Goal: Task Accomplishment & Management: Manage account settings

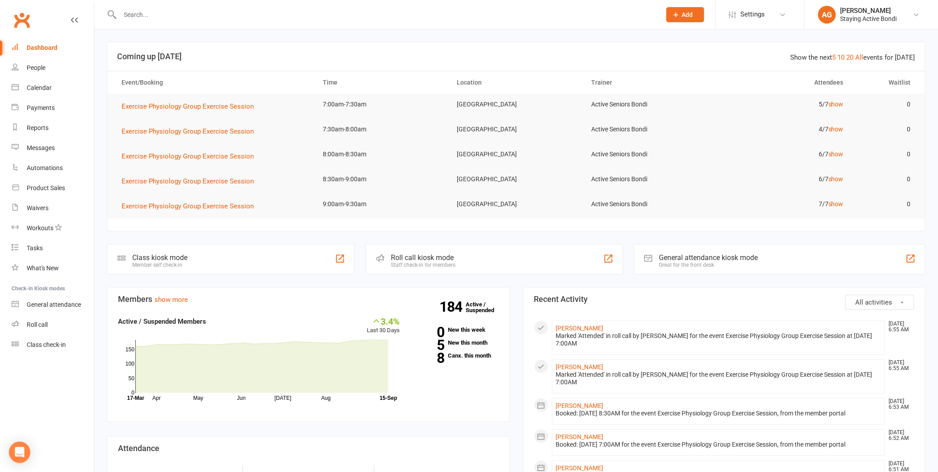
click at [328, 447] on h3 "Attendance" at bounding box center [308, 448] width 381 height 9
click at [69, 318] on link "Roll call" at bounding box center [53, 325] width 82 height 20
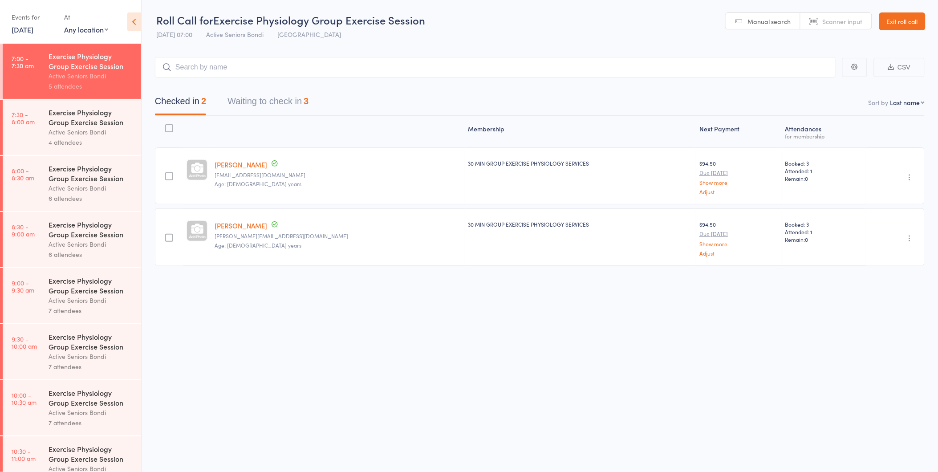
click at [62, 125] on div "Exercise Physiology Group Exercise Session" at bounding box center [91, 117] width 85 height 20
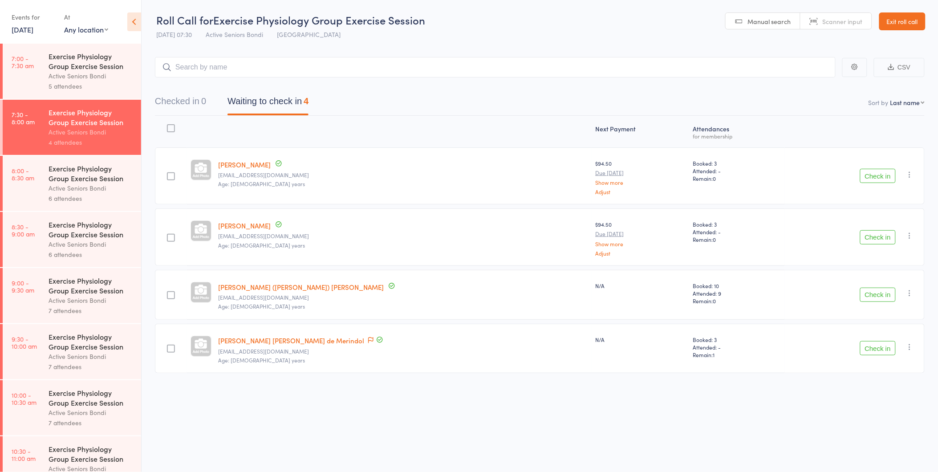
click at [96, 74] on div "Active Seniors Bondi" at bounding box center [91, 76] width 85 height 10
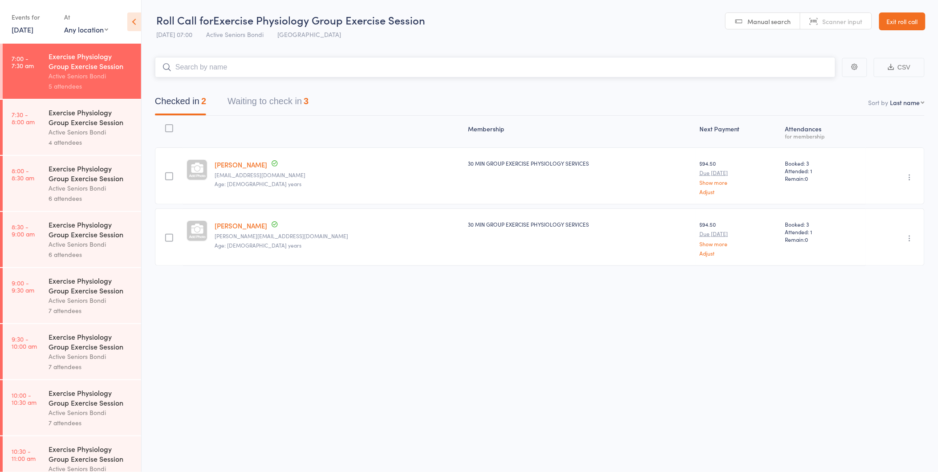
click at [263, 100] on button "Waiting to check in 3" at bounding box center [267, 104] width 81 height 24
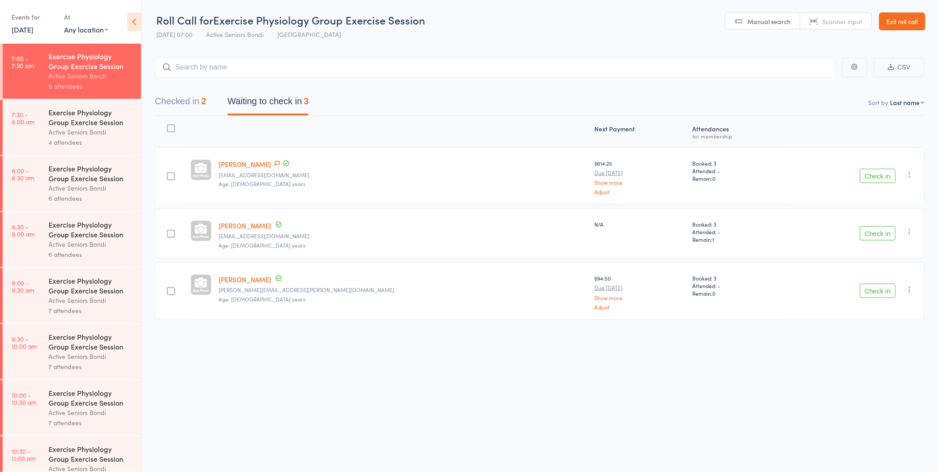
click at [870, 169] on button "Check in" at bounding box center [878, 176] width 36 height 14
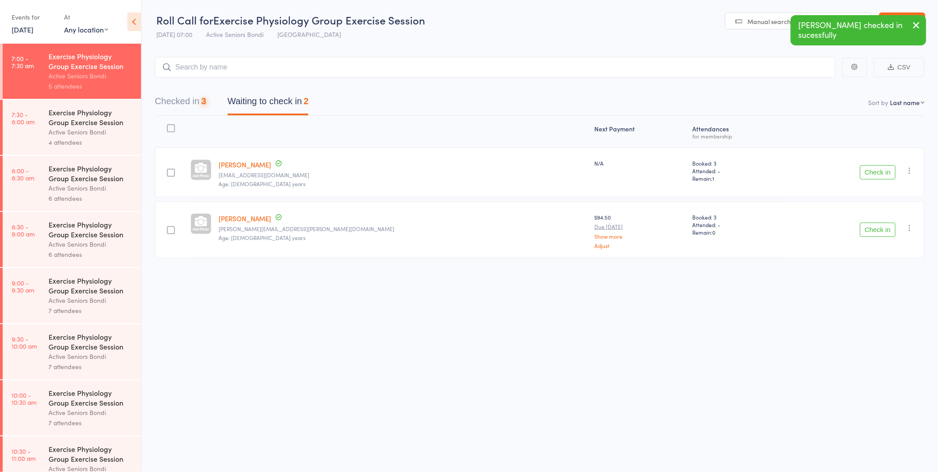
click at [870, 169] on button "Check in" at bounding box center [878, 172] width 36 height 14
click at [870, 223] on button "Check in" at bounding box center [878, 230] width 36 height 14
click at [870, 169] on button "Check in" at bounding box center [878, 176] width 36 height 14
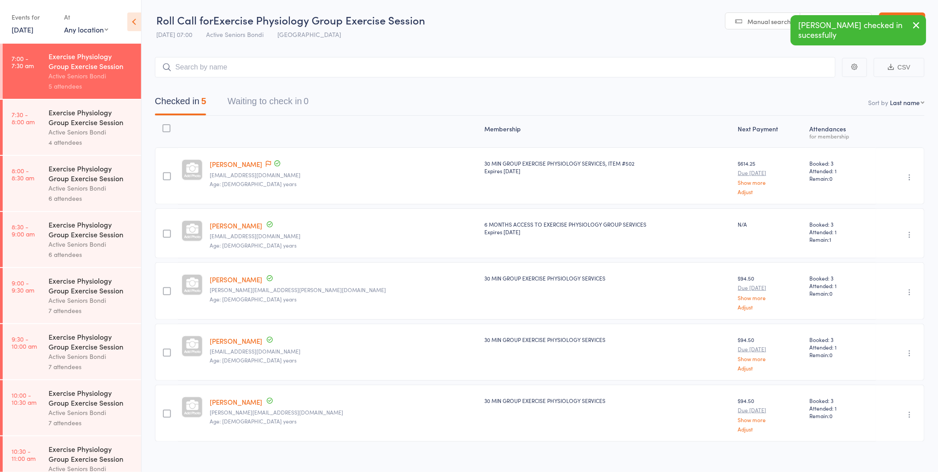
click at [47, 135] on link "7:30 - 8:00 am Exercise Physiology Group Exercise Session Active Seniors Bondi …" at bounding box center [72, 127] width 138 height 55
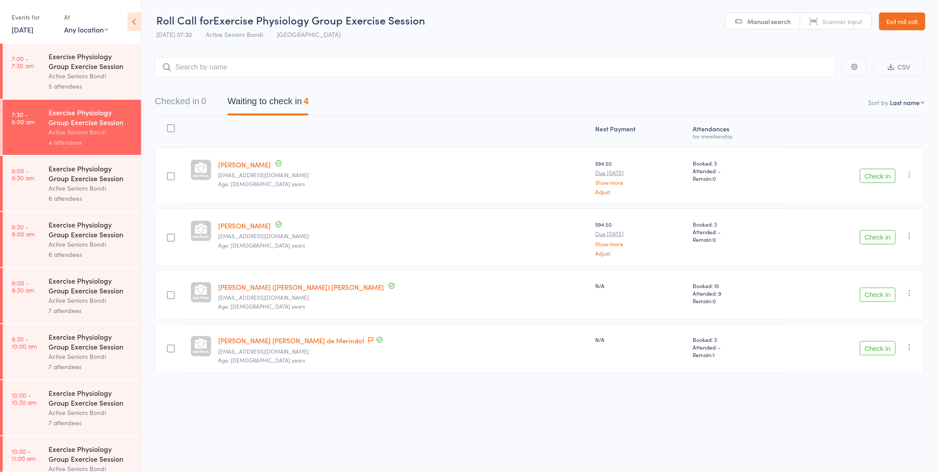
click at [515, 417] on div "Roll Call for Exercise Physiology Group Exercise Session 15 Sep 07:30 Active Se…" at bounding box center [469, 236] width 938 height 472
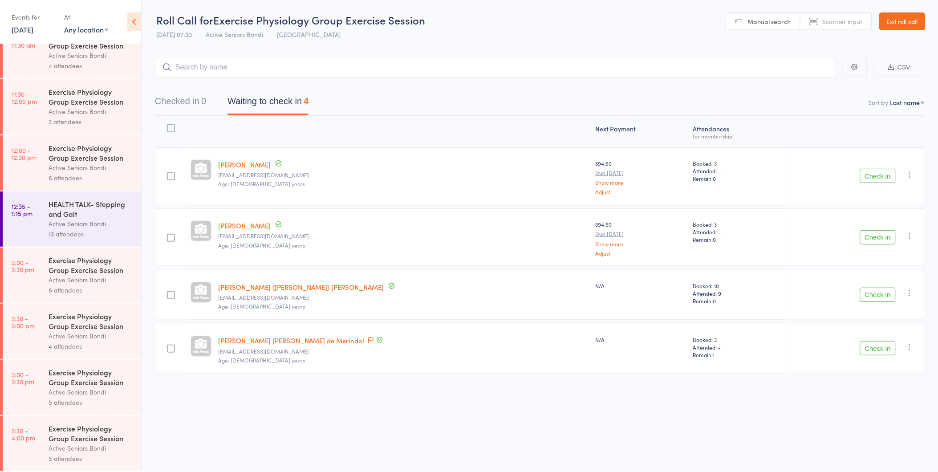
scroll to position [423, 0]
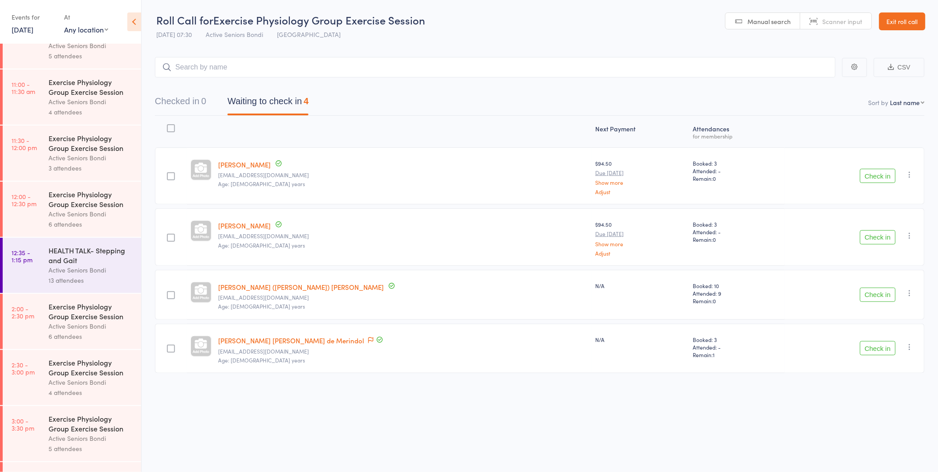
click at [910, 29] on link "Exit roll call" at bounding box center [902, 21] width 46 height 18
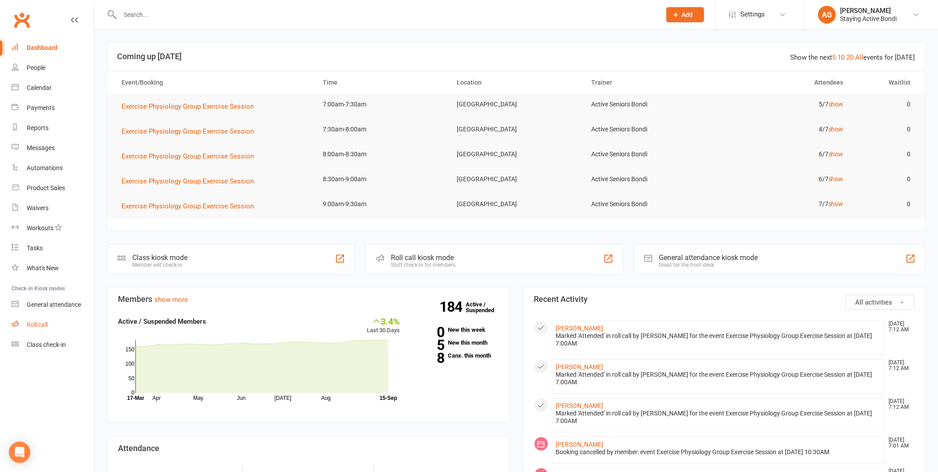
click at [77, 328] on link "Roll call" at bounding box center [53, 325] width 82 height 20
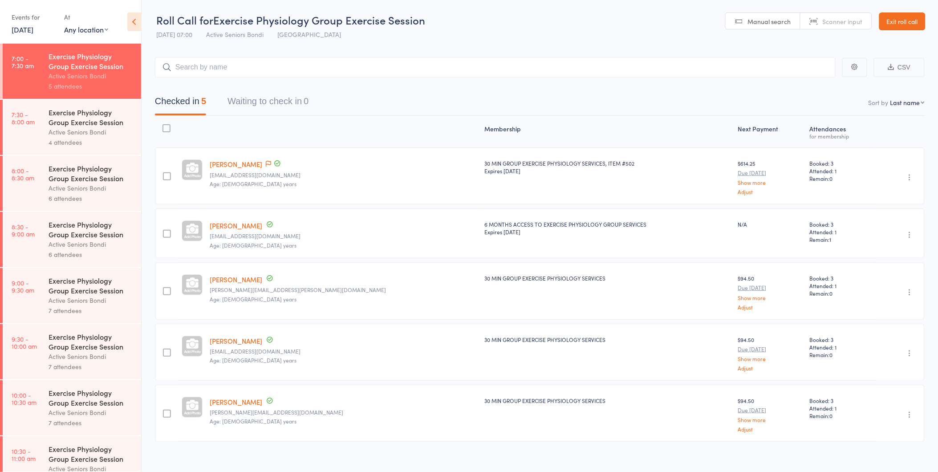
click at [49, 138] on div "4 attendees" at bounding box center [91, 142] width 85 height 10
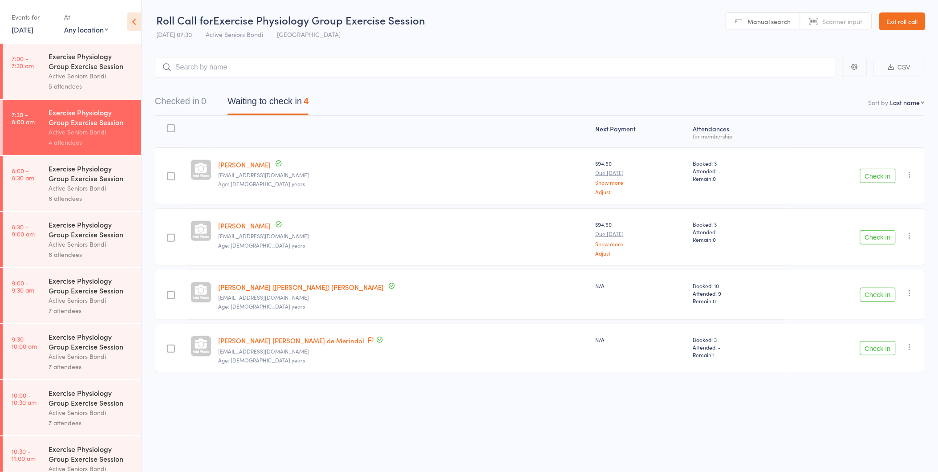
click at [884, 285] on div "Check in Check in Send message Add Note Add Task Add Flag Remove Mark absent" at bounding box center [855, 295] width 140 height 50
click at [868, 174] on button "Check in" at bounding box center [878, 176] width 36 height 14
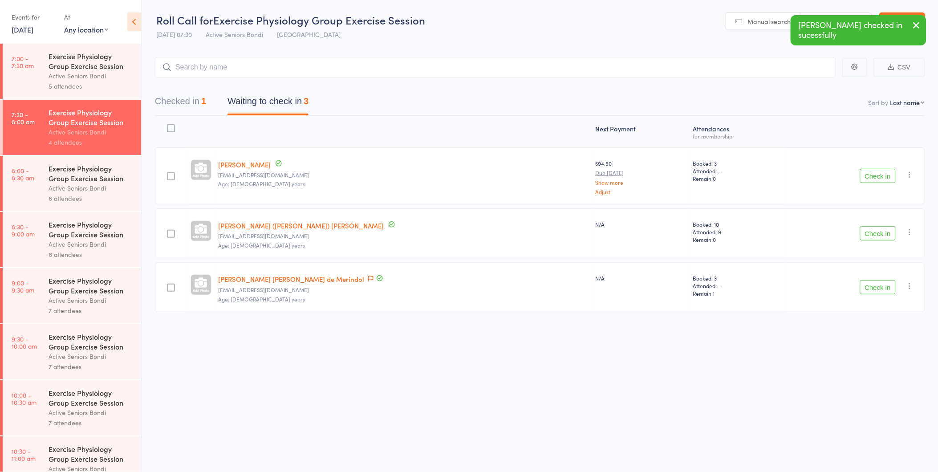
click at [864, 231] on button "Check in" at bounding box center [878, 233] width 36 height 14
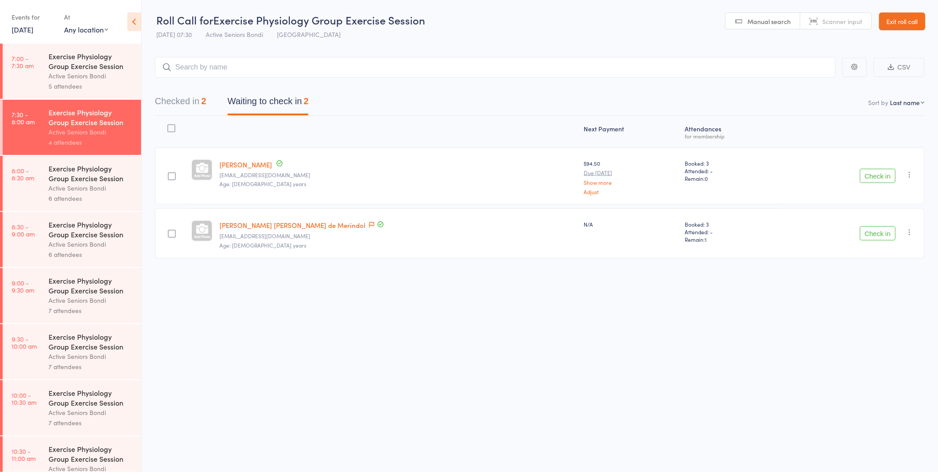
click at [878, 180] on button "Check in" at bounding box center [878, 176] width 36 height 14
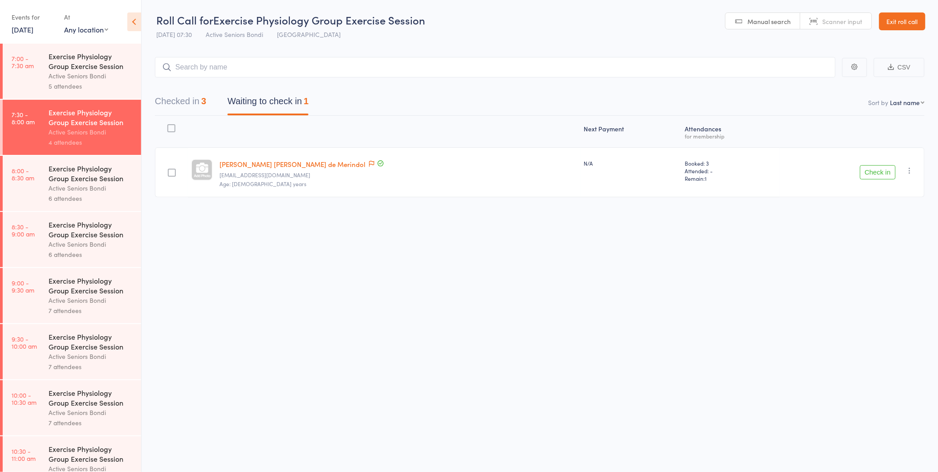
click at [190, 97] on button "Checked in 3" at bounding box center [180, 104] width 51 height 24
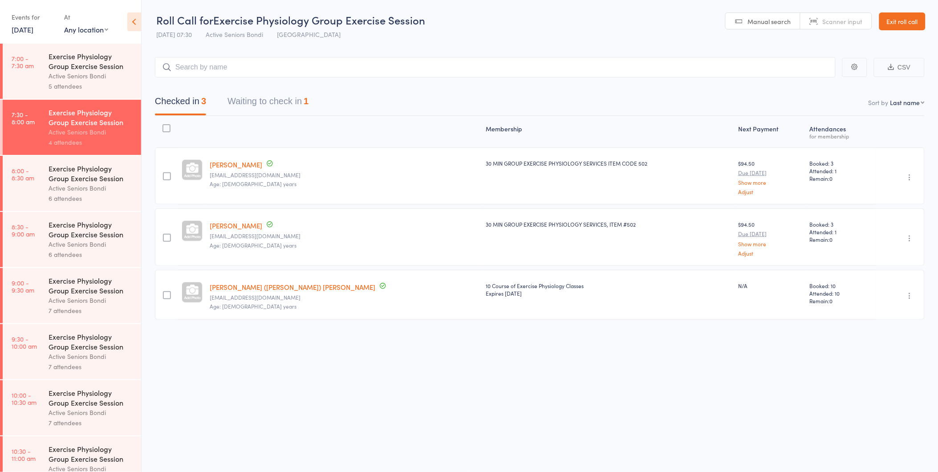
click at [239, 281] on div "Thomas (Geoff) Davey gffdvy@outlook.com Age: 80 years" at bounding box center [344, 295] width 276 height 50
click at [239, 283] on link "[PERSON_NAME] ([PERSON_NAME]) [PERSON_NAME]" at bounding box center [293, 286] width 166 height 9
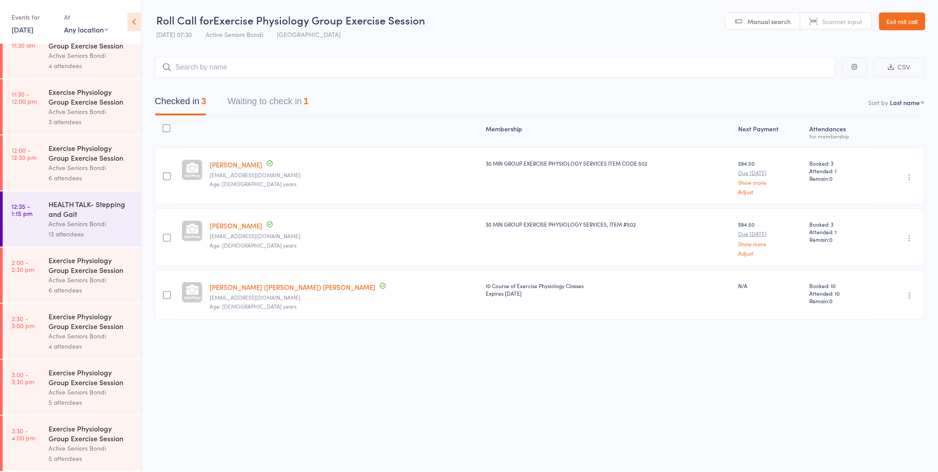
scroll to position [472, 0]
click at [97, 166] on div "Active Seniors Bondi" at bounding box center [91, 167] width 85 height 10
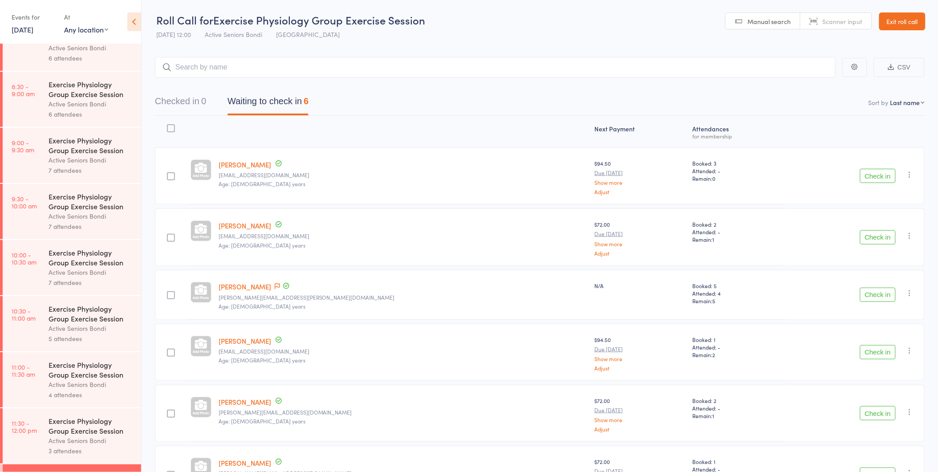
scroll to position [148, 0]
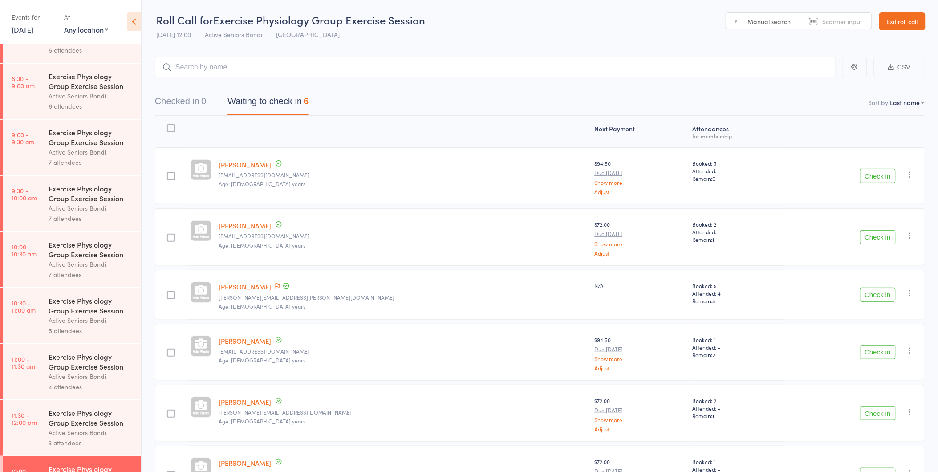
click at [98, 300] on div "Exercise Physiology Group Exercise Session" at bounding box center [91, 306] width 85 height 20
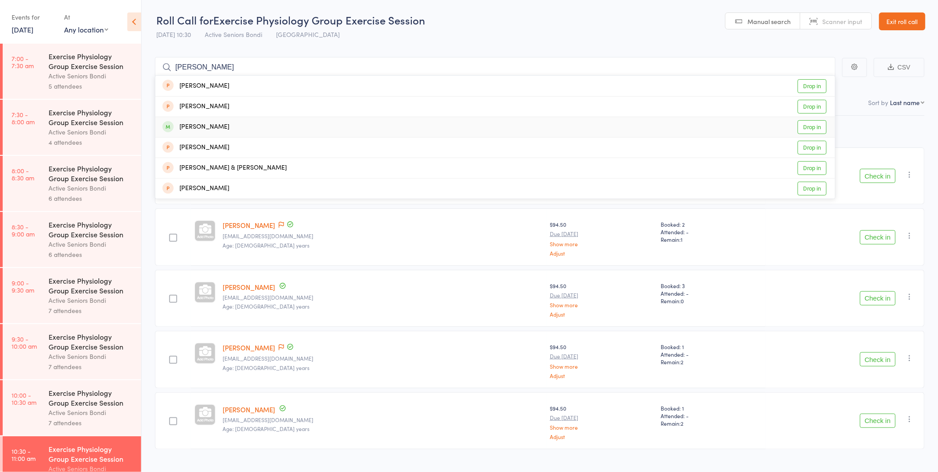
type input "wendy"
click at [822, 126] on link "Drop in" at bounding box center [812, 127] width 29 height 14
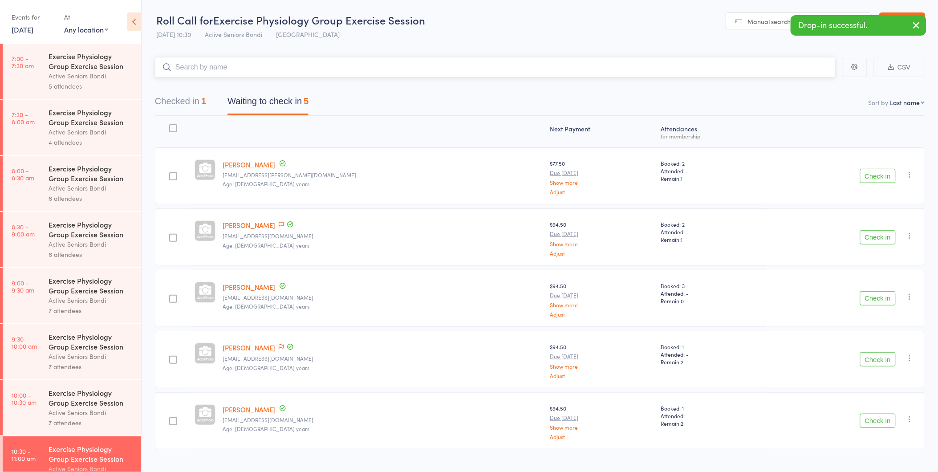
click at [202, 110] on button "Checked in 1" at bounding box center [180, 104] width 51 height 24
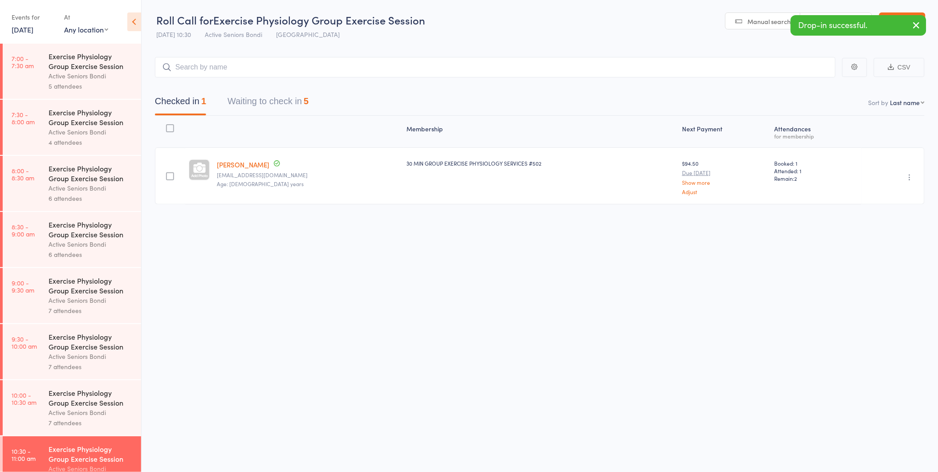
click at [910, 183] on div "Undo check-in Send message Add Note Add Task Add Flag Remove Mark absent" at bounding box center [892, 175] width 63 height 57
click at [909, 181] on button "button" at bounding box center [909, 177] width 11 height 11
click at [905, 197] on li "Undo check-in" at bounding box center [877, 194] width 73 height 11
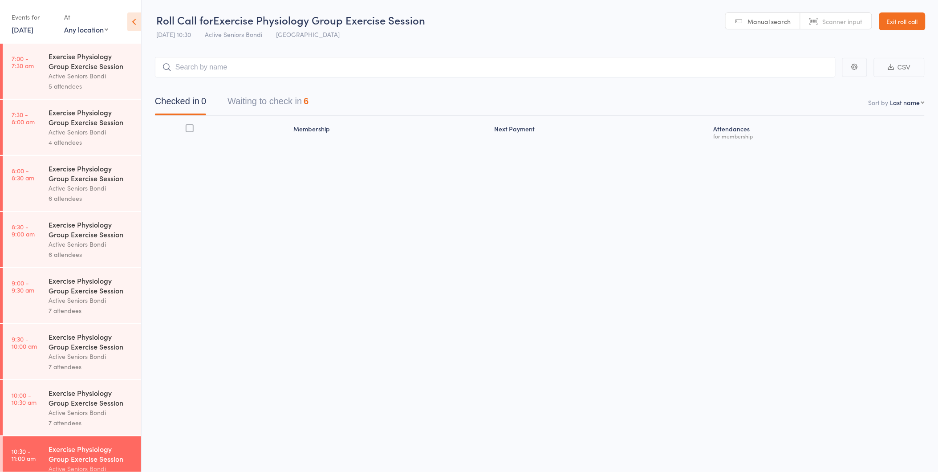
click at [291, 109] on button "Waiting to check in 6" at bounding box center [267, 104] width 81 height 24
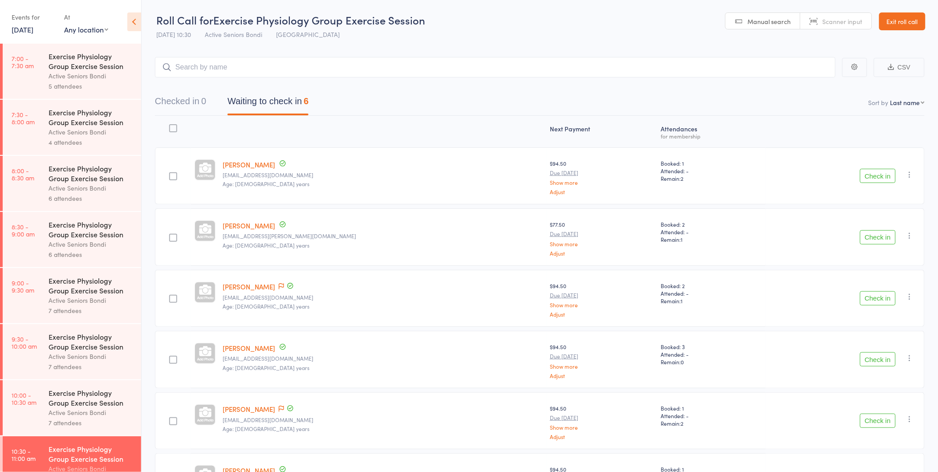
click at [892, 23] on link "Exit roll call" at bounding box center [902, 21] width 46 height 18
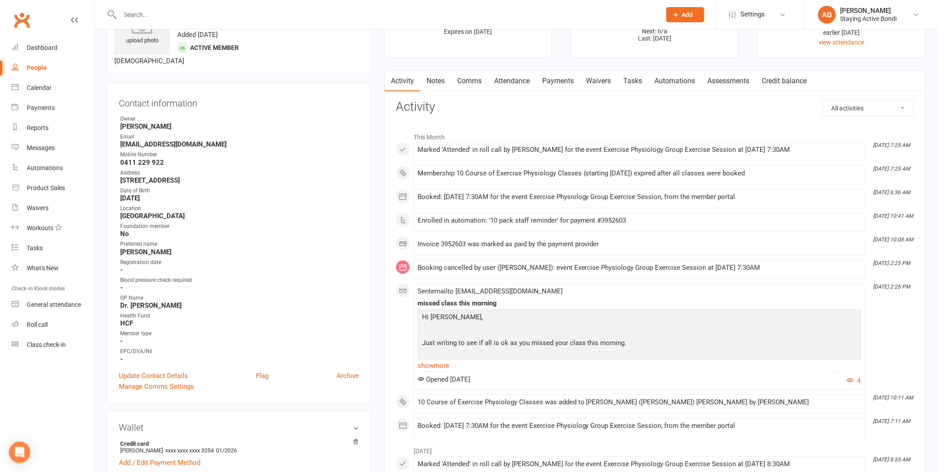
scroll to position [49, 0]
click at [567, 86] on link "Payments" at bounding box center [558, 82] width 44 height 20
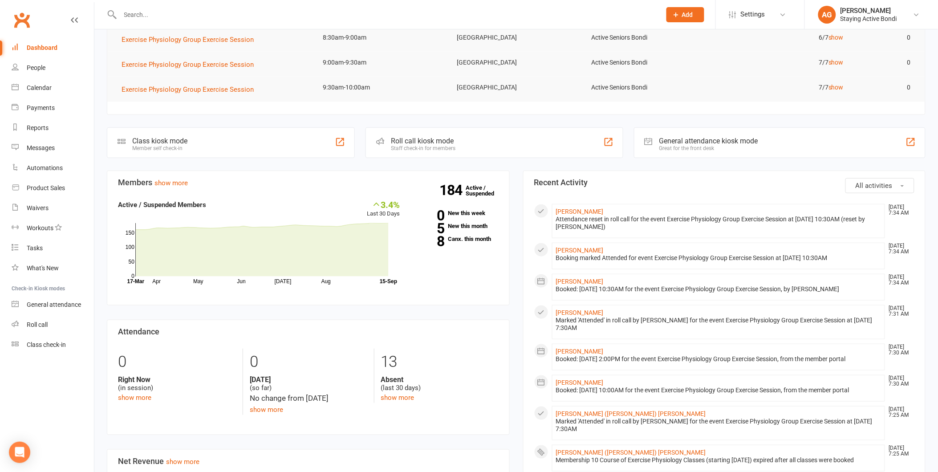
scroll to position [148, 0]
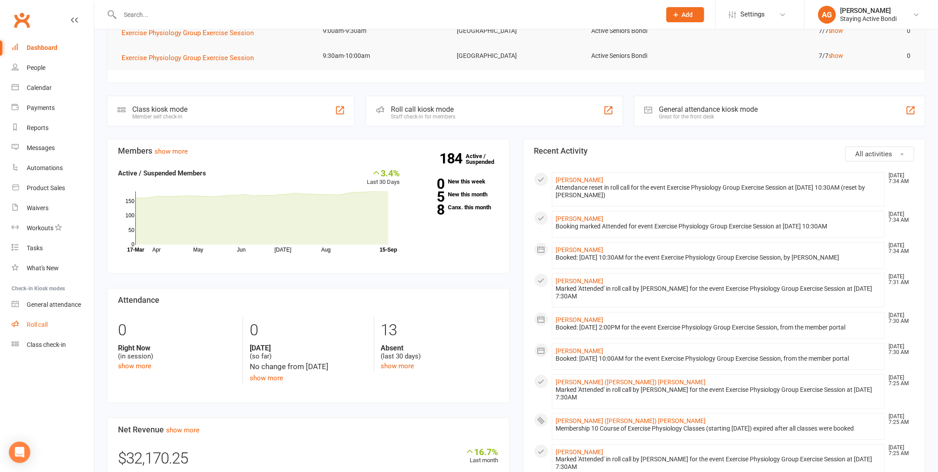
click at [62, 327] on link "Roll call" at bounding box center [53, 325] width 82 height 20
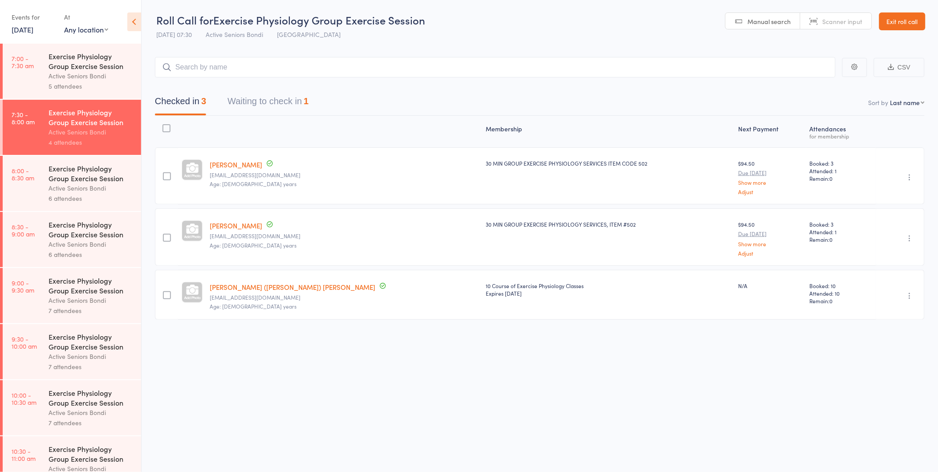
scroll to position [49, 0]
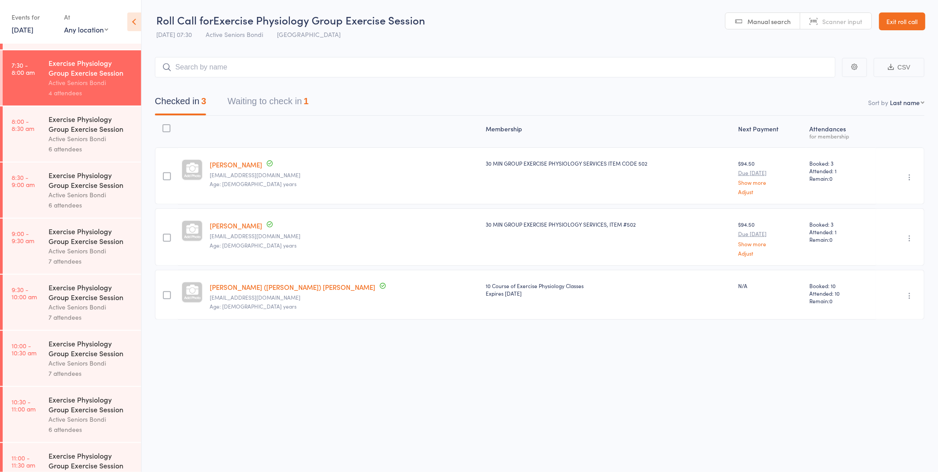
click at [266, 105] on button "Waiting to check in 1" at bounding box center [267, 104] width 81 height 24
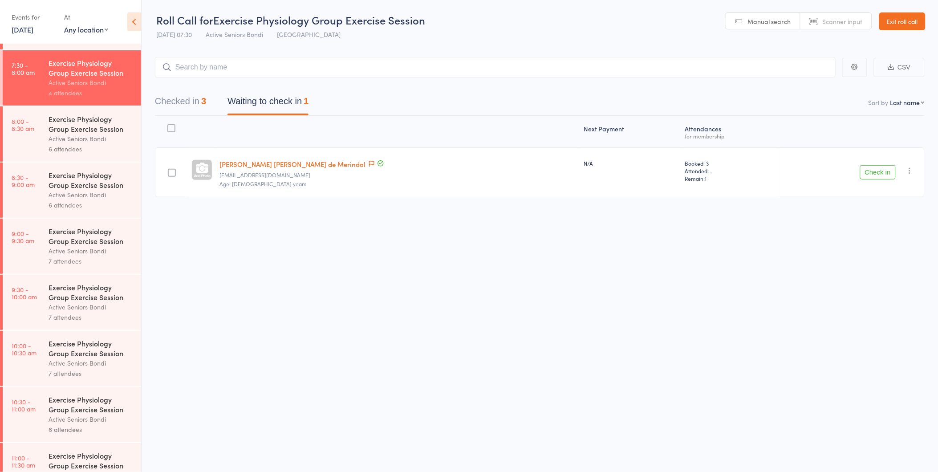
click at [871, 177] on button "Check in" at bounding box center [878, 172] width 36 height 14
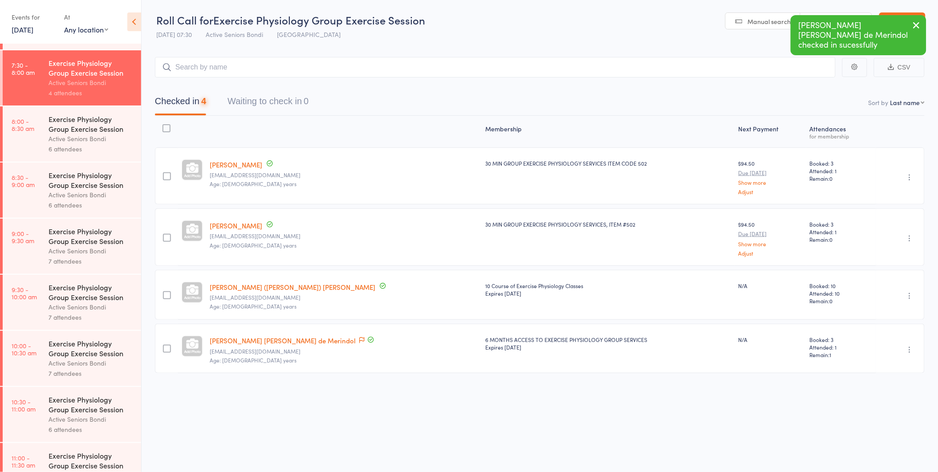
click at [76, 144] on div "6 attendees" at bounding box center [91, 149] width 85 height 10
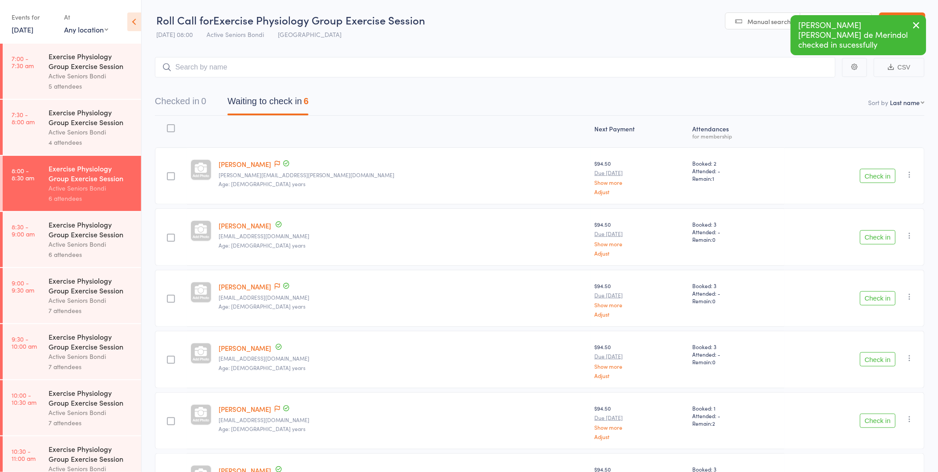
click at [873, 178] on button "Check in" at bounding box center [878, 176] width 36 height 14
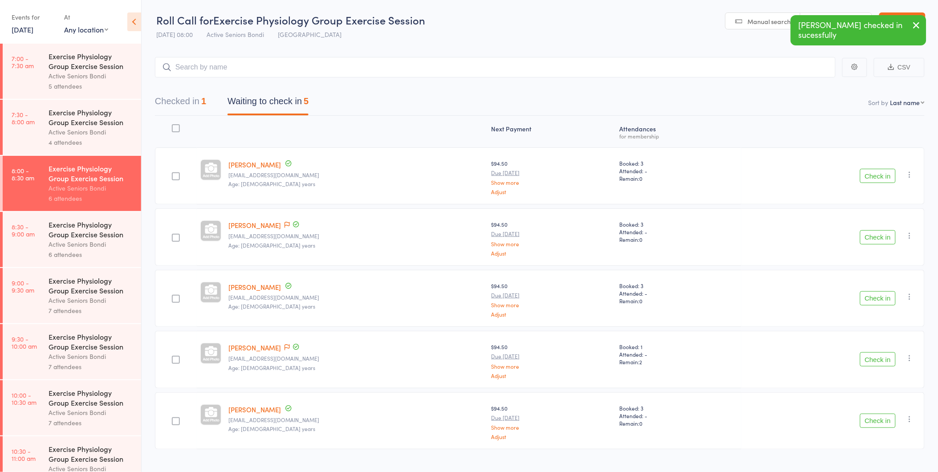
click at [878, 423] on button "Check in" at bounding box center [878, 420] width 36 height 14
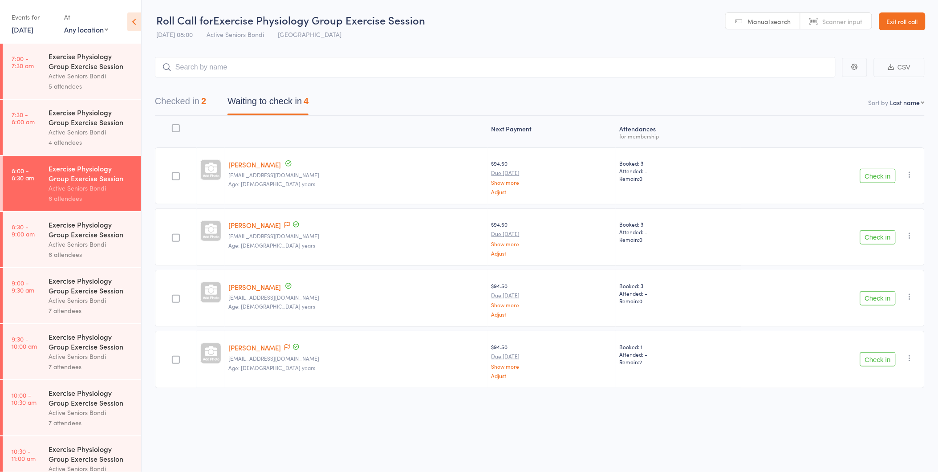
click at [104, 174] on div "Exercise Physiology Group Exercise Session" at bounding box center [91, 173] width 85 height 20
click at [908, 29] on link "Exit roll call" at bounding box center [902, 21] width 46 height 18
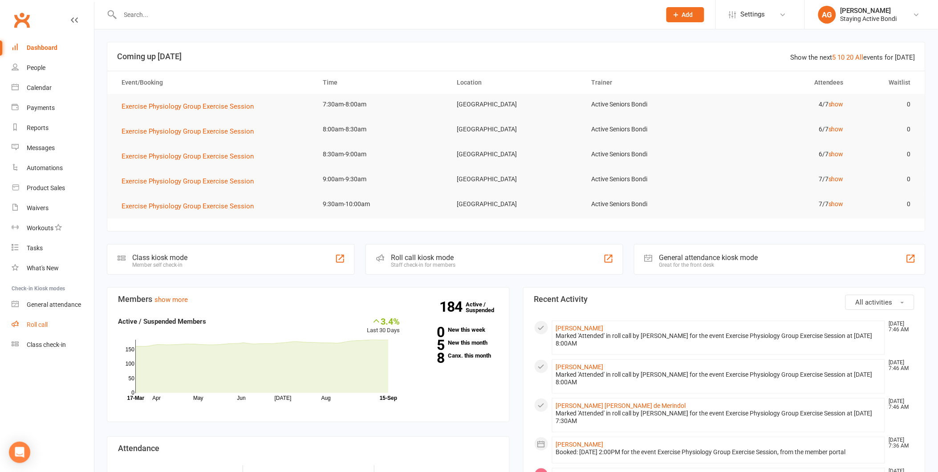
click at [64, 328] on link "Roll call" at bounding box center [53, 325] width 82 height 20
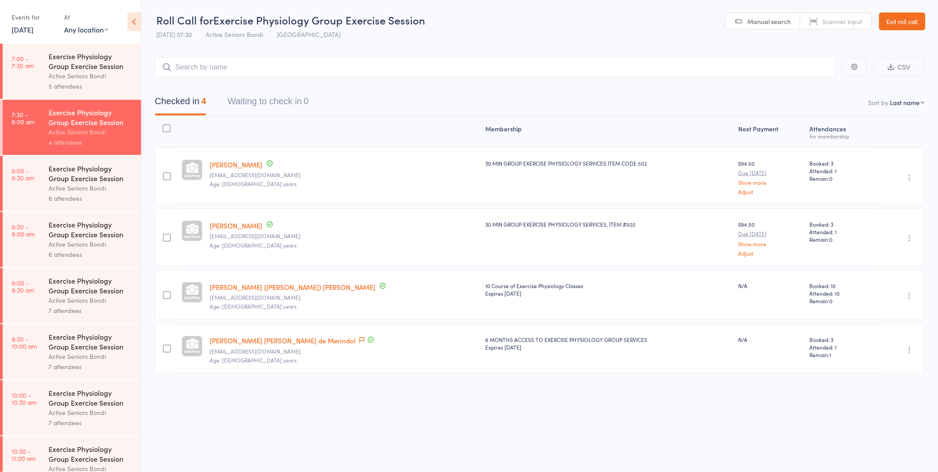
click at [108, 198] on div "6 attendees" at bounding box center [91, 198] width 85 height 10
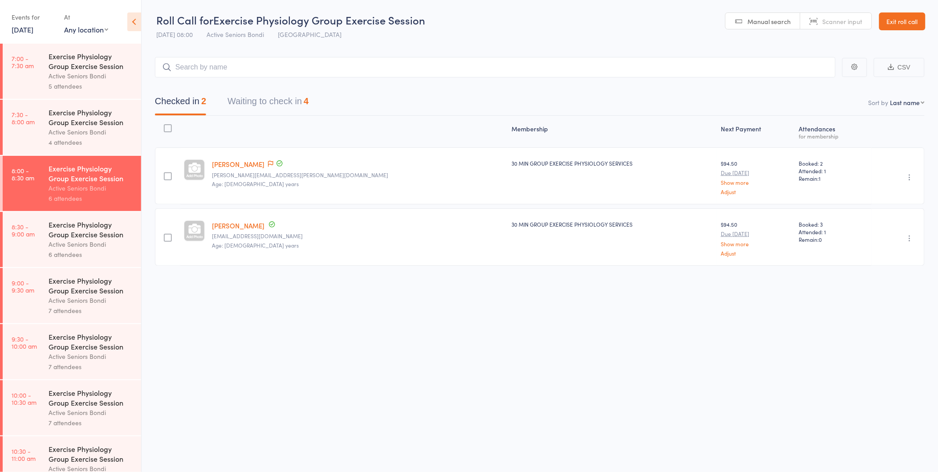
click at [238, 223] on link "[PERSON_NAME]" at bounding box center [238, 225] width 53 height 9
click at [301, 112] on button "Waiting to check in 4" at bounding box center [267, 104] width 81 height 24
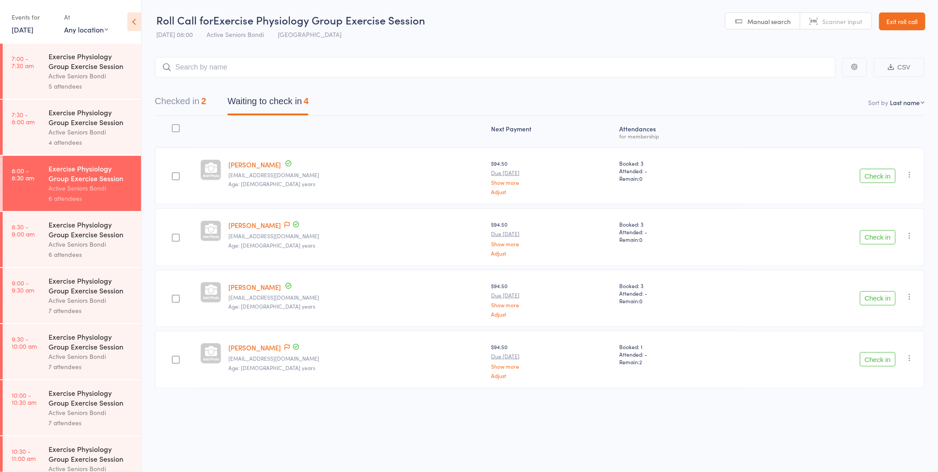
click at [196, 100] on button "Checked in 2" at bounding box center [180, 104] width 51 height 24
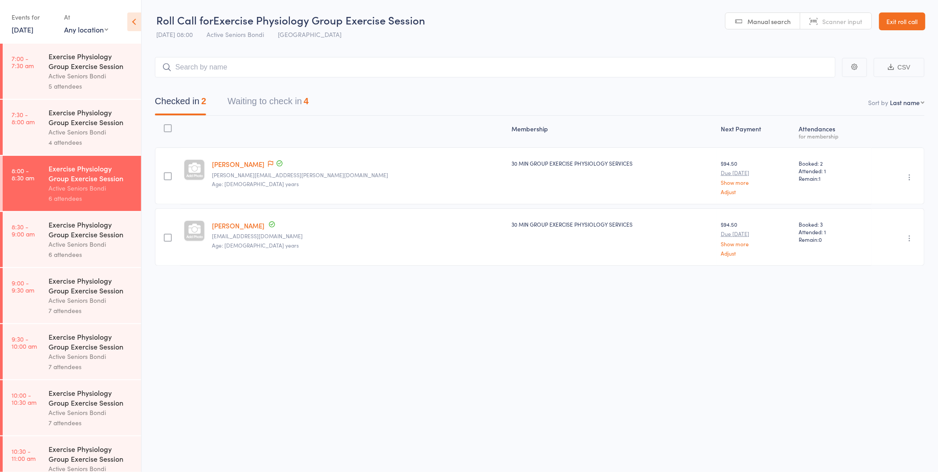
click at [232, 224] on link "[PERSON_NAME]" at bounding box center [238, 225] width 53 height 9
click at [283, 112] on button "Waiting to check in 4" at bounding box center [267, 104] width 81 height 24
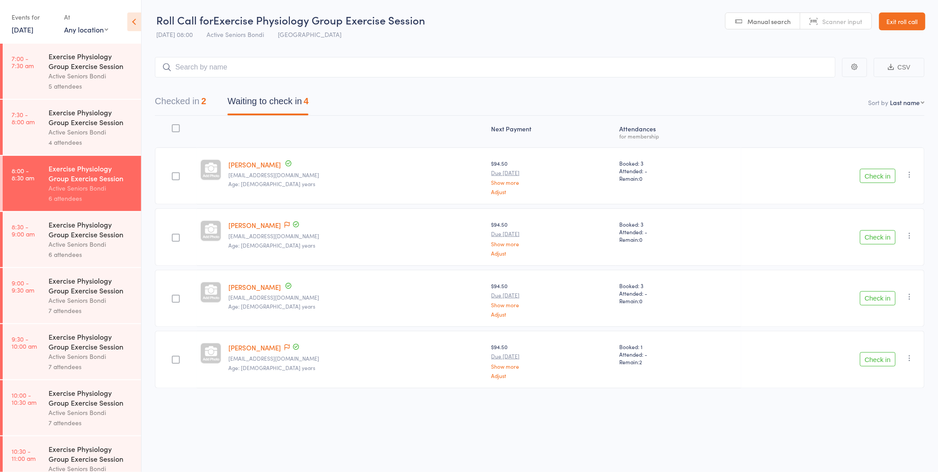
click at [282, 224] on div at bounding box center [291, 225] width 18 height 10
click at [284, 224] on icon at bounding box center [286, 225] width 5 height 6
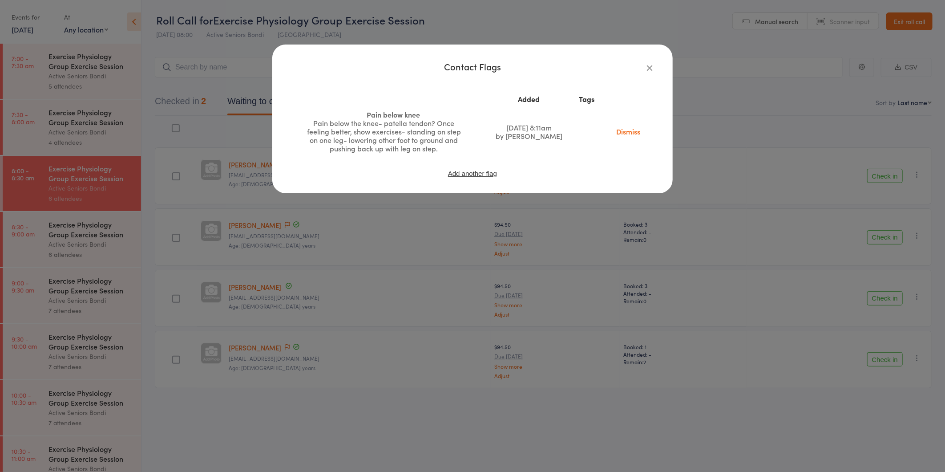
click at [723, 237] on div "Contact Flags Added Tags Pain below knee Pain below the knee- patella tendon? O…" at bounding box center [472, 236] width 945 height 472
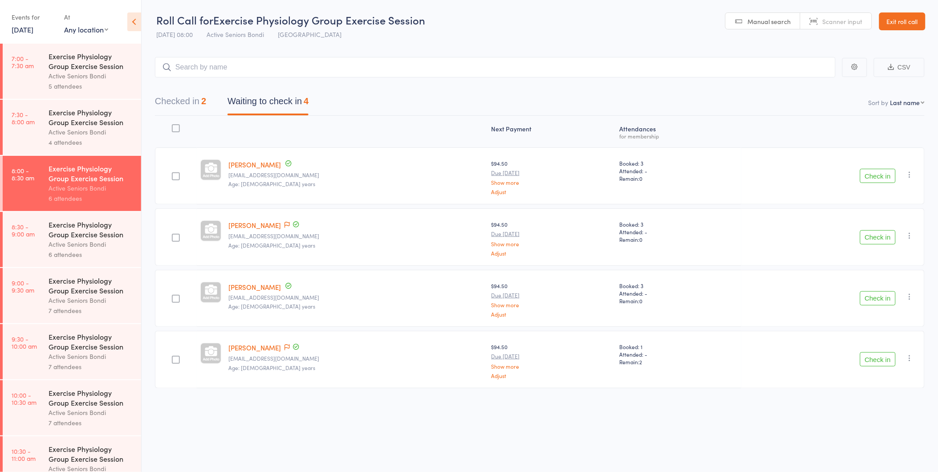
click at [879, 237] on button "Check in" at bounding box center [878, 237] width 36 height 14
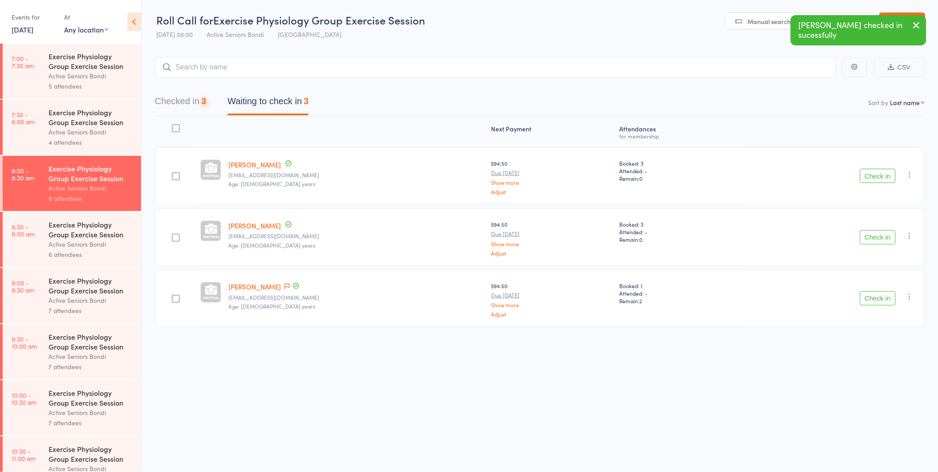
click at [879, 237] on button "Check in" at bounding box center [878, 237] width 36 height 14
click at [918, 24] on icon "button" at bounding box center [916, 25] width 11 height 11
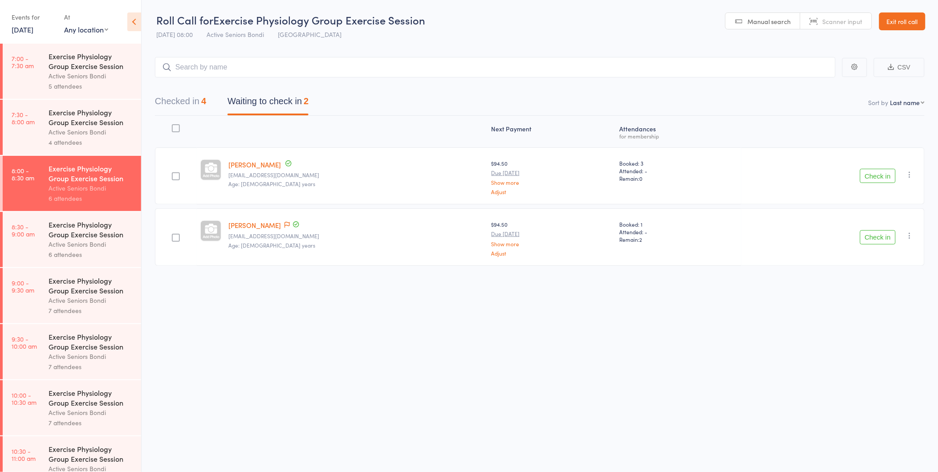
click at [918, 24] on link "Exit roll call" at bounding box center [902, 21] width 46 height 18
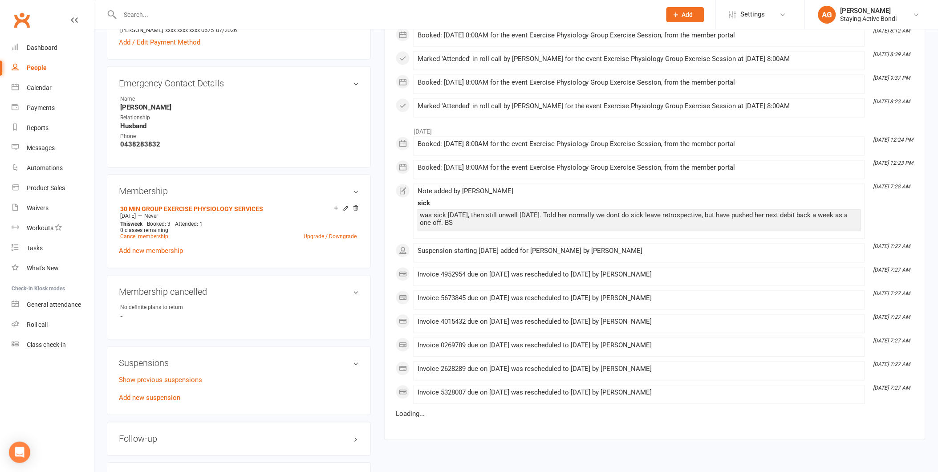
scroll to position [544, 0]
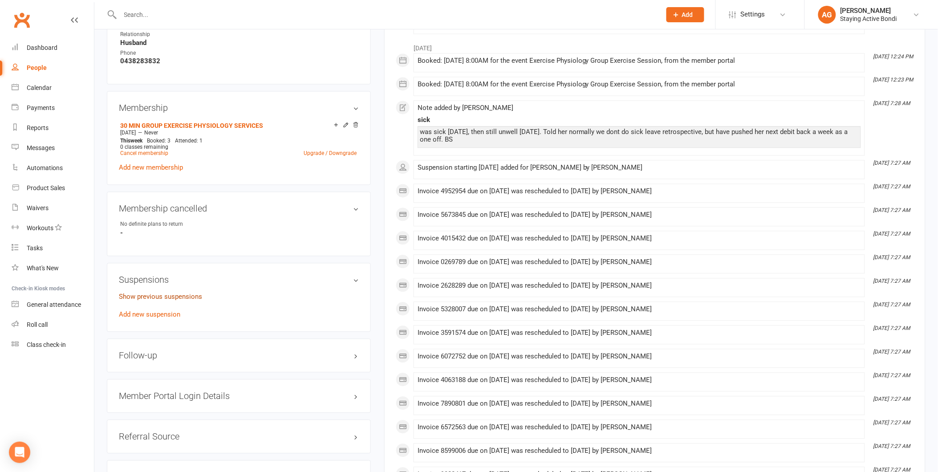
click at [181, 298] on link "Show previous suspensions" at bounding box center [160, 297] width 83 height 8
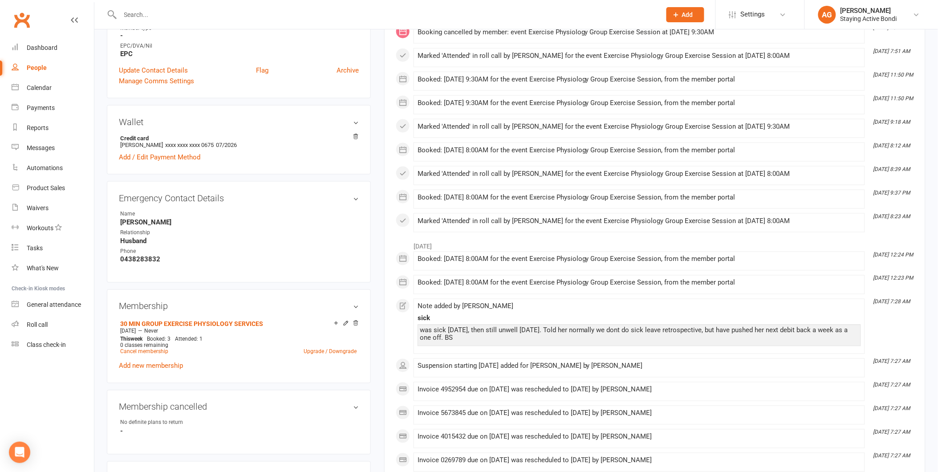
scroll to position [296, 0]
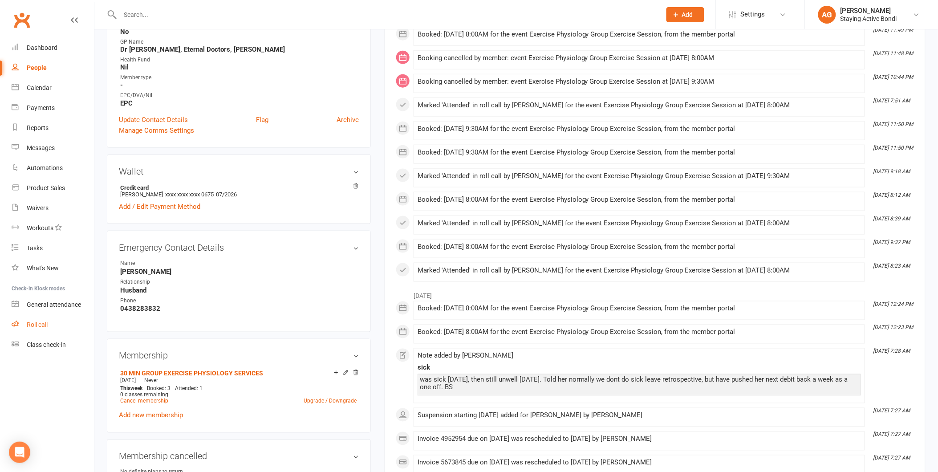
click at [20, 323] on link "Roll call" at bounding box center [53, 325] width 82 height 20
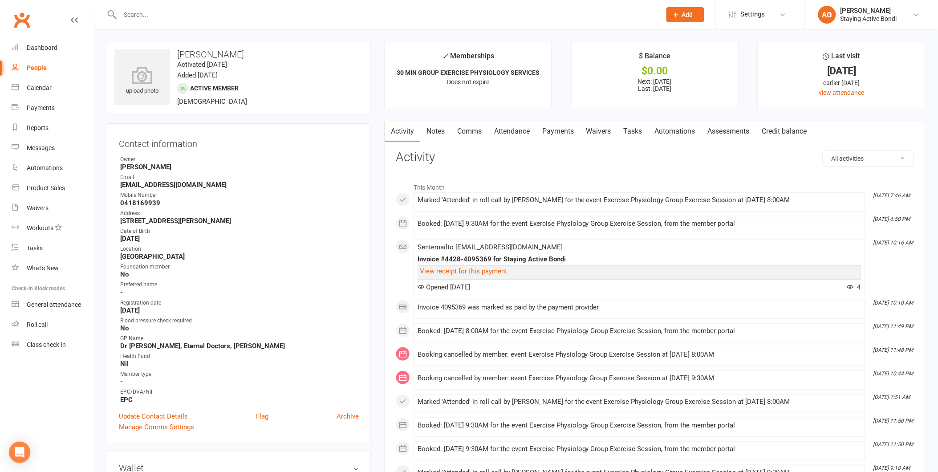
click at [514, 128] on link "Attendance" at bounding box center [512, 131] width 48 height 20
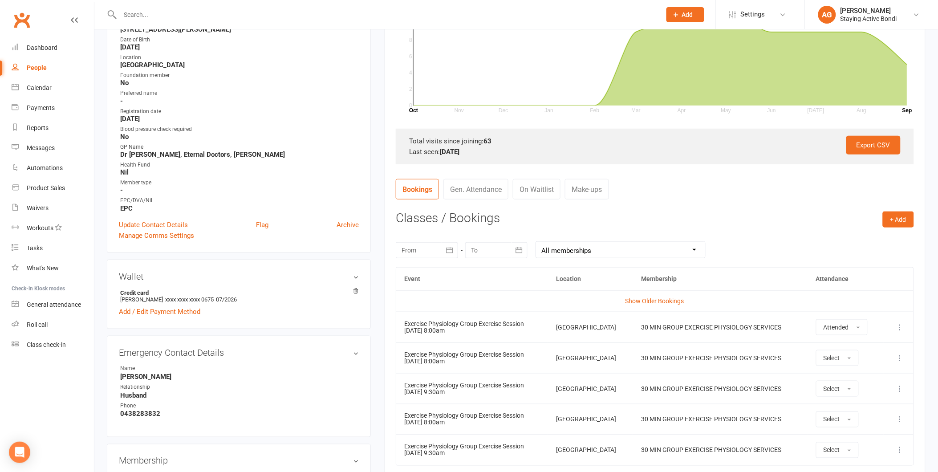
scroll to position [296, 0]
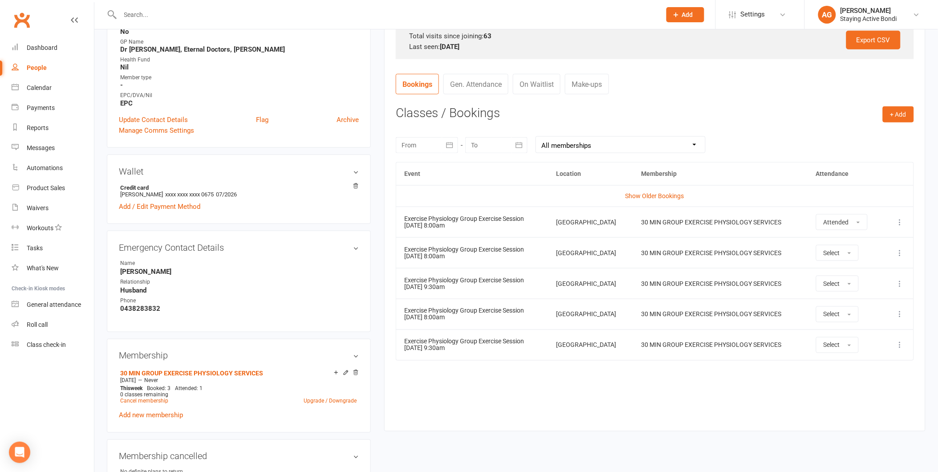
click at [626, 201] on td "Show Older Bookings" at bounding box center [654, 195] width 517 height 21
click at [632, 198] on link "Show Older Bookings" at bounding box center [654, 195] width 59 height 7
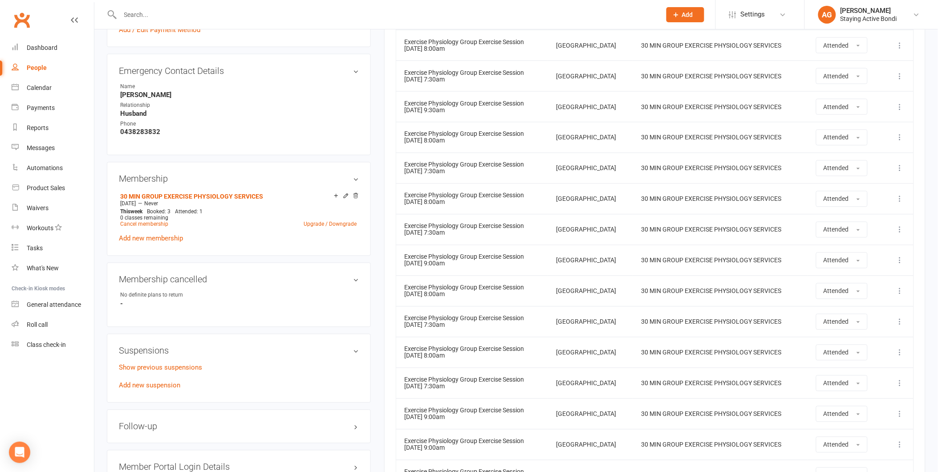
scroll to position [593, 0]
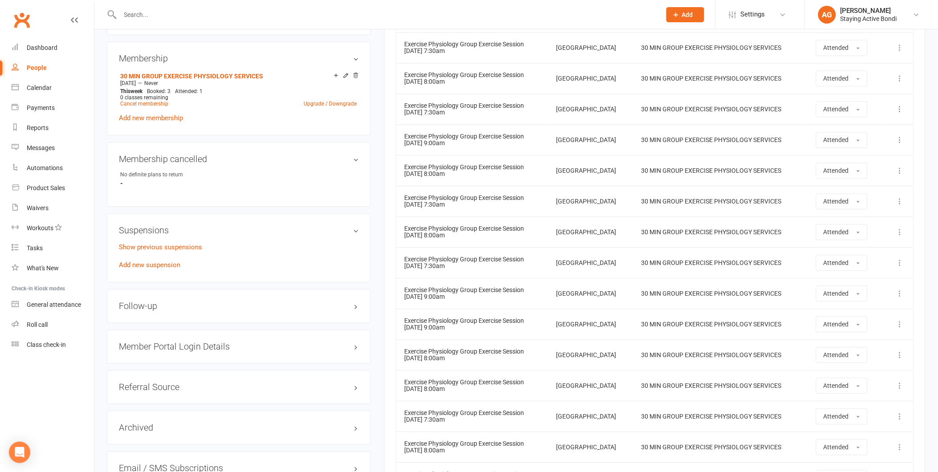
drag, startPoint x: 935, startPoint y: 163, endPoint x: 940, endPoint y: 170, distance: 7.9
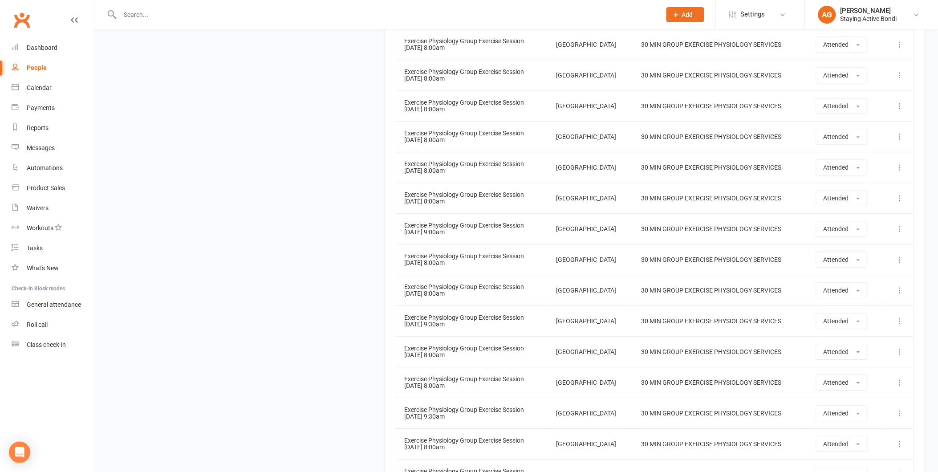
scroll to position [2311, 0]
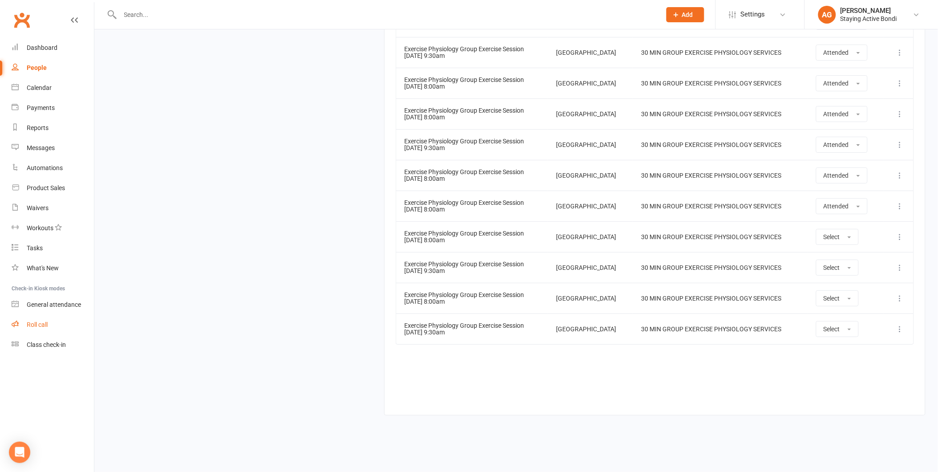
click at [61, 323] on link "Roll call" at bounding box center [53, 325] width 82 height 20
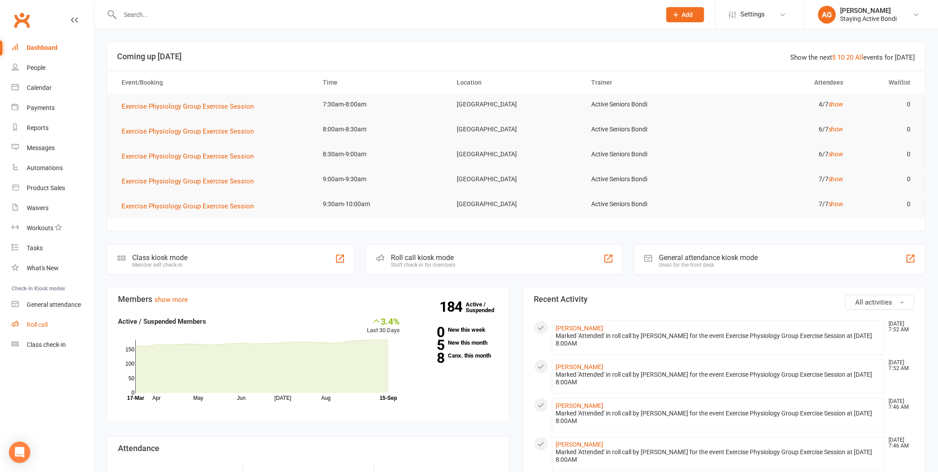
click at [81, 330] on link "Roll call" at bounding box center [53, 325] width 82 height 20
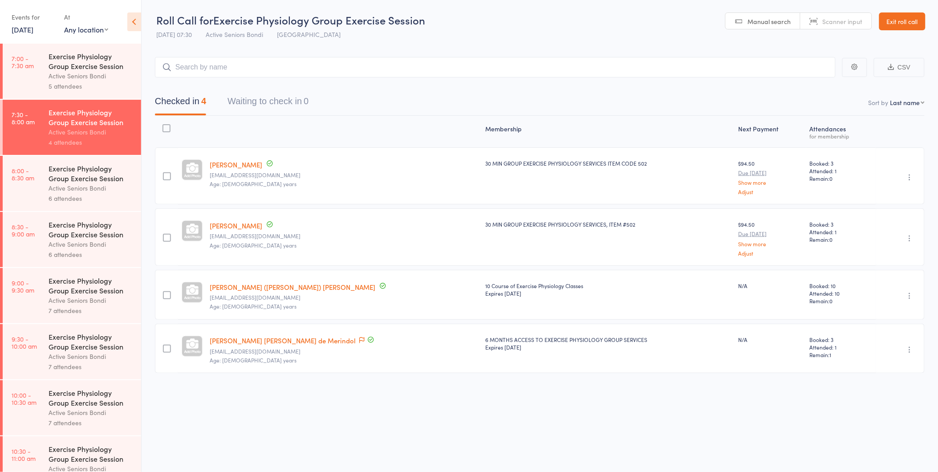
click at [85, 182] on div "Exercise Physiology Group Exercise Session" at bounding box center [91, 173] width 85 height 20
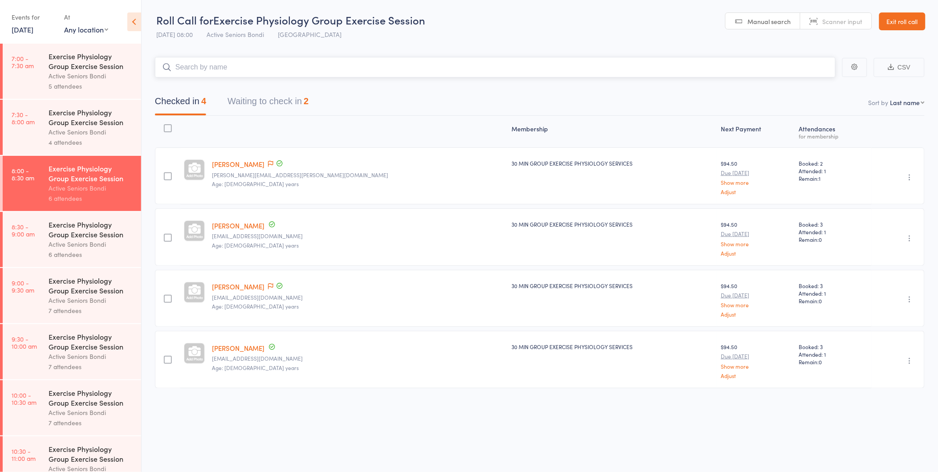
click at [272, 101] on button "Waiting to check in 2" at bounding box center [267, 104] width 81 height 24
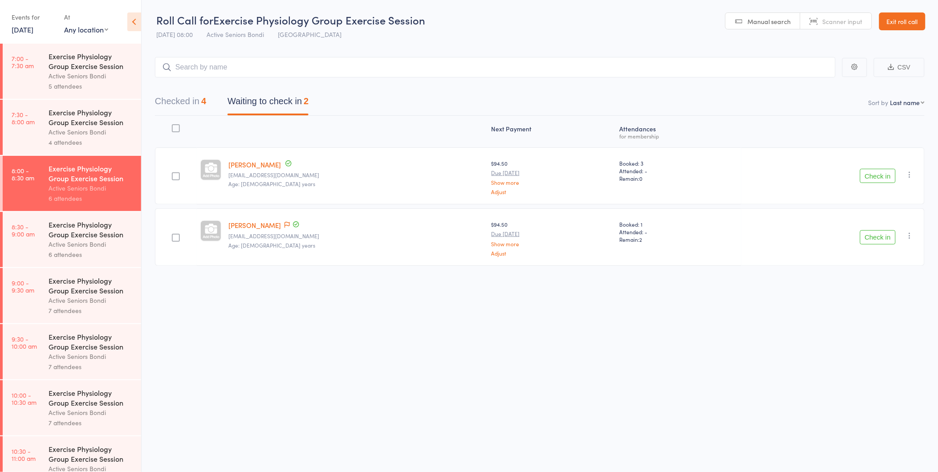
click at [911, 23] on link "Exit roll call" at bounding box center [902, 21] width 46 height 18
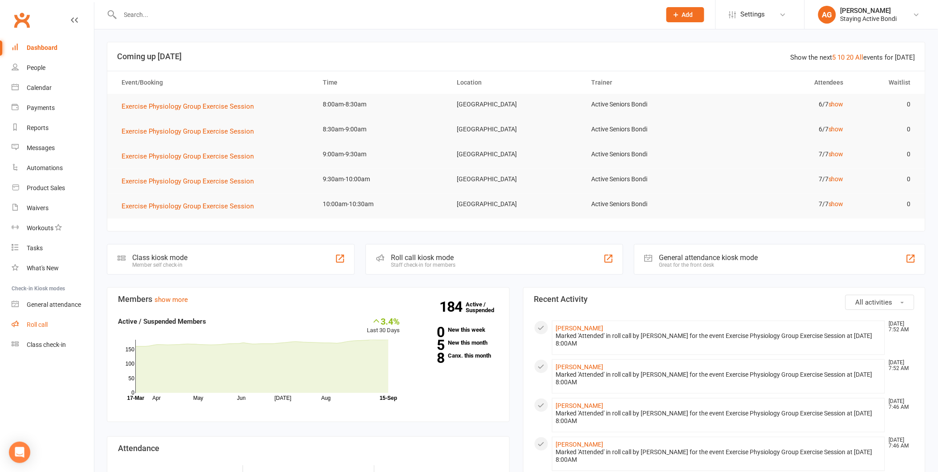
click at [55, 328] on link "Roll call" at bounding box center [53, 325] width 82 height 20
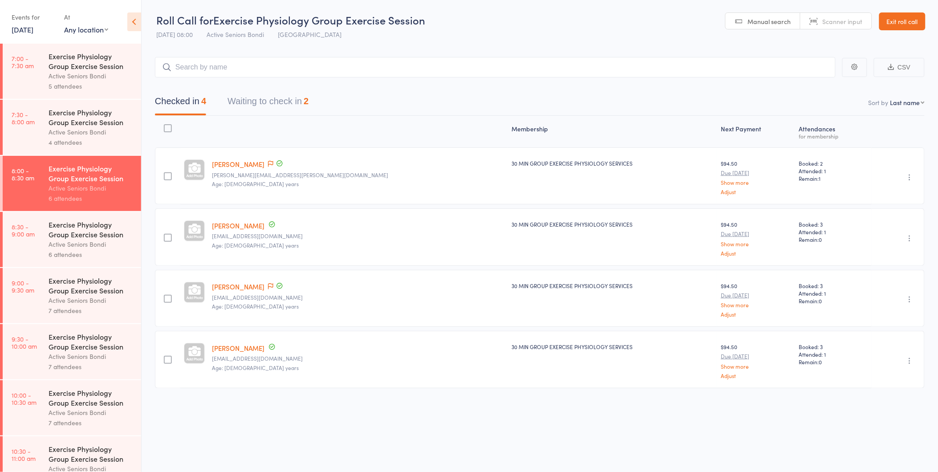
click at [33, 33] on link "[DATE]" at bounding box center [23, 29] width 22 height 10
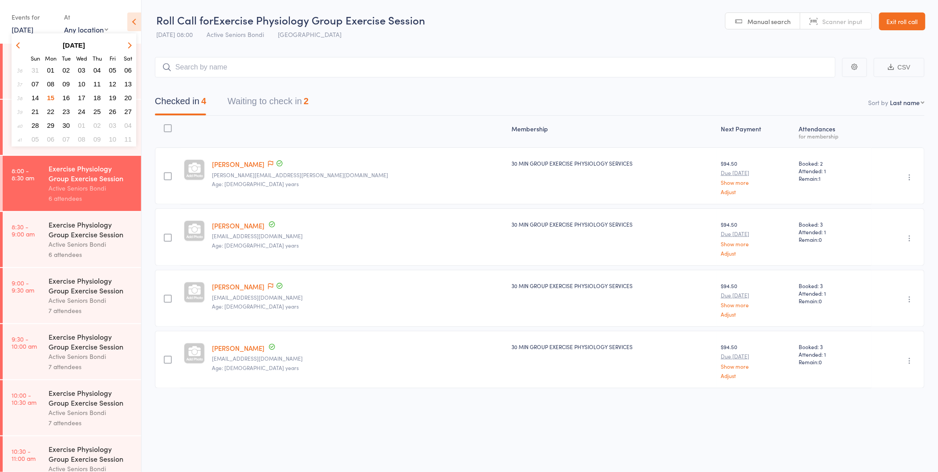
click at [113, 95] on span "19" at bounding box center [113, 98] width 8 height 8
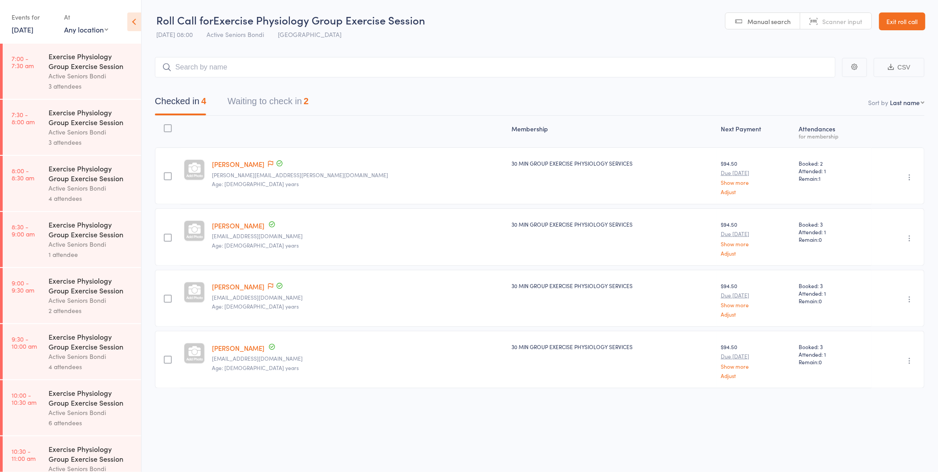
click at [266, 110] on button "Waiting to check in 2" at bounding box center [267, 104] width 81 height 24
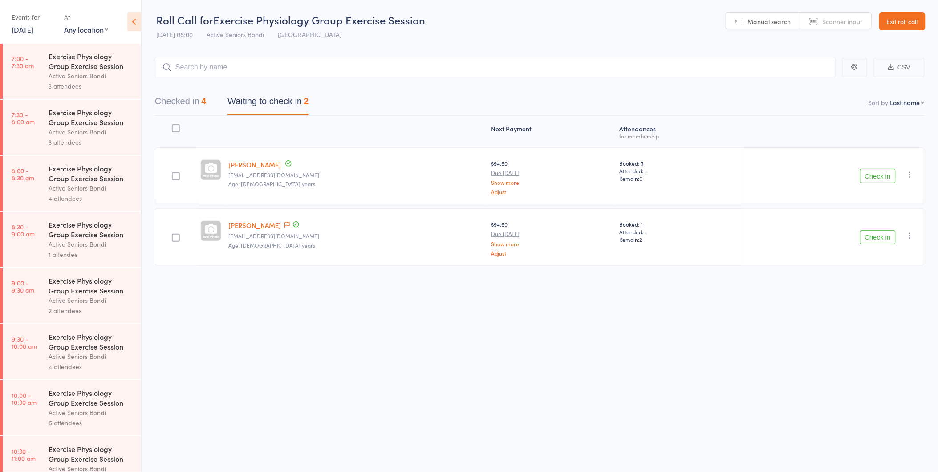
click at [864, 176] on button "Check in" at bounding box center [878, 176] width 36 height 14
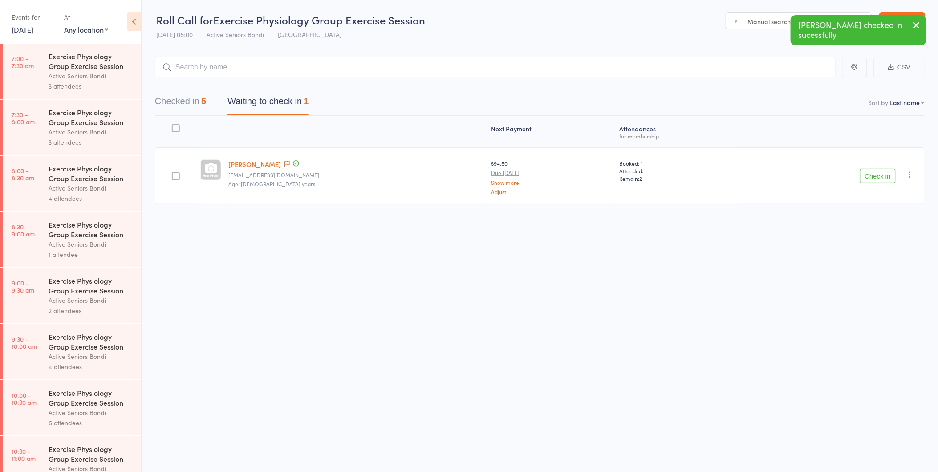
click at [10, 32] on div "Events for 19 Sep, 2025 D Sep, YYYY September 2025 Sun Mon Tue Wed Thu Fri Sat …" at bounding box center [70, 22] width 141 height 45
click at [20, 29] on link "19 Sep, 2025" at bounding box center [23, 29] width 22 height 10
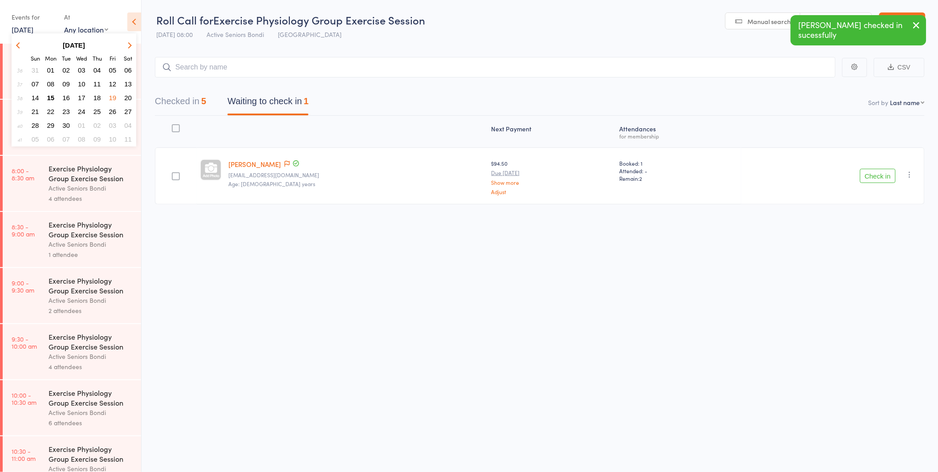
click at [117, 95] on button "19" at bounding box center [113, 98] width 14 height 12
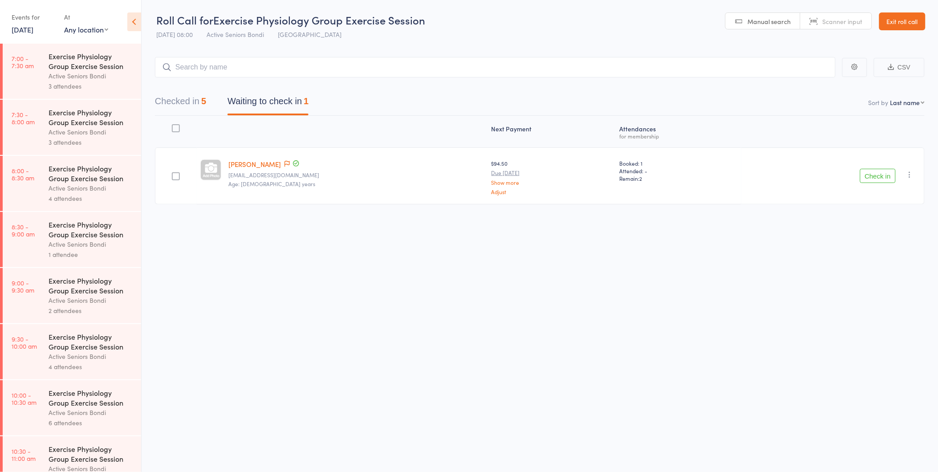
click at [79, 144] on div "3 attendees" at bounding box center [91, 142] width 85 height 10
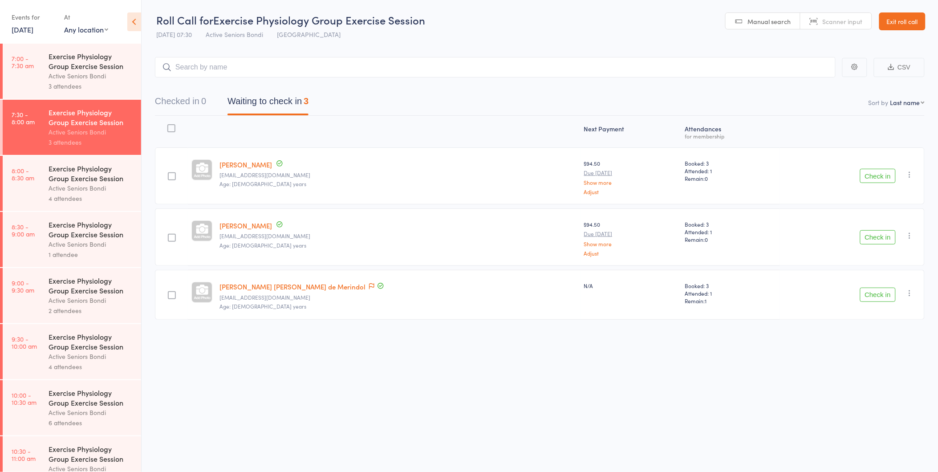
click at [909, 290] on icon "button" at bounding box center [909, 292] width 9 height 9
click at [868, 365] on li "Remove" at bounding box center [877, 370] width 73 height 12
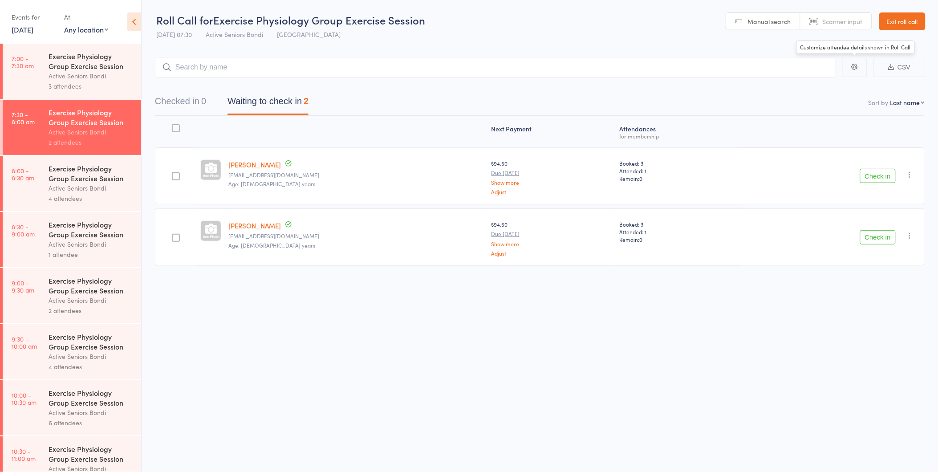
click at [904, 28] on link "Exit roll call" at bounding box center [902, 21] width 46 height 18
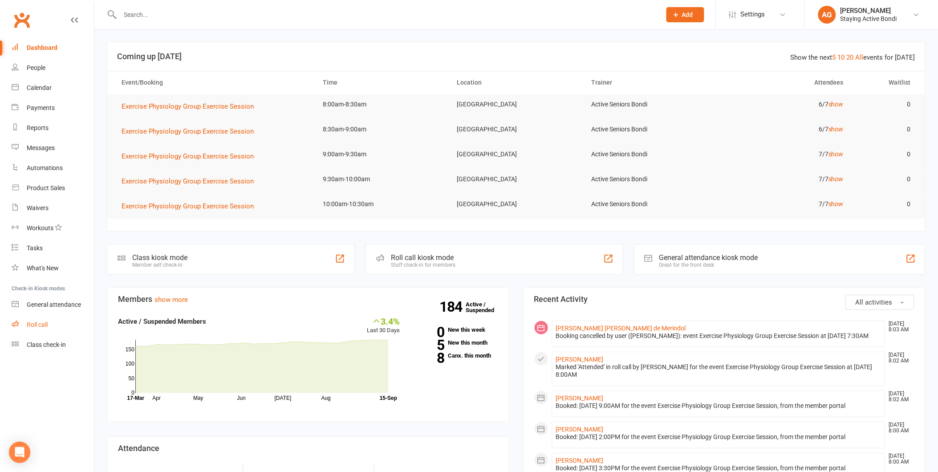
click at [30, 330] on link "Roll call" at bounding box center [53, 325] width 82 height 20
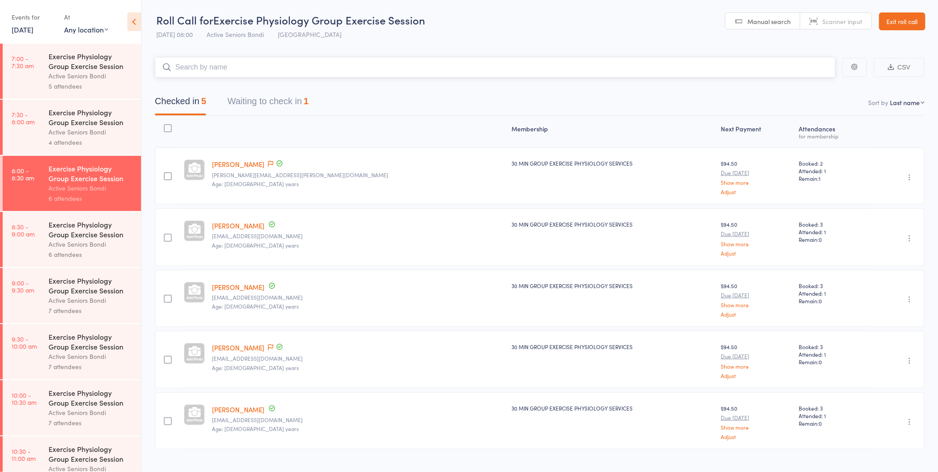
click at [261, 110] on button "Waiting to check in 1" at bounding box center [267, 104] width 81 height 24
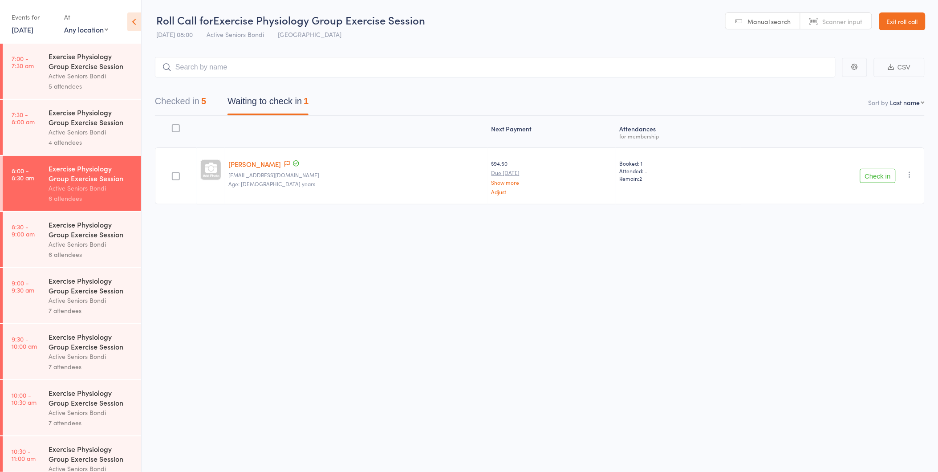
click at [875, 169] on button "Check in" at bounding box center [878, 176] width 36 height 14
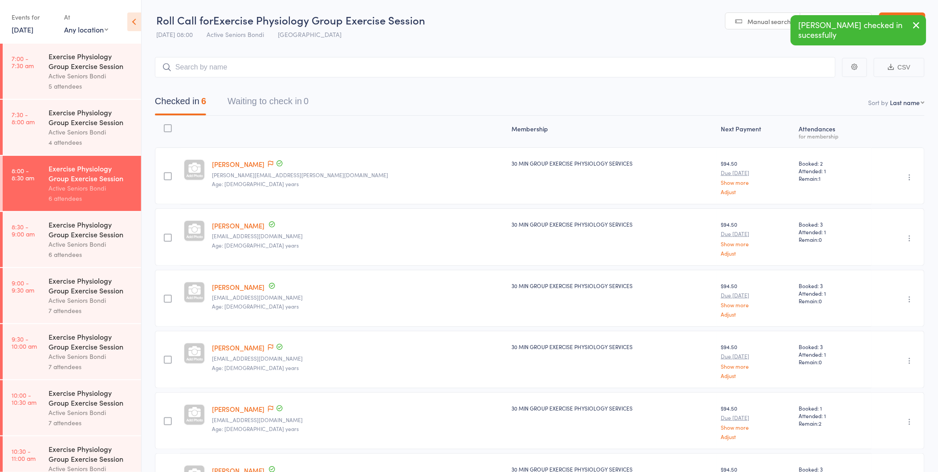
click at [909, 20] on button "button" at bounding box center [917, 26] width 20 height 20
click at [909, 20] on link "Exit roll call" at bounding box center [902, 21] width 46 height 18
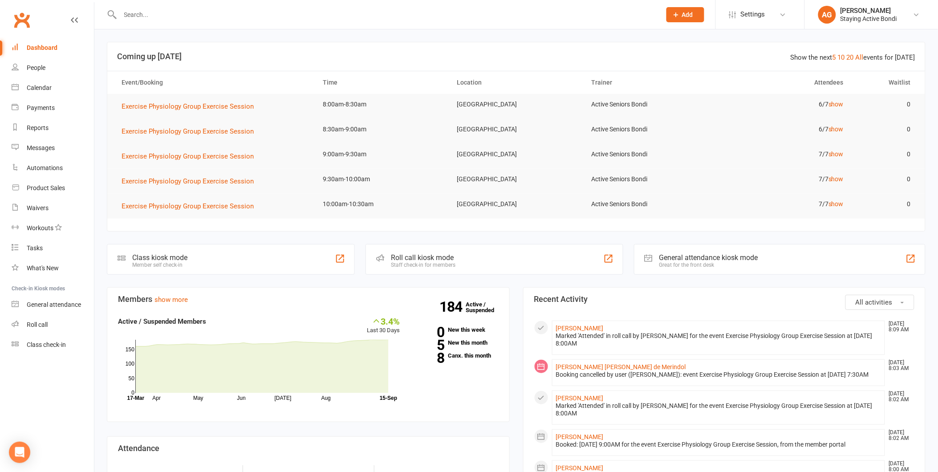
click at [126, 12] on input "text" at bounding box center [385, 14] width 537 height 12
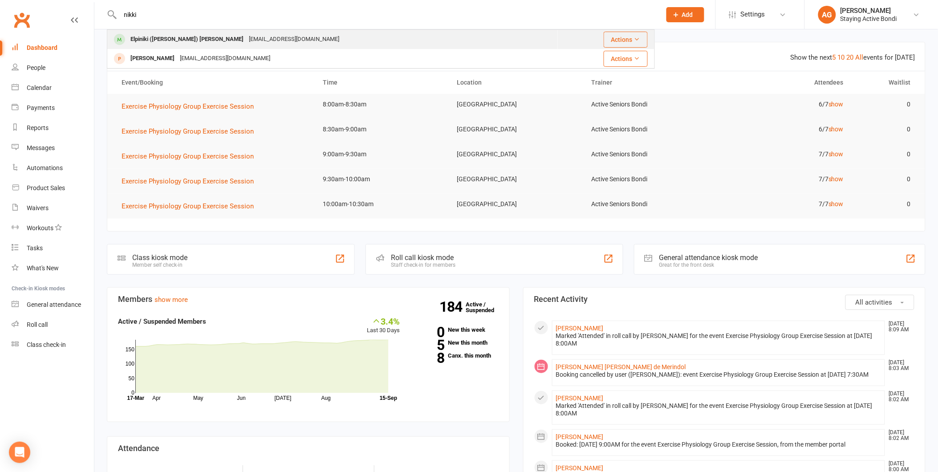
type input "nikki"
click at [170, 42] on div "Elpiniki (Nikki) Psaltis" at bounding box center [187, 39] width 118 height 13
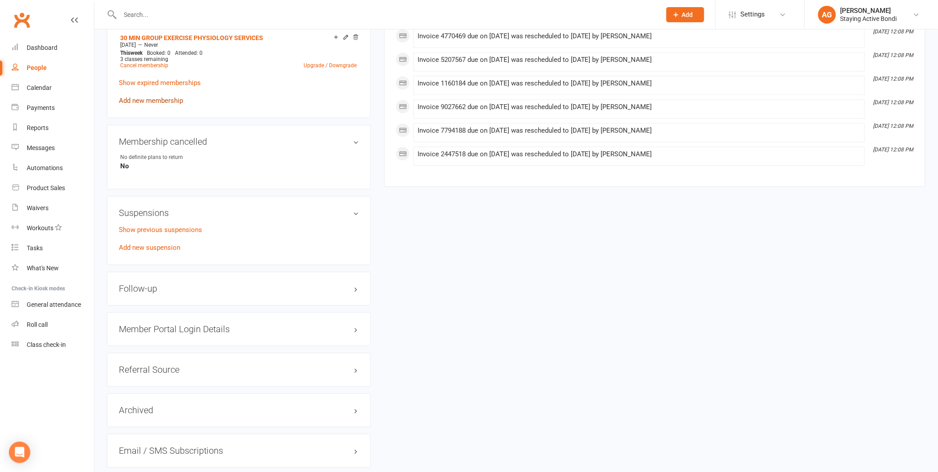
scroll to position [692, 0]
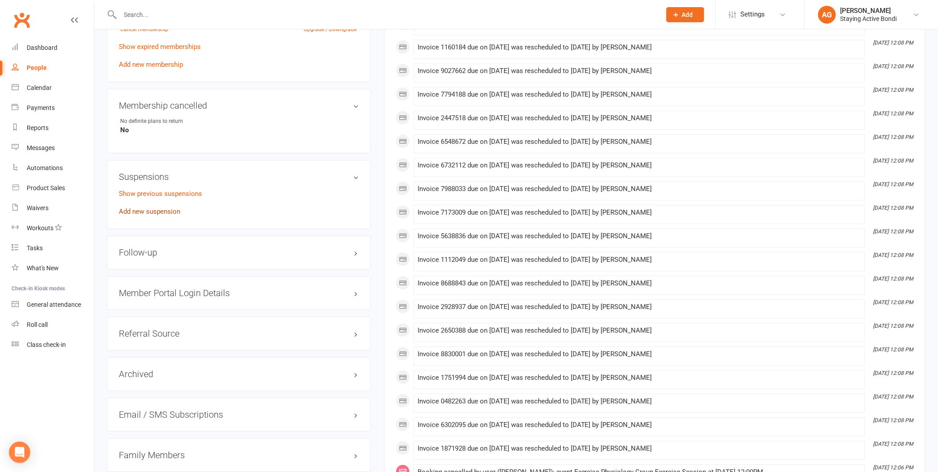
click at [167, 207] on link "Add new suspension" at bounding box center [149, 211] width 61 height 8
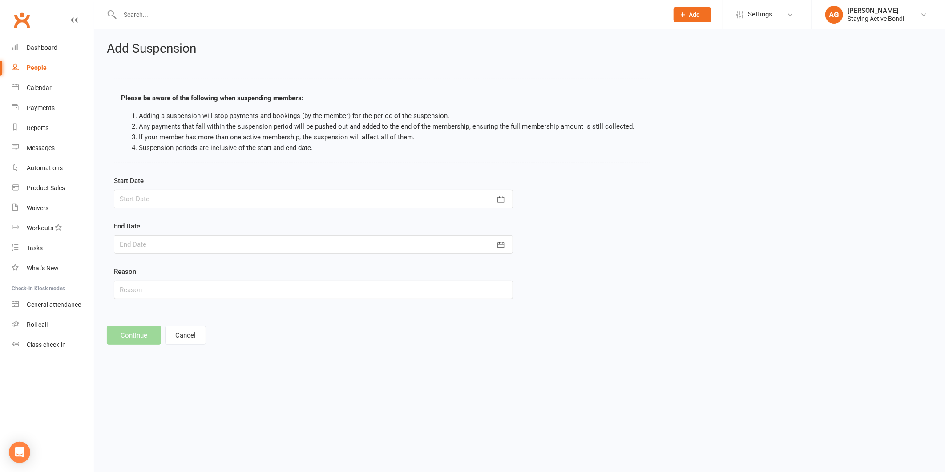
click at [167, 205] on div at bounding box center [313, 199] width 399 height 19
click at [162, 287] on button "15" at bounding box center [169, 289] width 19 height 16
type input "[DATE]"
click at [158, 246] on div at bounding box center [313, 244] width 399 height 19
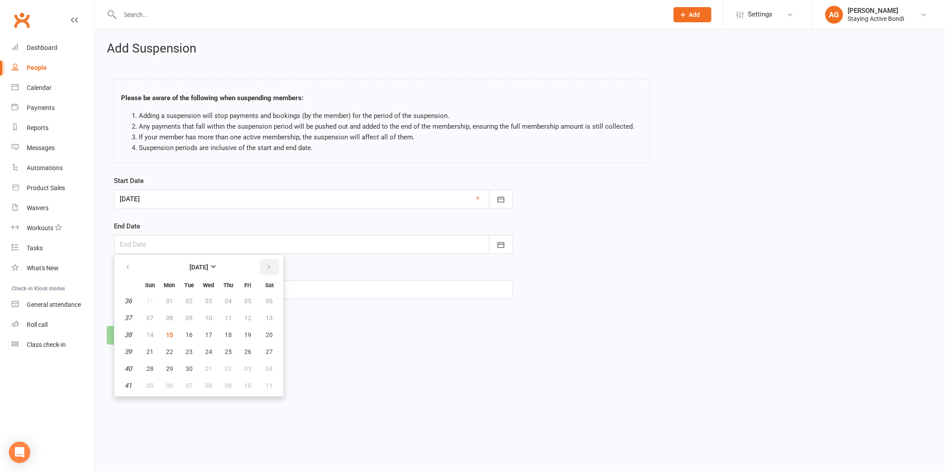
click at [266, 267] on icon "button" at bounding box center [269, 266] width 6 height 7
click at [149, 333] on span "12" at bounding box center [149, 334] width 7 height 7
type input "12 Oct 2025"
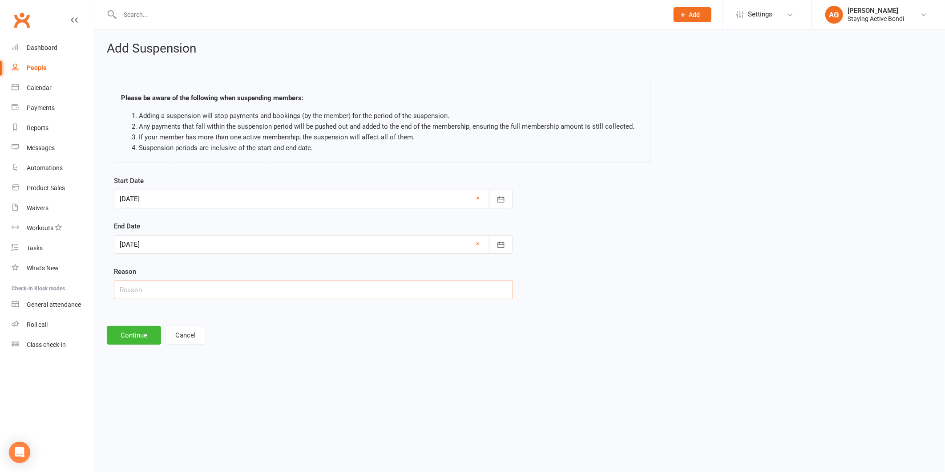
click at [139, 283] on input "text" at bounding box center [313, 289] width 399 height 19
type input "Away"
click at [130, 342] on button "Continue" at bounding box center [134, 335] width 54 height 19
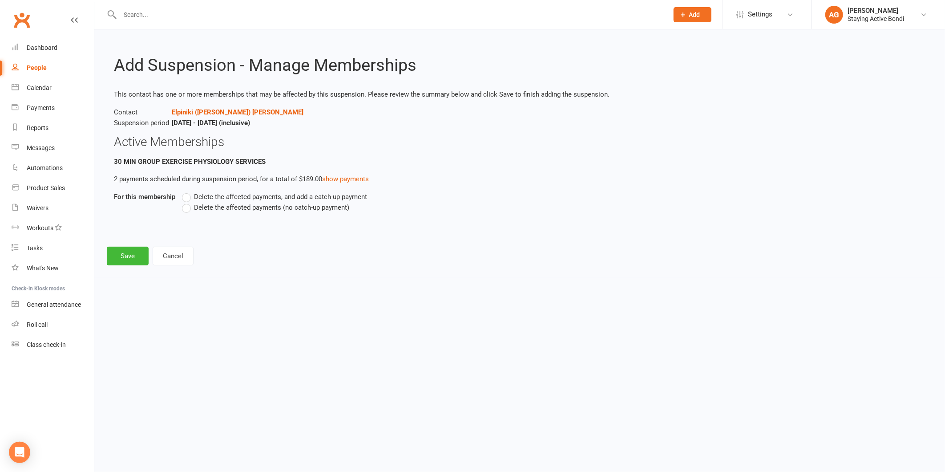
click at [203, 211] on span "Delete the affected payments (no catch-up payment)" at bounding box center [271, 206] width 155 height 9
click at [188, 202] on input "Delete the affected payments (no catch-up payment)" at bounding box center [185, 202] width 6 height 0
click at [127, 259] on button "Save" at bounding box center [128, 256] width 42 height 19
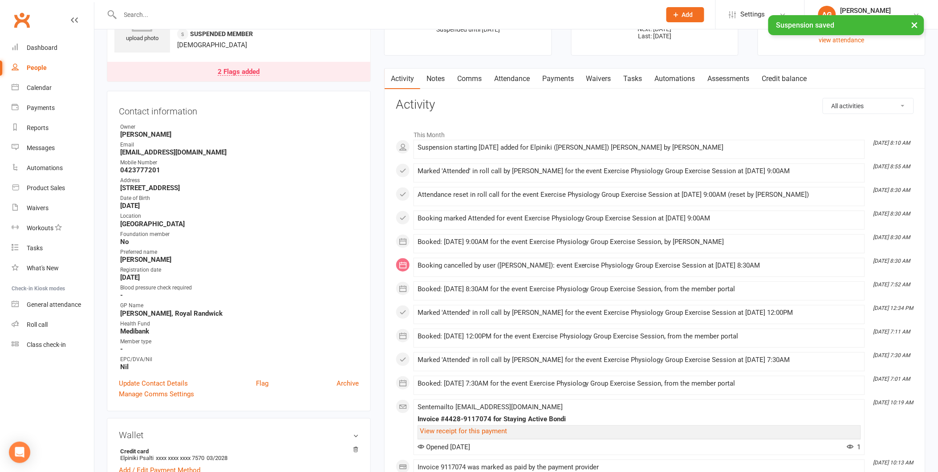
scroll to position [148, 0]
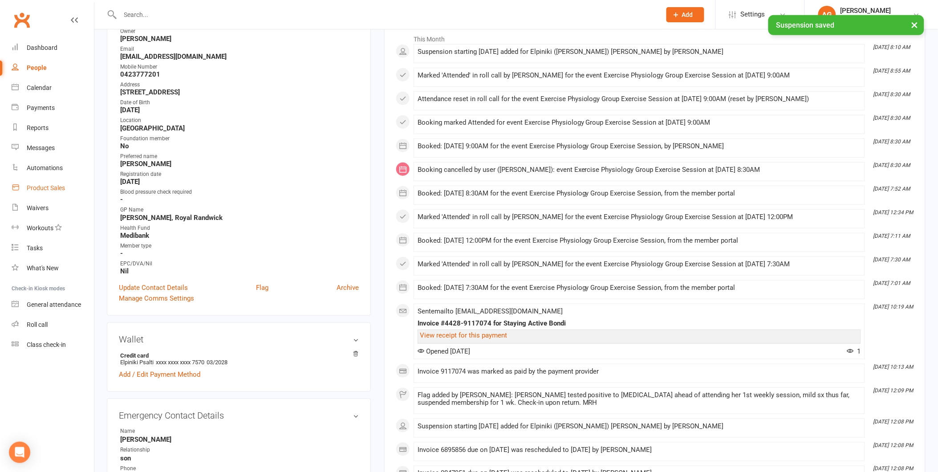
click at [68, 195] on link "Product Sales" at bounding box center [53, 188] width 82 height 20
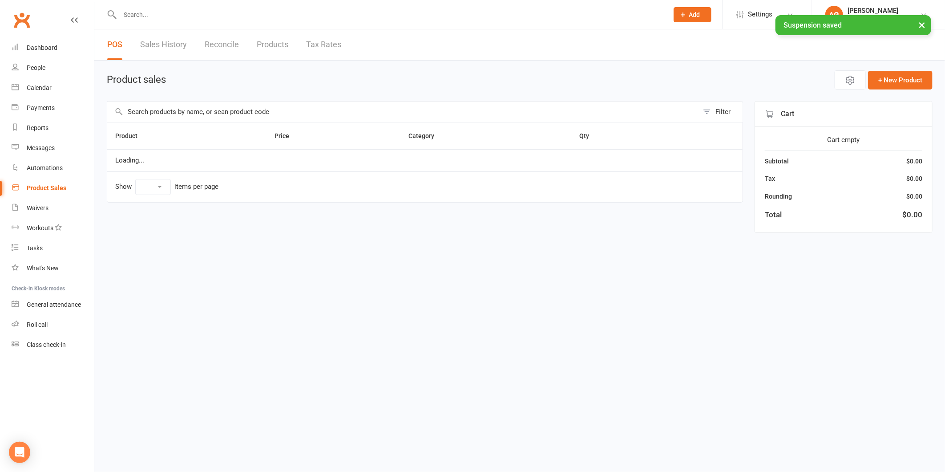
select select "100"
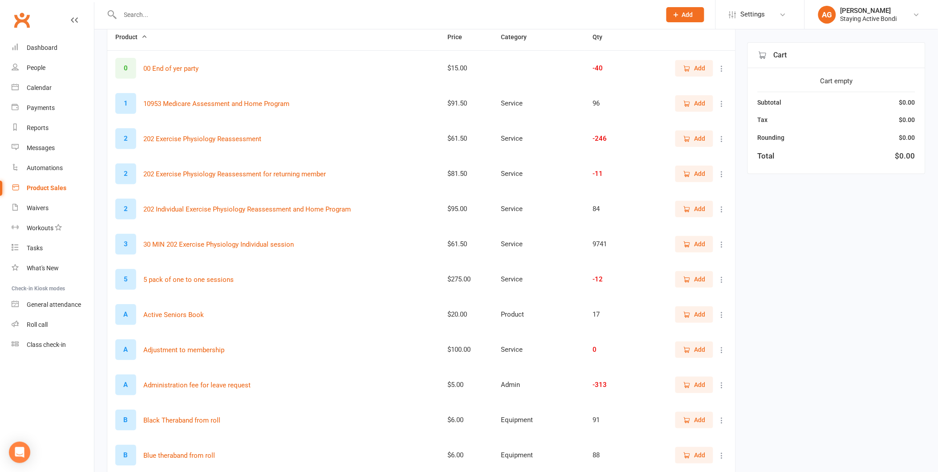
scroll to position [148, 0]
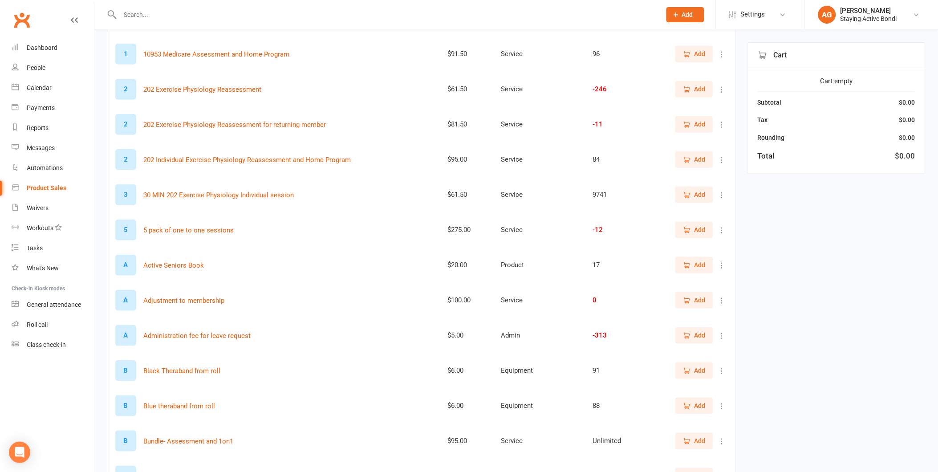
click at [708, 329] on button "Add" at bounding box center [694, 335] width 38 height 16
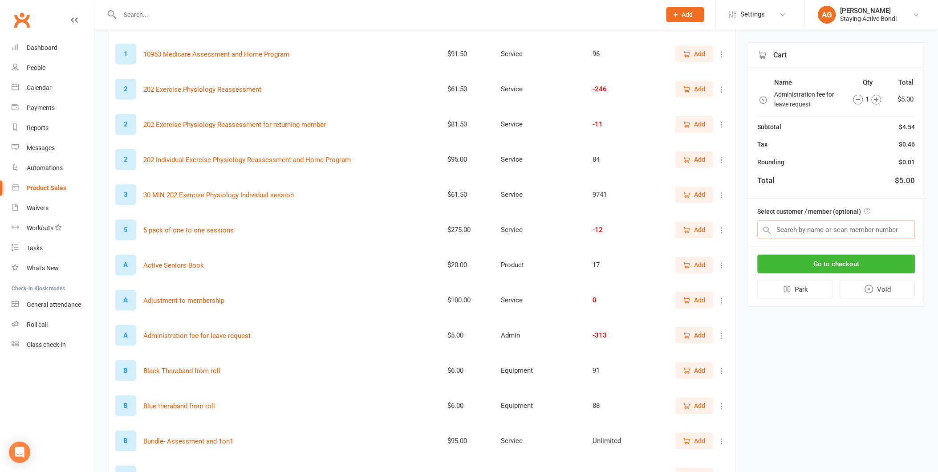
click at [817, 224] on input "text" at bounding box center [836, 229] width 158 height 19
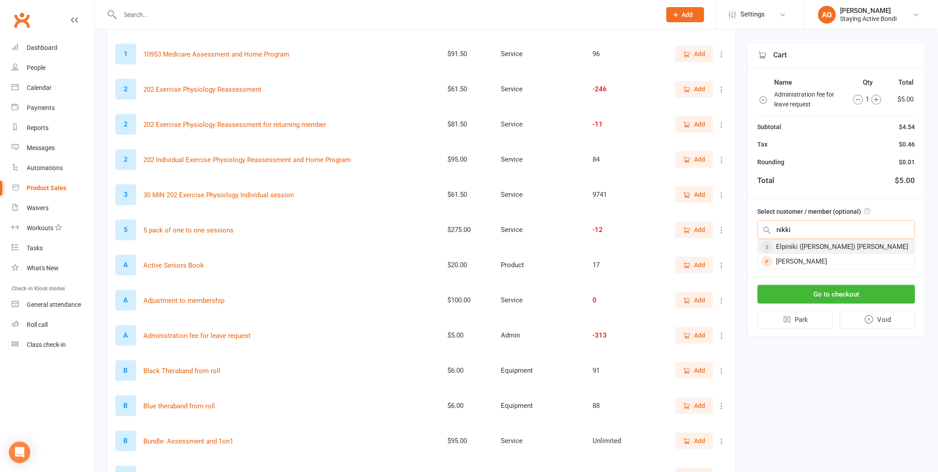
type input "nikki"
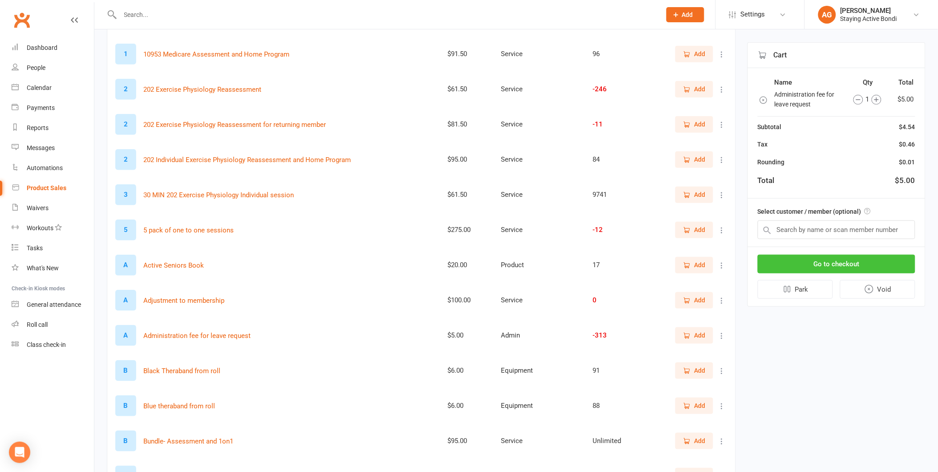
click at [817, 261] on button "Go to checkout" at bounding box center [836, 264] width 158 height 19
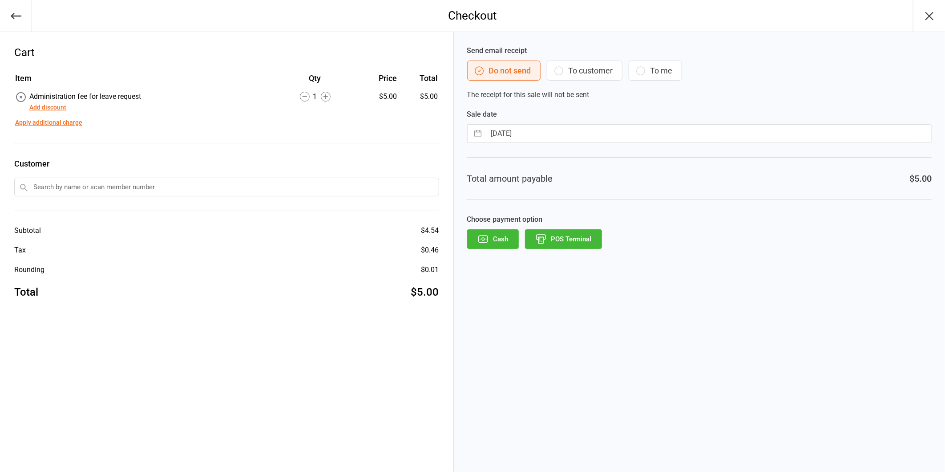
click at [19, 20] on icon "button" at bounding box center [16, 16] width 12 height 12
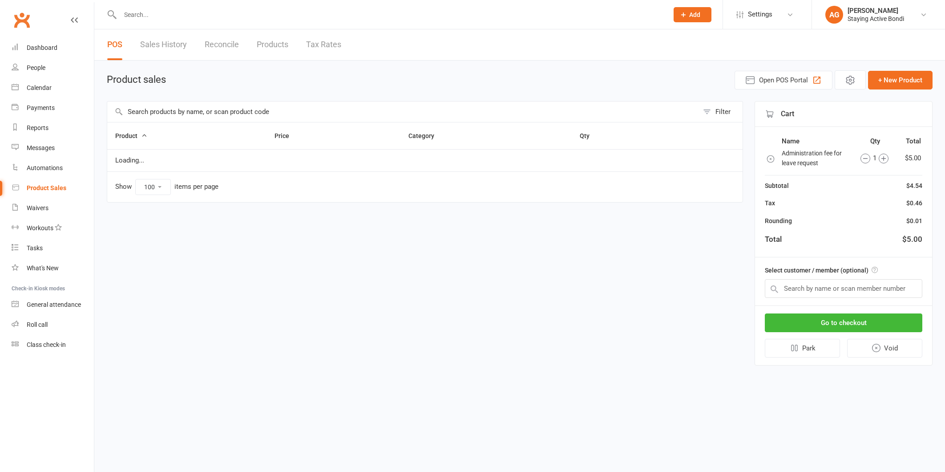
select select "100"
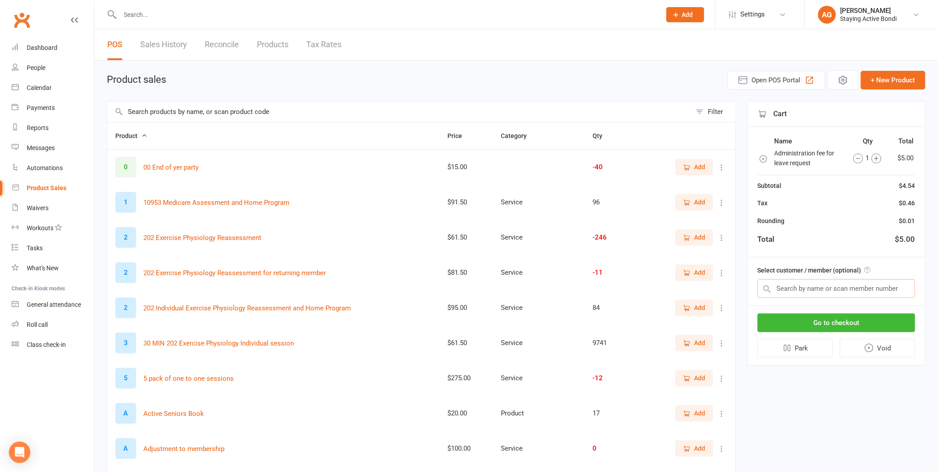
click at [830, 285] on input "text" at bounding box center [836, 288] width 158 height 19
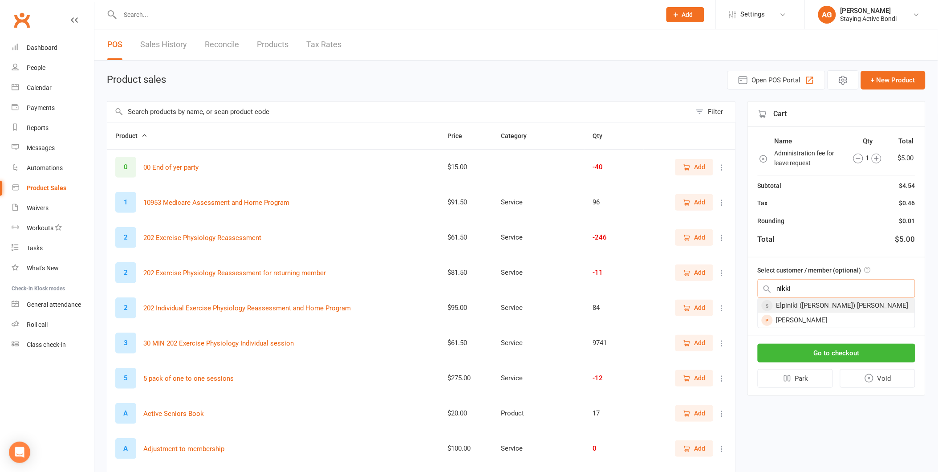
type input "nikki"
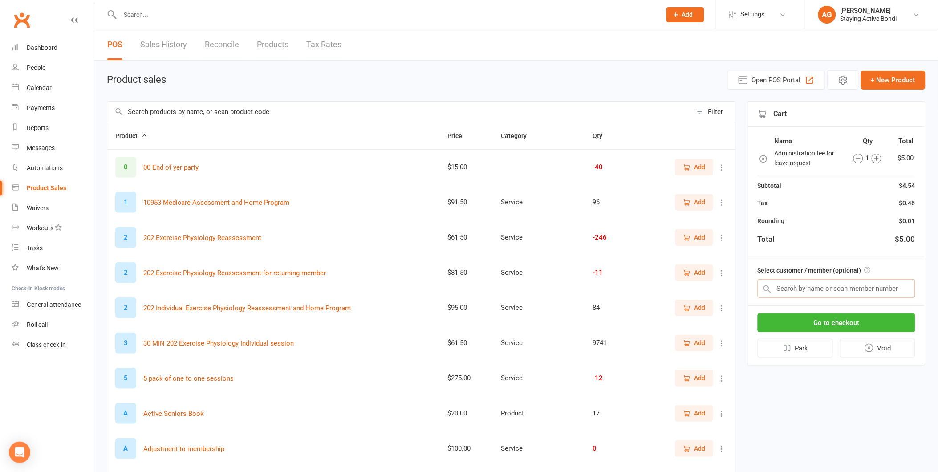
click at [803, 290] on input "text" at bounding box center [836, 288] width 158 height 19
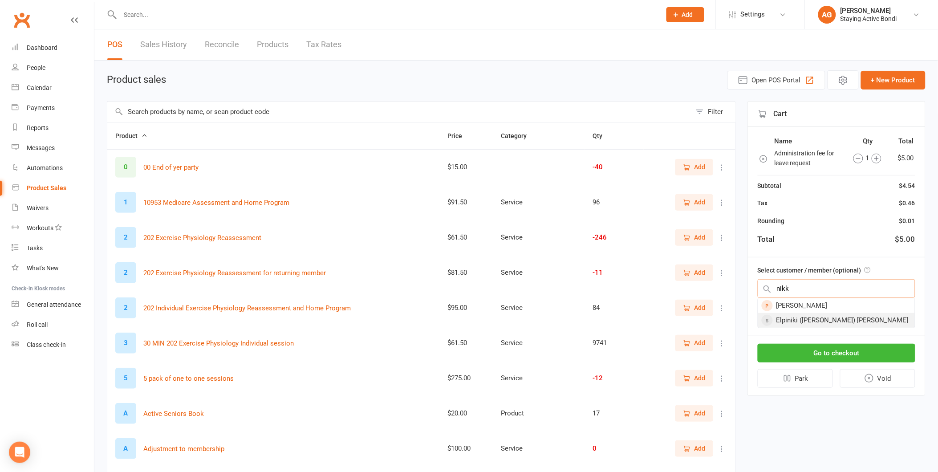
type input "nikk"
click at [791, 322] on div "Elpiniki ([PERSON_NAME]) [PERSON_NAME]" at bounding box center [836, 320] width 157 height 15
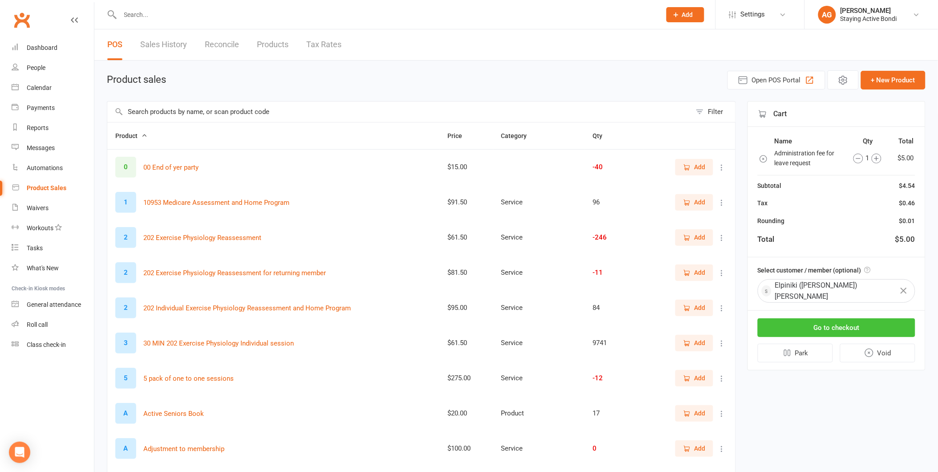
click at [793, 321] on button "Go to checkout" at bounding box center [836, 327] width 158 height 19
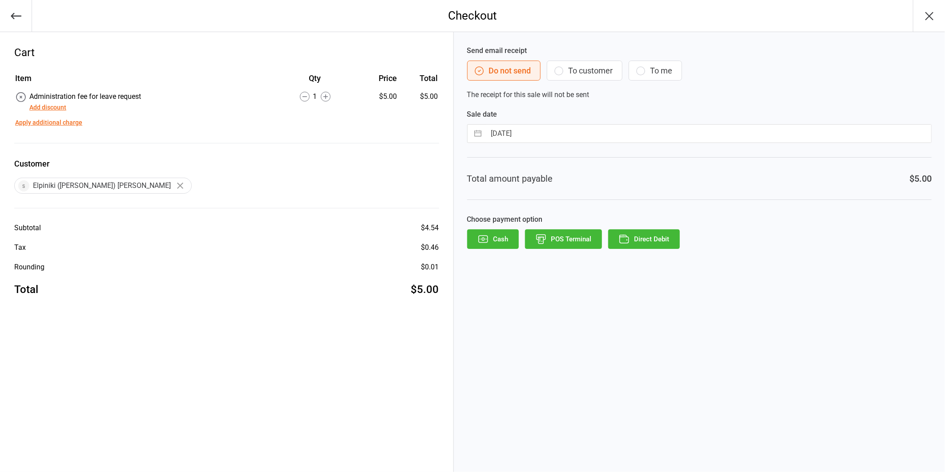
drag, startPoint x: 647, startPoint y: 244, endPoint x: 641, endPoint y: 276, distance: 32.6
click at [648, 247] on button "Direct Debit" at bounding box center [644, 239] width 72 height 20
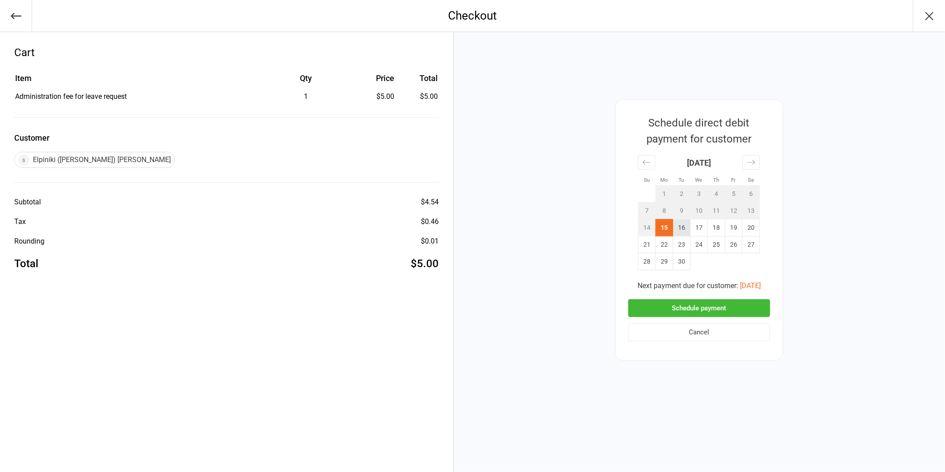
click at [681, 229] on td "16" at bounding box center [681, 227] width 17 height 17
click at [682, 301] on button "Schedule payment" at bounding box center [699, 308] width 142 height 18
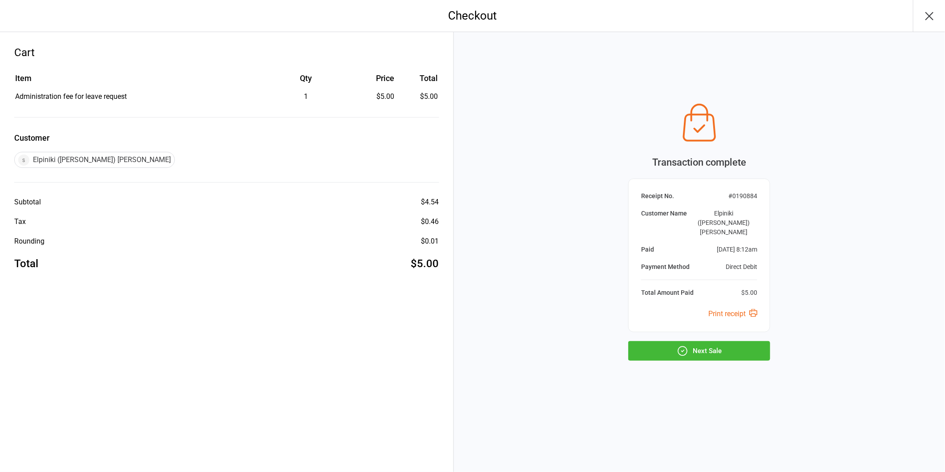
click at [657, 341] on button "Next Sale" at bounding box center [699, 351] width 142 height 20
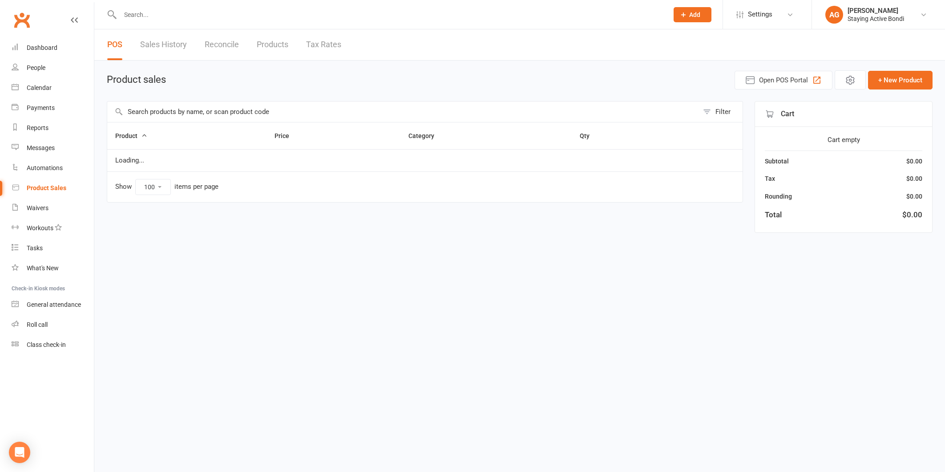
select select "100"
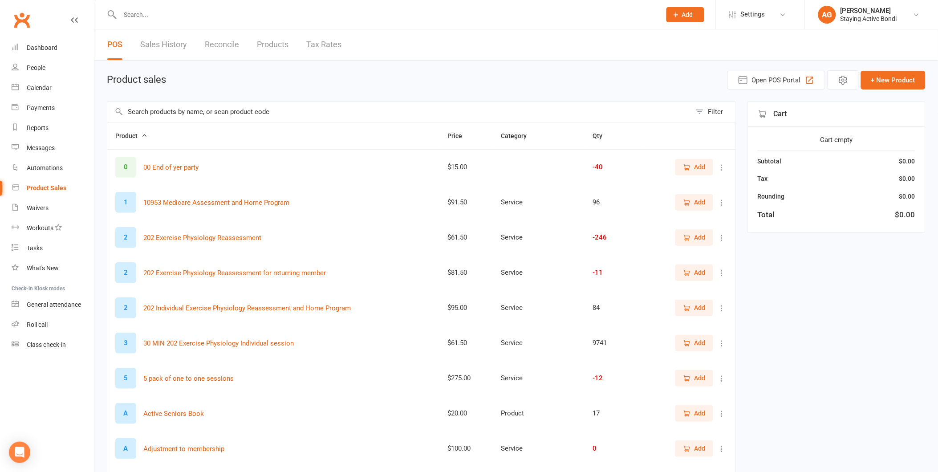
click at [158, 12] on input "text" at bounding box center [385, 14] width 537 height 12
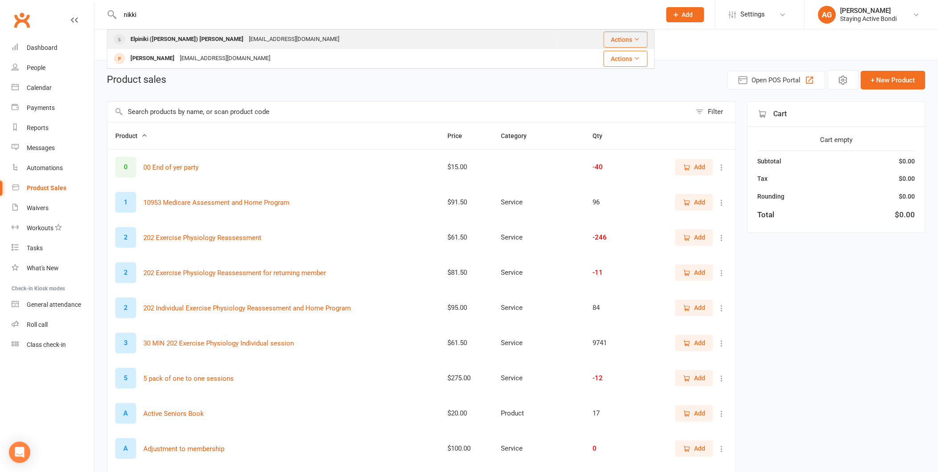
type input "nikki"
click at [165, 33] on div "Elpiniki (Nikki) Psaltis" at bounding box center [187, 39] width 118 height 13
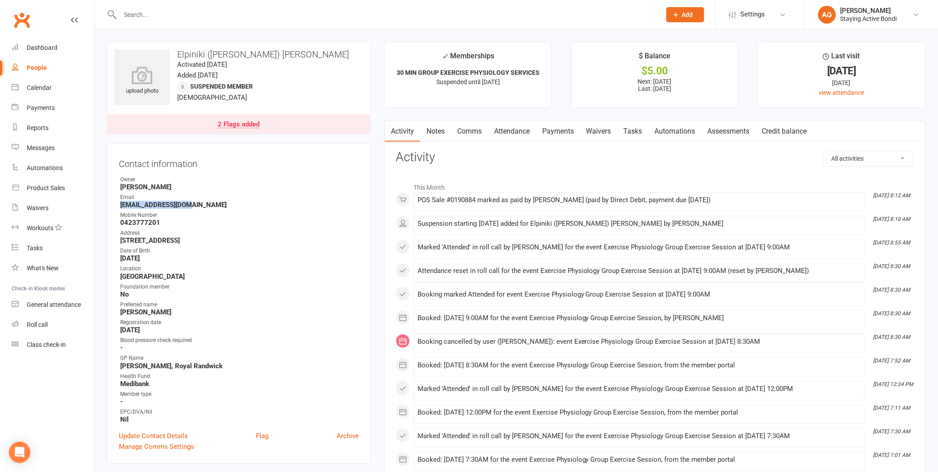
drag, startPoint x: 183, startPoint y: 205, endPoint x: 117, endPoint y: 204, distance: 65.4
click at [117, 204] on div "Contact information Owner Bree Sommer Email elpiniki8@gmail.com Mobile Number 0…" at bounding box center [239, 303] width 264 height 321
copy strong "elpiniki8@gmail.com"
click at [234, 202] on strong "elpiniki8@gmail.com" at bounding box center [239, 205] width 239 height 8
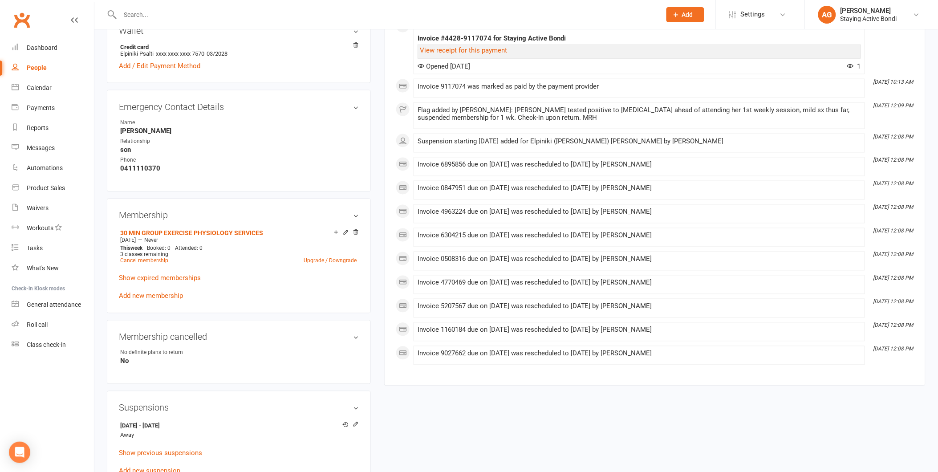
scroll to position [494, 0]
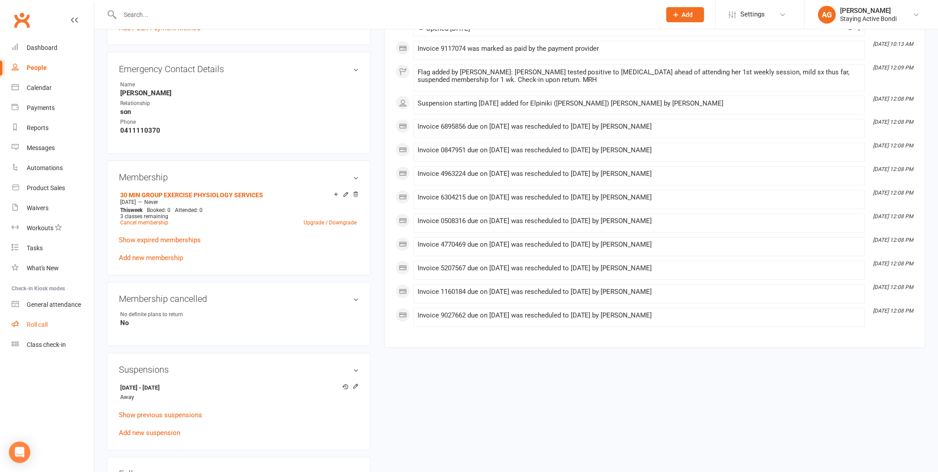
click at [76, 315] on link "Roll call" at bounding box center [53, 325] width 82 height 20
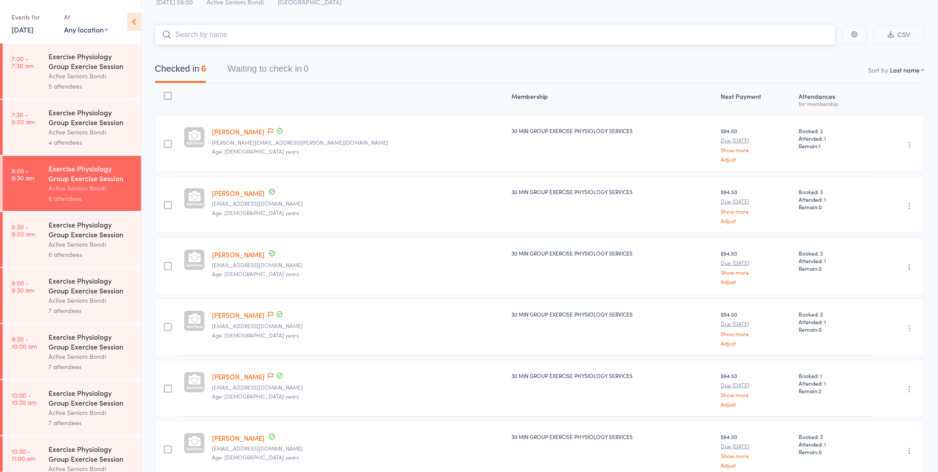
scroll to position [77, 0]
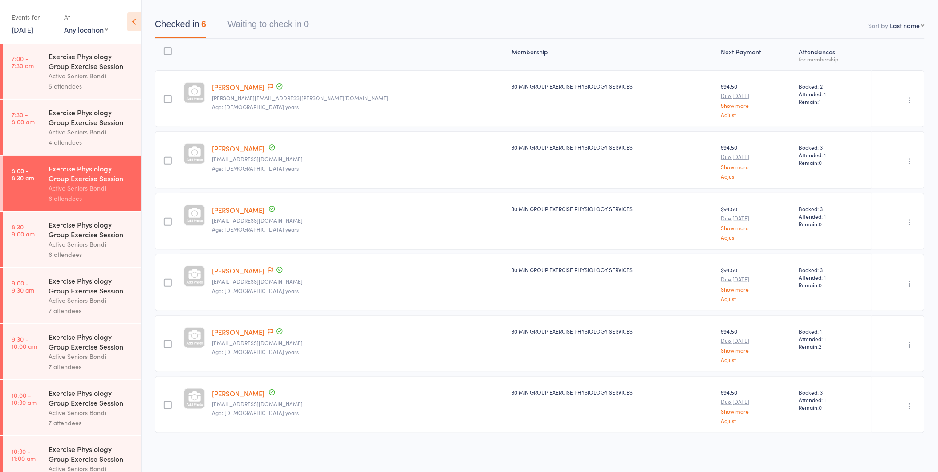
click at [118, 246] on div "Active Seniors Bondi" at bounding box center [91, 244] width 85 height 10
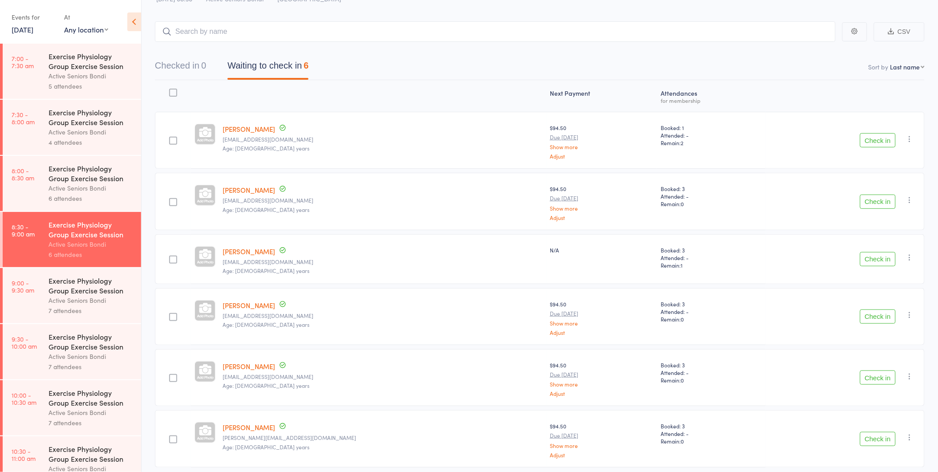
scroll to position [70, 0]
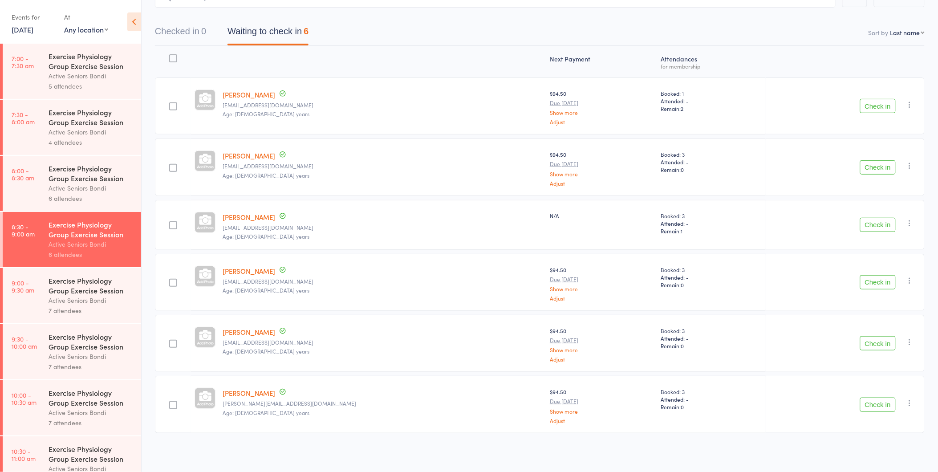
click at [882, 165] on button "Check in" at bounding box center [878, 167] width 36 height 14
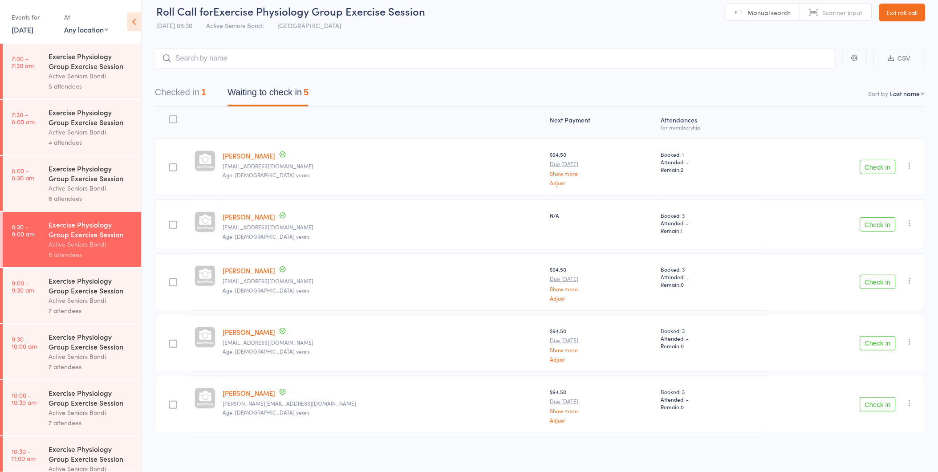
click at [892, 228] on button "Check in" at bounding box center [878, 224] width 36 height 14
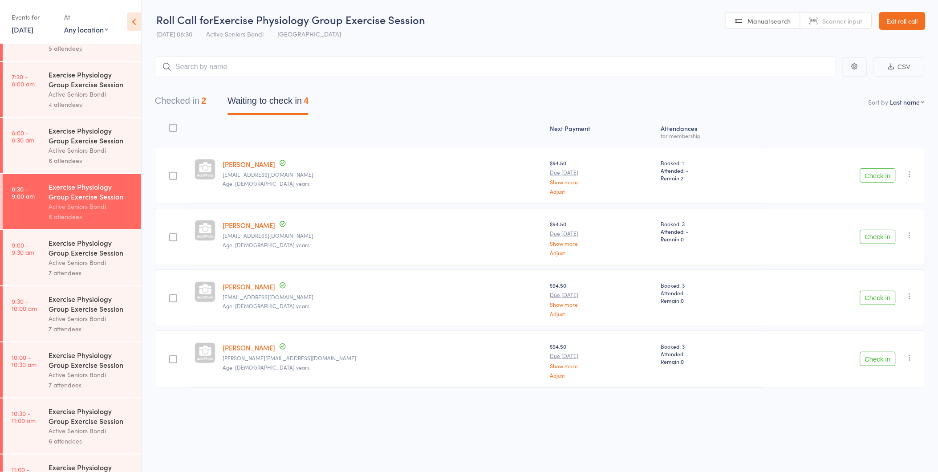
scroll to position [49, 0]
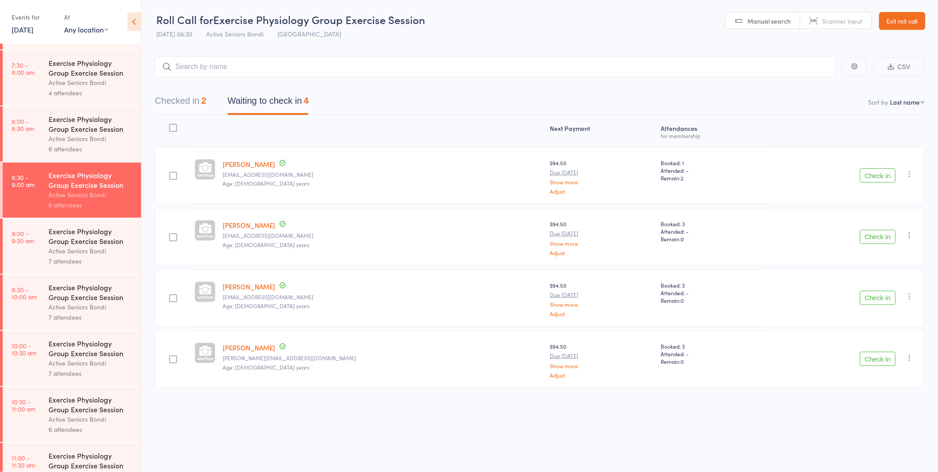
click at [911, 23] on link "Exit roll call" at bounding box center [902, 21] width 46 height 18
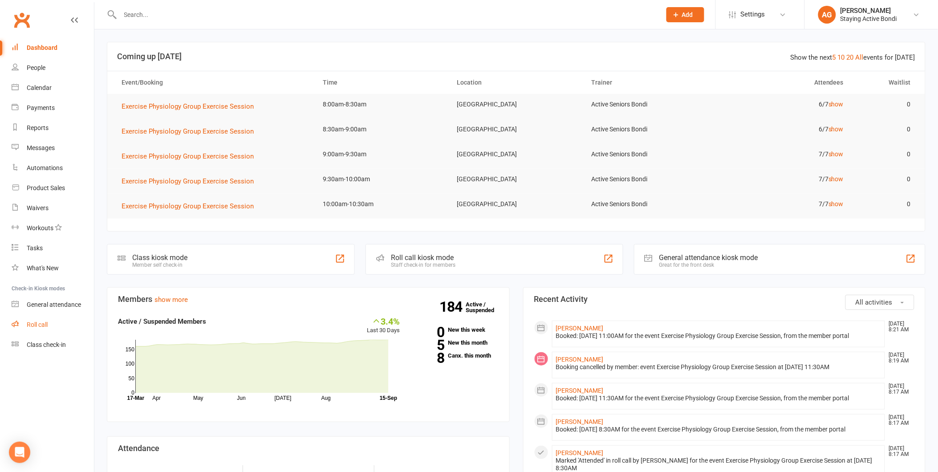
click at [69, 327] on link "Roll call" at bounding box center [53, 325] width 82 height 20
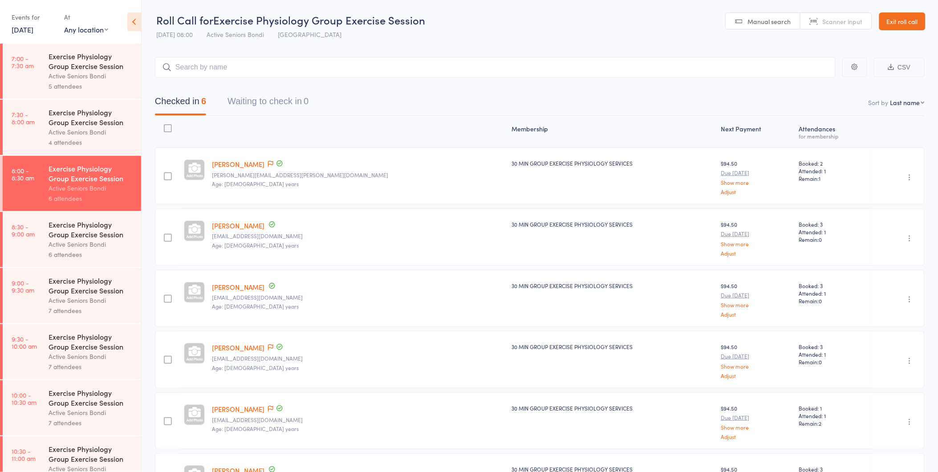
click at [33, 34] on link "15 Sep, 2025" at bounding box center [23, 29] width 22 height 10
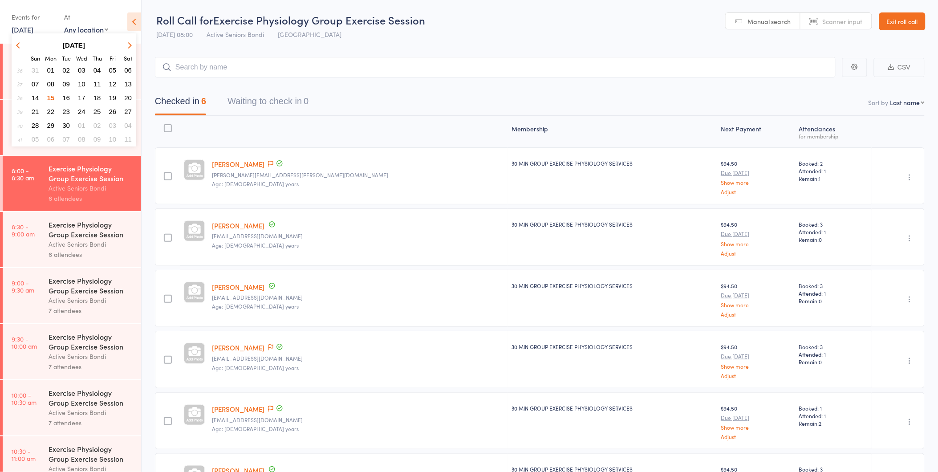
click at [52, 108] on span "22" at bounding box center [51, 112] width 8 height 8
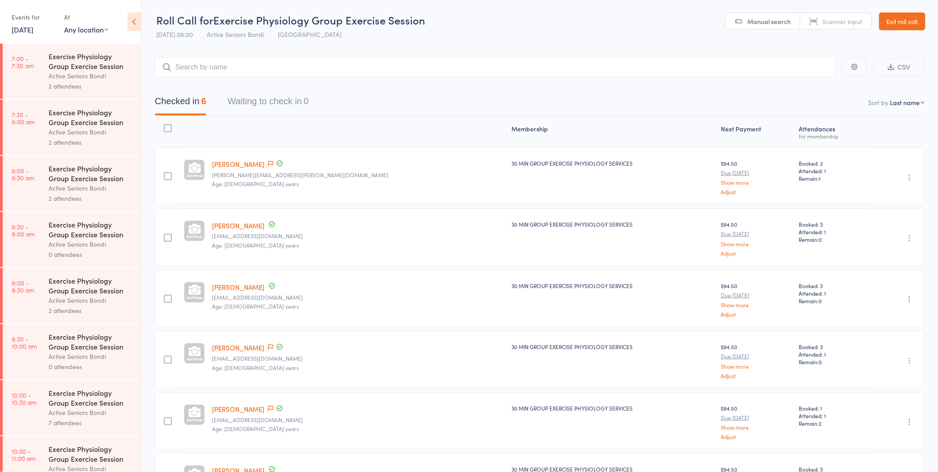
drag, startPoint x: 24, startPoint y: 32, endPoint x: 28, endPoint y: 38, distance: 8.0
click at [24, 31] on link "22 Sep, 2025" at bounding box center [23, 29] width 22 height 10
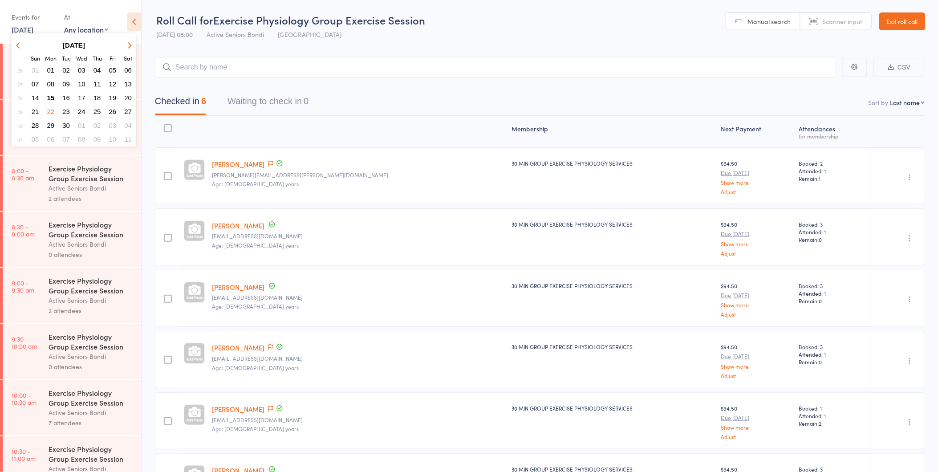
click at [67, 108] on span "23" at bounding box center [66, 112] width 8 height 8
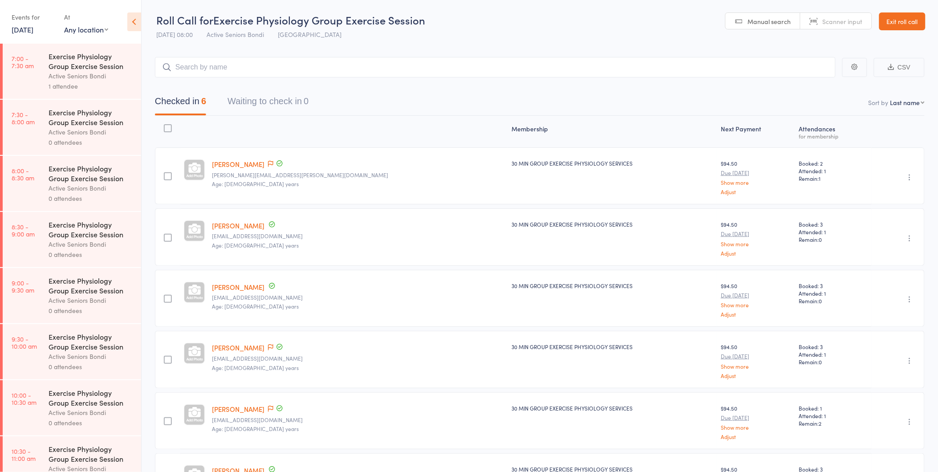
click at [79, 78] on div "Active Seniors Bondi" at bounding box center [91, 76] width 85 height 10
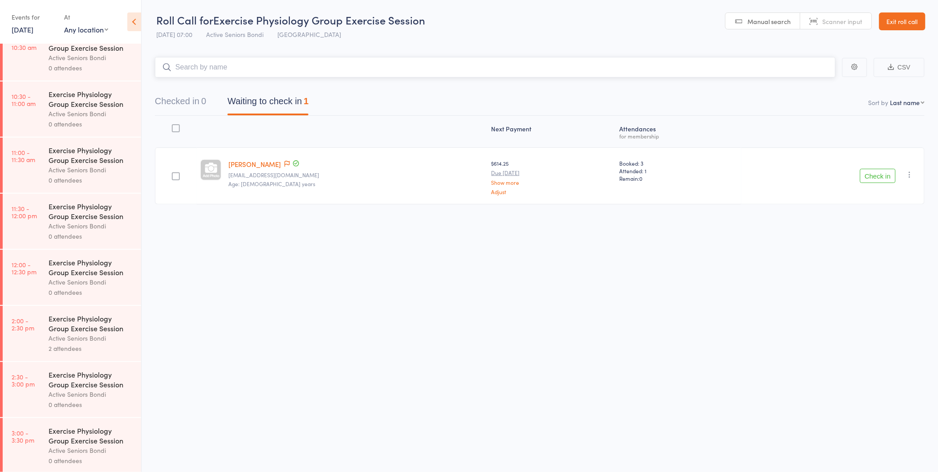
scroll to position [359, 0]
click at [909, 24] on link "Exit roll call" at bounding box center [902, 21] width 46 height 18
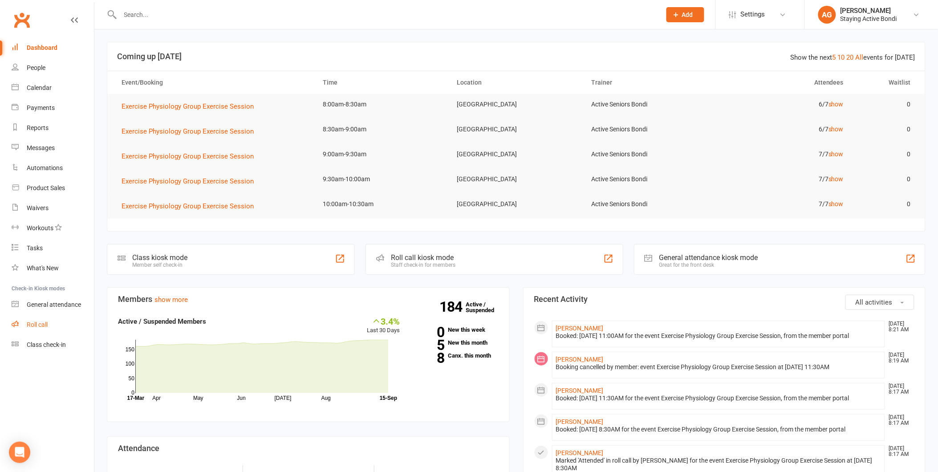
click at [63, 327] on link "Roll call" at bounding box center [53, 325] width 82 height 20
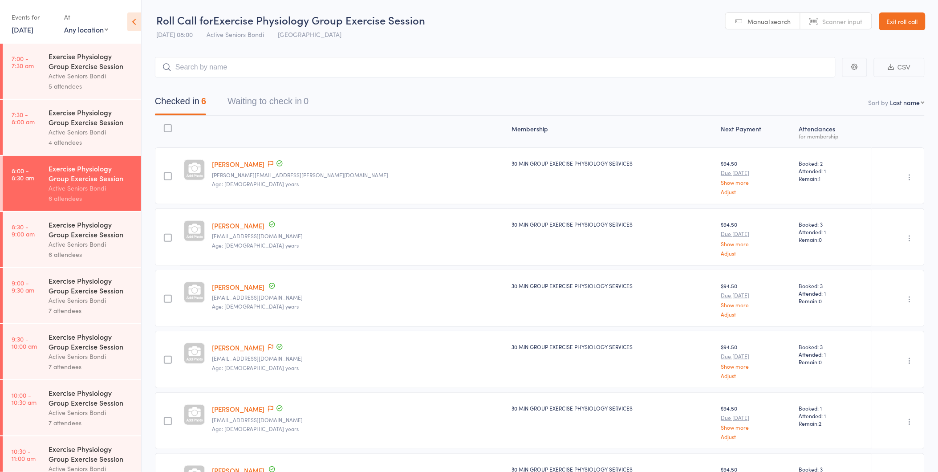
click at [72, 236] on div "Exercise Physiology Group Exercise Session" at bounding box center [91, 229] width 85 height 20
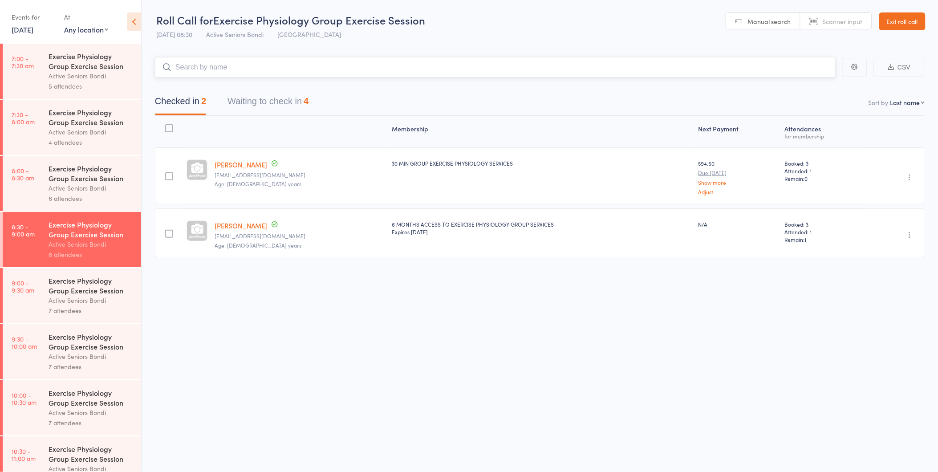
click at [269, 95] on button "Waiting to check in 4" at bounding box center [267, 104] width 81 height 24
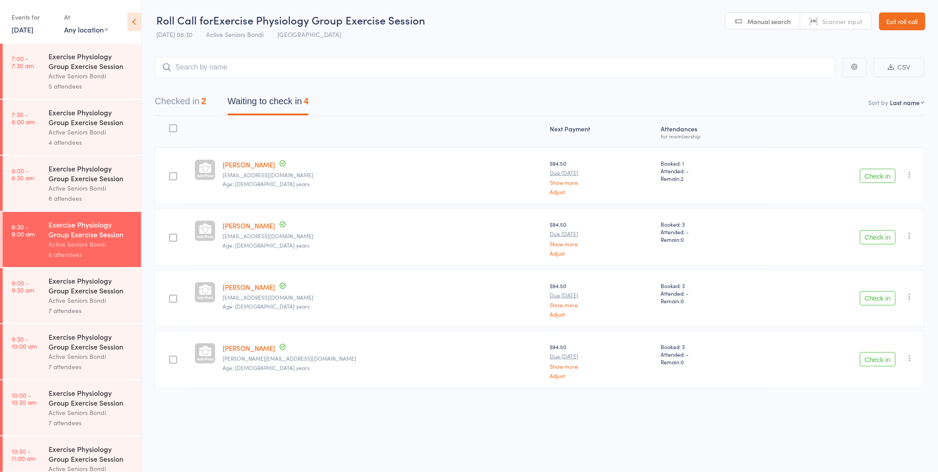
click at [867, 299] on button "Check in" at bounding box center [878, 298] width 36 height 14
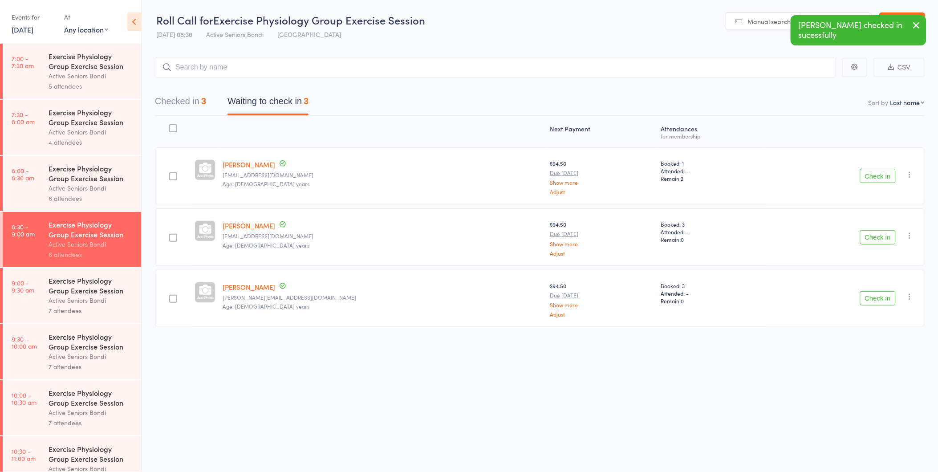
click at [867, 299] on button "Check in" at bounding box center [878, 298] width 36 height 14
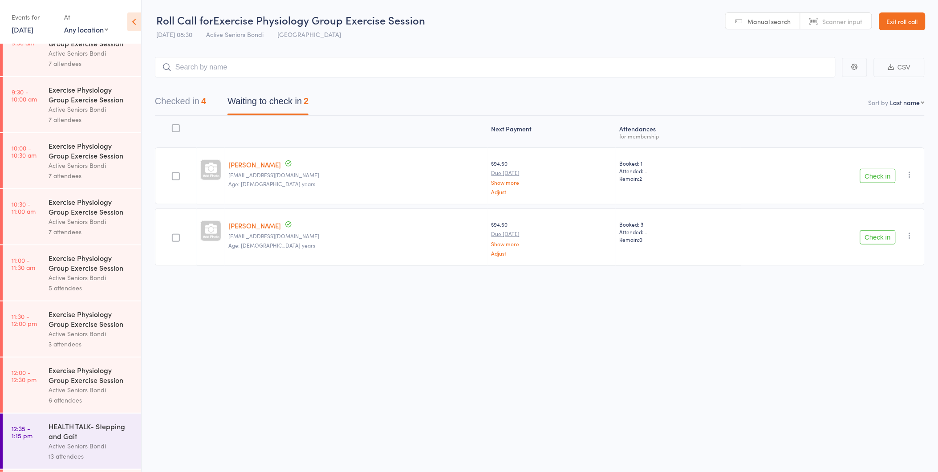
scroll to position [472, 0]
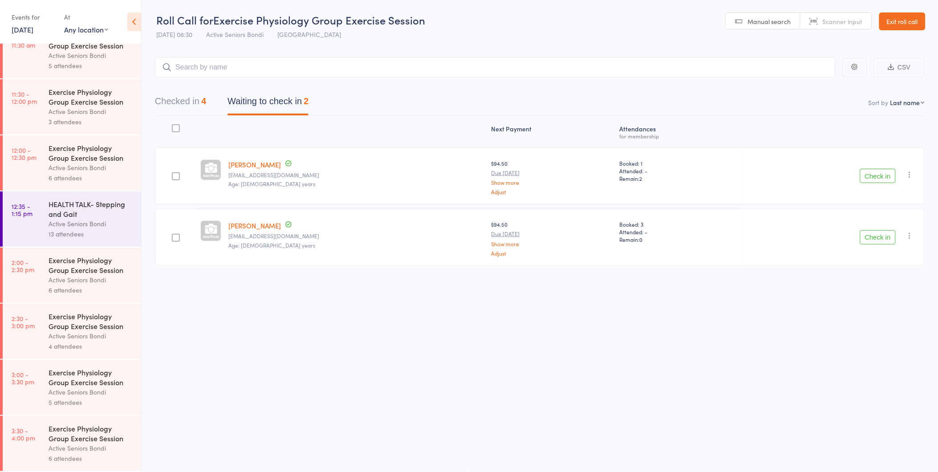
click at [97, 223] on div "Active Seniors Bondi" at bounding box center [91, 224] width 85 height 10
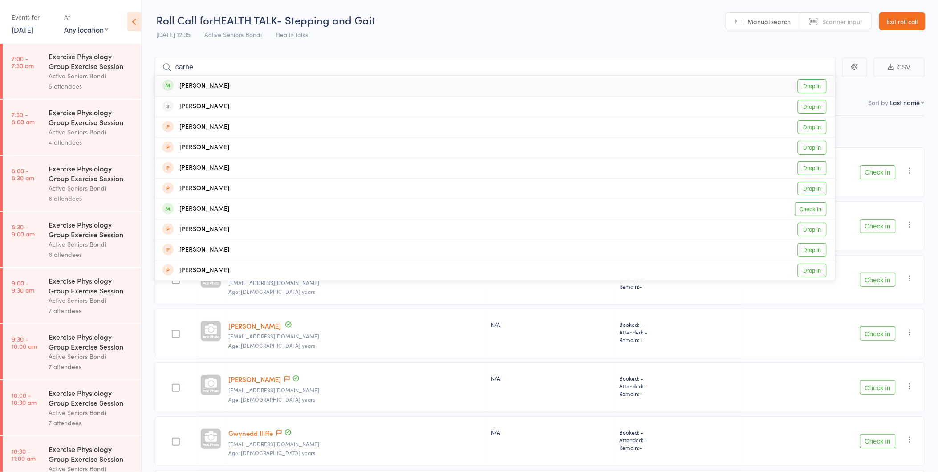
type input "carne"
click at [805, 83] on link "Drop in" at bounding box center [812, 86] width 29 height 14
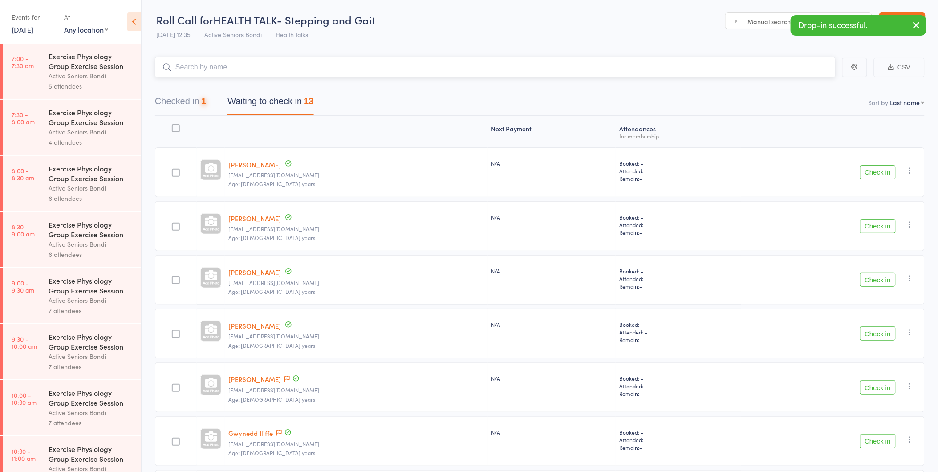
click at [176, 104] on button "Checked in 1" at bounding box center [180, 104] width 51 height 24
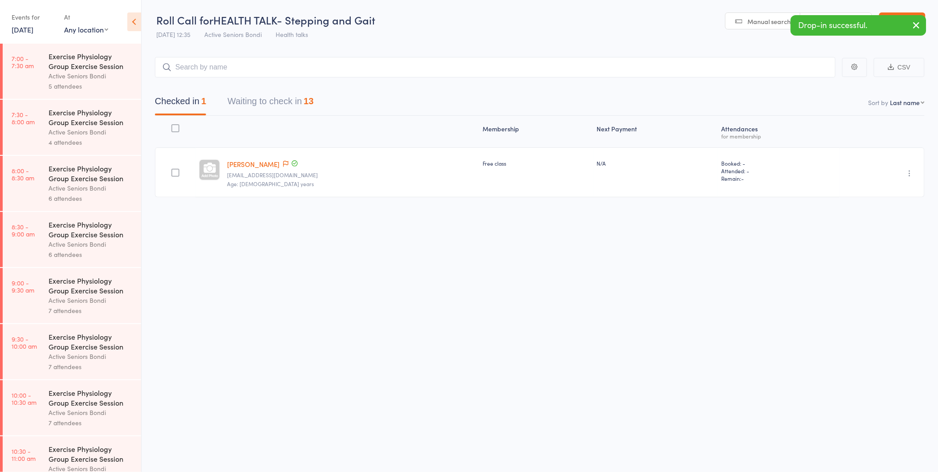
click at [906, 177] on button "button" at bounding box center [909, 173] width 11 height 11
click at [898, 189] on li "Undo check-in" at bounding box center [877, 190] width 73 height 11
click at [301, 108] on button "Waiting to check in 14" at bounding box center [270, 104] width 86 height 24
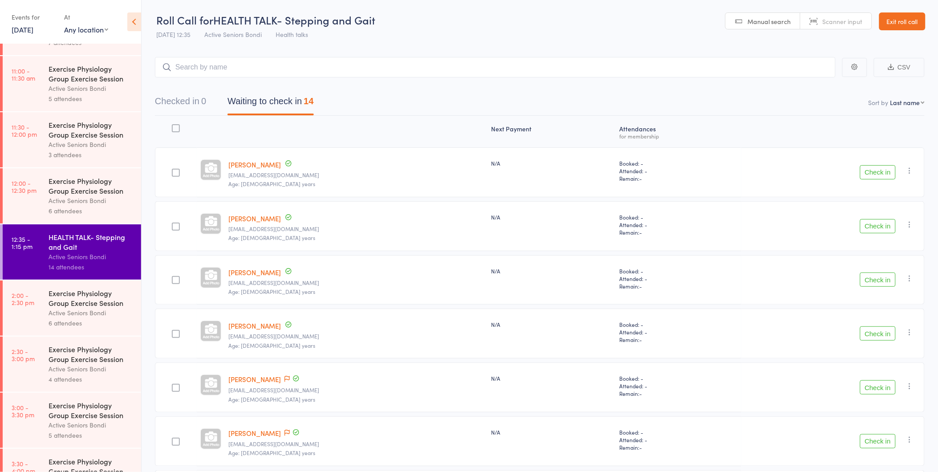
scroll to position [472, 0]
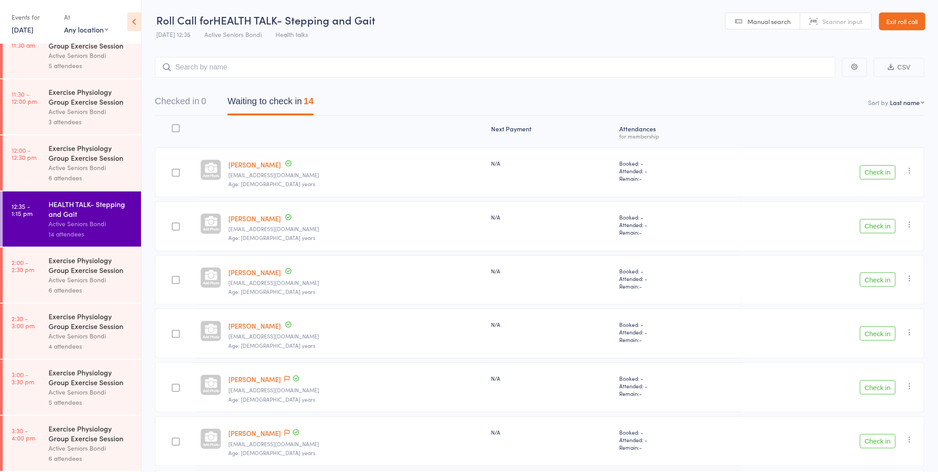
click at [896, 18] on link "Exit roll call" at bounding box center [902, 21] width 46 height 18
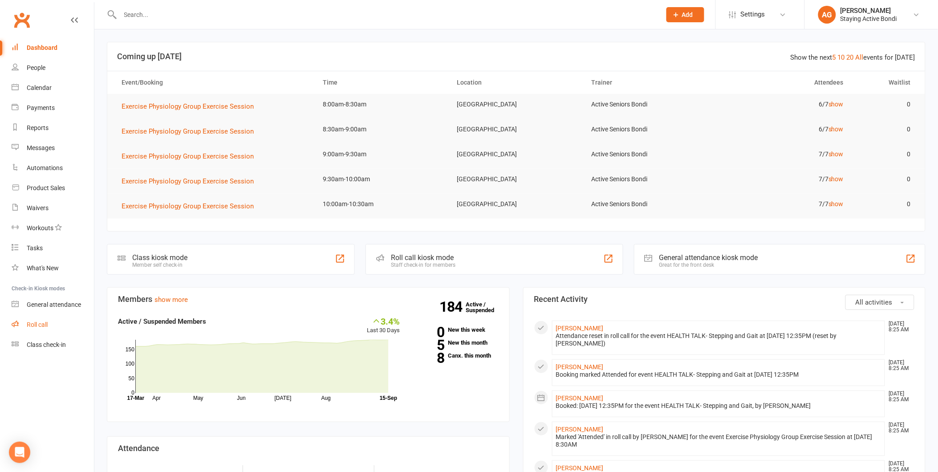
click at [31, 317] on link "Roll call" at bounding box center [53, 325] width 82 height 20
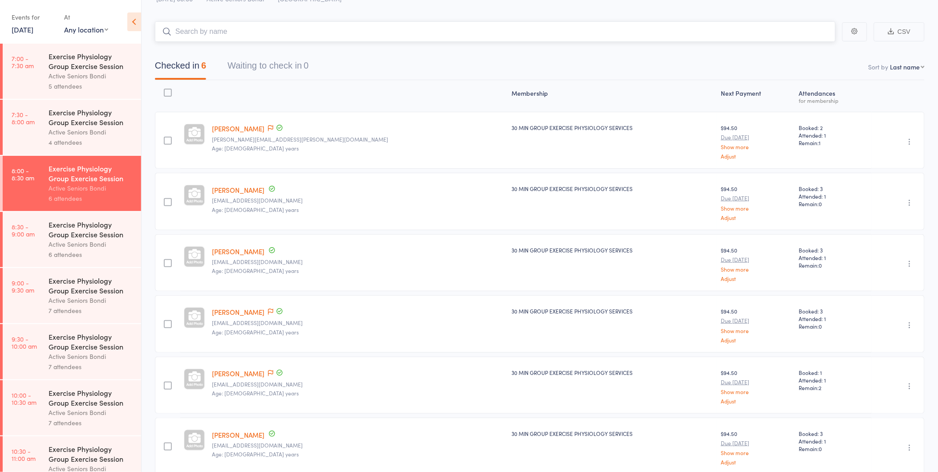
scroll to position [77, 0]
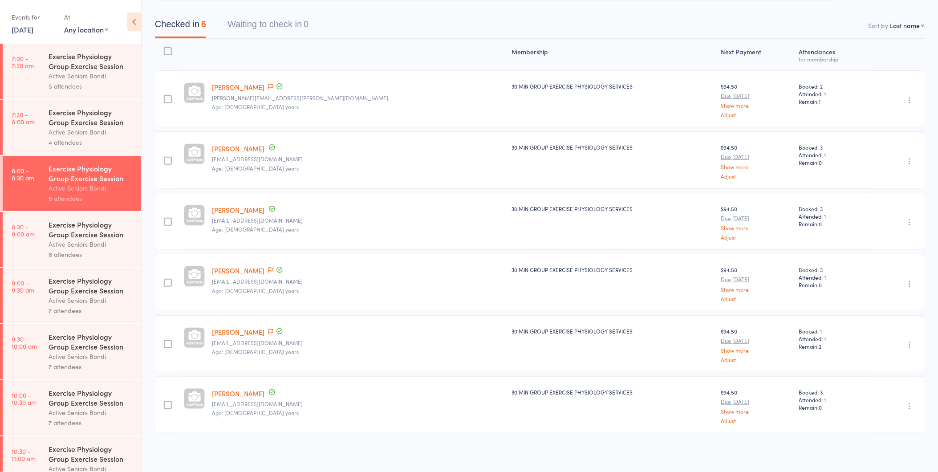
click at [81, 235] on div "Exercise Physiology Group Exercise Session" at bounding box center [91, 229] width 85 height 20
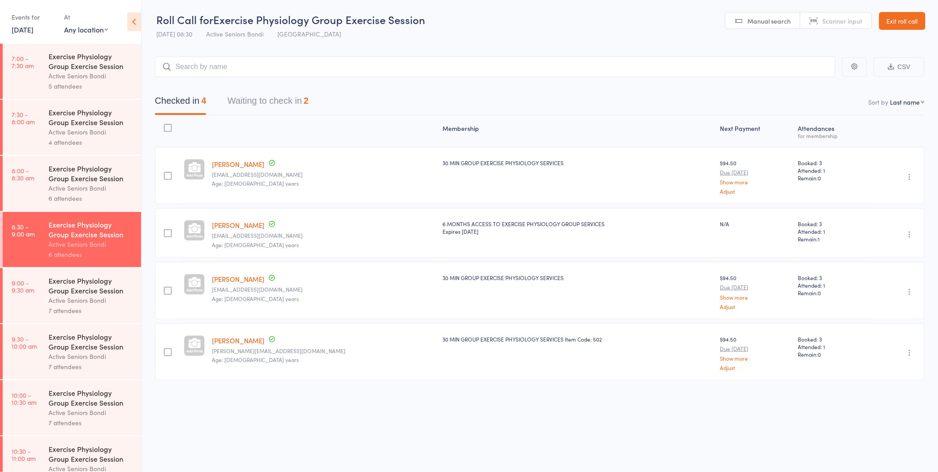
click at [79, 185] on div "Active Seniors Bondi" at bounding box center [91, 188] width 85 height 10
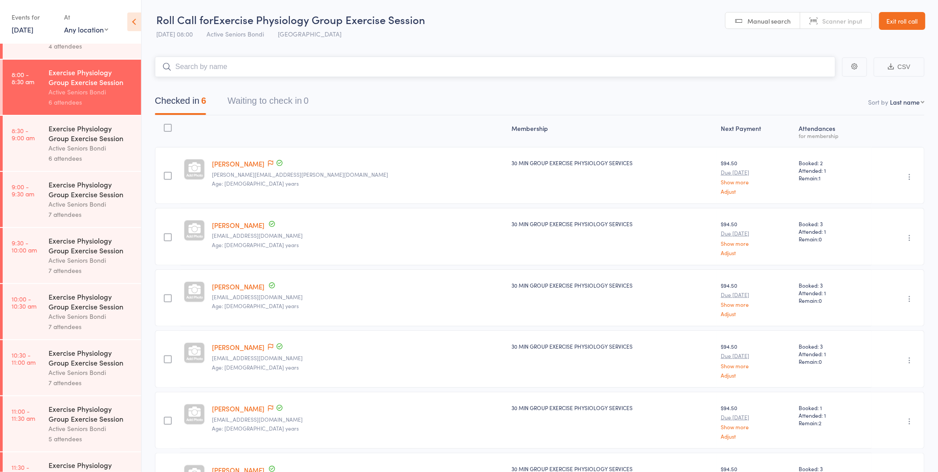
scroll to position [99, 0]
click at [66, 134] on div "Exercise Physiology Group Exercise Session" at bounding box center [91, 131] width 85 height 20
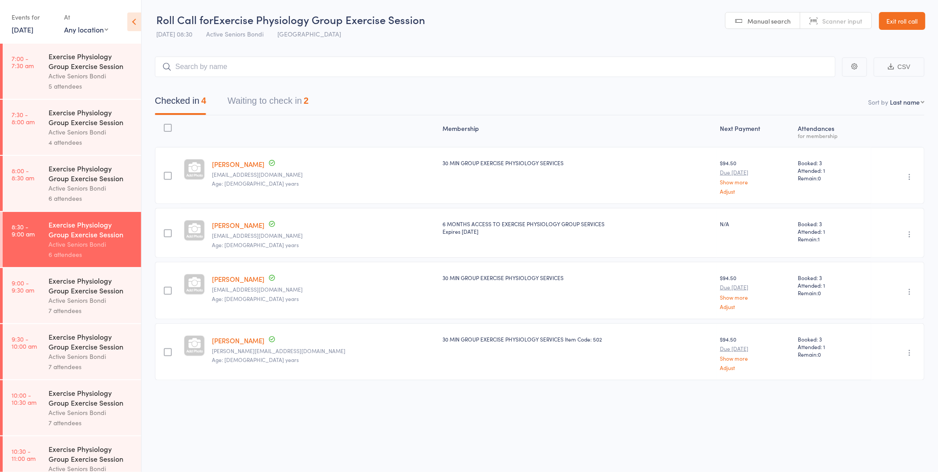
click at [287, 89] on div "Checked in 4 Waiting to check in 2" at bounding box center [539, 96] width 769 height 38
click at [290, 99] on button "Waiting to check in 2" at bounding box center [267, 103] width 81 height 24
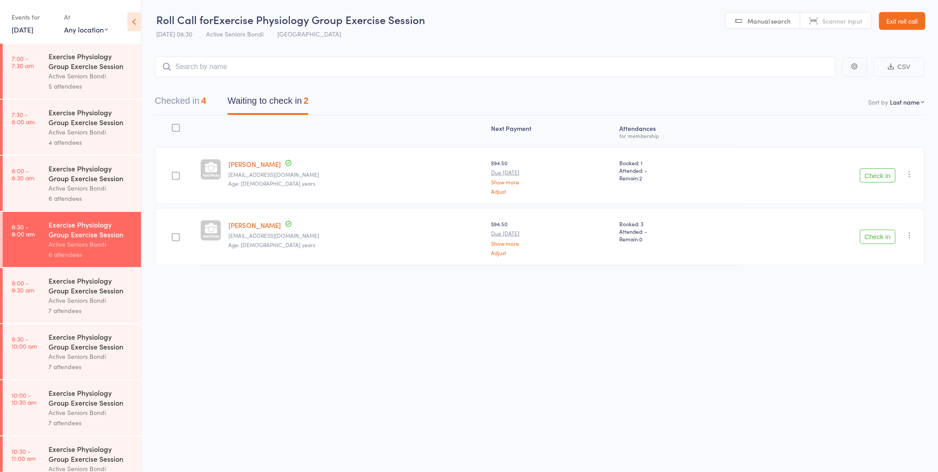
click at [875, 177] on button "Check in" at bounding box center [878, 175] width 36 height 14
click at [173, 95] on button "Checked in 5" at bounding box center [180, 103] width 51 height 24
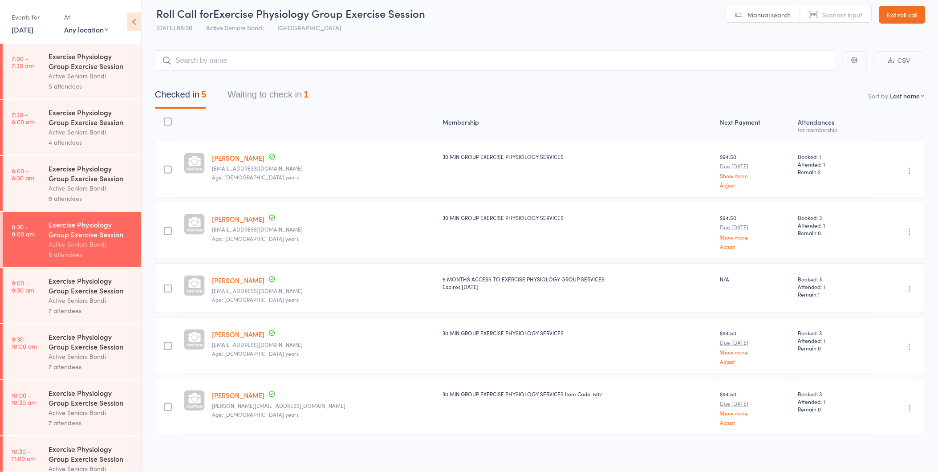
scroll to position [9, 0]
drag, startPoint x: 270, startPoint y: 72, endPoint x: 269, endPoint y: 81, distance: 9.4
click at [270, 76] on div "Checked in 5 Waiting to check in 1" at bounding box center [539, 88] width 769 height 38
click at [268, 90] on button "Waiting to check in 1" at bounding box center [267, 95] width 81 height 24
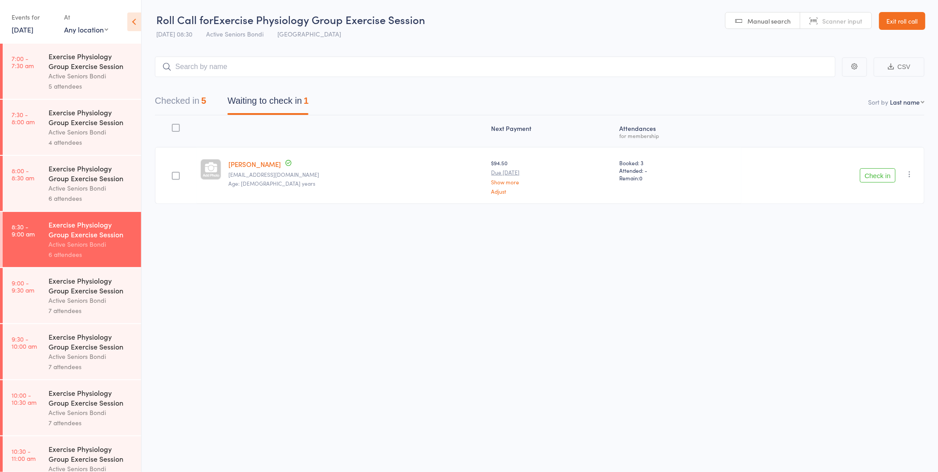
scroll to position [0, 0]
click at [879, 178] on button "Check in" at bounding box center [878, 175] width 36 height 14
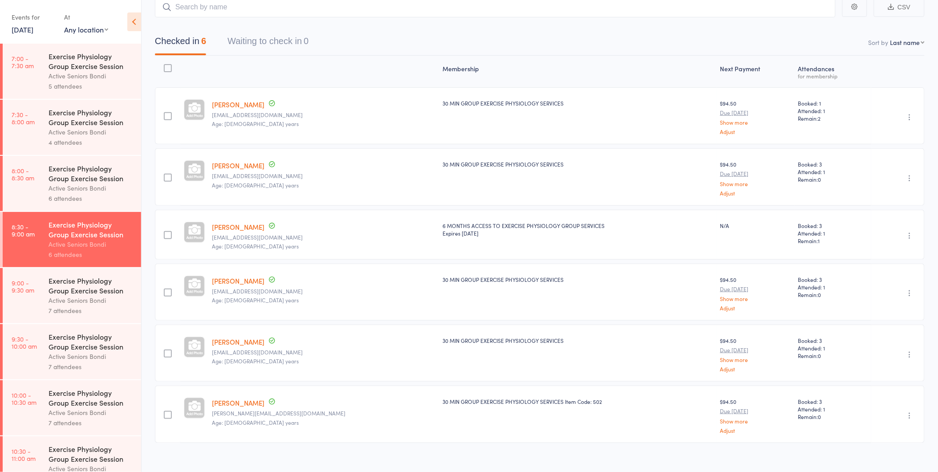
scroll to position [70, 0]
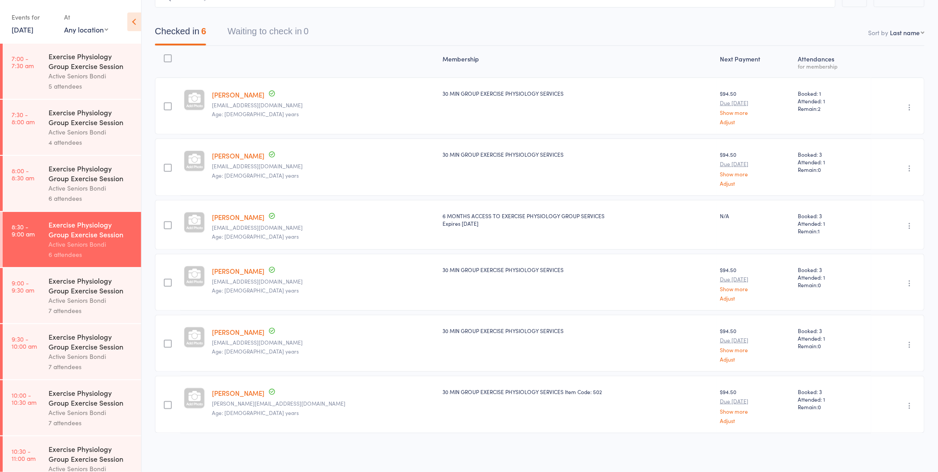
click at [61, 183] on div "Active Seniors Bondi" at bounding box center [91, 188] width 85 height 10
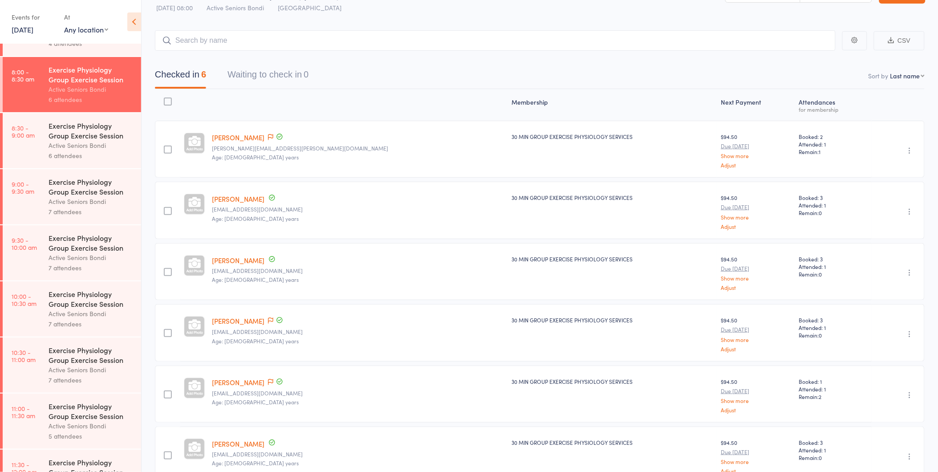
scroll to position [50, 0]
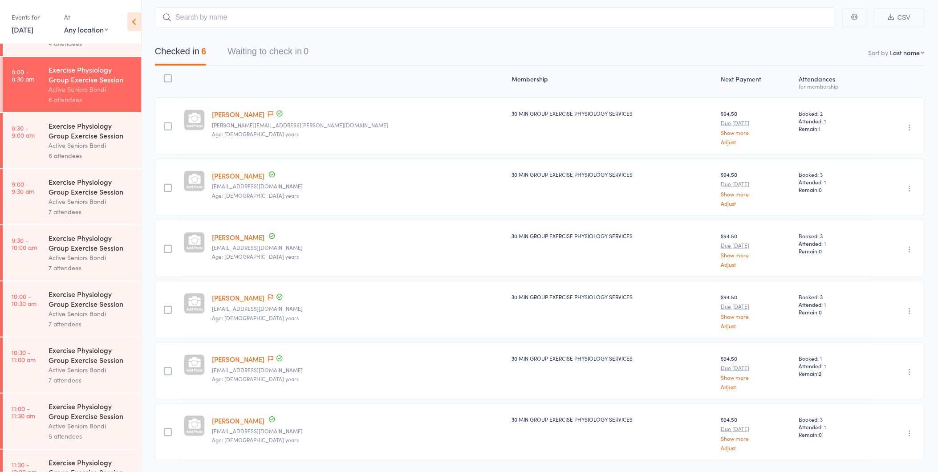
click at [67, 140] on div "Exercise Physiology Group Exercise Session" at bounding box center [91, 131] width 85 height 20
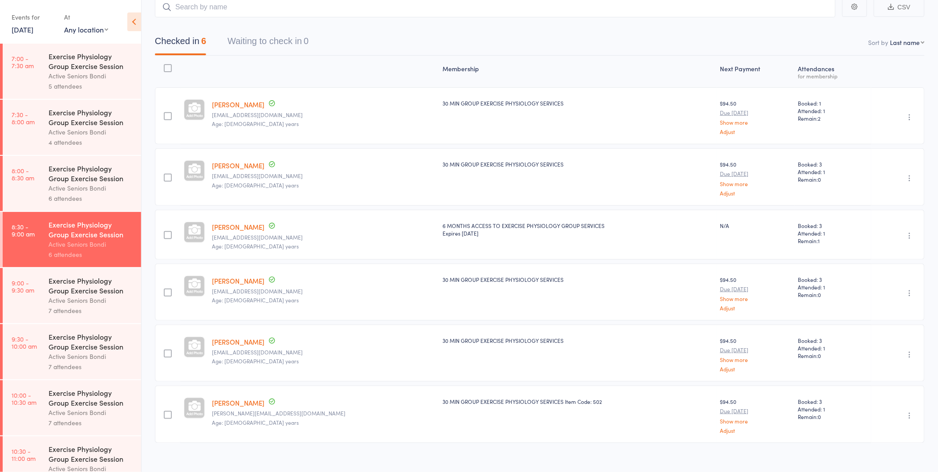
scroll to position [70, 0]
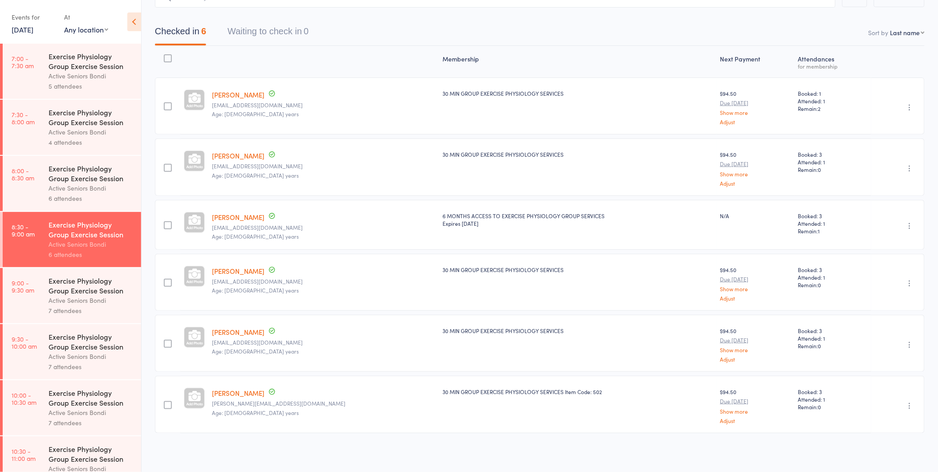
click at [60, 185] on div "Active Seniors Bondi" at bounding box center [91, 188] width 85 height 10
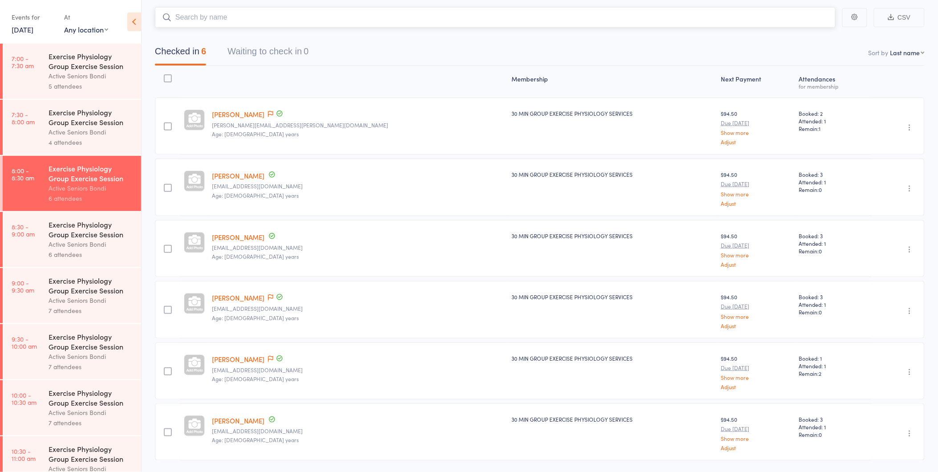
scroll to position [77, 0]
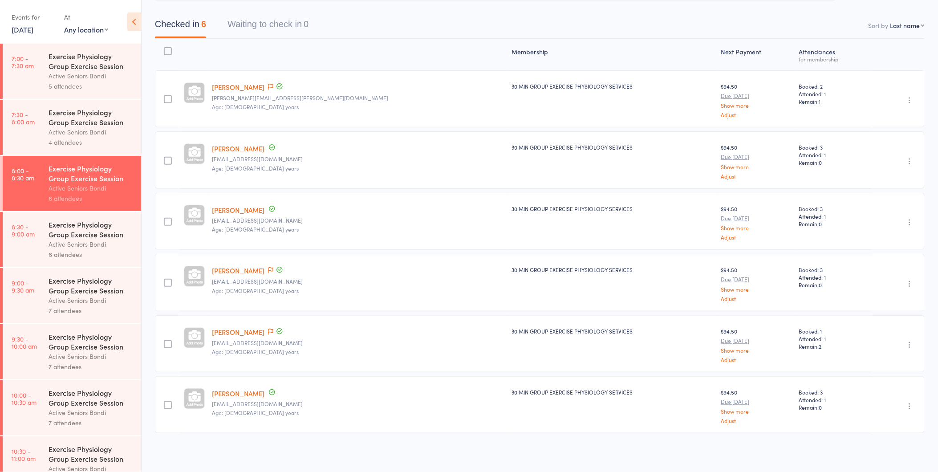
click at [86, 297] on div "Active Seniors Bondi" at bounding box center [91, 300] width 85 height 10
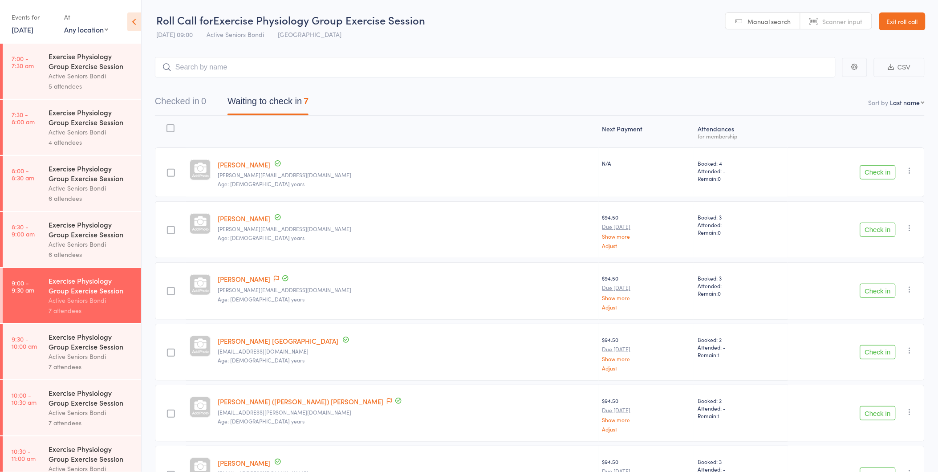
click at [75, 344] on div "Exercise Physiology Group Exercise Session" at bounding box center [91, 342] width 85 height 20
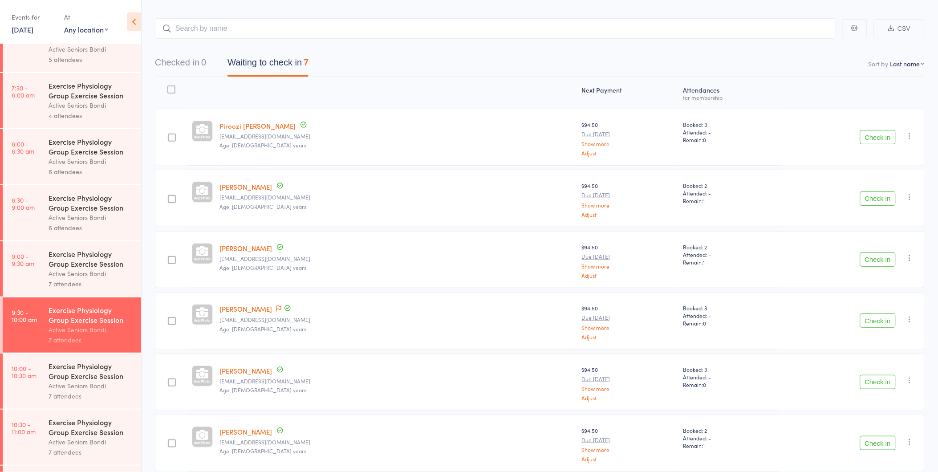
scroll to position [49, 0]
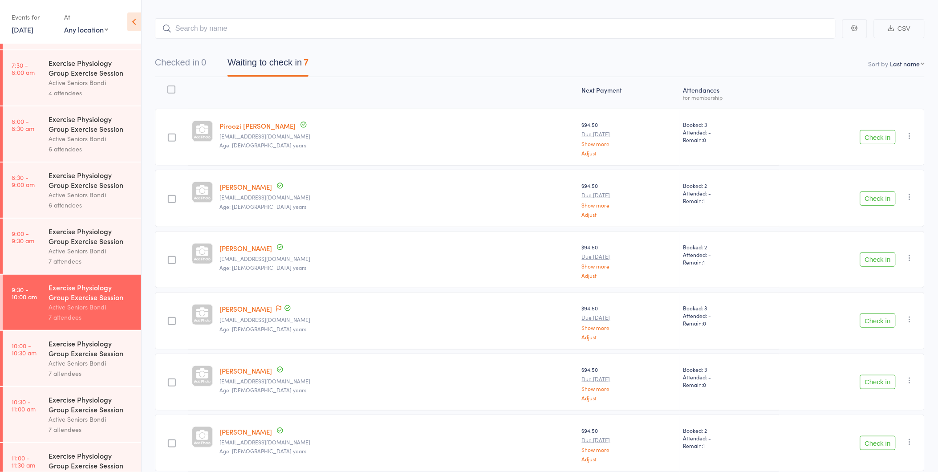
click at [61, 250] on div "Active Seniors Bondi" at bounding box center [91, 251] width 85 height 10
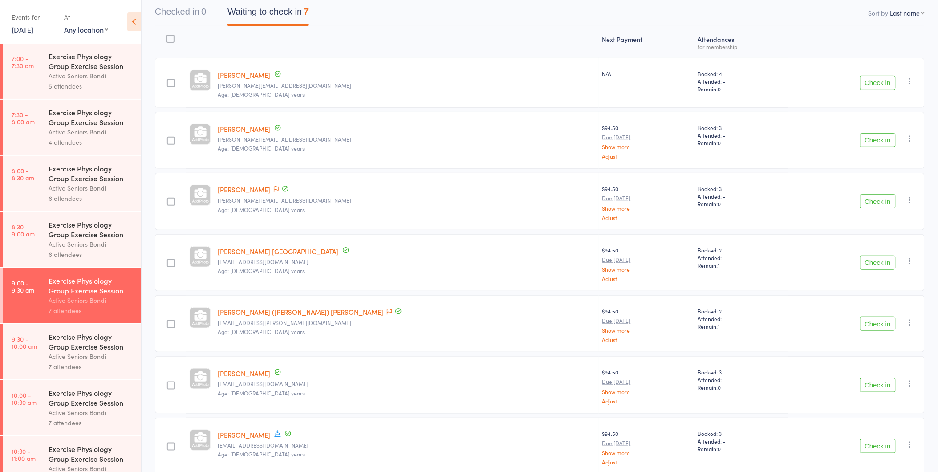
scroll to position [99, 0]
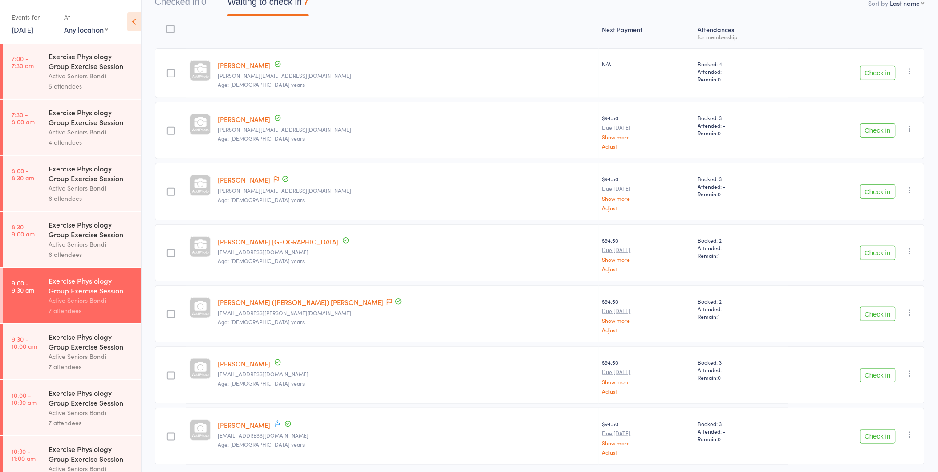
click at [876, 73] on button "Check in" at bounding box center [878, 73] width 36 height 14
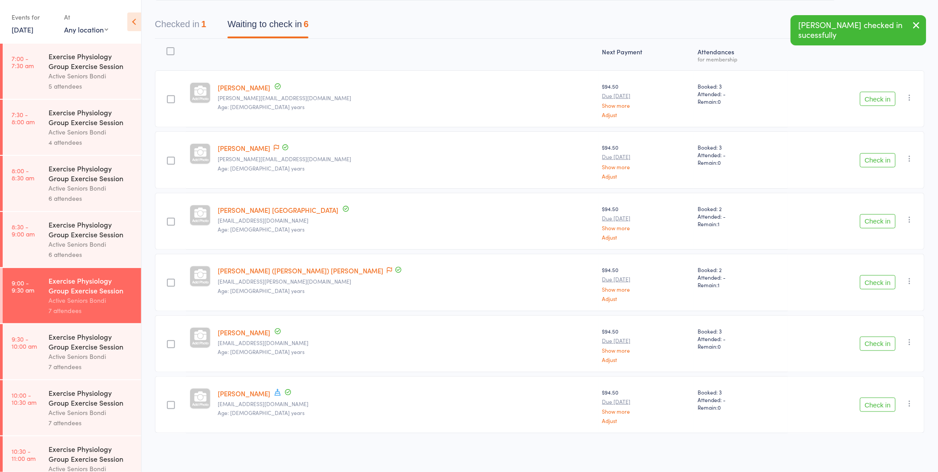
click at [879, 219] on button "Check in" at bounding box center [878, 221] width 36 height 14
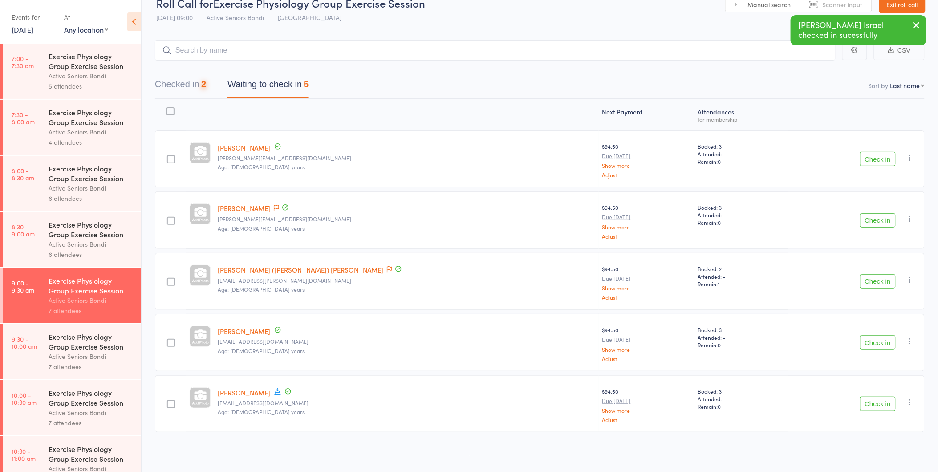
scroll to position [16, 0]
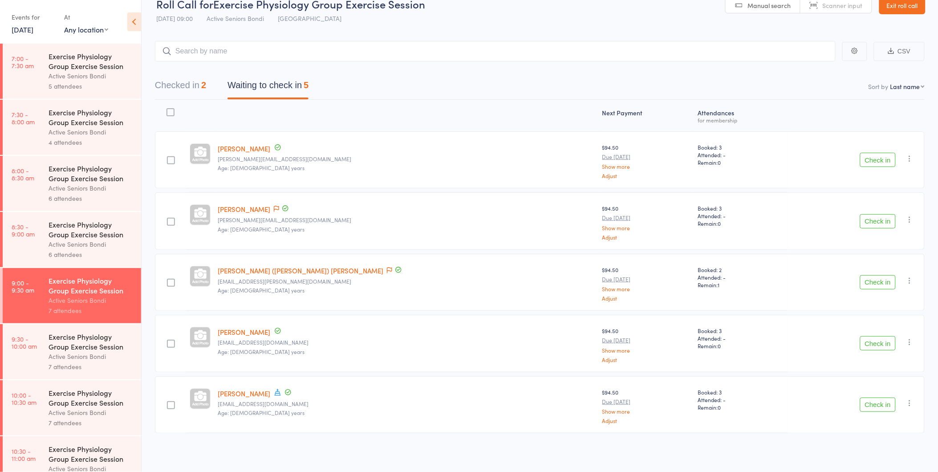
click at [875, 401] on button "Check in" at bounding box center [878, 404] width 36 height 14
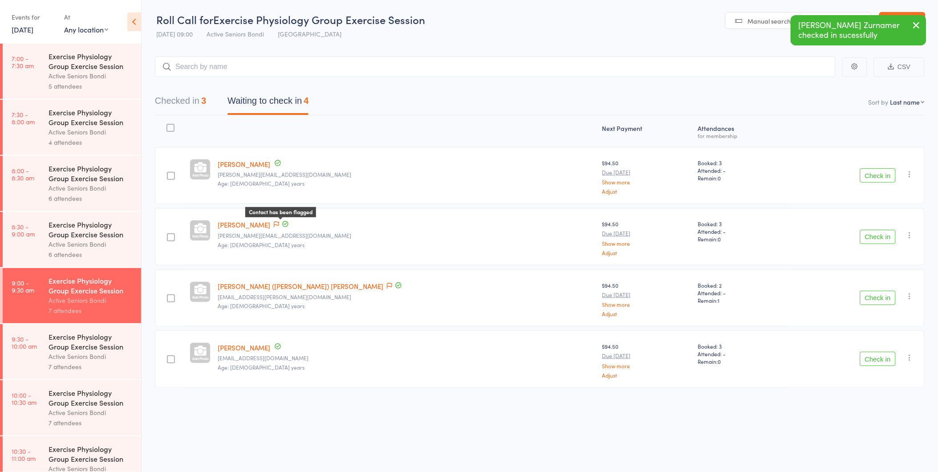
click at [279, 222] on icon at bounding box center [276, 225] width 5 height 6
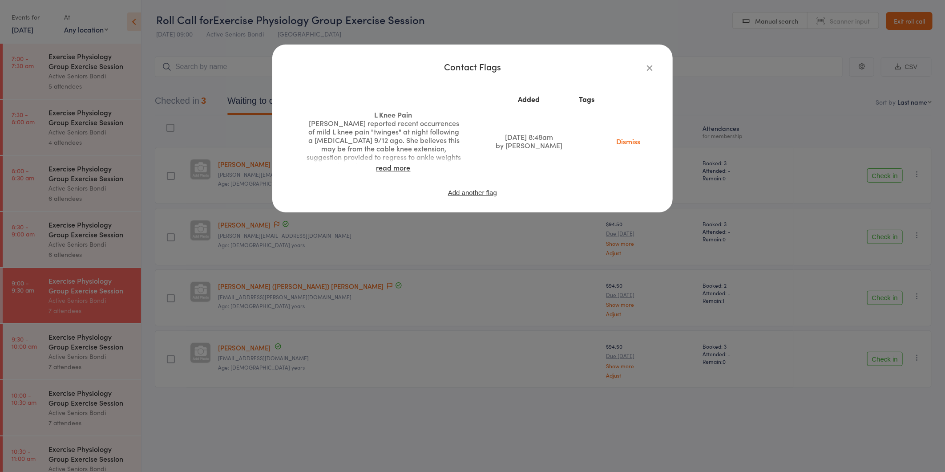
click at [647, 72] on icon "button" at bounding box center [650, 68] width 10 height 10
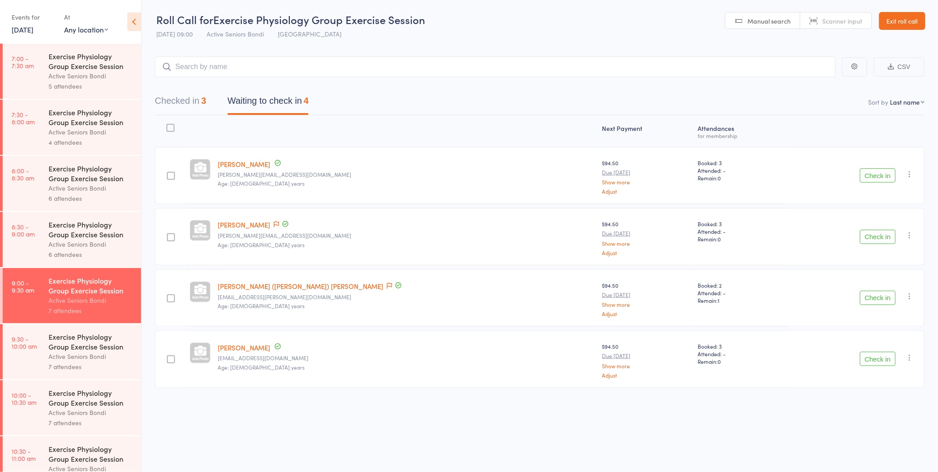
click at [882, 174] on button "Check in" at bounding box center [878, 175] width 36 height 14
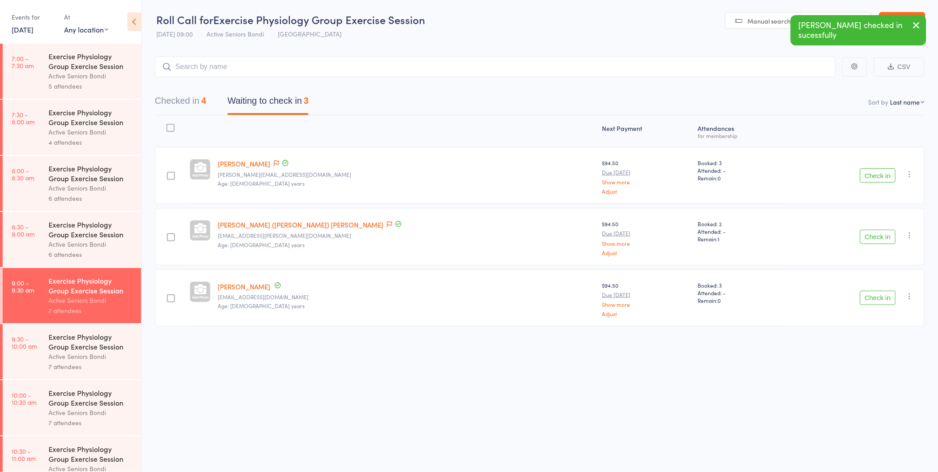
click at [867, 171] on button "Check in" at bounding box center [878, 175] width 36 height 14
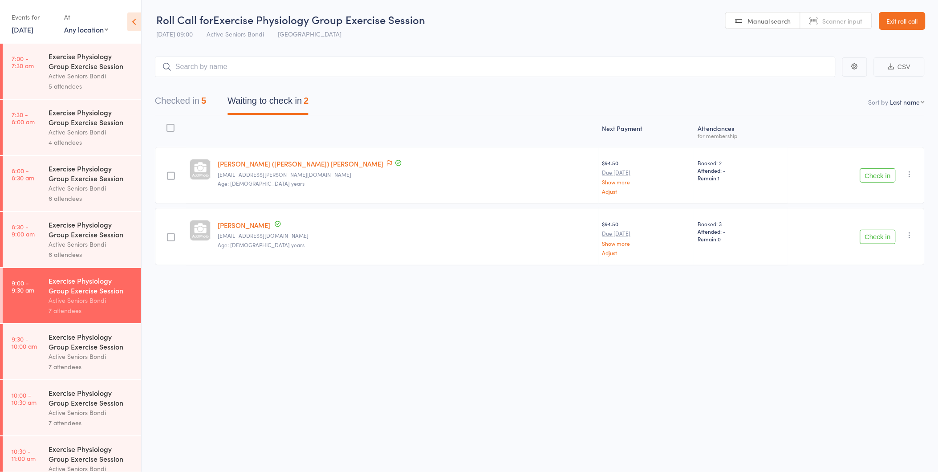
click at [64, 337] on div "Exercise Physiology Group Exercise Session" at bounding box center [91, 342] width 85 height 20
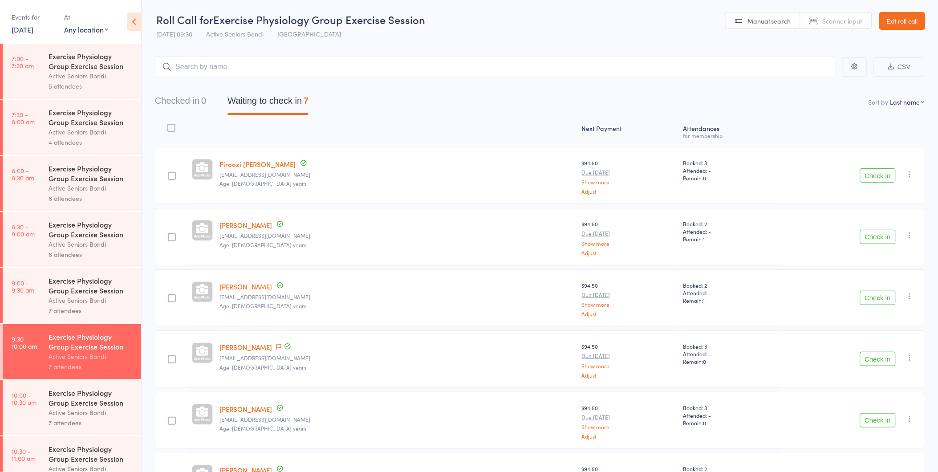
click at [68, 304] on div "Active Seniors Bondi" at bounding box center [91, 300] width 85 height 10
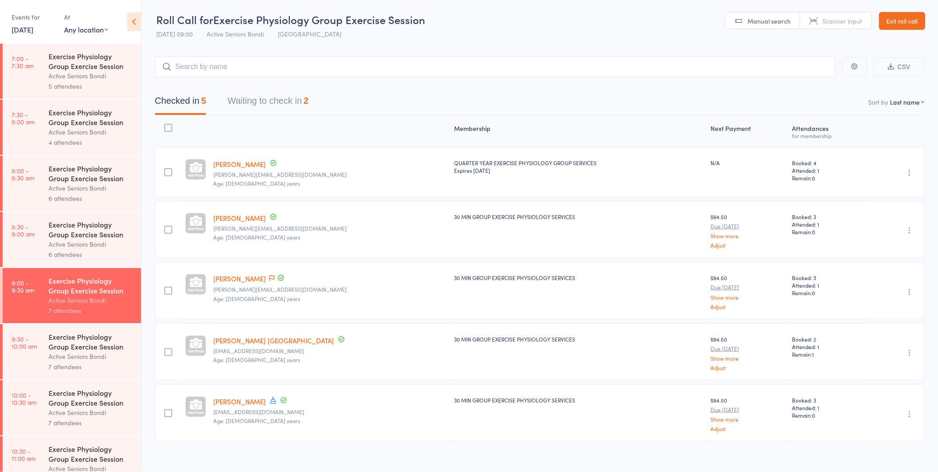
click at [270, 104] on button "Waiting to check in 2" at bounding box center [267, 103] width 81 height 24
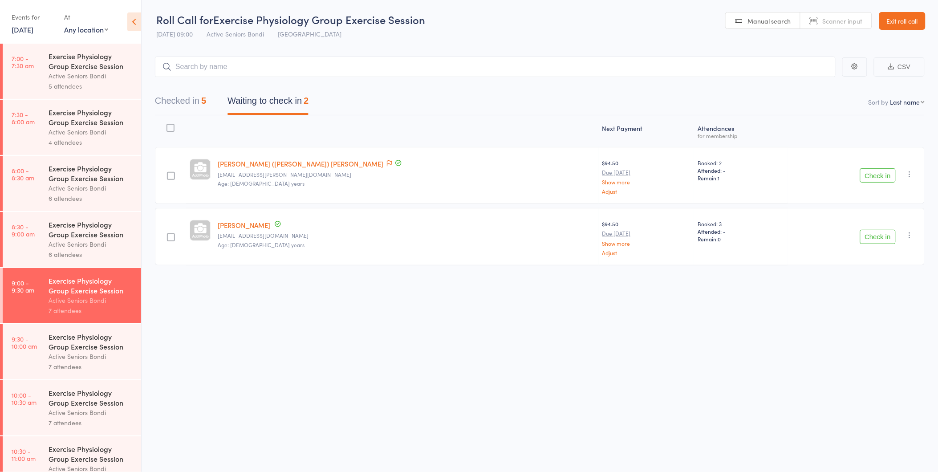
click at [879, 172] on button "Check in" at bounding box center [878, 175] width 36 height 14
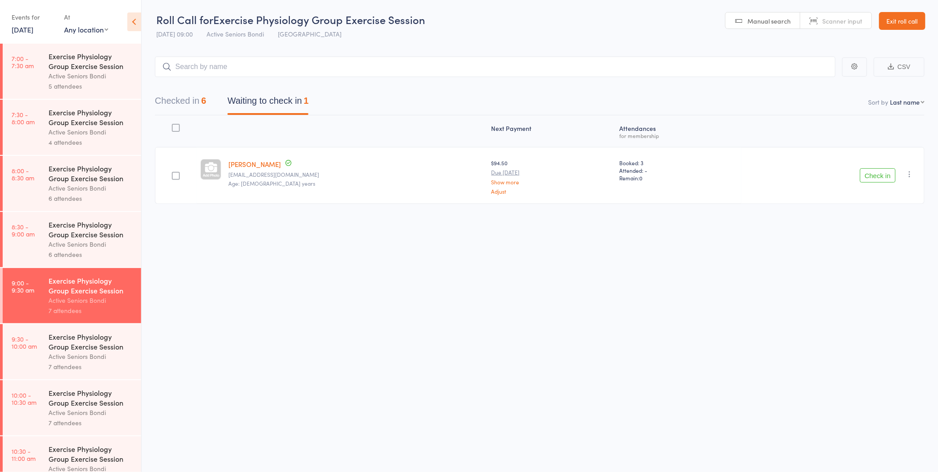
click at [883, 171] on button "Check in" at bounding box center [878, 175] width 36 height 14
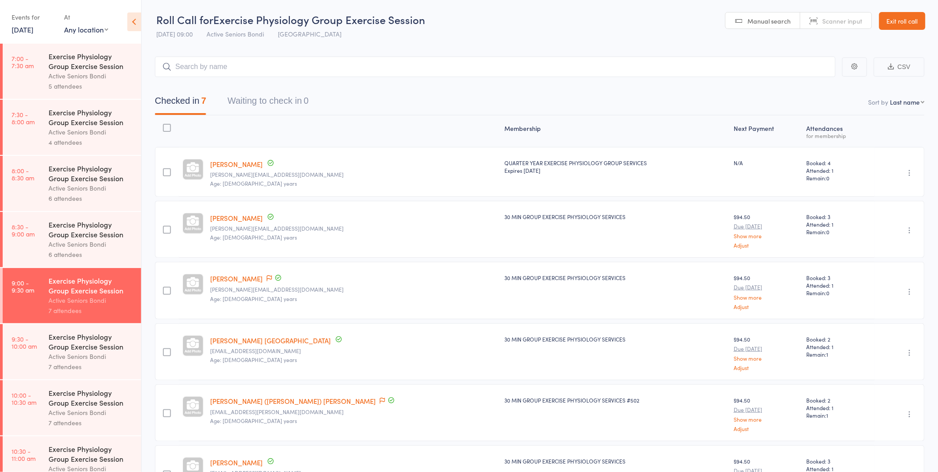
click at [85, 344] on div "Exercise Physiology Group Exercise Session" at bounding box center [91, 342] width 85 height 20
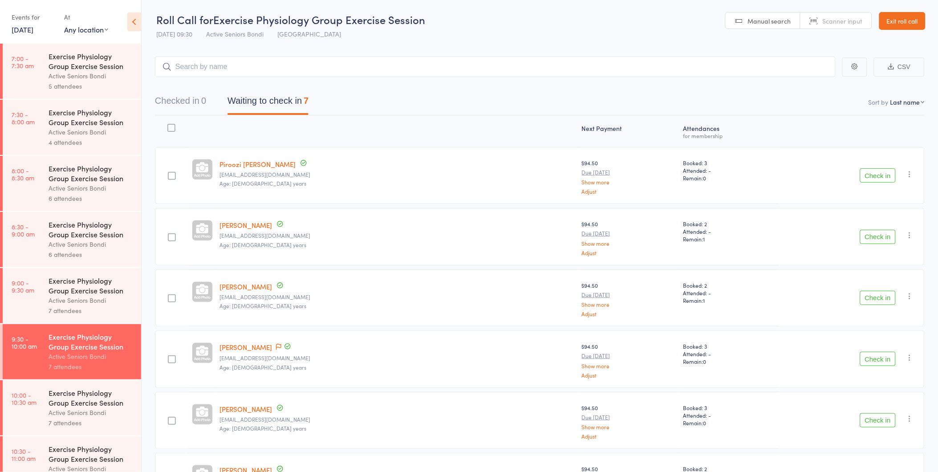
click at [877, 174] on button "Check in" at bounding box center [878, 175] width 36 height 14
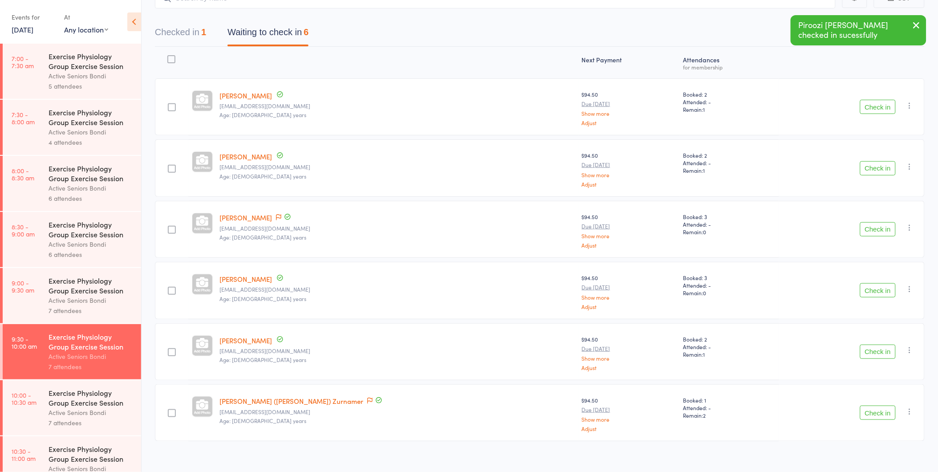
scroll to position [77, 0]
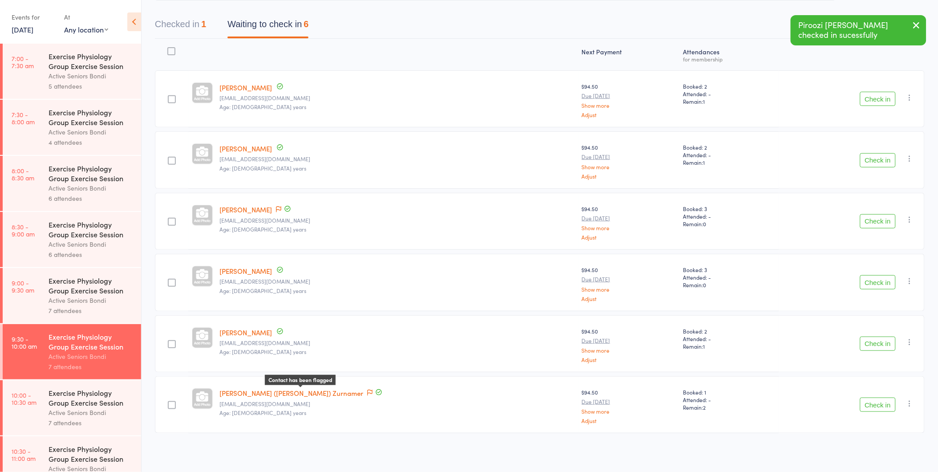
click at [367, 390] on icon at bounding box center [369, 392] width 5 height 6
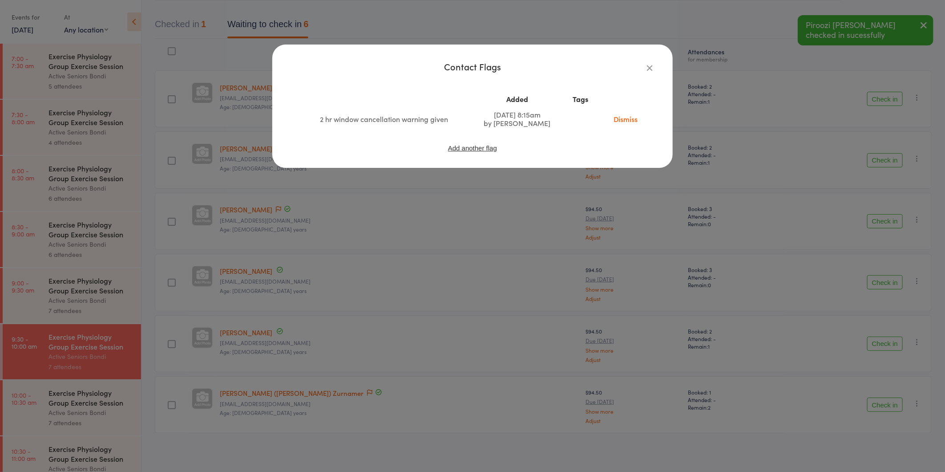
click at [648, 63] on icon "button" at bounding box center [650, 68] width 10 height 10
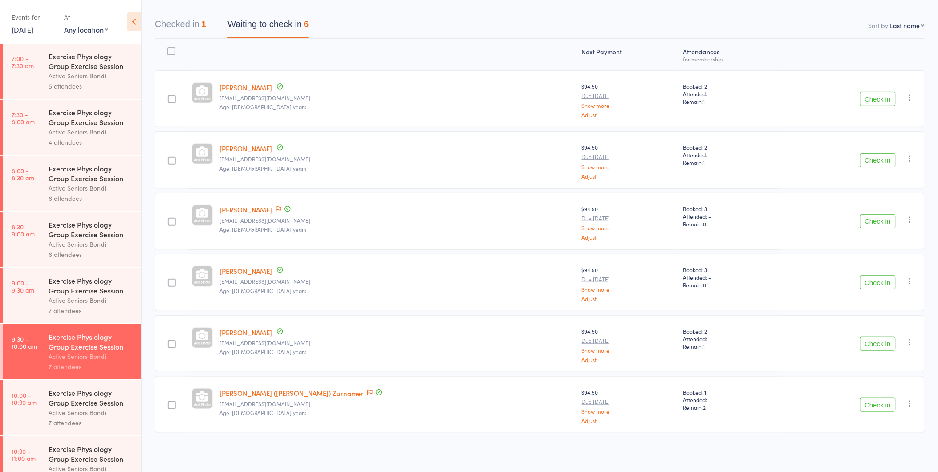
click at [869, 401] on button "Check in" at bounding box center [878, 404] width 36 height 14
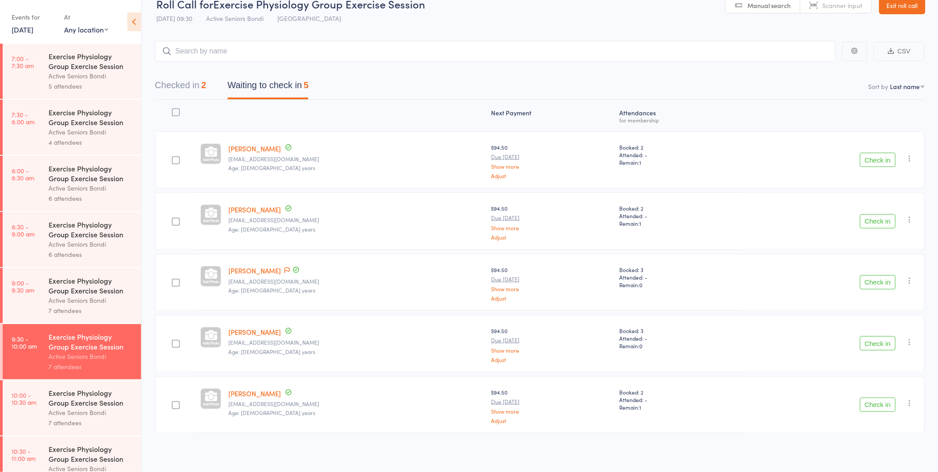
click at [879, 344] on button "Check in" at bounding box center [878, 343] width 36 height 14
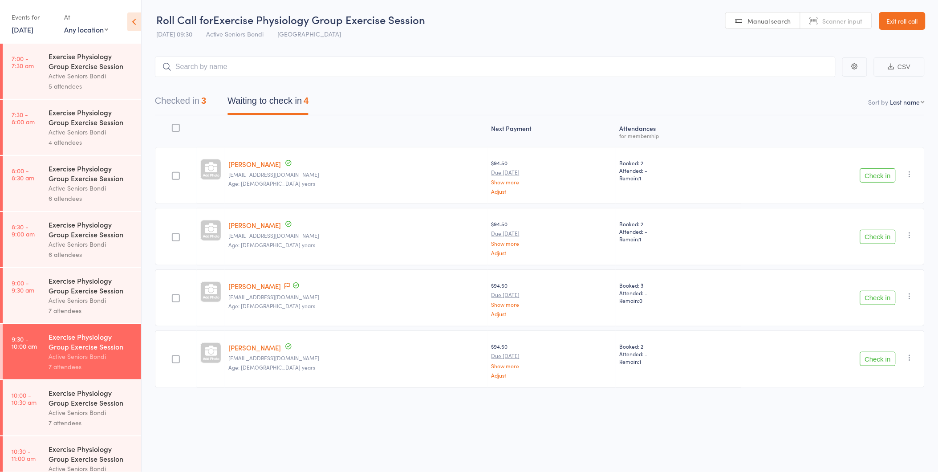
click at [874, 233] on button "Check in" at bounding box center [878, 237] width 36 height 14
click at [874, 296] on button "Check in" at bounding box center [878, 298] width 36 height 14
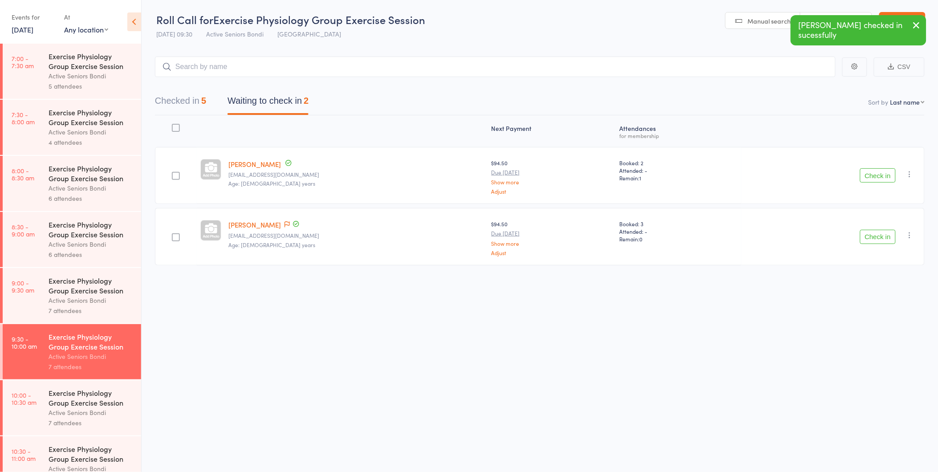
click at [85, 411] on div "Active Seniors Bondi" at bounding box center [91, 412] width 85 height 10
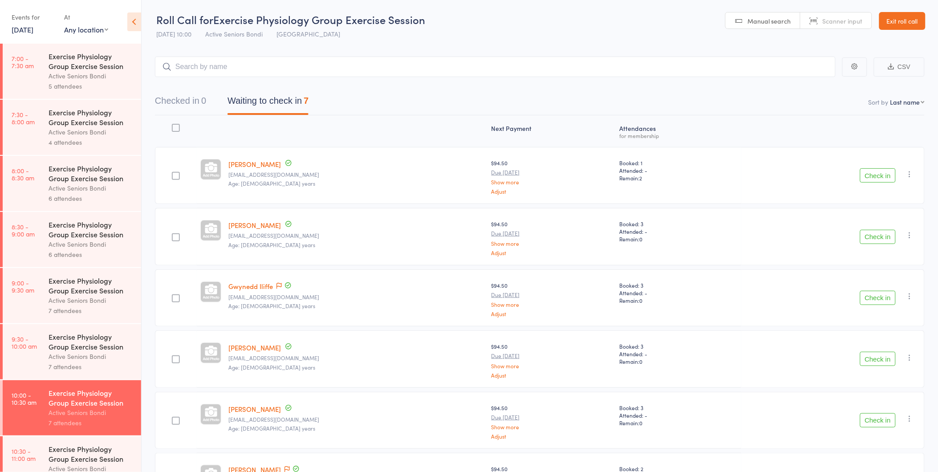
scroll to position [50, 0]
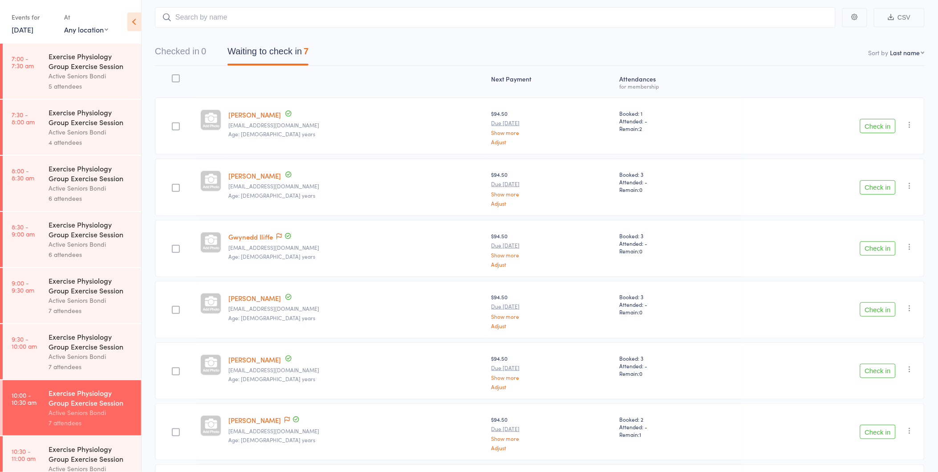
click at [80, 346] on div "Exercise Physiology Group Exercise Session" at bounding box center [91, 342] width 85 height 20
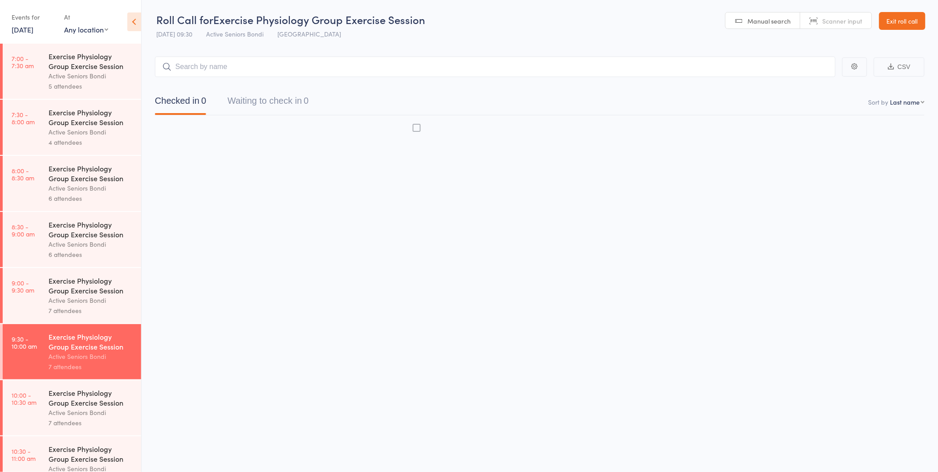
scroll to position [0, 0]
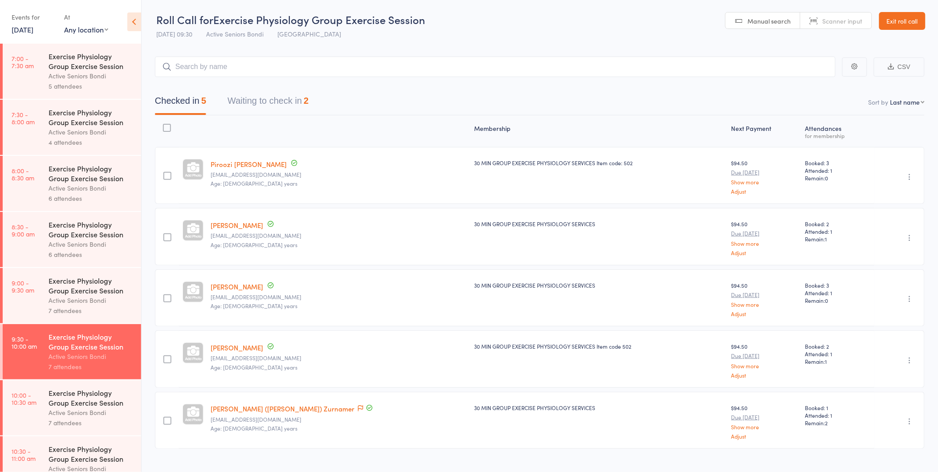
click at [261, 98] on button "Waiting to check in 2" at bounding box center [267, 103] width 81 height 24
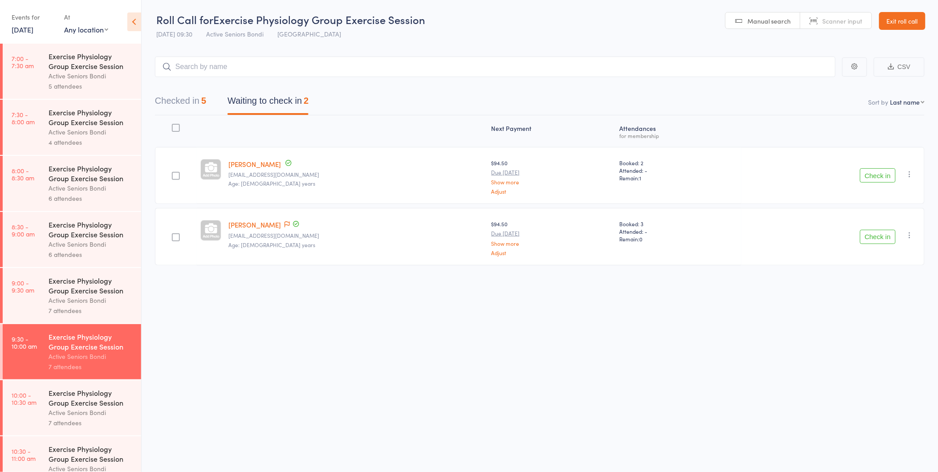
click at [879, 237] on button "Check in" at bounding box center [878, 237] width 36 height 14
click at [872, 172] on button "Check in" at bounding box center [878, 175] width 36 height 14
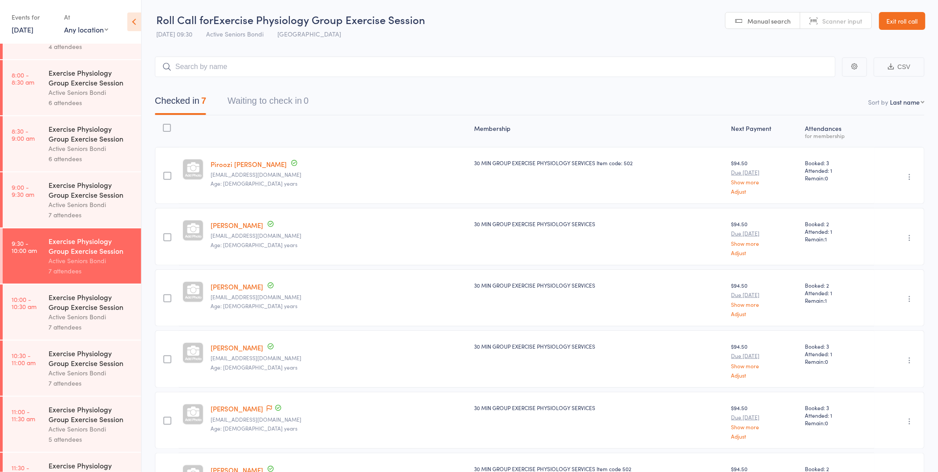
scroll to position [99, 0]
click at [69, 300] on div "Exercise Physiology Group Exercise Session" at bounding box center [91, 299] width 85 height 20
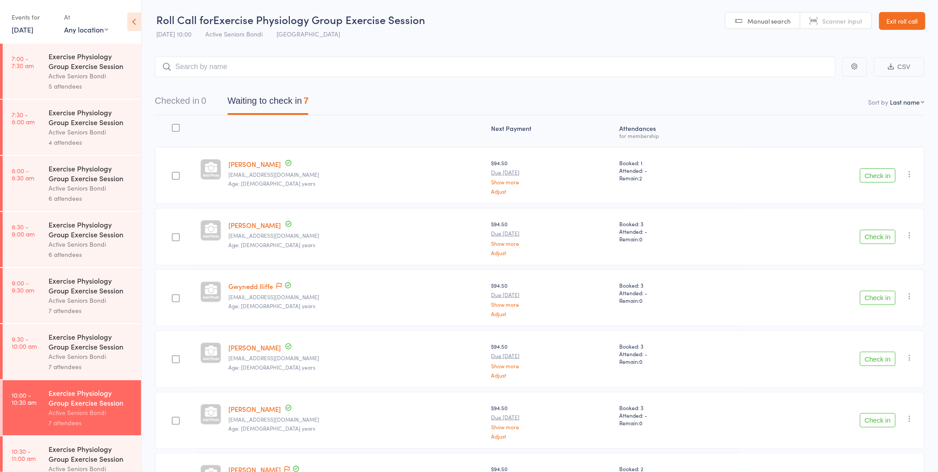
click at [899, 18] on link "Exit roll call" at bounding box center [902, 21] width 46 height 18
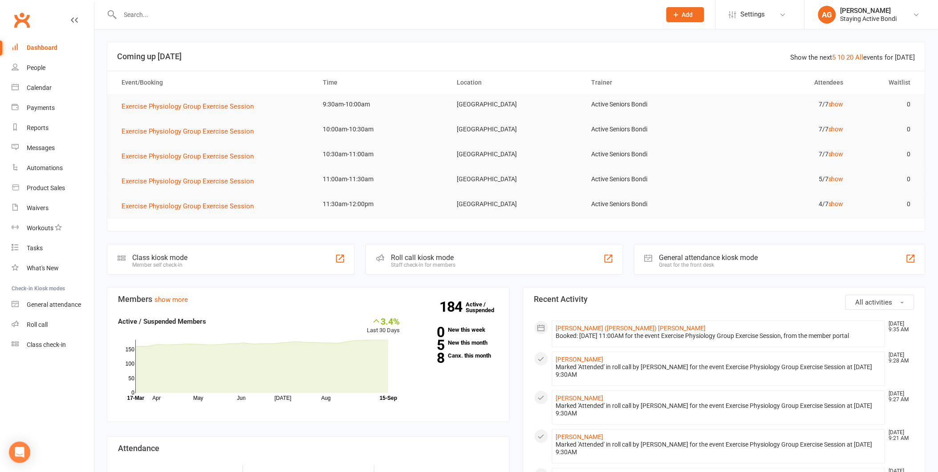
click at [257, 12] on input "text" at bounding box center [385, 14] width 537 height 12
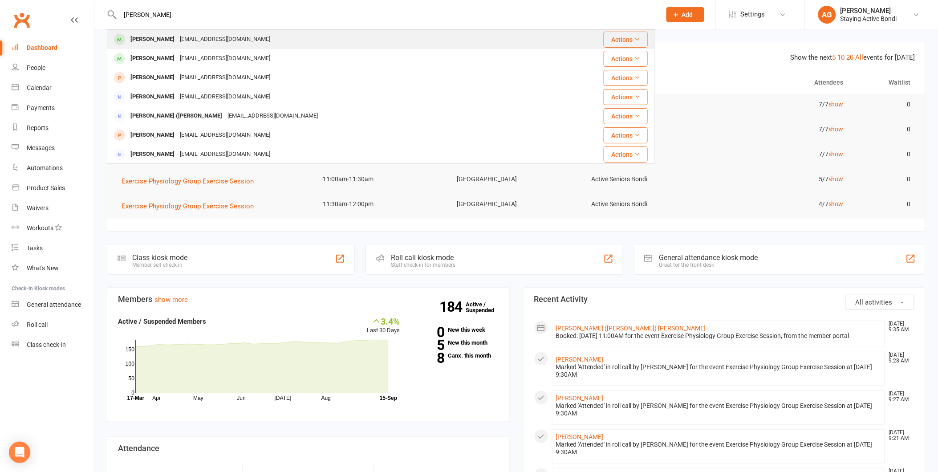
type input "[PERSON_NAME]"
click at [238, 30] on div "[PERSON_NAME] [PERSON_NAME][EMAIL_ADDRESS][DOMAIN_NAME]" at bounding box center [329, 39] width 442 height 18
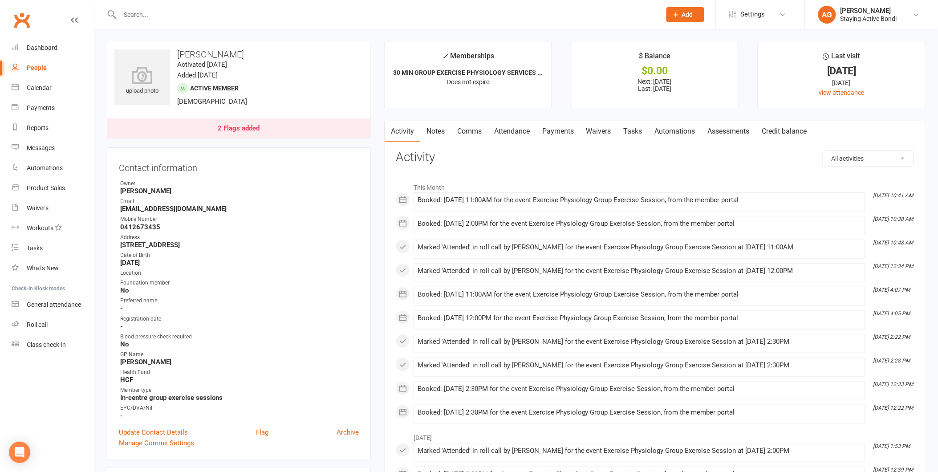
click at [515, 130] on link "Attendance" at bounding box center [512, 131] width 48 height 20
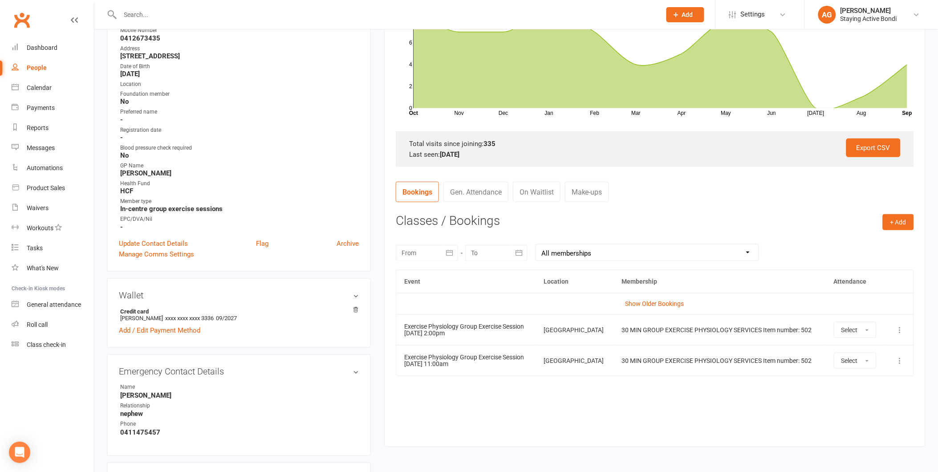
scroll to position [247, 0]
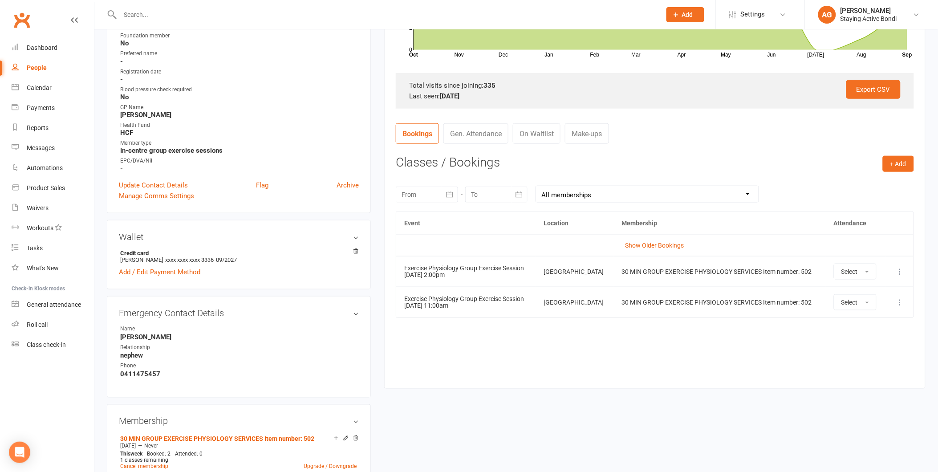
drag, startPoint x: 440, startPoint y: 272, endPoint x: 501, endPoint y: 275, distance: 61.0
click at [501, 275] on td "Exercise Physiology Group Exercise Session [DATE] 2:00pm" at bounding box center [465, 271] width 139 height 31
click at [701, 326] on div "Event Location Membership Attendance Show Older Bookings Exercise Physiology Gr…" at bounding box center [655, 293] width 518 height 164
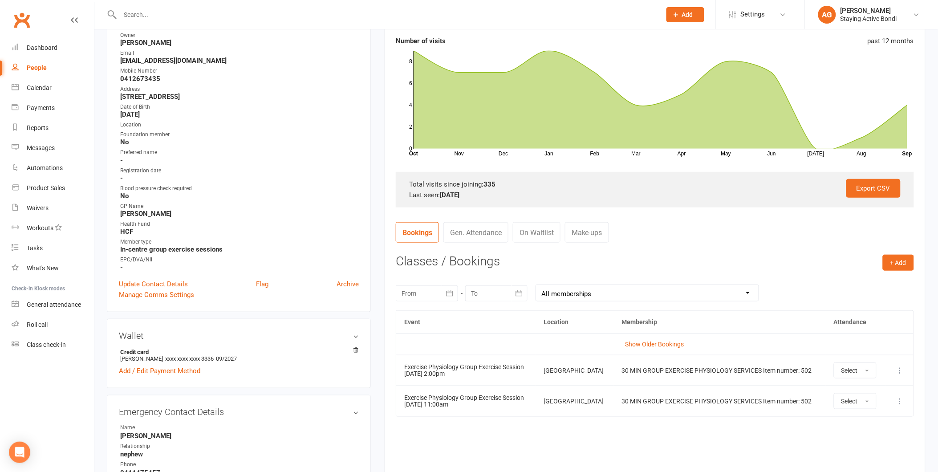
scroll to position [0, 0]
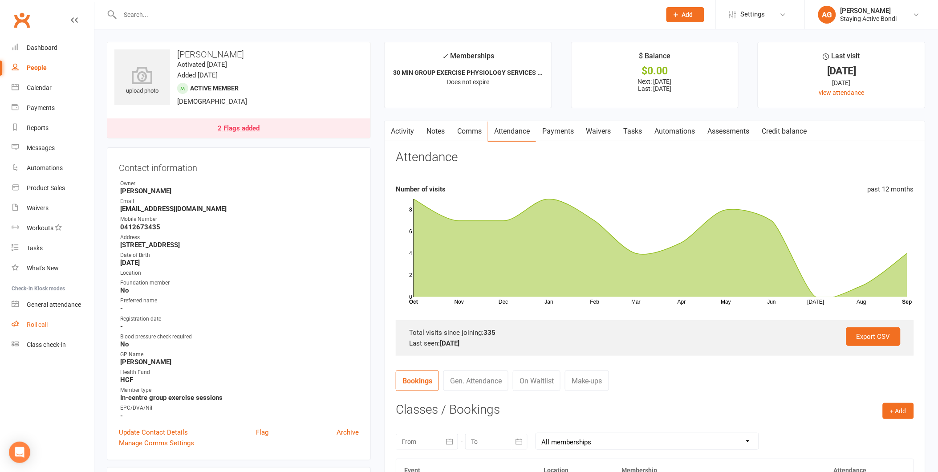
click at [26, 327] on link "Roll call" at bounding box center [53, 325] width 82 height 20
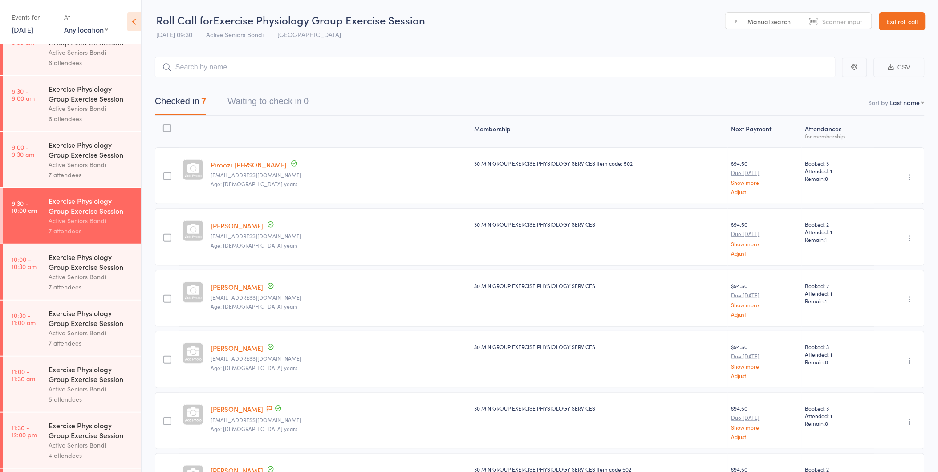
scroll to position [148, 0]
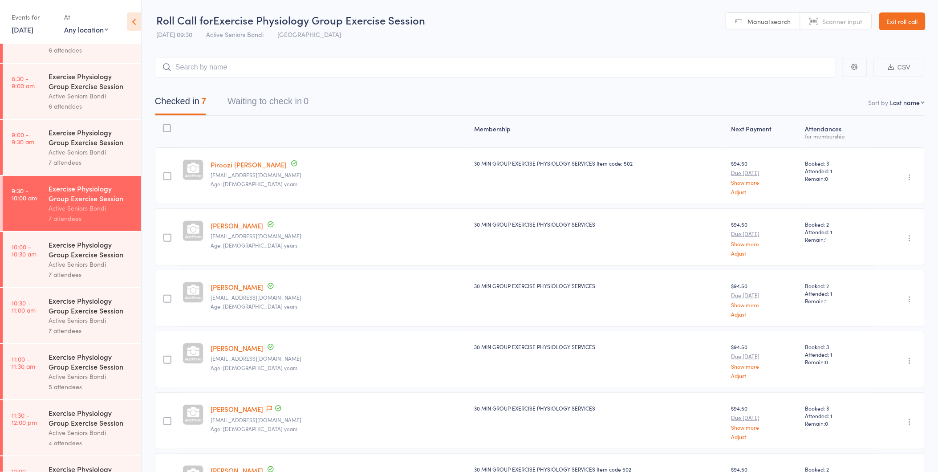
click at [73, 253] on div "Exercise Physiology Group Exercise Session" at bounding box center [91, 249] width 85 height 20
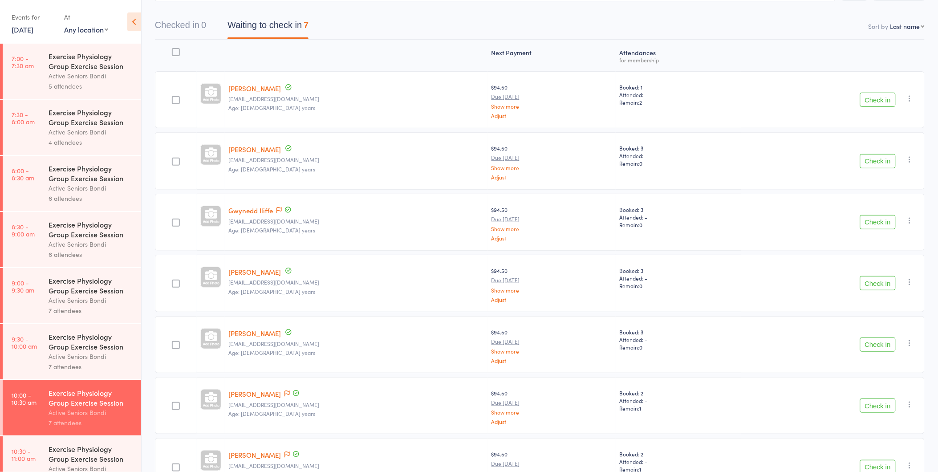
scroll to position [99, 0]
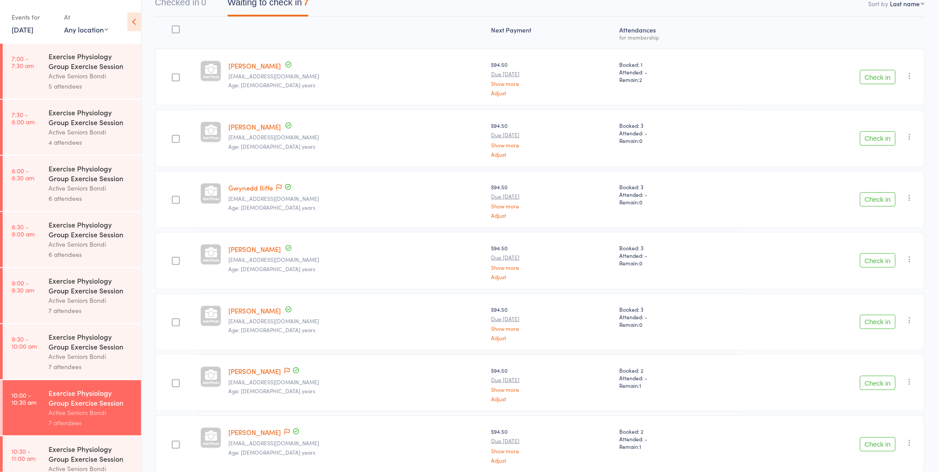
click at [883, 201] on button "Check in" at bounding box center [878, 199] width 36 height 14
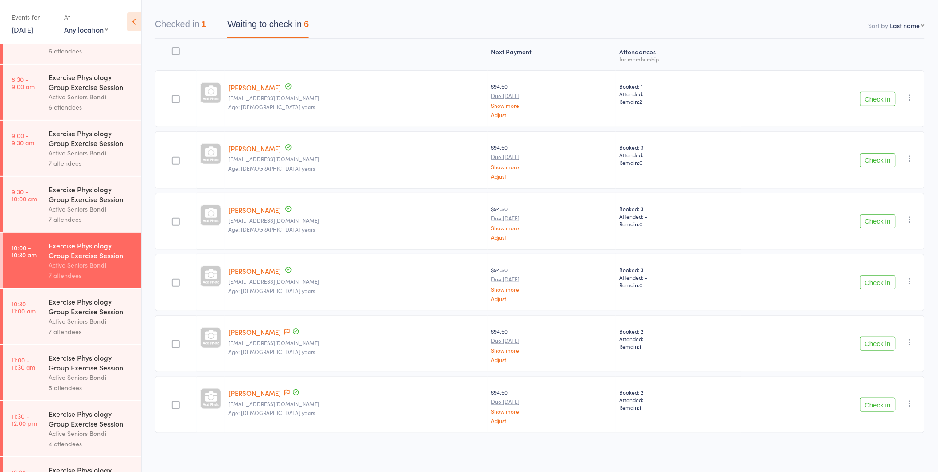
scroll to position [148, 0]
click at [94, 216] on div "7 attendees" at bounding box center [91, 218] width 85 height 10
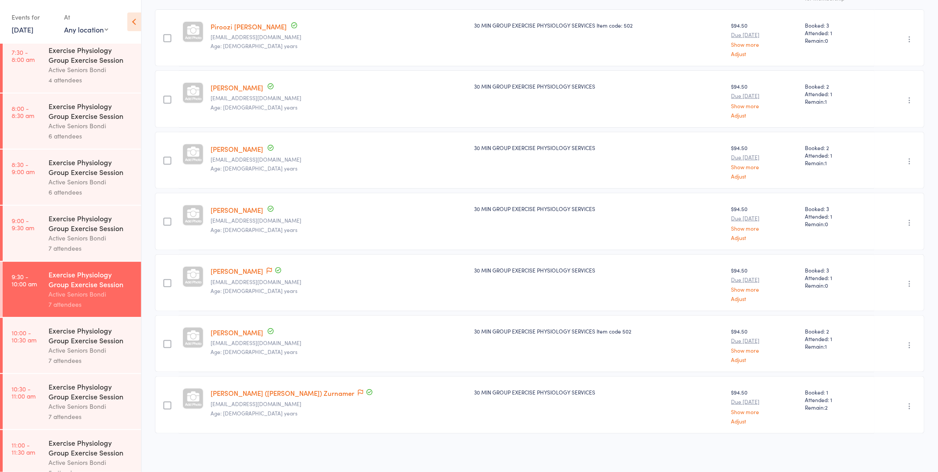
scroll to position [99, 0]
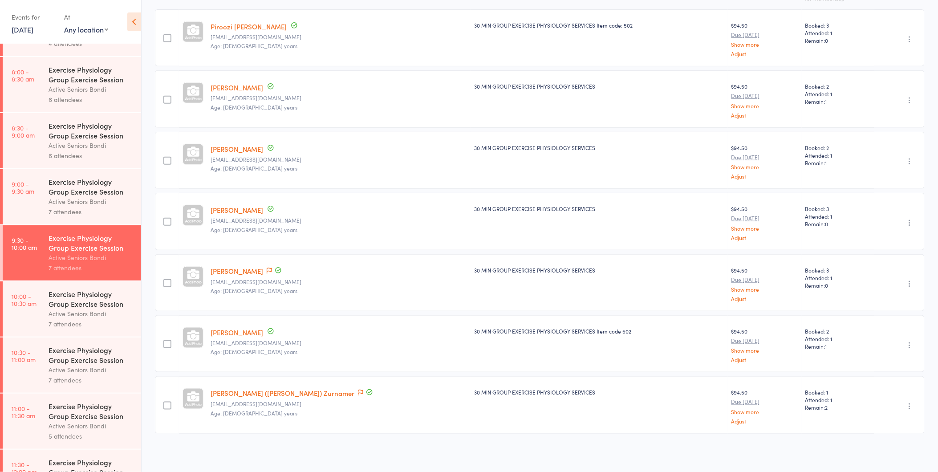
click at [86, 308] on div "Exercise Physiology Group Exercise Session" at bounding box center [91, 299] width 85 height 20
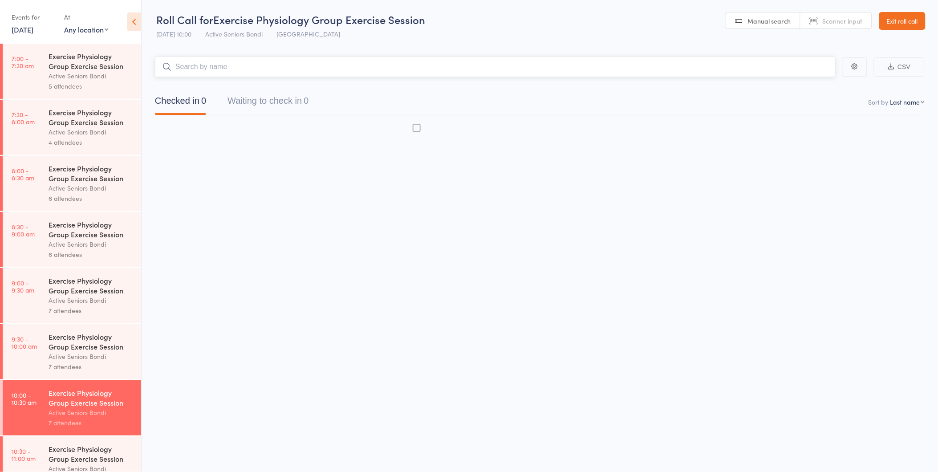
scroll to position [0, 0]
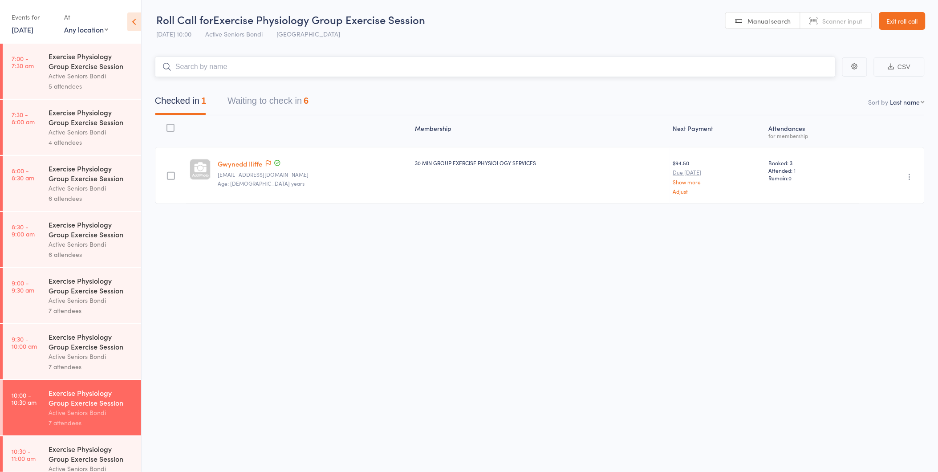
click at [260, 99] on button "Waiting to check in 6" at bounding box center [267, 103] width 81 height 24
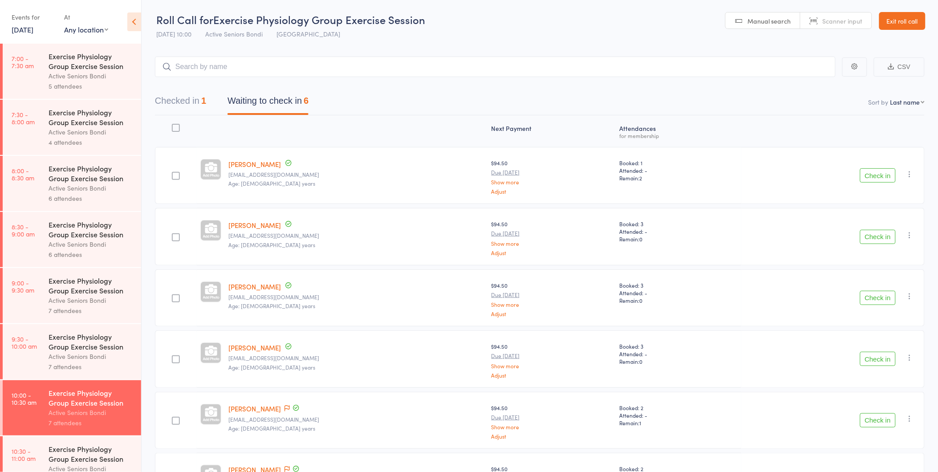
click at [881, 174] on button "Check in" at bounding box center [878, 175] width 36 height 14
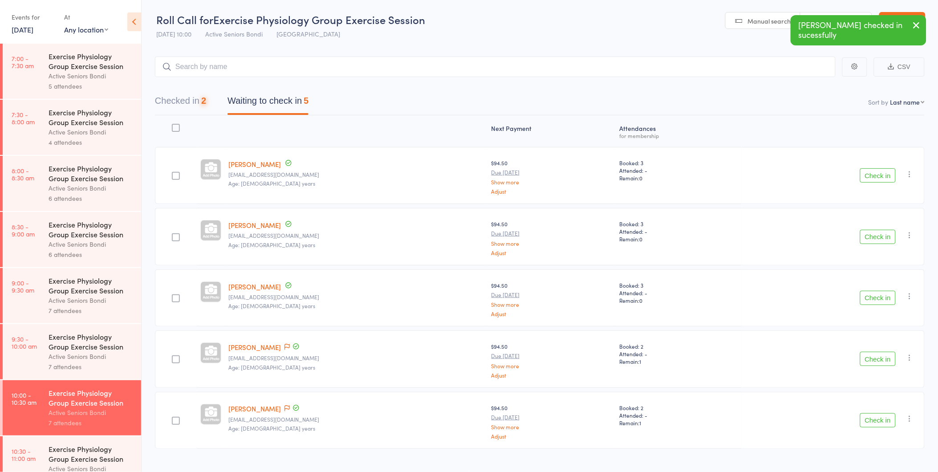
click at [881, 174] on button "Check in" at bounding box center [878, 175] width 36 height 14
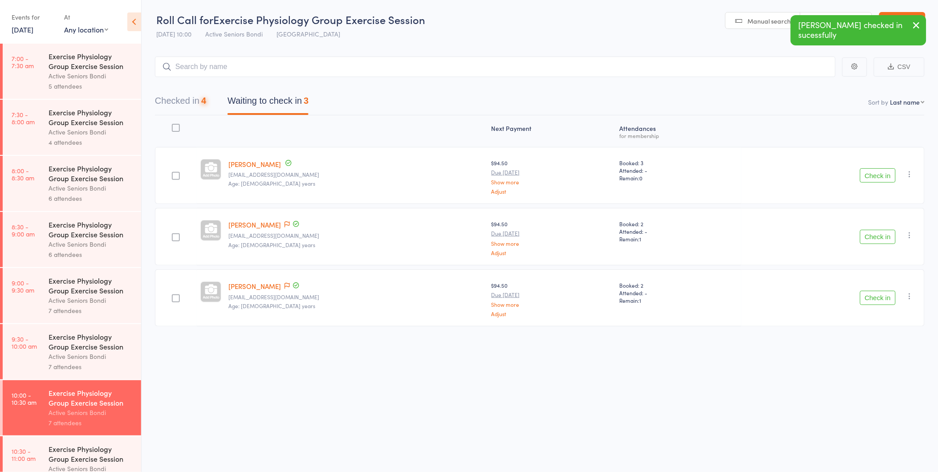
click at [881, 174] on button "Check in" at bounding box center [878, 175] width 36 height 14
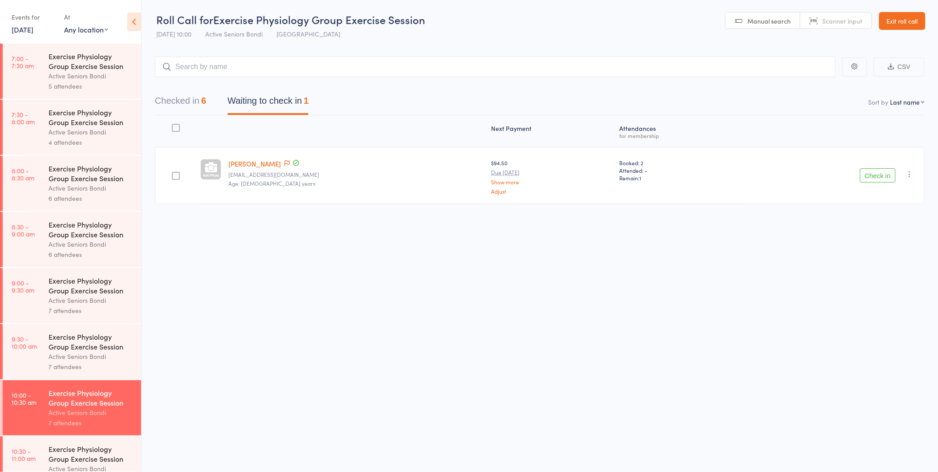
scroll to position [99, 0]
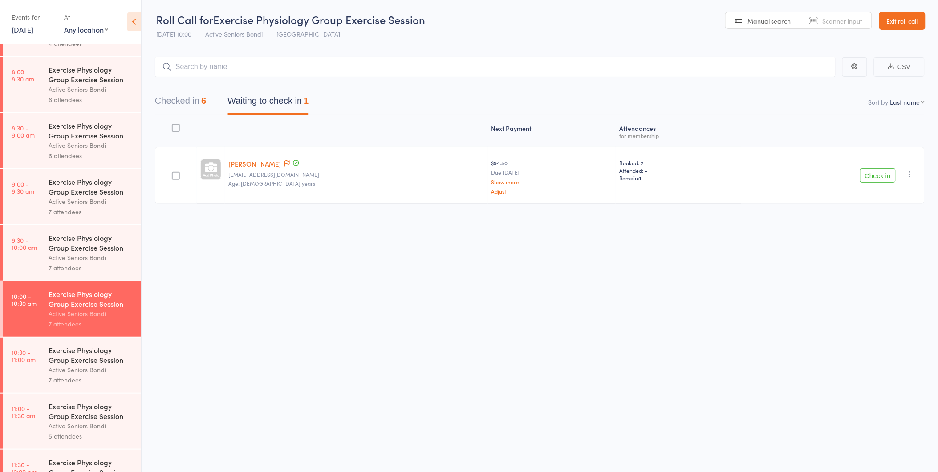
click at [57, 366] on div "Active Seniors Bondi" at bounding box center [91, 369] width 85 height 10
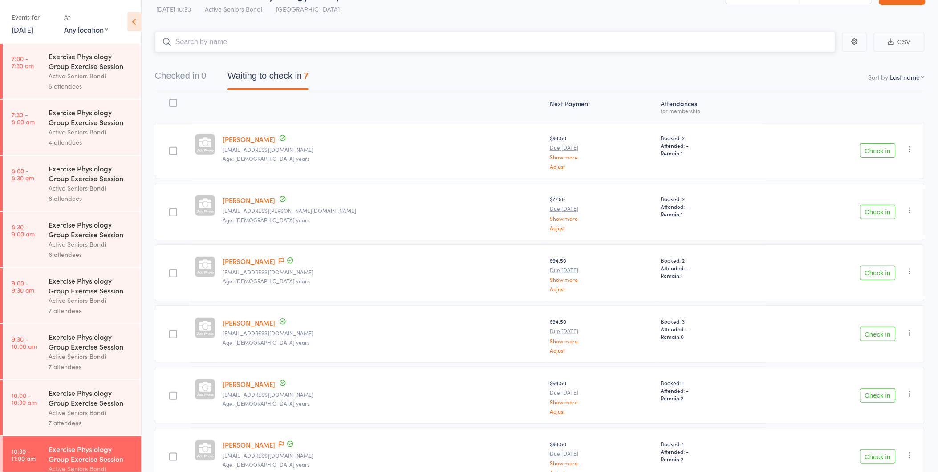
scroll to position [49, 0]
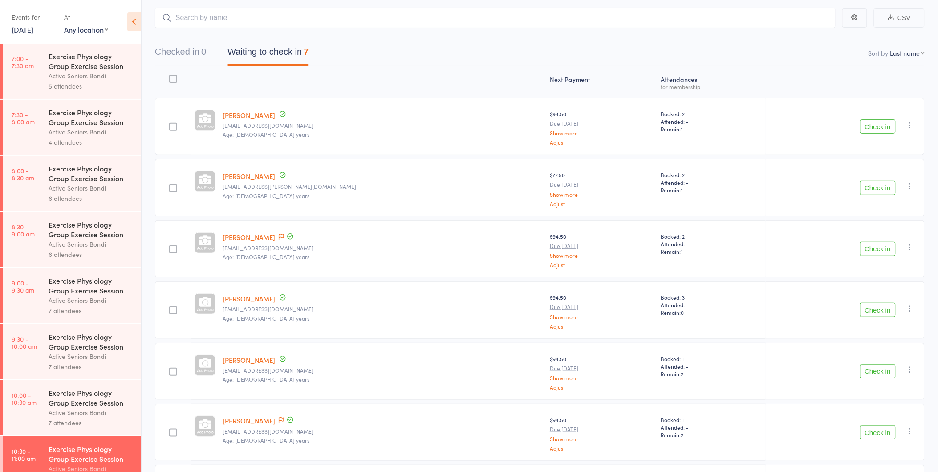
click at [875, 185] on button "Check in" at bounding box center [878, 188] width 36 height 14
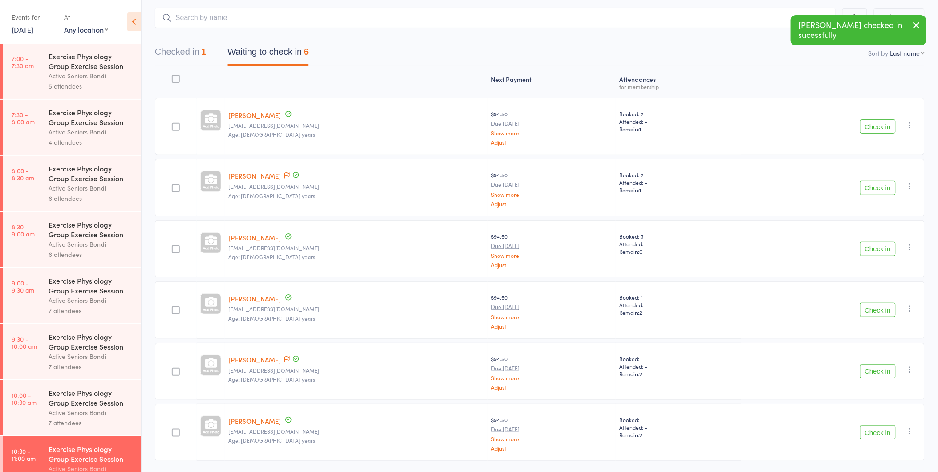
scroll to position [77, 0]
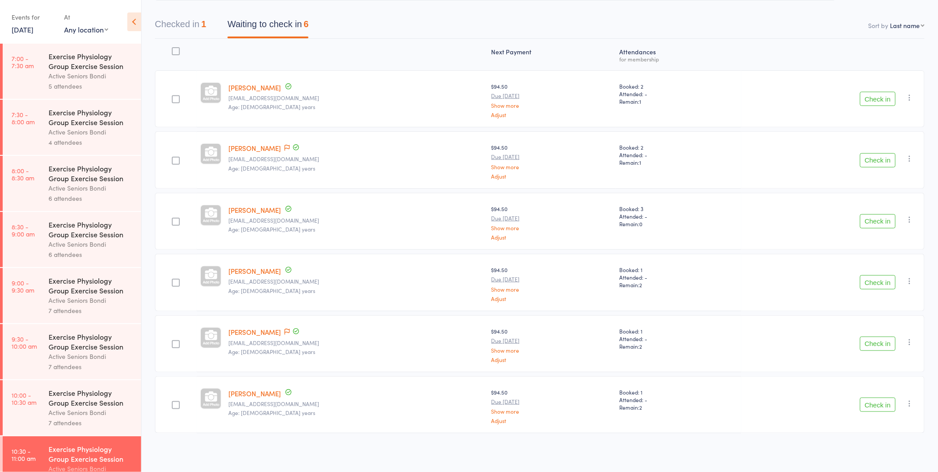
click at [76, 401] on div "Exercise Physiology Group Exercise Session" at bounding box center [91, 398] width 85 height 20
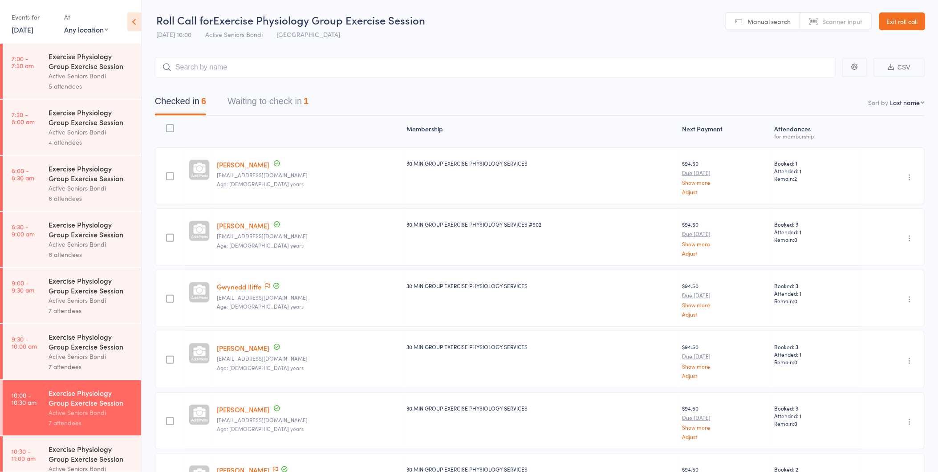
click at [287, 96] on button "Waiting to check in 1" at bounding box center [267, 104] width 81 height 24
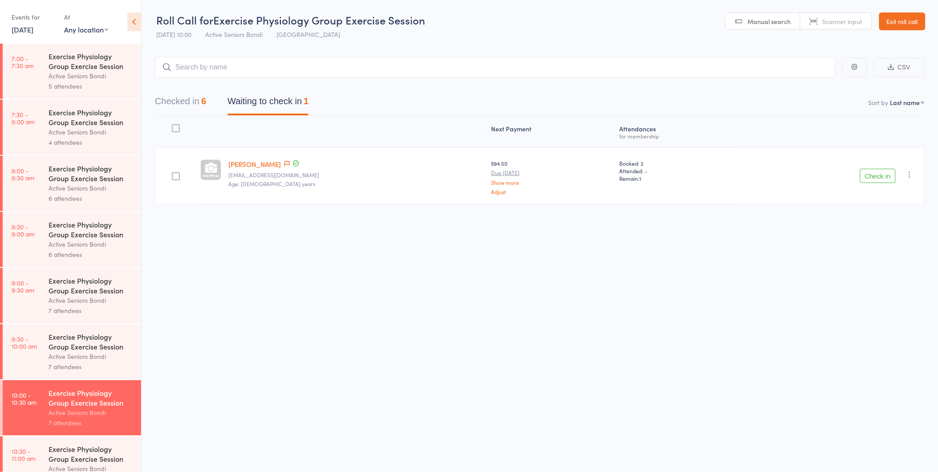
click at [872, 172] on button "Check in" at bounding box center [878, 176] width 36 height 14
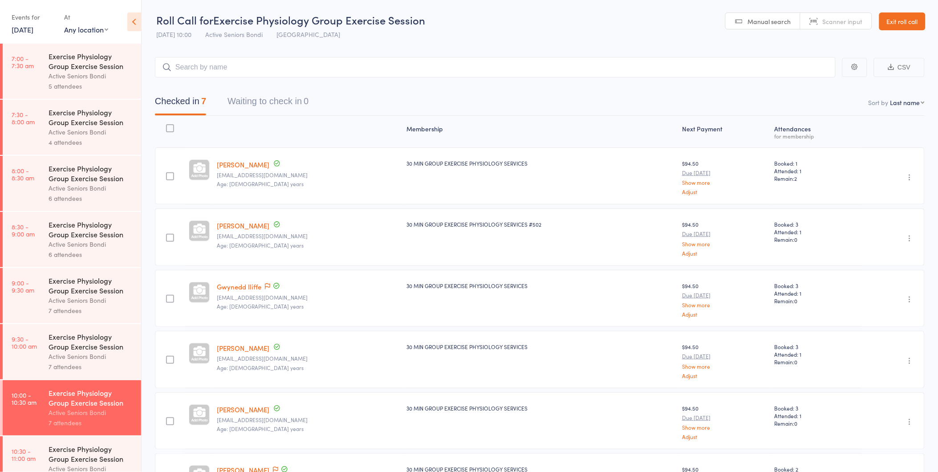
click at [899, 28] on link "Exit roll call" at bounding box center [902, 21] width 46 height 18
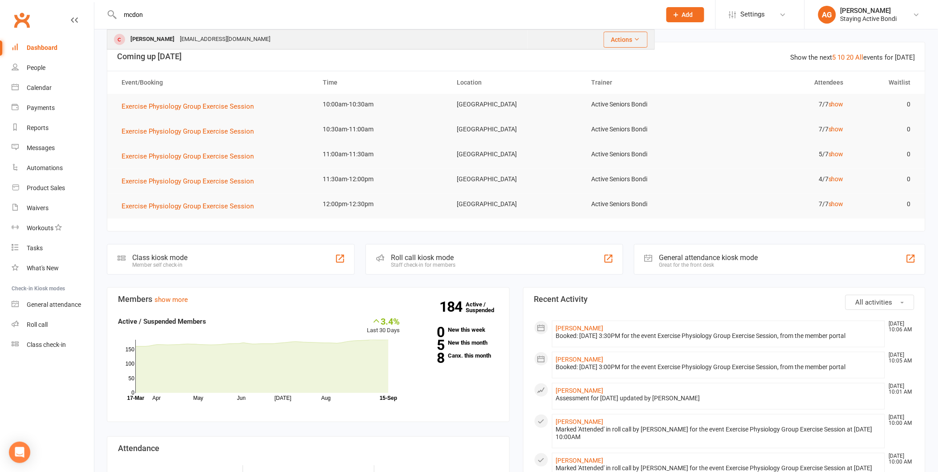
type input "mcdon"
click at [198, 39] on div "[EMAIL_ADDRESS][DOMAIN_NAME]" at bounding box center [225, 39] width 96 height 13
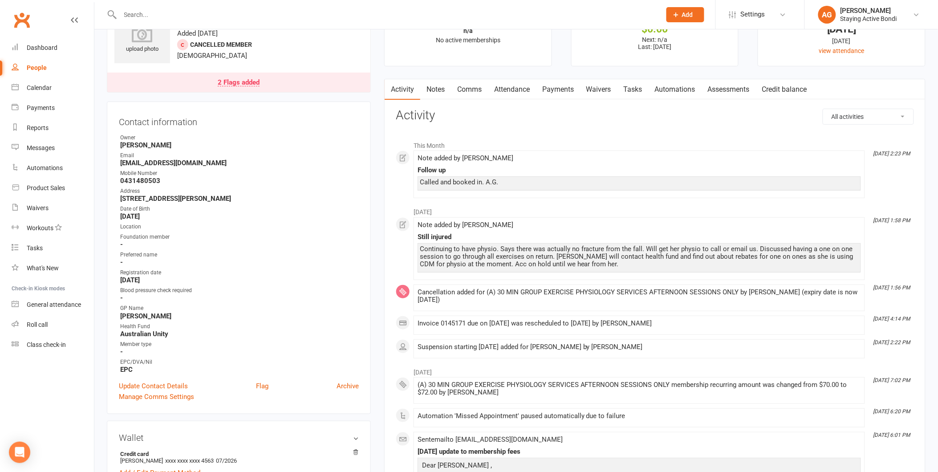
scroll to position [49, 0]
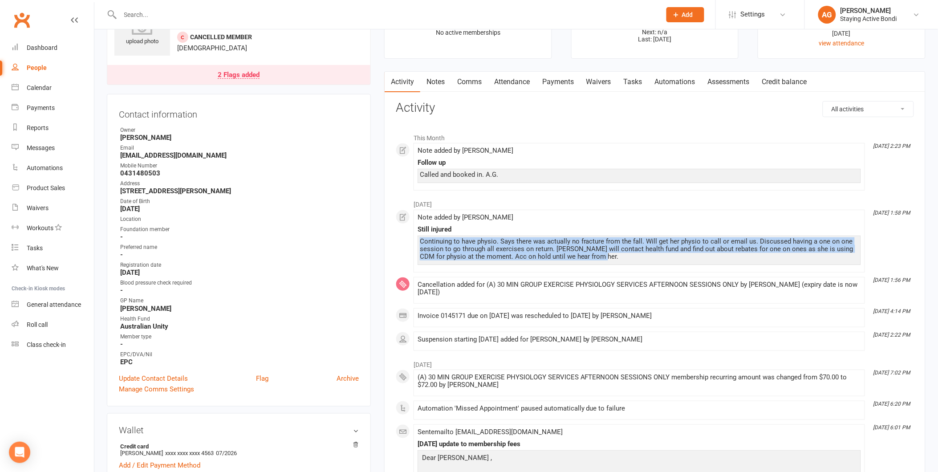
drag, startPoint x: 601, startPoint y: 260, endPoint x: 391, endPoint y: 245, distance: 211.1
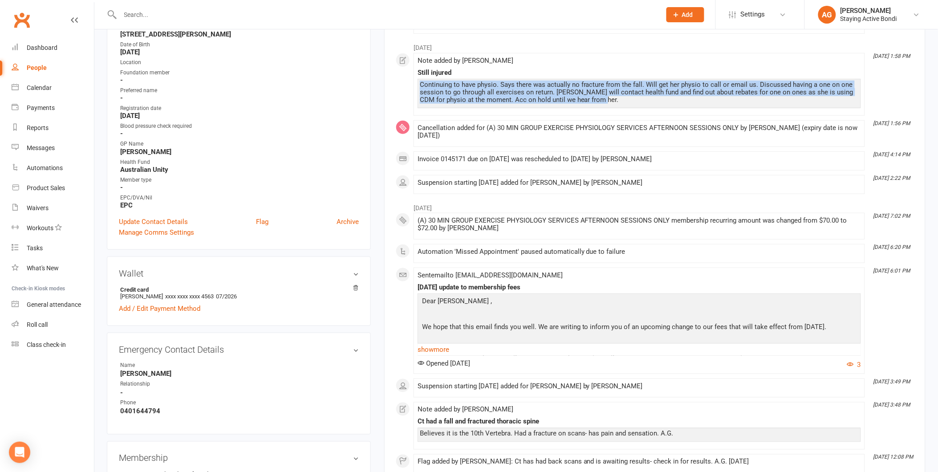
scroll to position [99, 0]
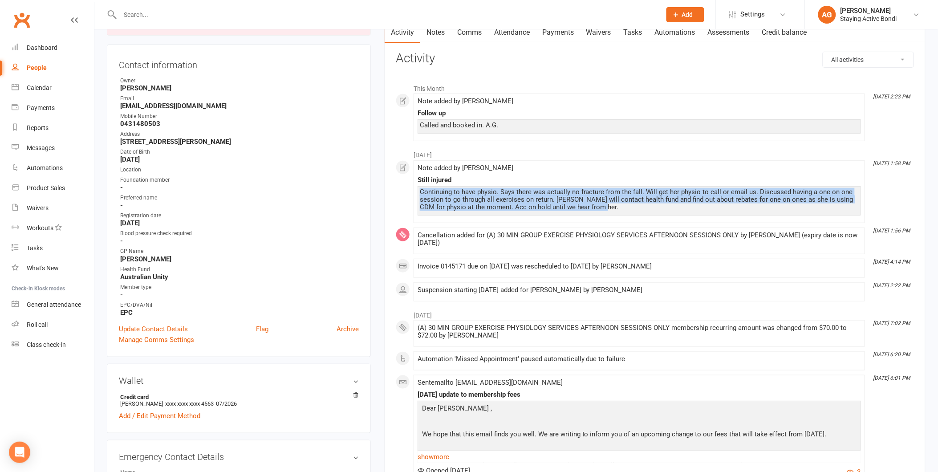
click at [488, 219] on div "Note added by [PERSON_NAME] Still injured Continuing to have physio. Says there…" at bounding box center [638, 191] width 443 height 55
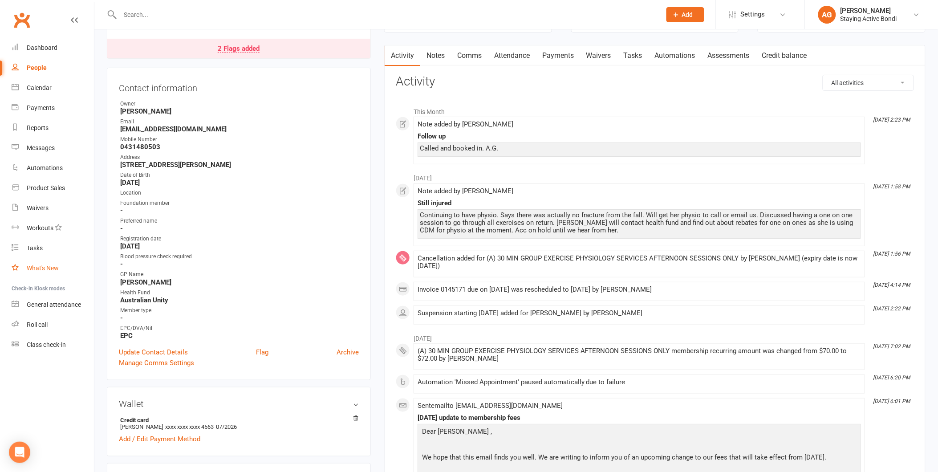
scroll to position [148, 0]
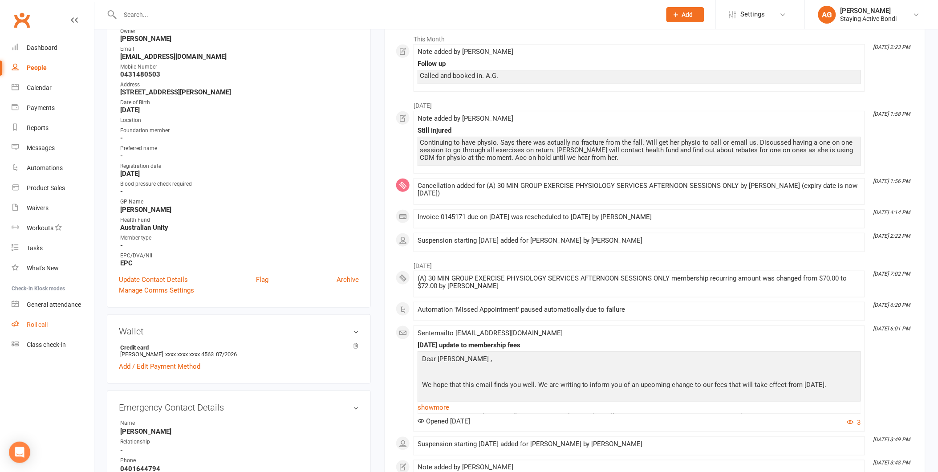
click at [51, 319] on link "Roll call" at bounding box center [53, 325] width 82 height 20
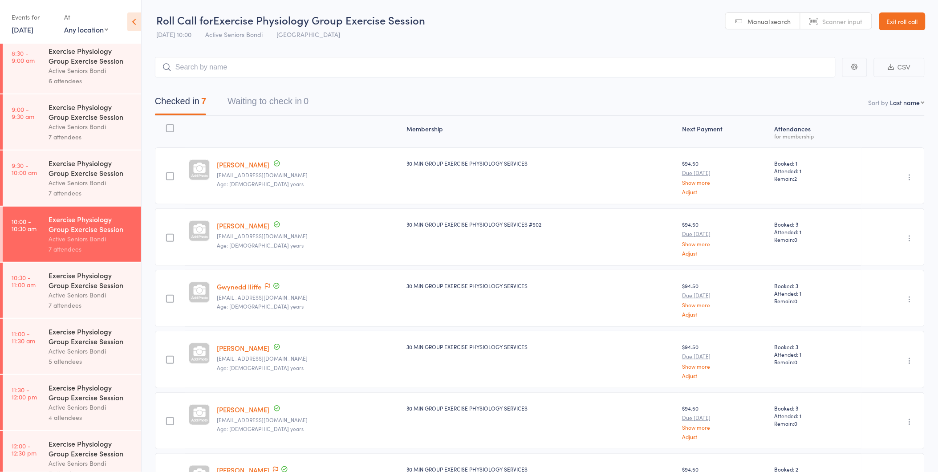
scroll to position [198, 0]
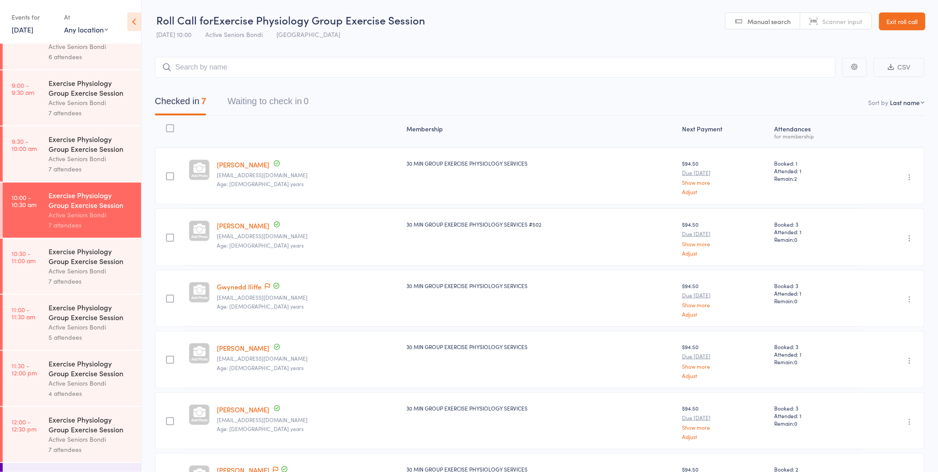
click at [52, 261] on div "Exercise Physiology Group Exercise Session" at bounding box center [91, 256] width 85 height 20
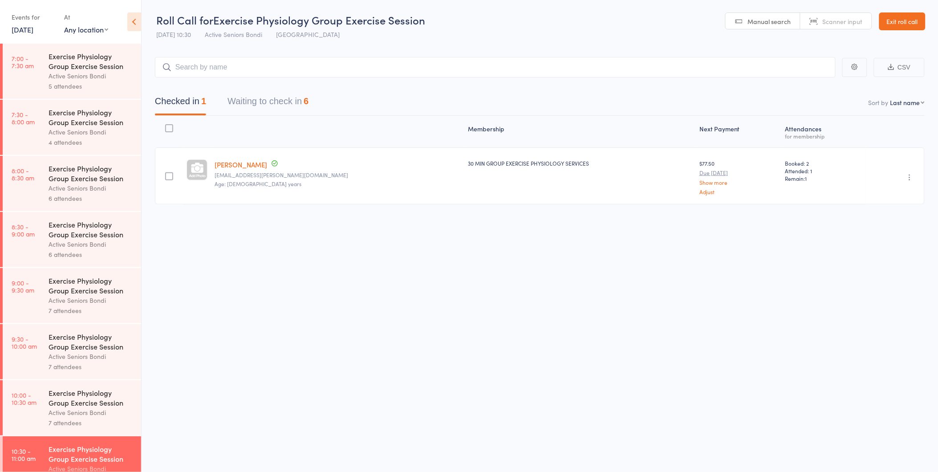
click at [296, 94] on button "Waiting to check in 6" at bounding box center [267, 104] width 81 height 24
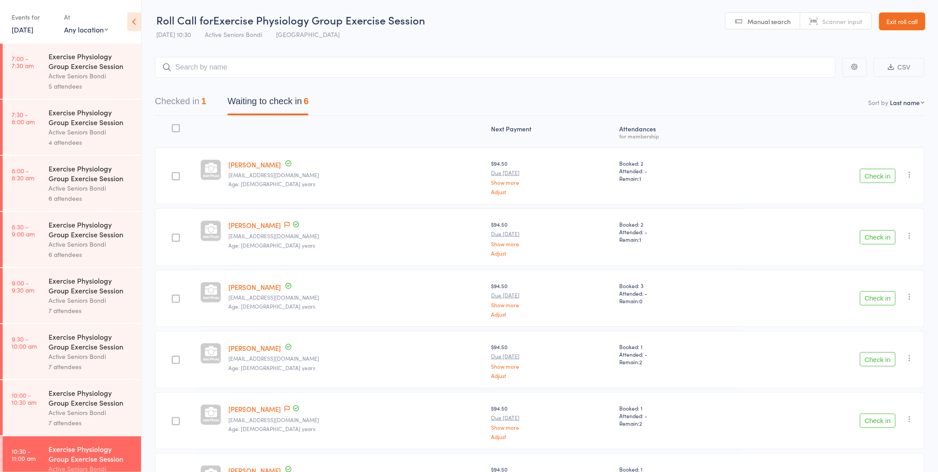
click at [873, 236] on button "Check in" at bounding box center [878, 237] width 36 height 14
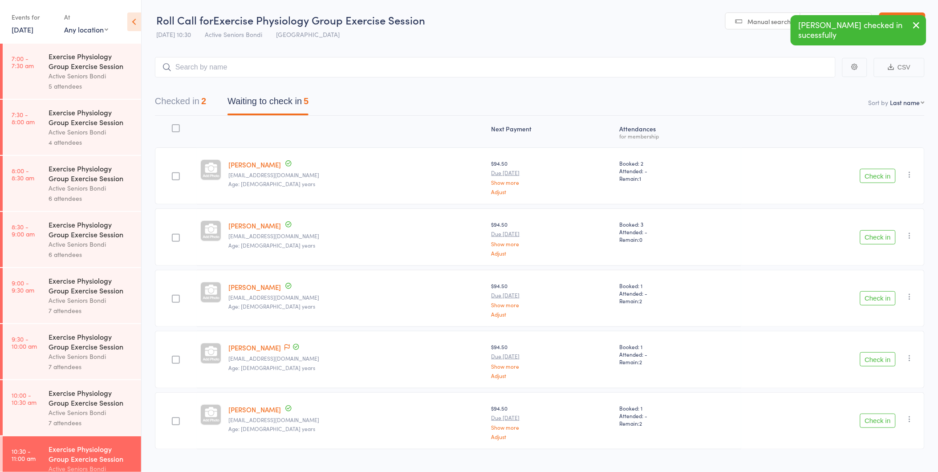
click at [873, 236] on button "Check in" at bounding box center [878, 237] width 36 height 14
click at [192, 97] on button "Checked in 3" at bounding box center [180, 104] width 51 height 24
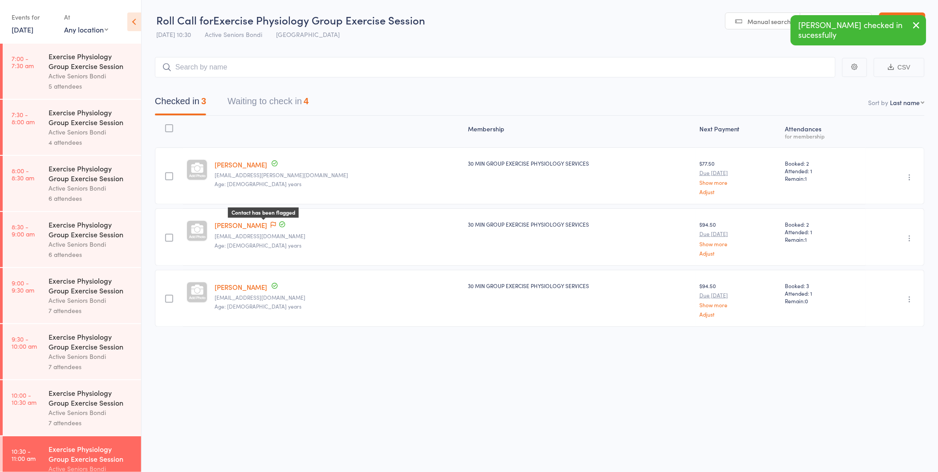
click at [271, 223] on icon at bounding box center [273, 225] width 5 height 6
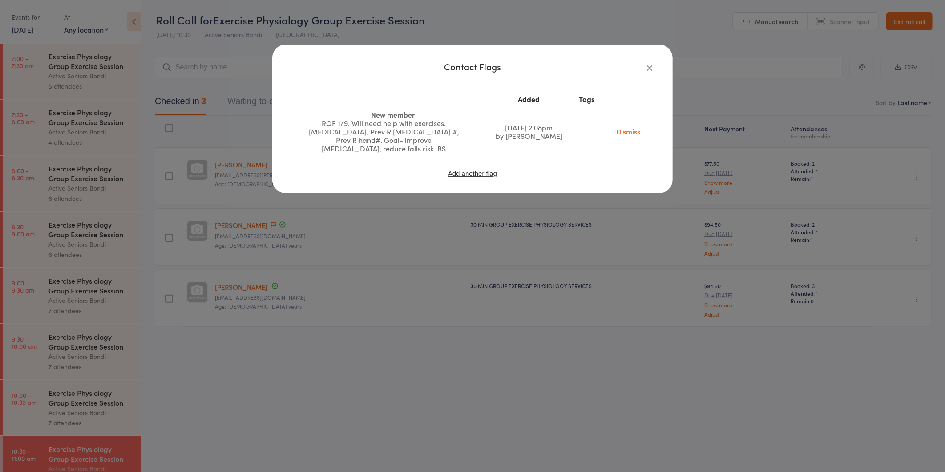
click at [664, 68] on div "Contact Flags Added Tags New member ROF 1/9. Will need help with exercises. Ost…" at bounding box center [472, 119] width 401 height 149
click at [646, 64] on icon "button" at bounding box center [650, 68] width 10 height 10
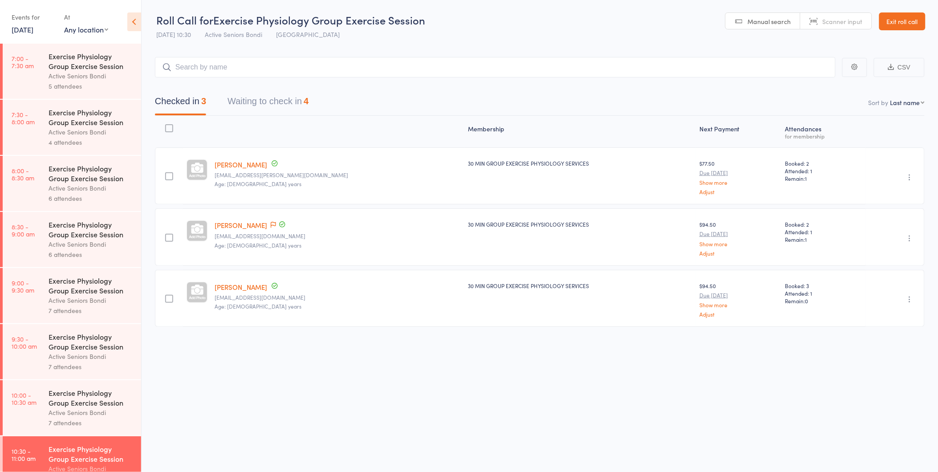
click at [265, 93] on button "Waiting to check in 4" at bounding box center [267, 104] width 81 height 24
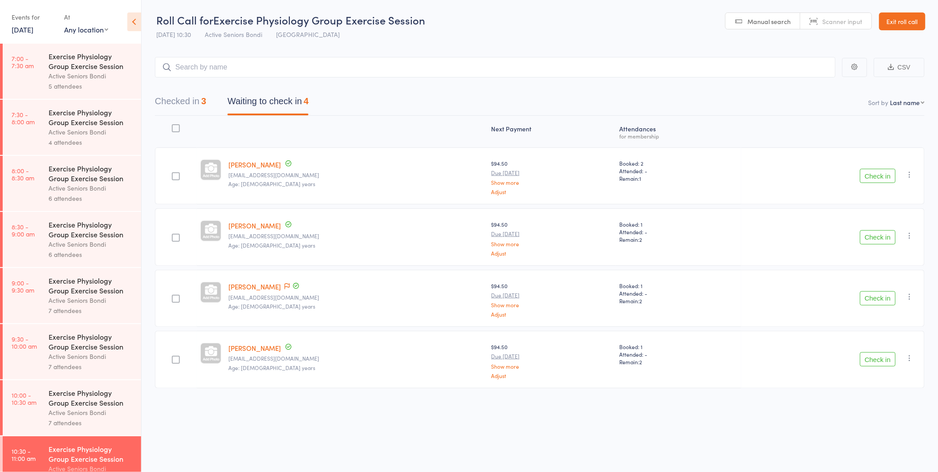
click at [874, 234] on button "Check in" at bounding box center [878, 237] width 36 height 14
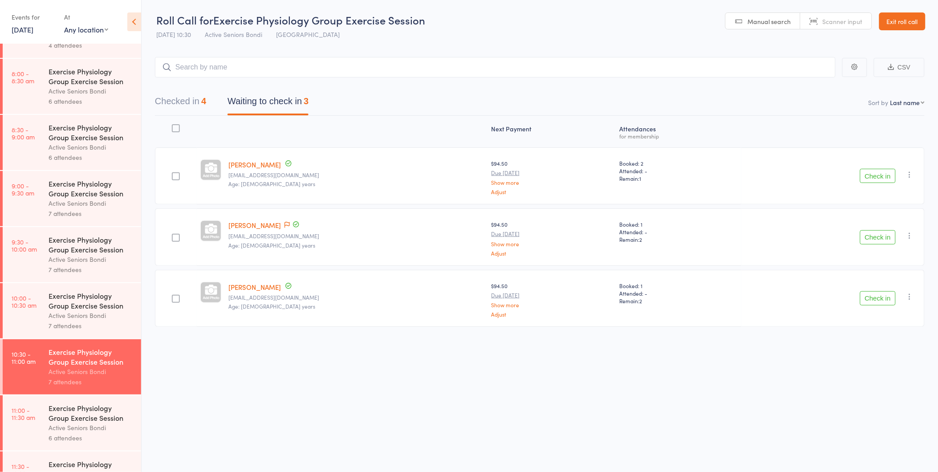
scroll to position [198, 0]
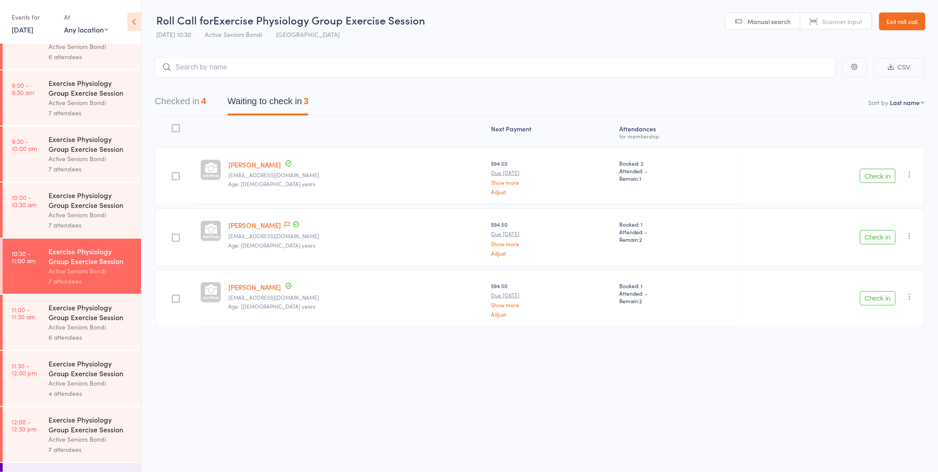
click at [877, 175] on button "Check in" at bounding box center [878, 176] width 36 height 14
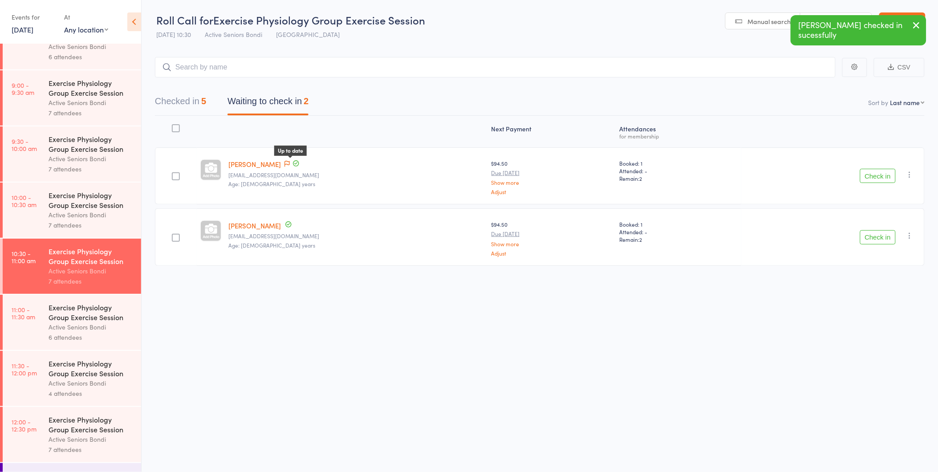
click at [292, 164] on icon at bounding box center [296, 163] width 8 height 8
click at [287, 163] on icon at bounding box center [286, 164] width 5 height 6
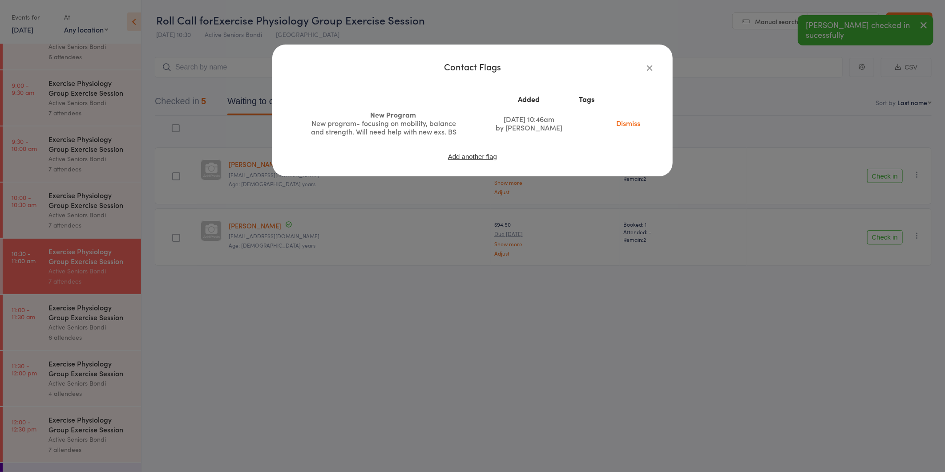
click at [656, 68] on div "Contact Flags Added Tags New Program New program- focusing on mobility, balance…" at bounding box center [472, 111] width 401 height 132
click at [648, 66] on icon "button" at bounding box center [650, 68] width 10 height 10
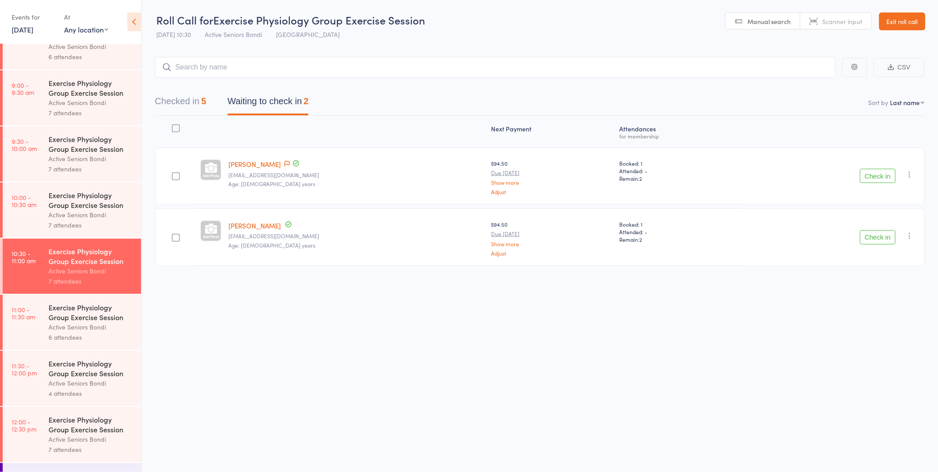
click at [875, 174] on button "Check in" at bounding box center [878, 176] width 36 height 14
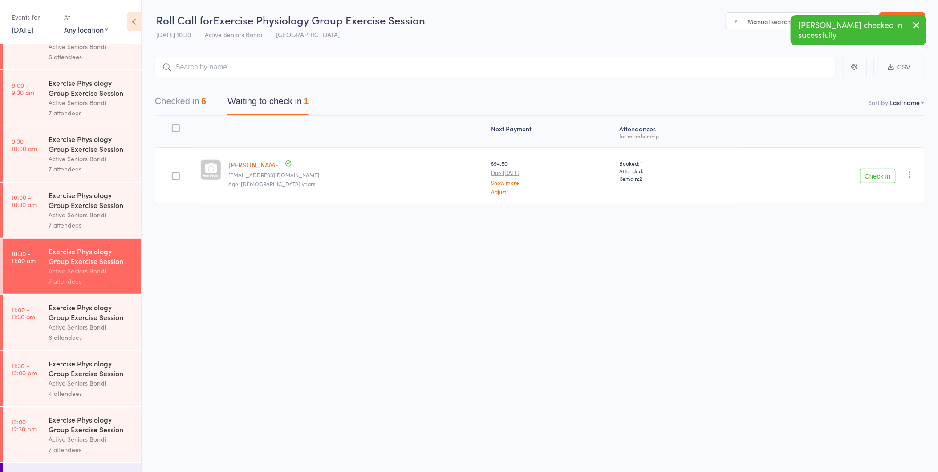
click at [875, 174] on button "Check in" at bounding box center [878, 176] width 36 height 14
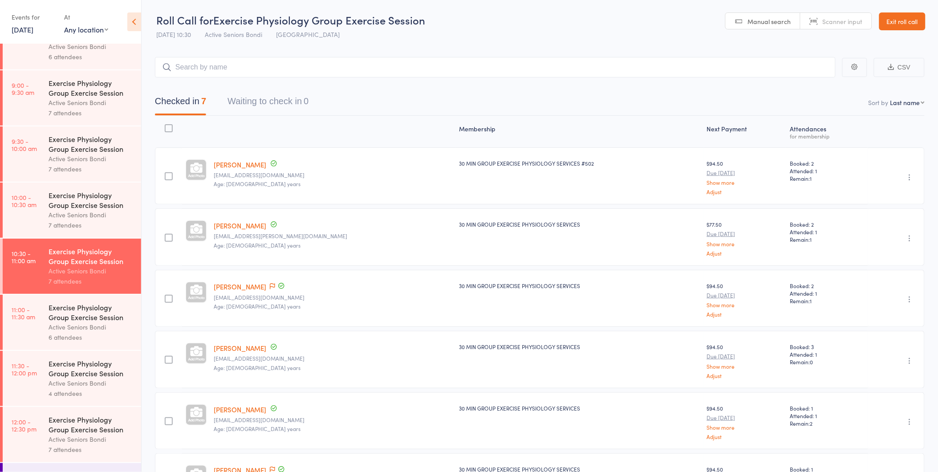
click at [68, 321] on div "Exercise Physiology Group Exercise Session" at bounding box center [91, 312] width 85 height 20
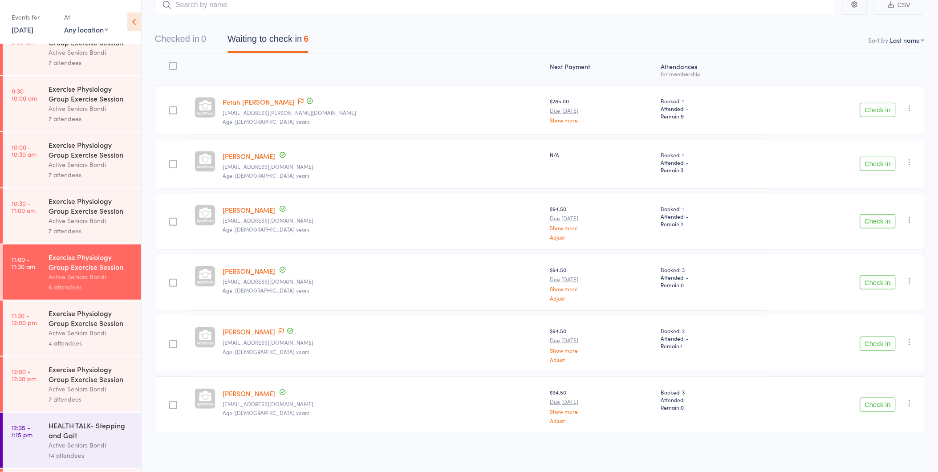
scroll to position [296, 0]
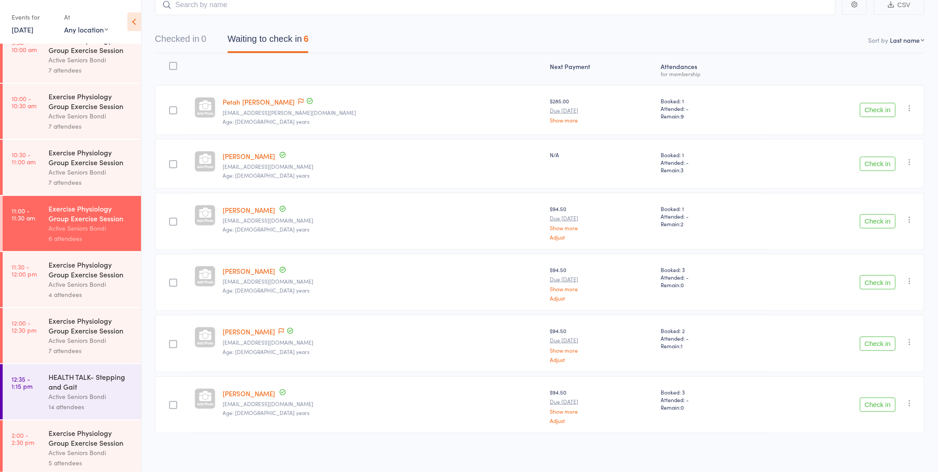
click at [60, 269] on div "Exercise Physiology Group Exercise Session" at bounding box center [91, 269] width 85 height 20
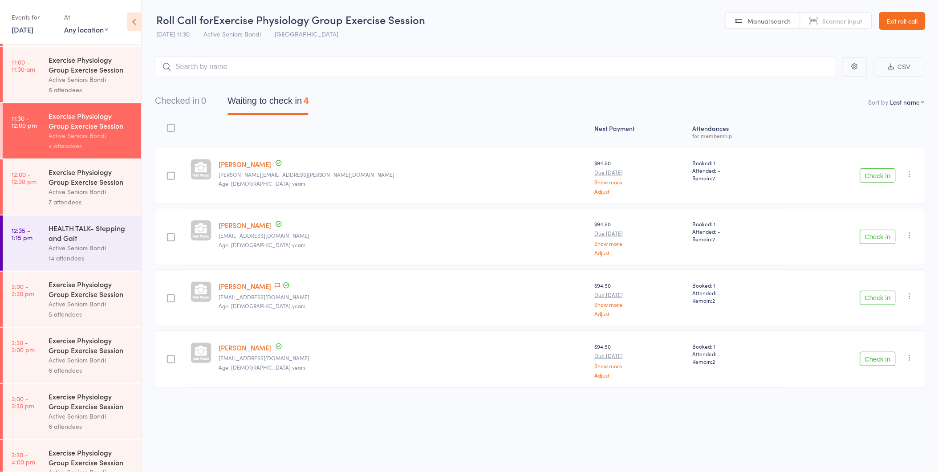
scroll to position [346, 0]
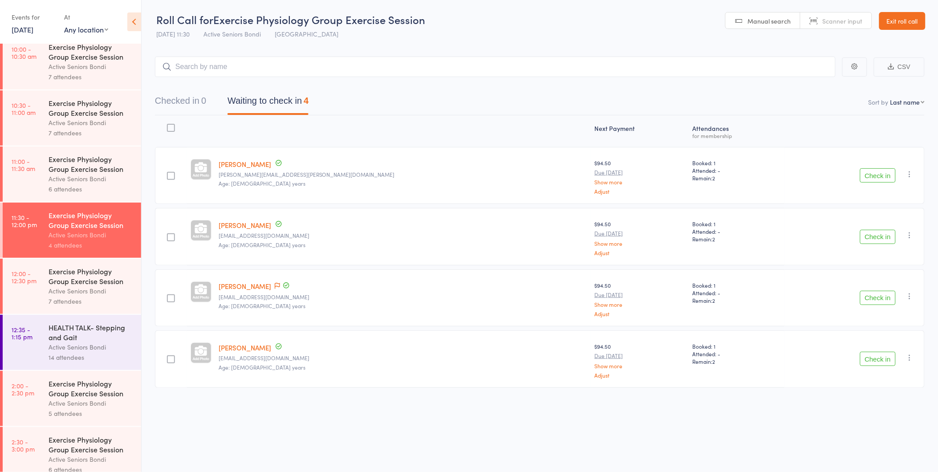
click at [62, 162] on div "Exercise Physiology Group Exercise Session" at bounding box center [91, 164] width 85 height 20
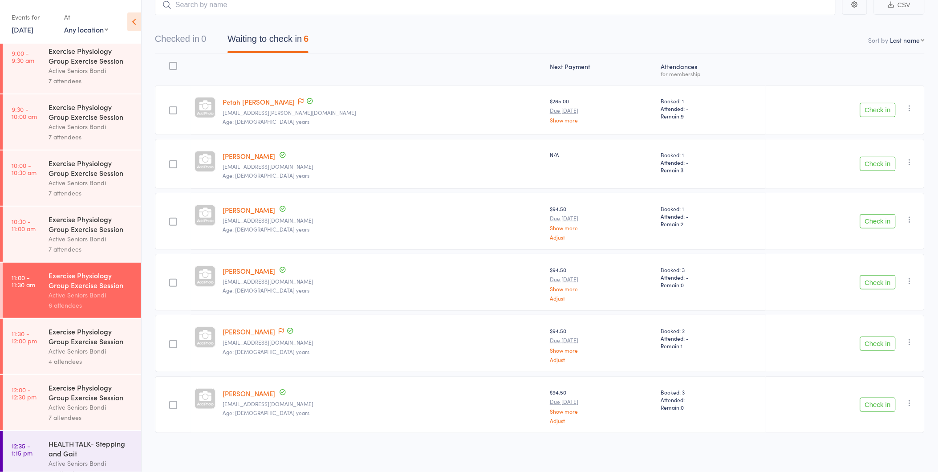
scroll to position [247, 0]
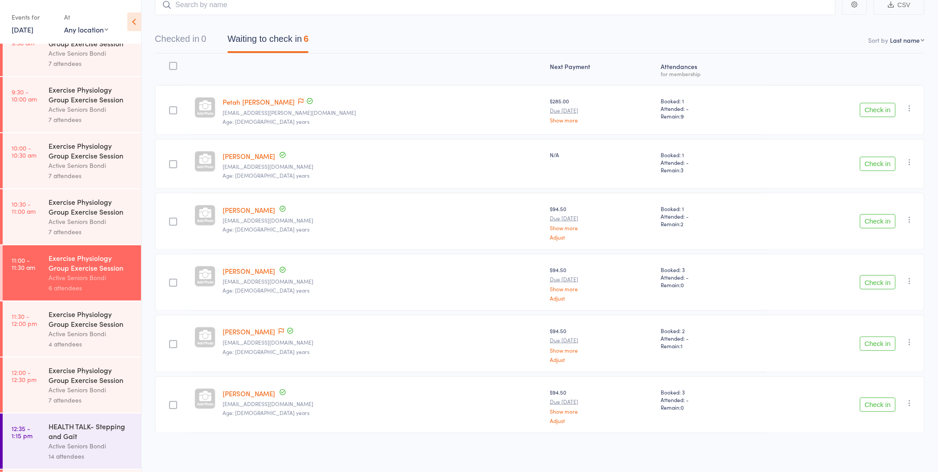
click at [55, 324] on div "Exercise Physiology Group Exercise Session" at bounding box center [91, 319] width 85 height 20
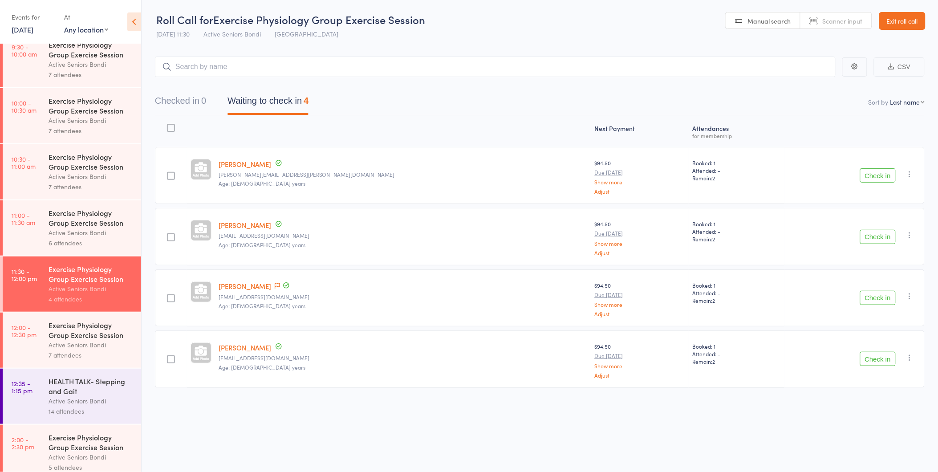
scroll to position [395, 0]
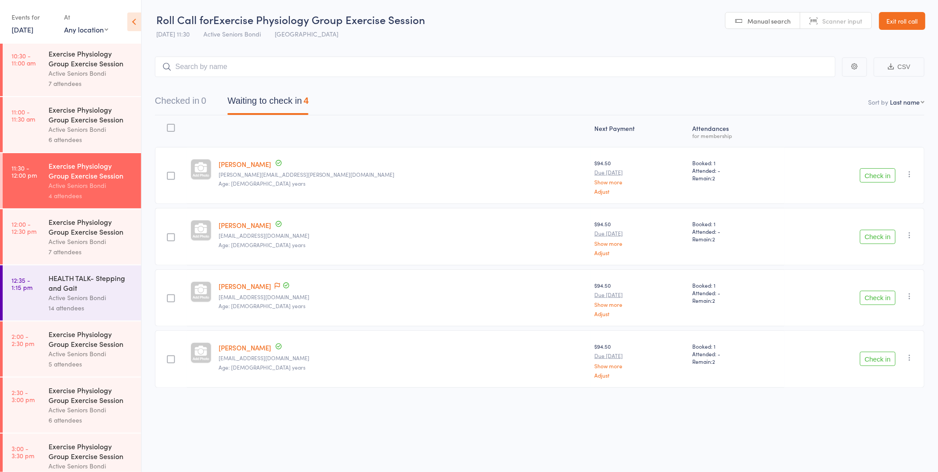
click at [75, 117] on div "Exercise Physiology Group Exercise Session" at bounding box center [91, 115] width 85 height 20
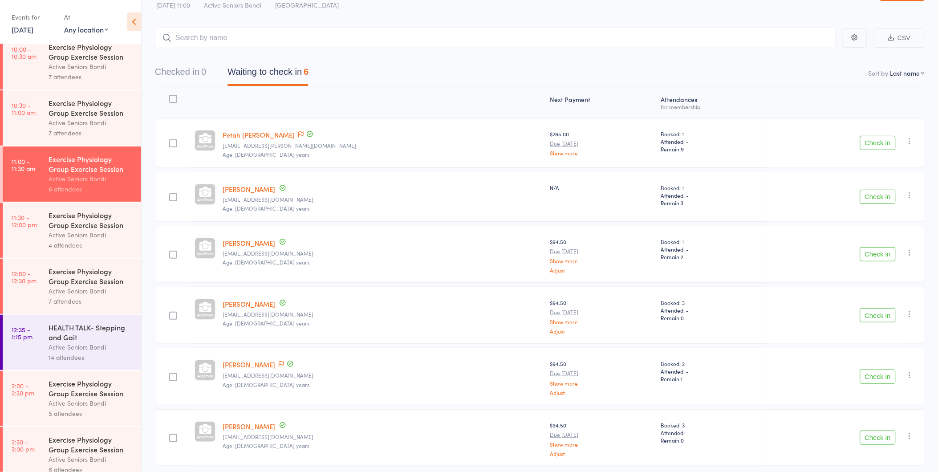
scroll to position [62, 0]
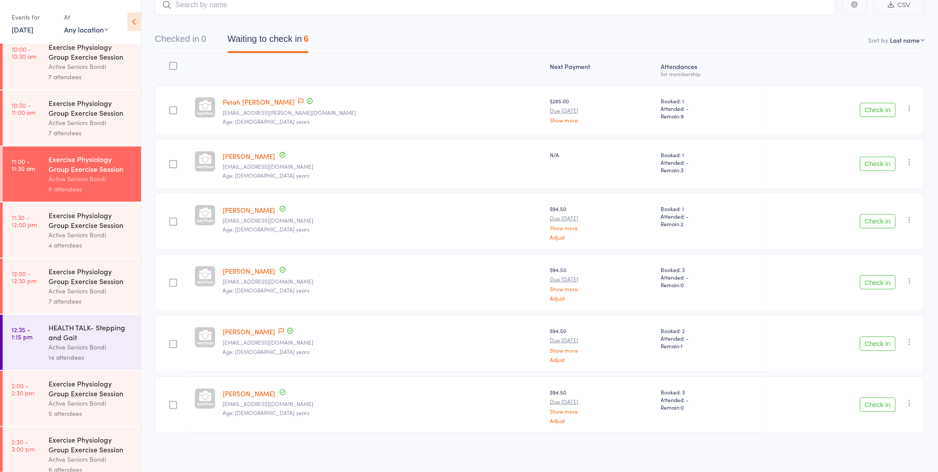
click at [283, 4] on input "search" at bounding box center [495, 5] width 680 height 20
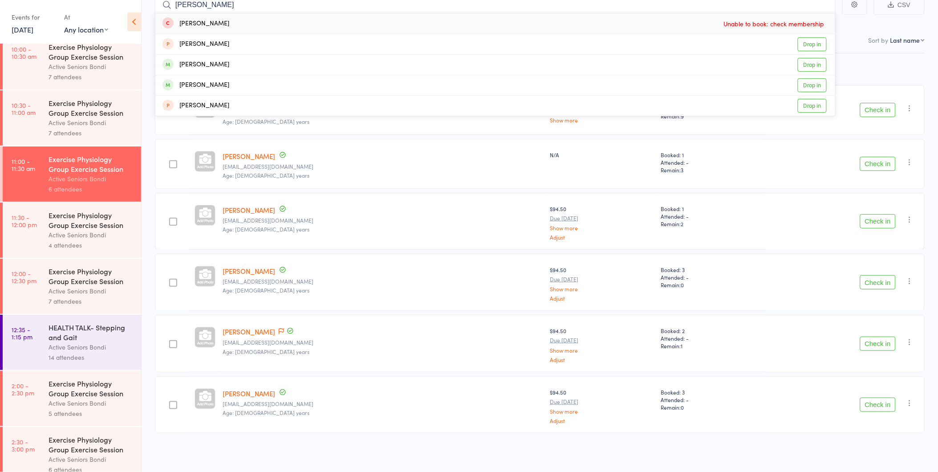
type input "agnes"
click at [271, 62] on div "Agnes Silberstein Drop in" at bounding box center [495, 65] width 680 height 20
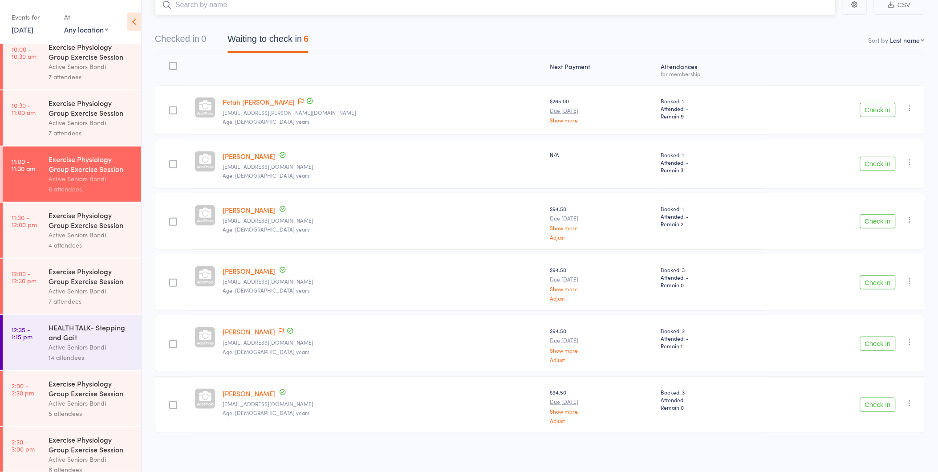
scroll to position [57, 0]
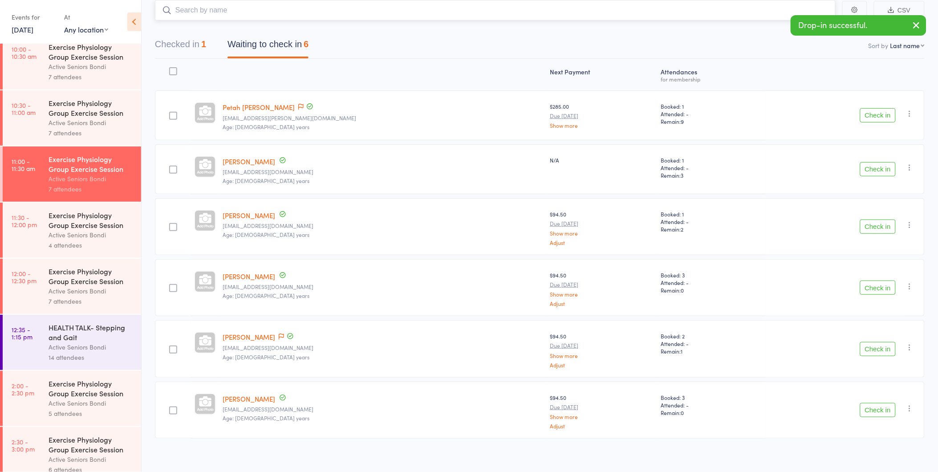
click at [180, 41] on button "Checked in 1" at bounding box center [180, 47] width 51 height 24
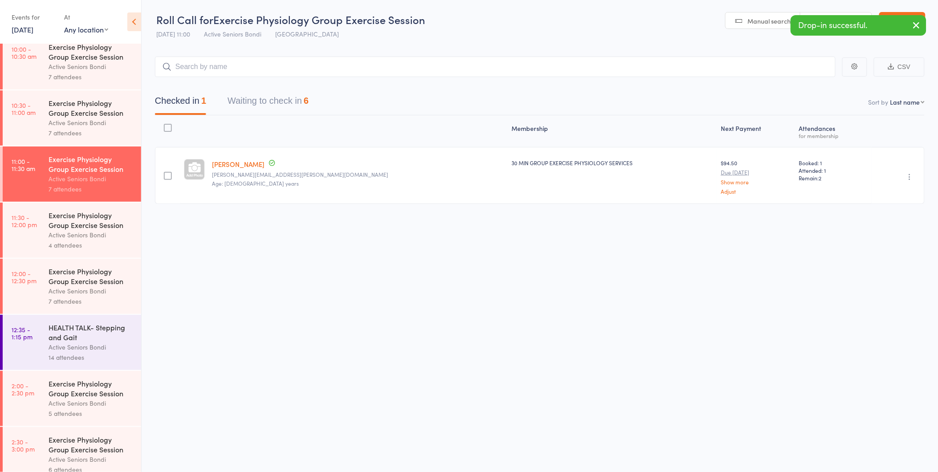
click at [909, 174] on icon "button" at bounding box center [909, 176] width 9 height 9
click at [878, 193] on li "Undo check-in" at bounding box center [877, 194] width 73 height 11
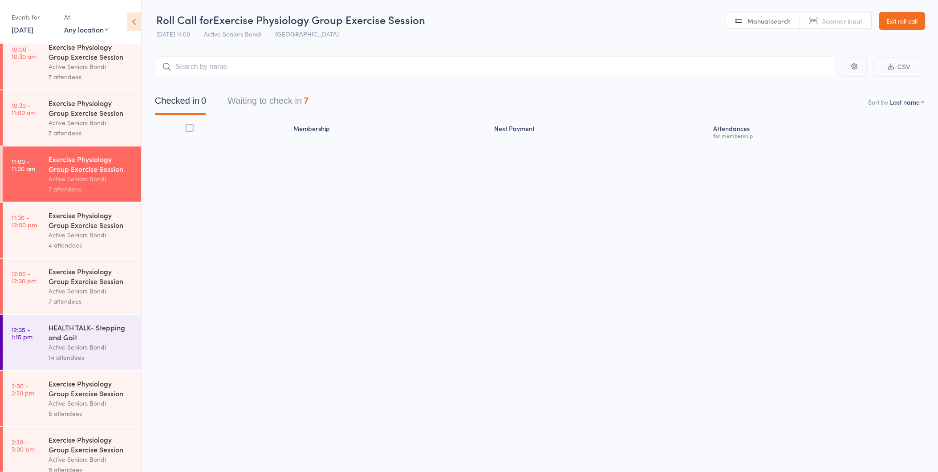
click at [271, 97] on button "Waiting to check in 7" at bounding box center [267, 103] width 81 height 24
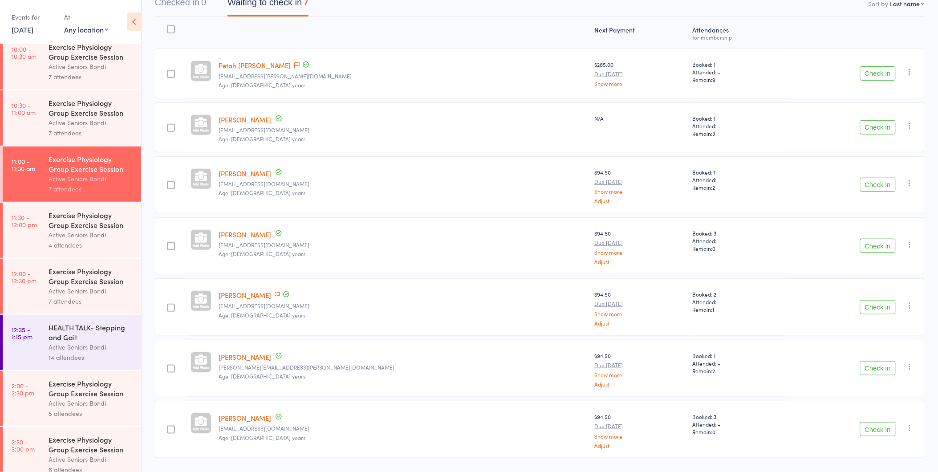
scroll to position [99, 0]
click at [270, 352] on link "[PERSON_NAME]" at bounding box center [245, 356] width 53 height 9
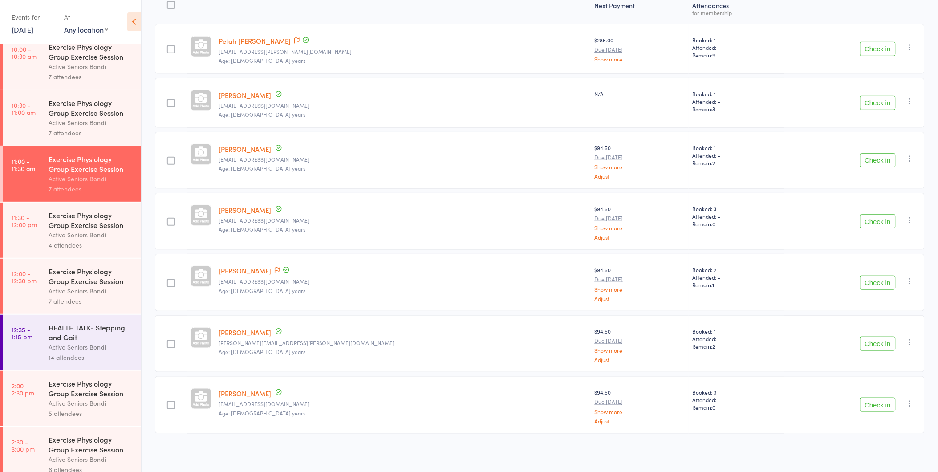
click at [887, 217] on button "Check in" at bounding box center [878, 221] width 36 height 14
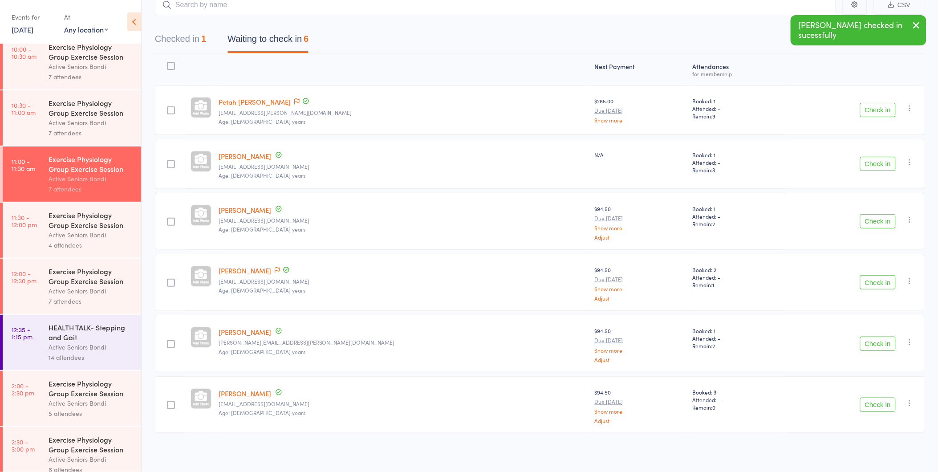
click at [878, 344] on button "Check in" at bounding box center [878, 343] width 36 height 14
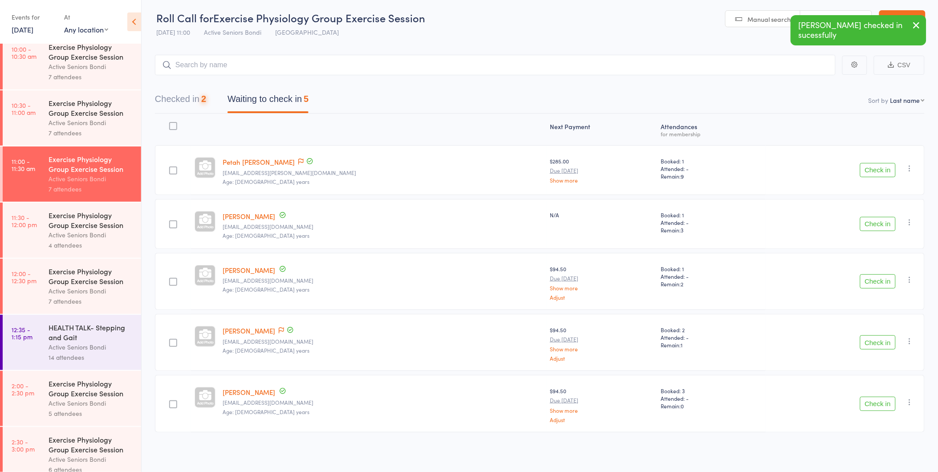
scroll to position [1, 0]
click at [880, 340] on button "Check in" at bounding box center [878, 343] width 36 height 14
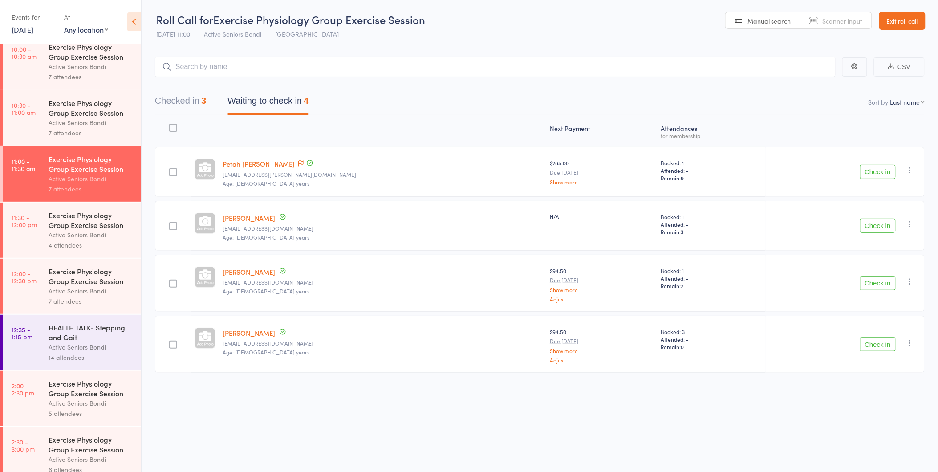
click at [879, 224] on button "Check in" at bounding box center [878, 226] width 36 height 14
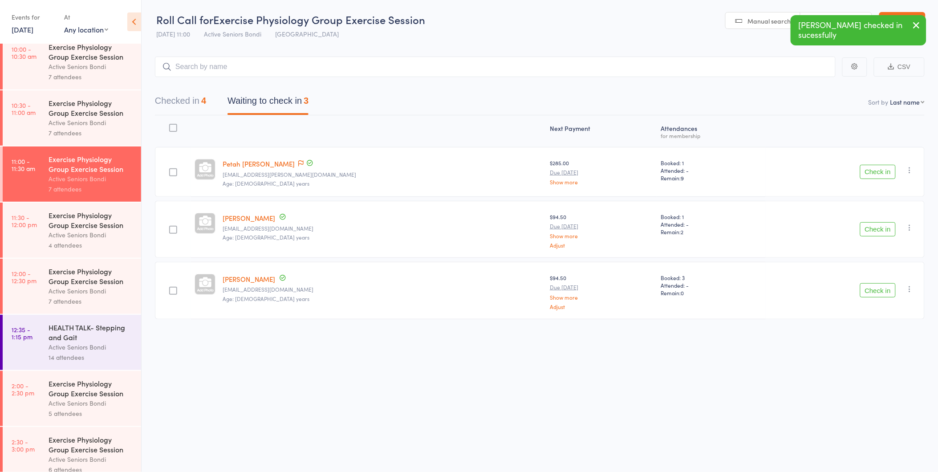
click at [879, 286] on button "Check in" at bounding box center [878, 290] width 36 height 14
click at [194, 96] on button "Checked in 5" at bounding box center [180, 103] width 51 height 24
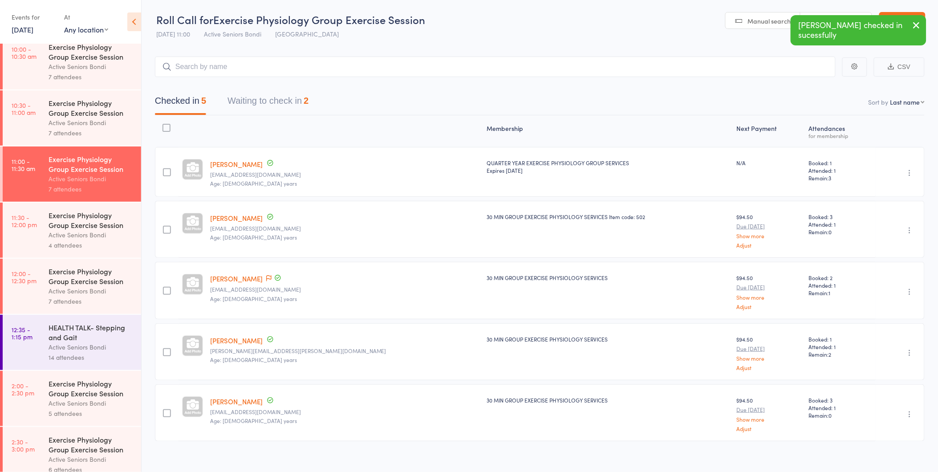
click at [263, 100] on button "Waiting to check in 2" at bounding box center [267, 103] width 81 height 24
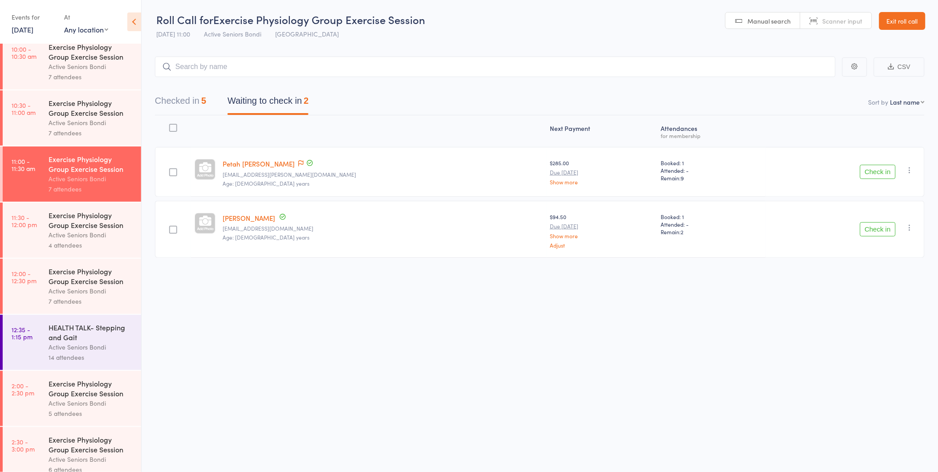
click at [877, 167] on button "Check in" at bounding box center [878, 172] width 36 height 14
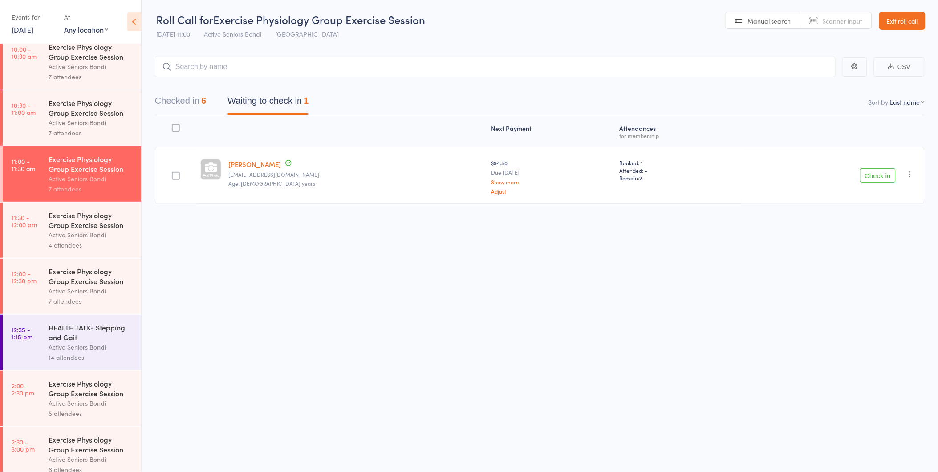
click at [875, 175] on button "Check in" at bounding box center [878, 175] width 36 height 14
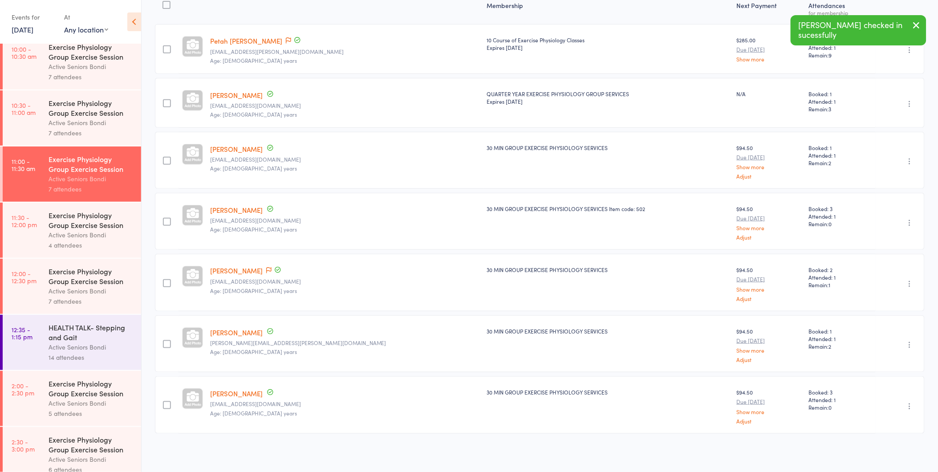
scroll to position [0, 0]
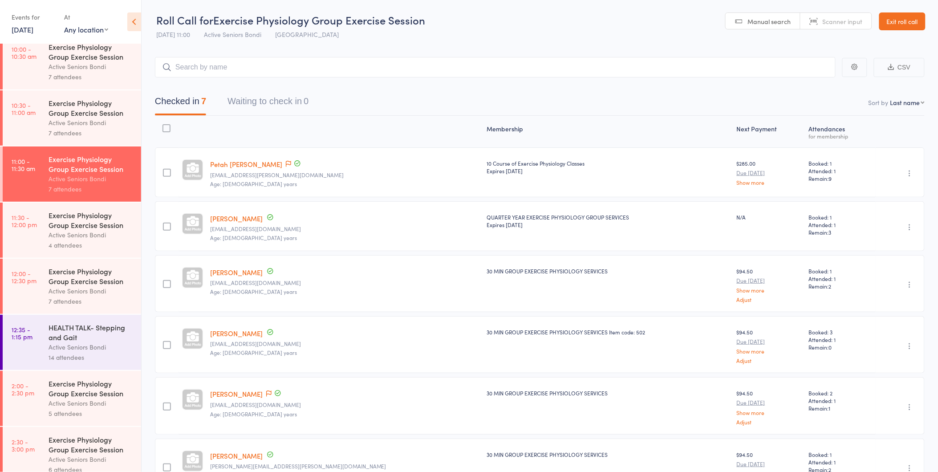
click at [33, 28] on link "15 Sep, 2025" at bounding box center [23, 29] width 22 height 10
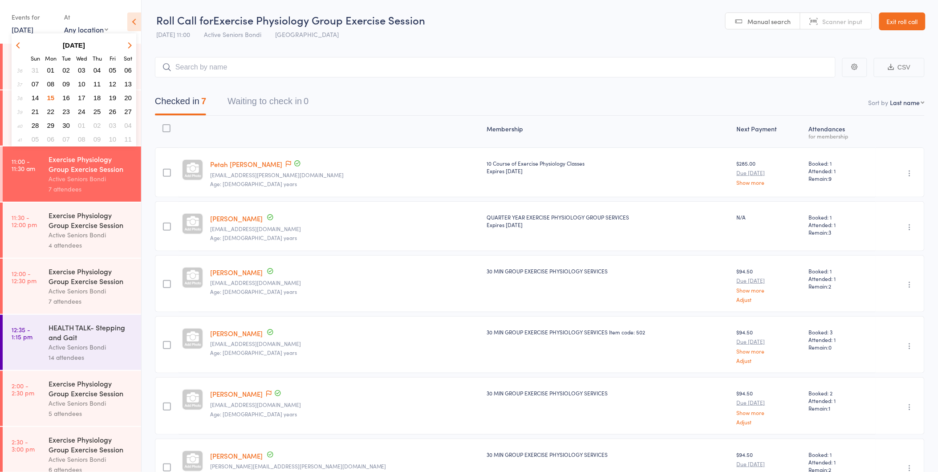
click at [68, 95] on span "16" at bounding box center [66, 98] width 8 height 8
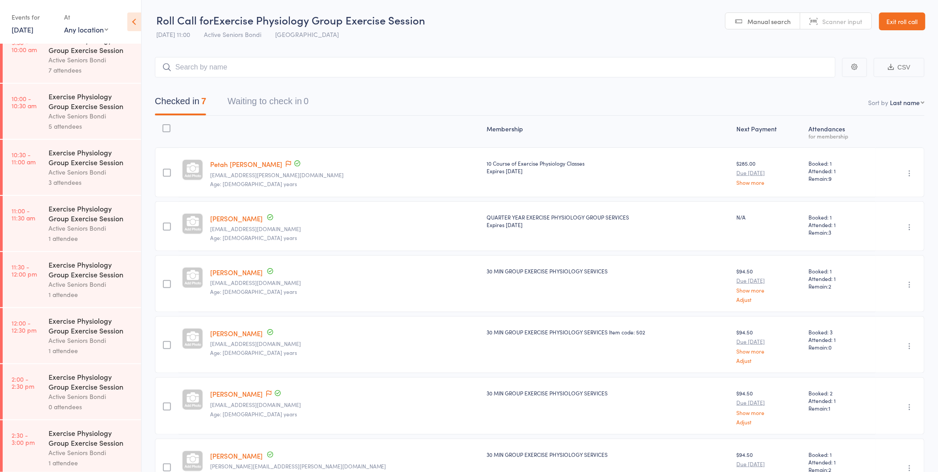
scroll to position [359, 0]
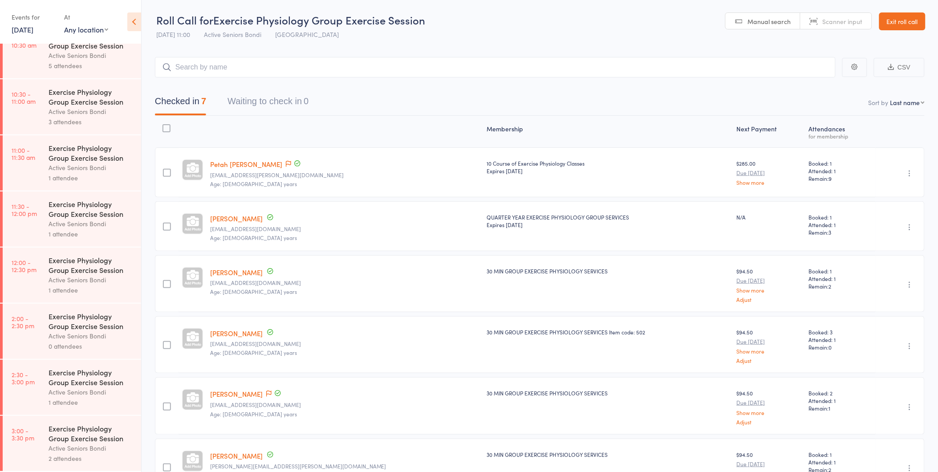
click at [21, 28] on link "16 Sep, 2025" at bounding box center [23, 29] width 22 height 10
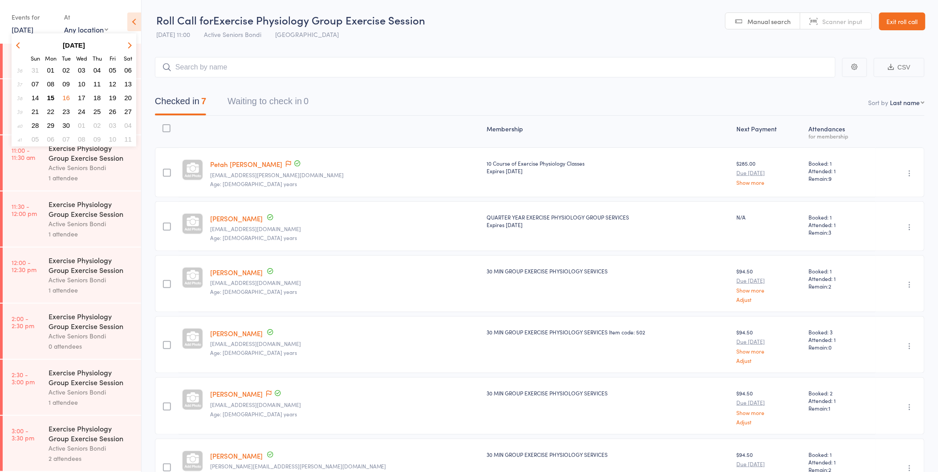
click at [80, 94] on span "17" at bounding box center [82, 98] width 8 height 8
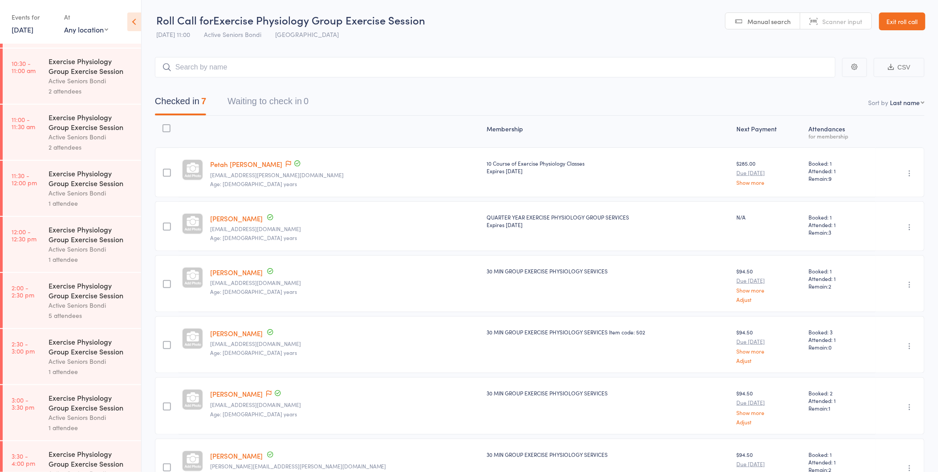
scroll to position [416, 0]
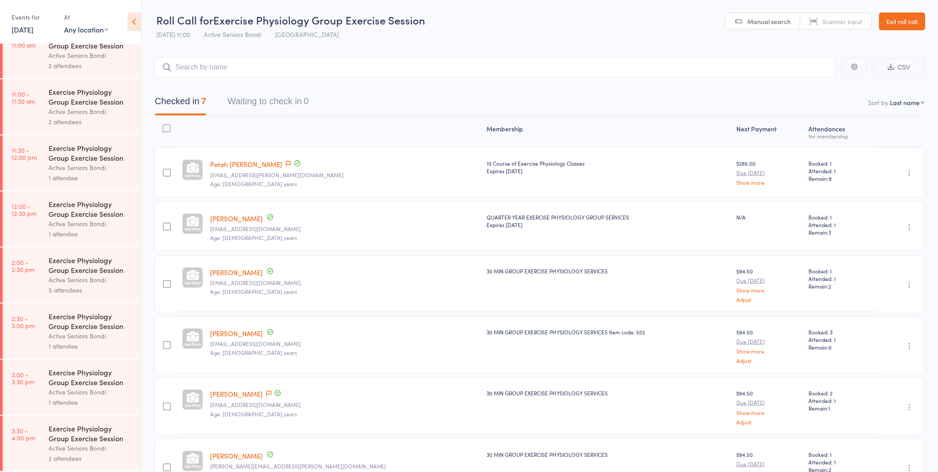
click at [19, 30] on link "17 Sep, 2025" at bounding box center [23, 29] width 22 height 10
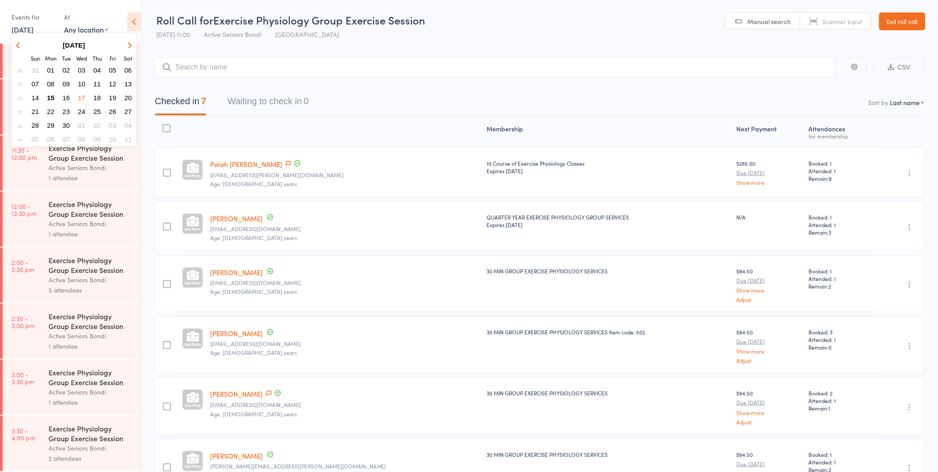
click at [64, 96] on span "16" at bounding box center [66, 98] width 8 height 8
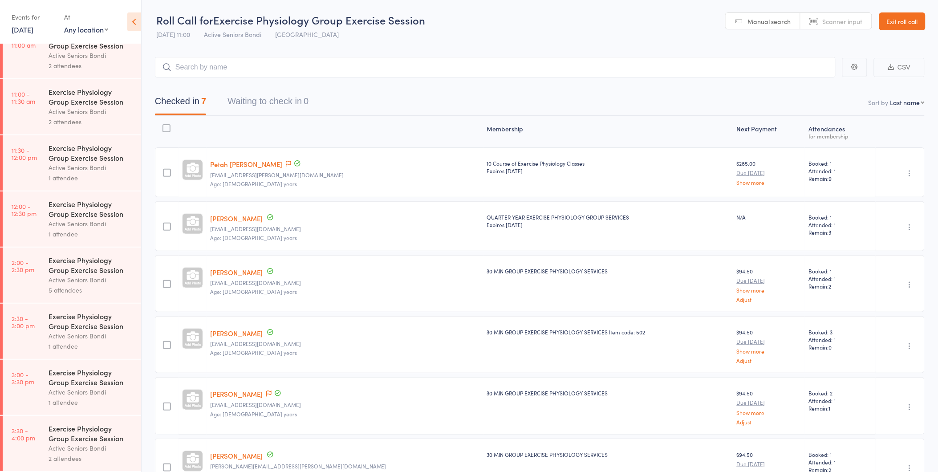
scroll to position [359, 0]
click at [898, 13] on link "Exit roll call" at bounding box center [902, 21] width 46 height 18
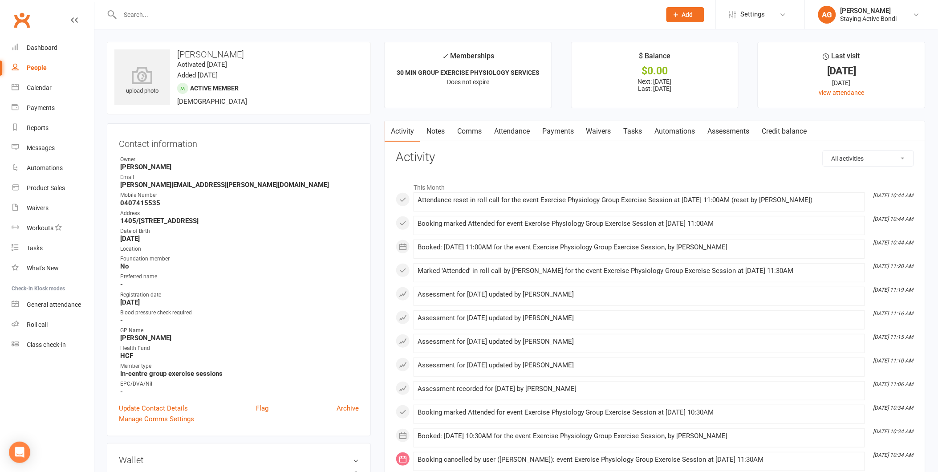
click at [517, 130] on link "Attendance" at bounding box center [512, 131] width 48 height 20
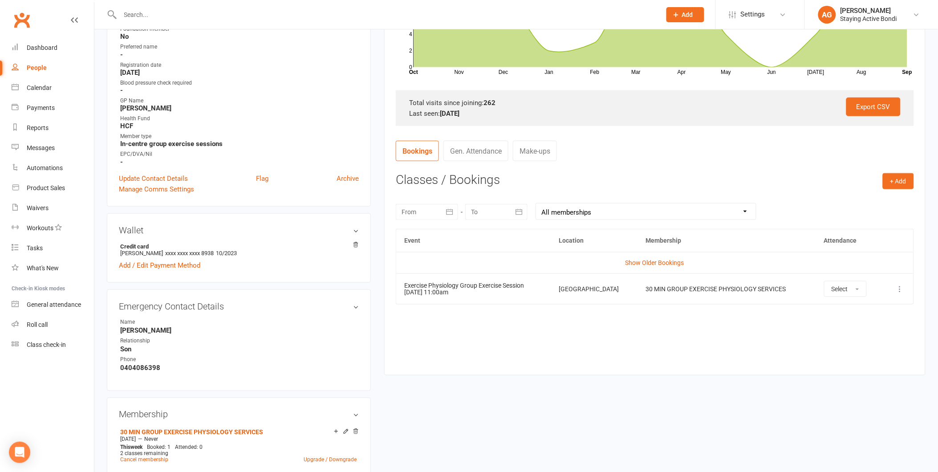
scroll to position [247, 0]
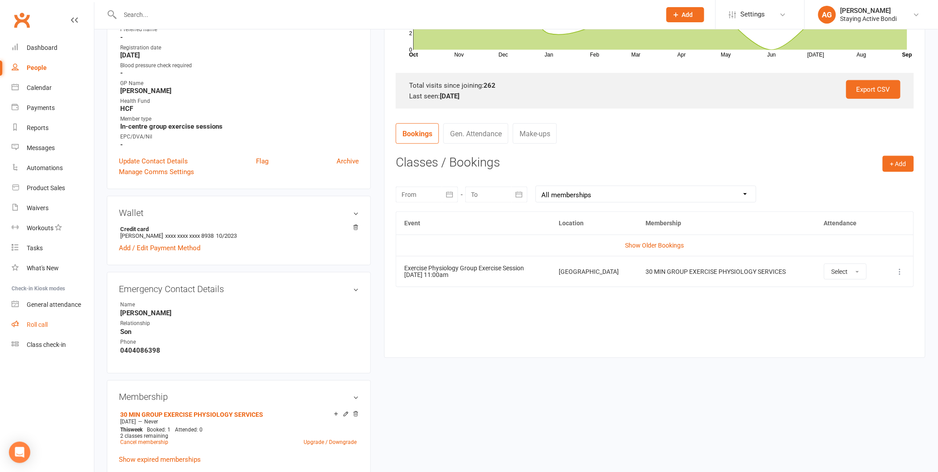
click at [35, 321] on div "Roll call" at bounding box center [37, 324] width 21 height 7
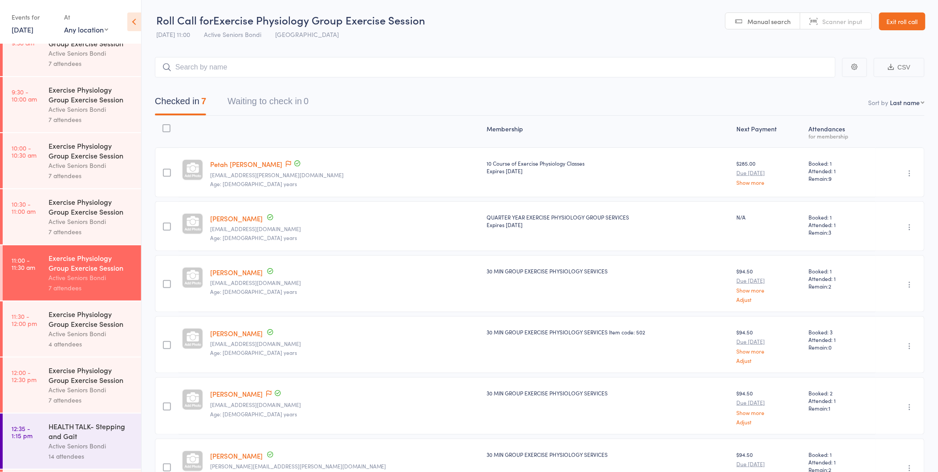
scroll to position [346, 0]
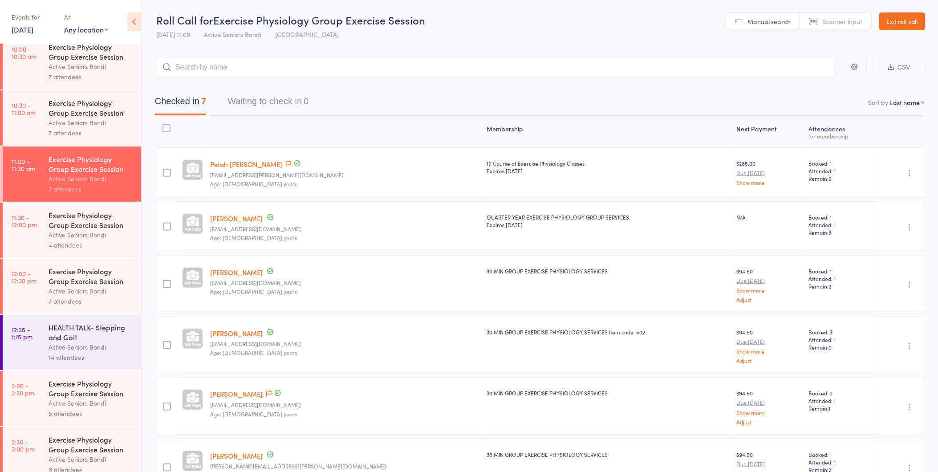
click at [77, 237] on div "Active Seniors Bondi" at bounding box center [91, 235] width 85 height 10
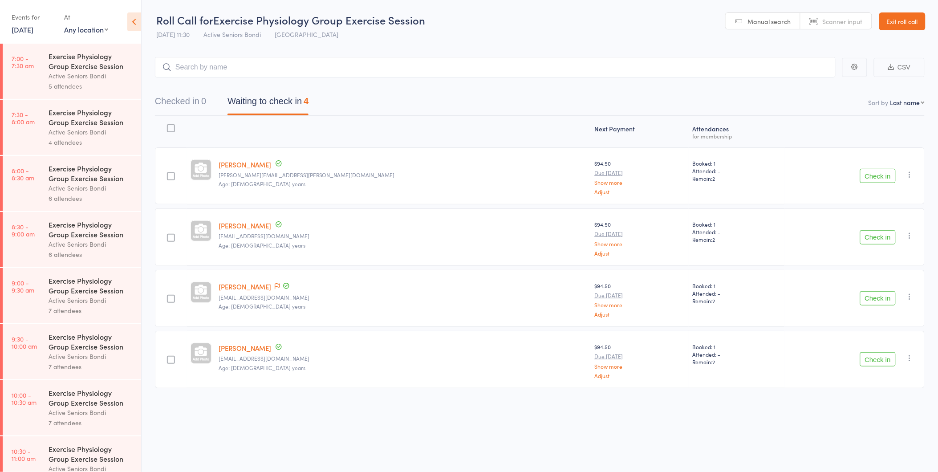
click at [874, 232] on button "Check in" at bounding box center [878, 237] width 36 height 14
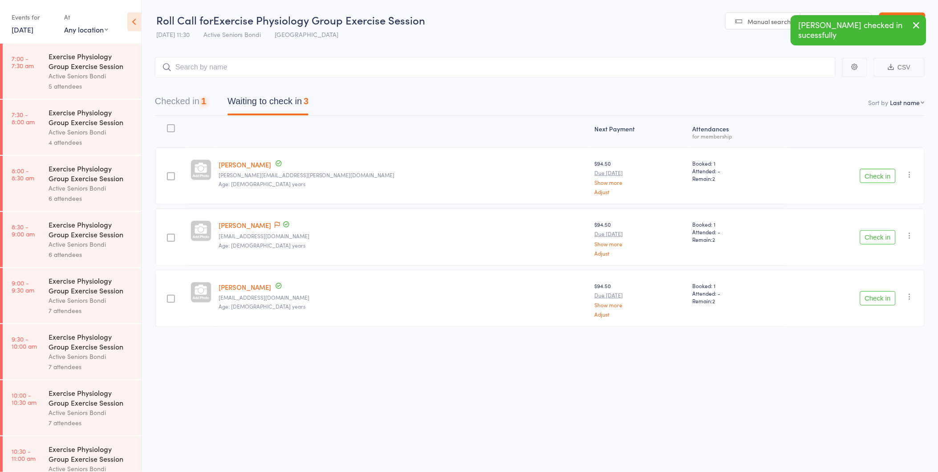
click at [874, 232] on button "Check in" at bounding box center [878, 237] width 36 height 14
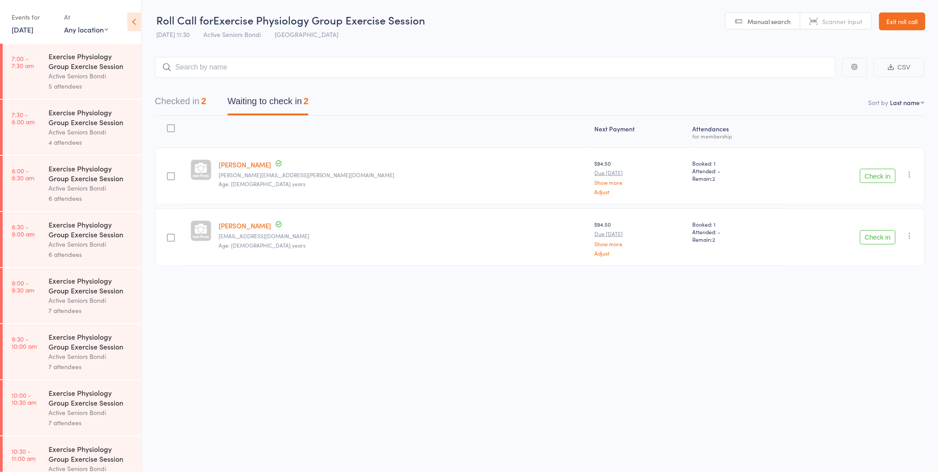
click at [161, 104] on button "Checked in 2" at bounding box center [180, 104] width 51 height 24
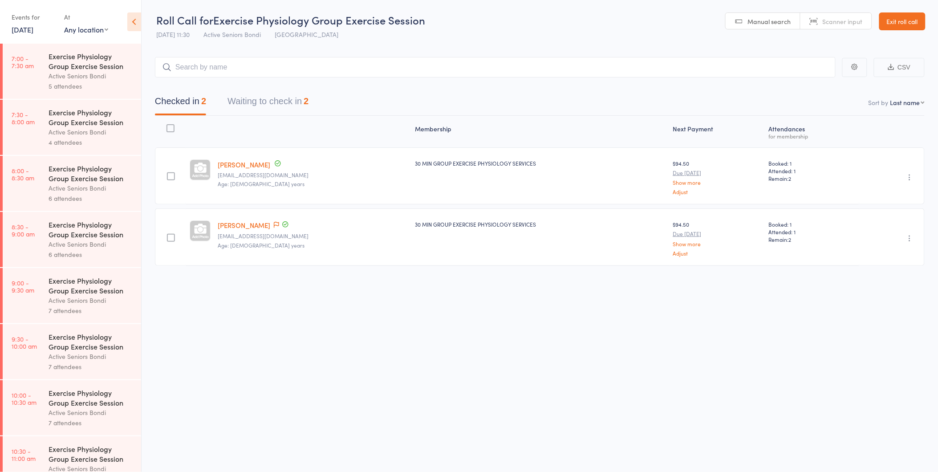
drag, startPoint x: 302, startPoint y: 92, endPoint x: 300, endPoint y: 87, distance: 4.6
click at [300, 87] on div "Checked in 2 Waiting to check in 2" at bounding box center [539, 96] width 769 height 38
click at [25, 32] on link "15 Sep, 2025" at bounding box center [23, 29] width 22 height 10
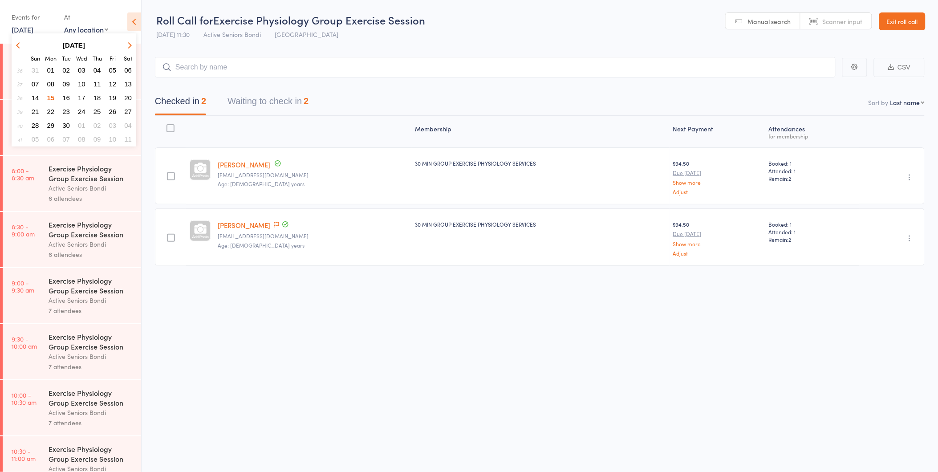
click at [67, 94] on span "16" at bounding box center [66, 98] width 8 height 8
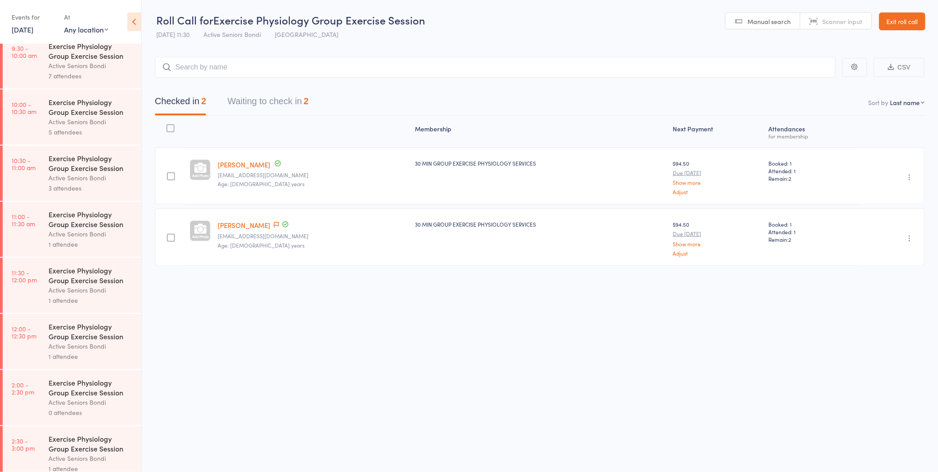
scroll to position [296, 0]
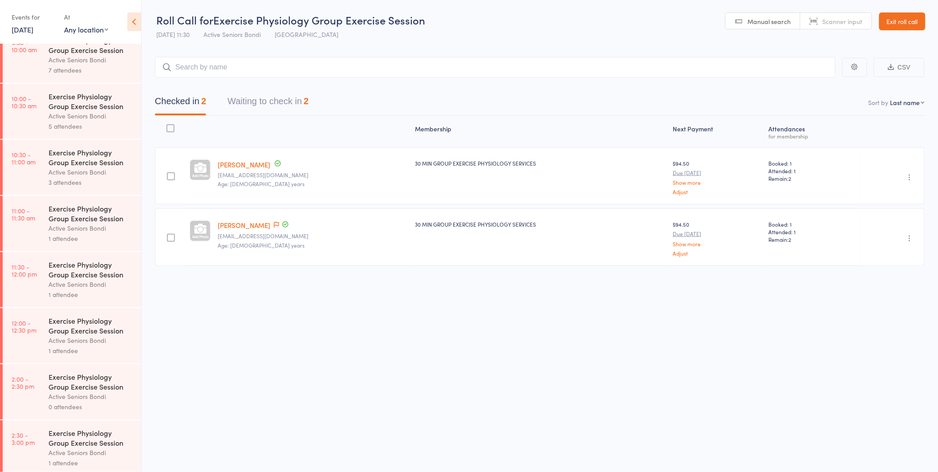
click at [81, 101] on div "Exercise Physiology Group Exercise Session" at bounding box center [91, 101] width 85 height 20
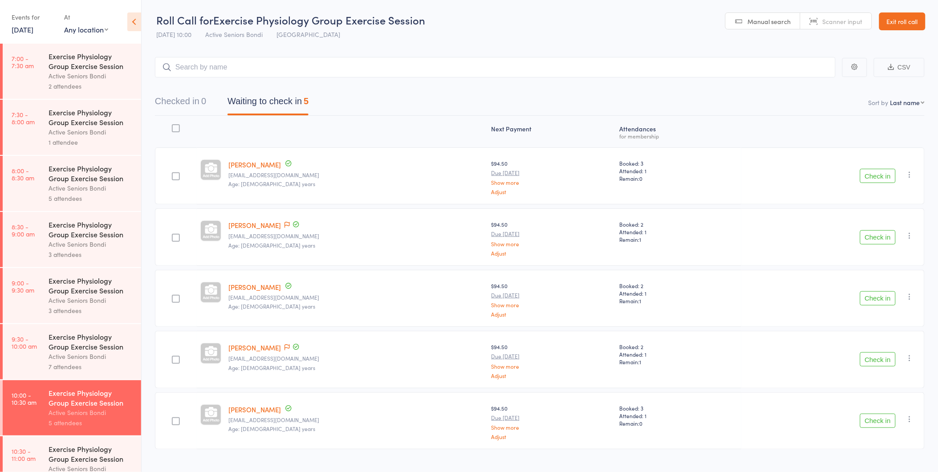
click at [907, 417] on icon "button" at bounding box center [909, 418] width 9 height 9
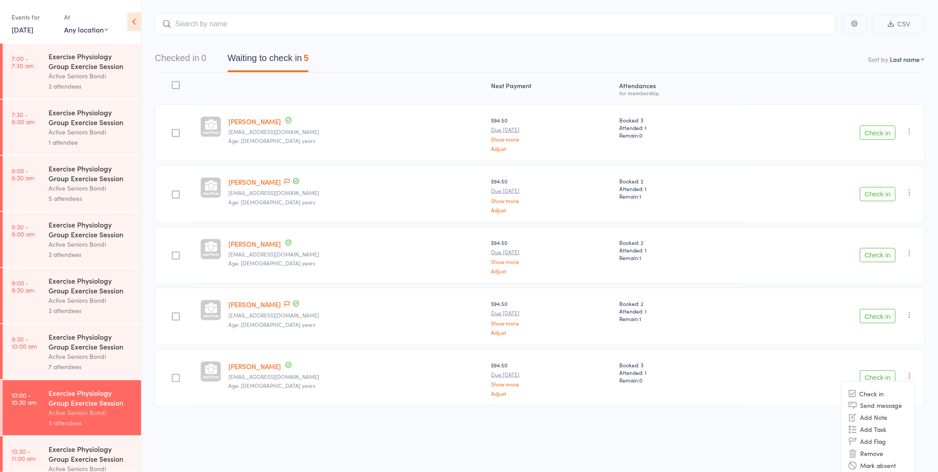
scroll to position [48, 0]
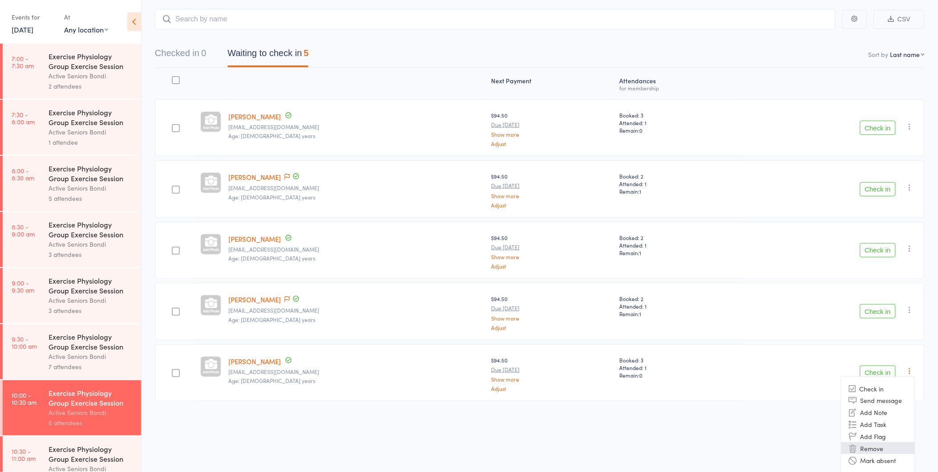
click at [869, 446] on li "Remove" at bounding box center [877, 448] width 73 height 12
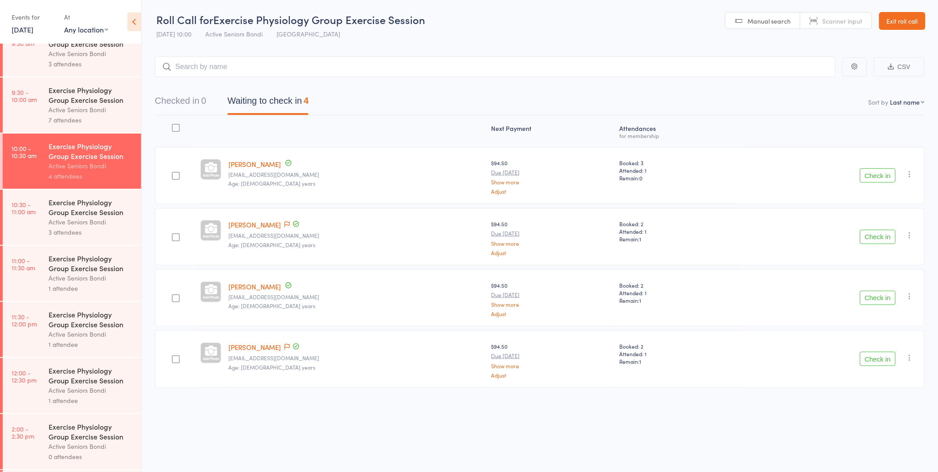
scroll to position [247, 0]
click at [65, 265] on div "Exercise Physiology Group Exercise Session" at bounding box center [91, 263] width 85 height 20
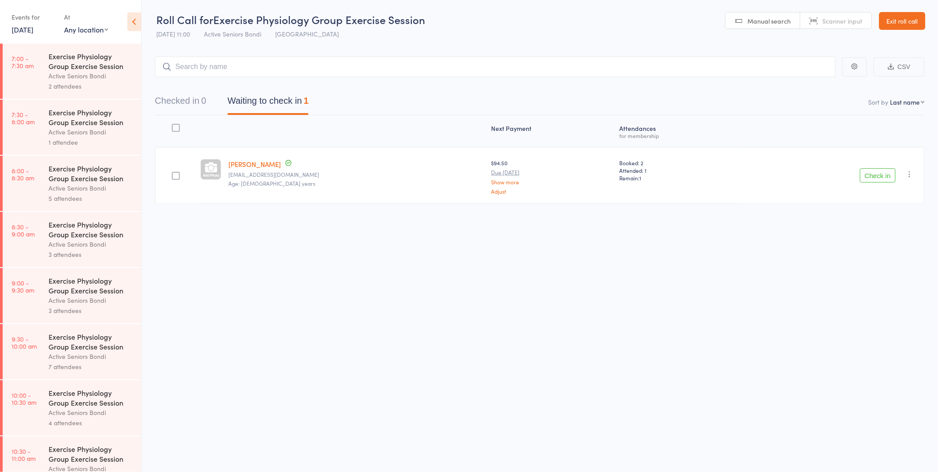
click at [204, 61] on input "search" at bounding box center [495, 67] width 680 height 20
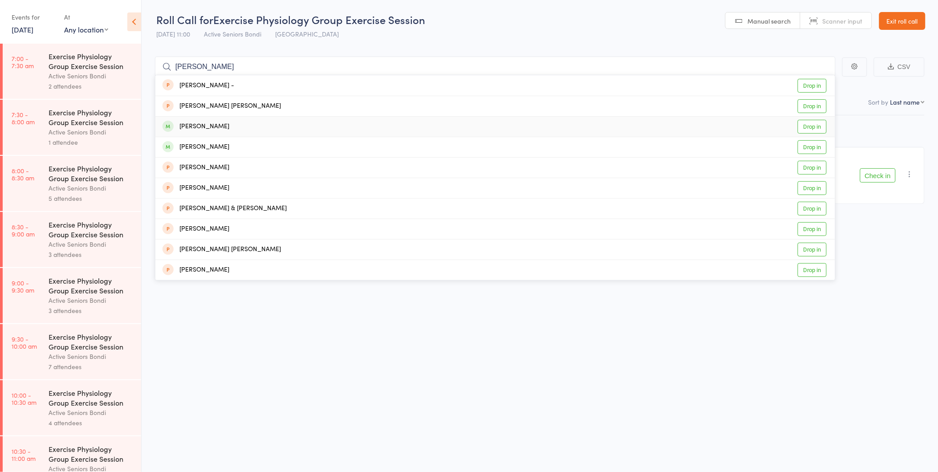
type input "barba"
click at [647, 119] on div "Barbara Temple Drop in" at bounding box center [495, 127] width 680 height 20
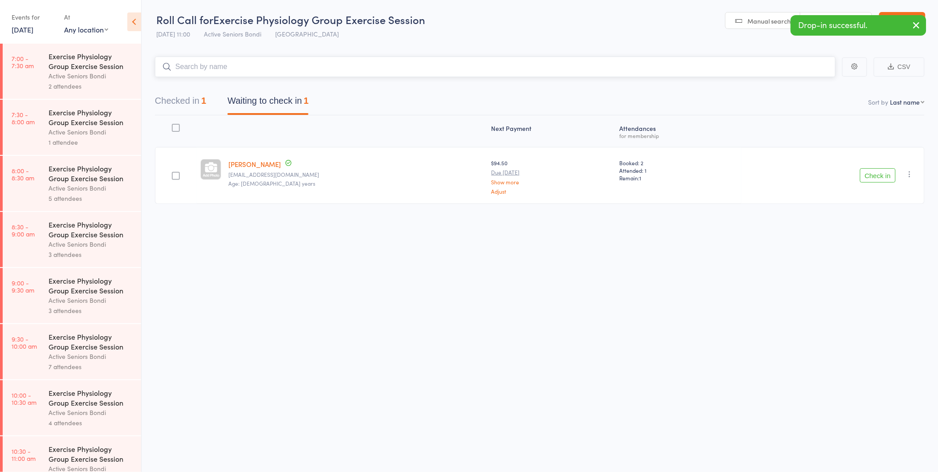
click at [192, 95] on button "Checked in 1" at bounding box center [180, 103] width 51 height 24
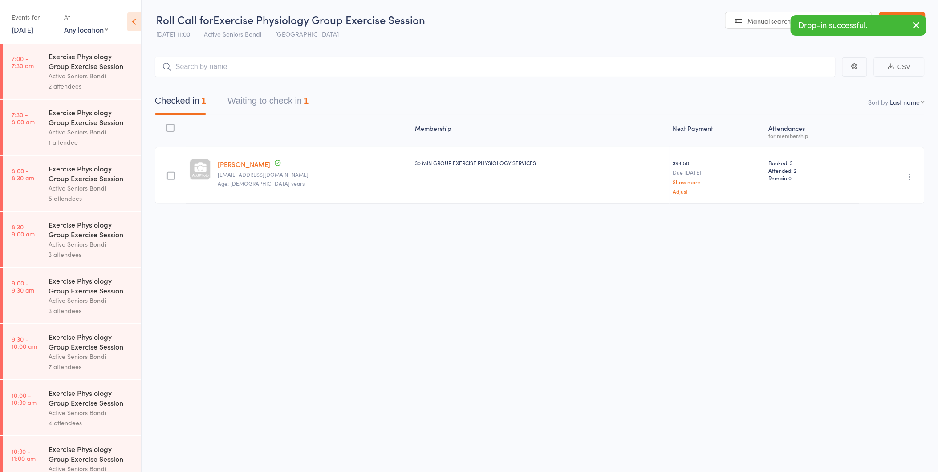
click at [907, 178] on icon "button" at bounding box center [909, 176] width 9 height 9
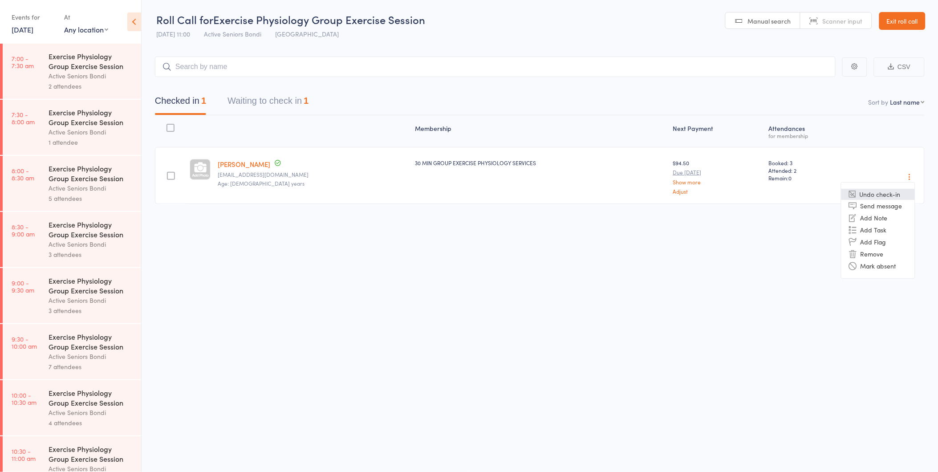
click at [886, 193] on li "Undo check-in" at bounding box center [877, 194] width 73 height 11
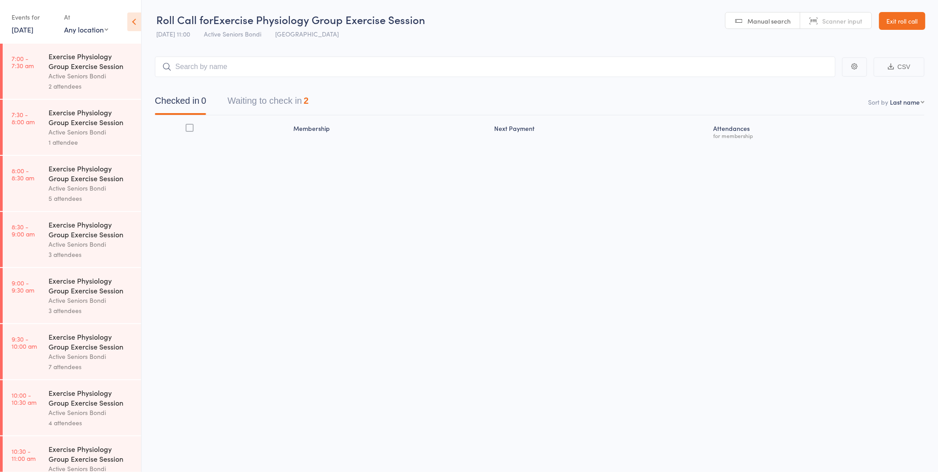
click at [884, 21] on link "Exit roll call" at bounding box center [902, 21] width 46 height 18
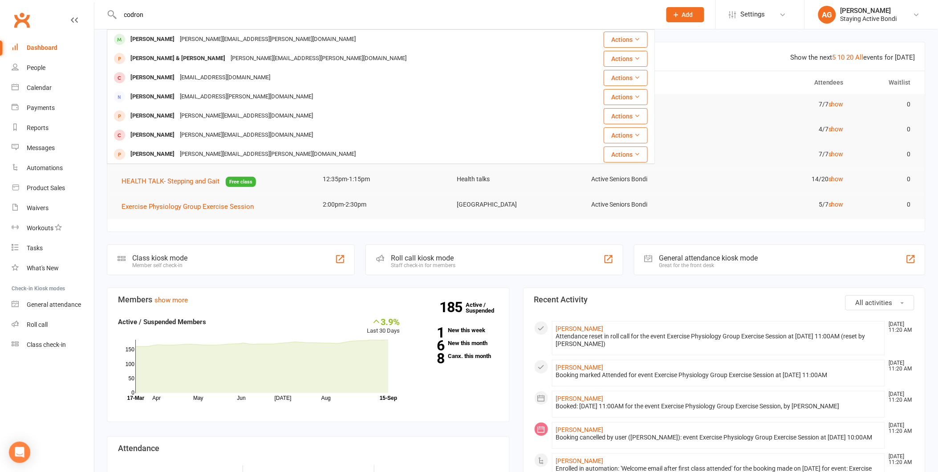
type input "codron"
click at [318, 32] on div "[PERSON_NAME] [PERSON_NAME][EMAIL_ADDRESS][PERSON_NAME][DOMAIN_NAME]" at bounding box center [350, 39] width 484 height 18
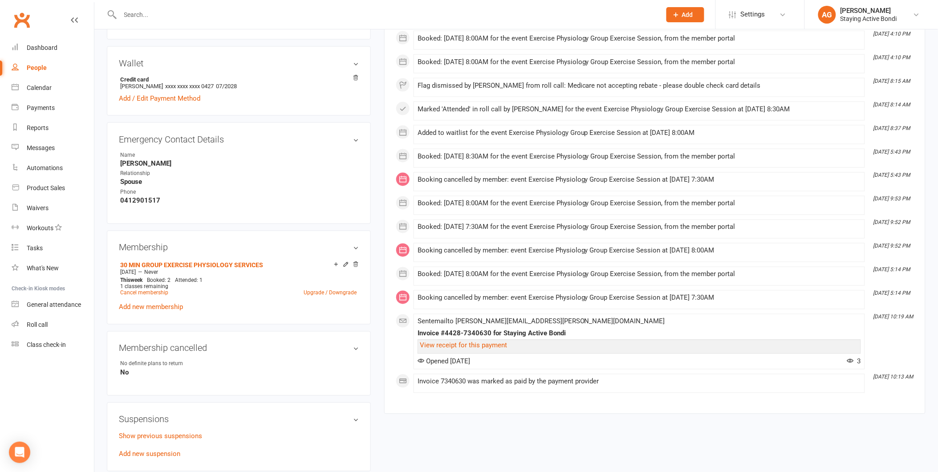
scroll to position [544, 0]
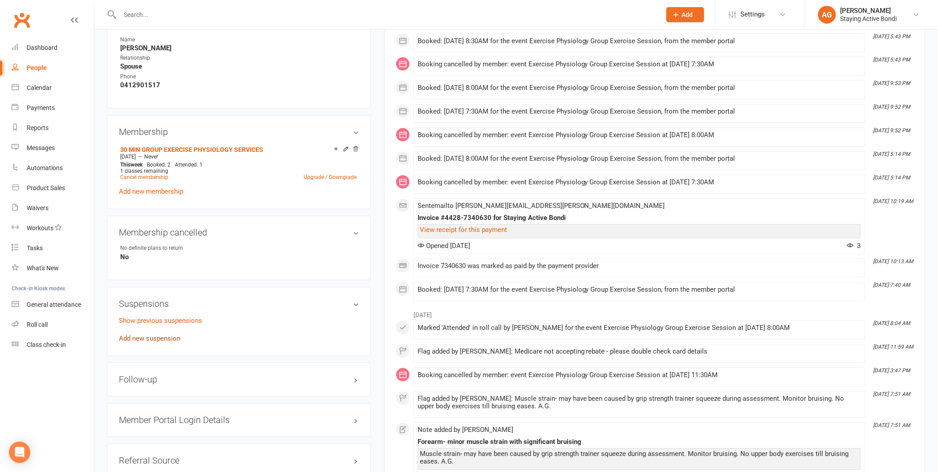
click at [172, 336] on link "Add new suspension" at bounding box center [149, 339] width 61 height 8
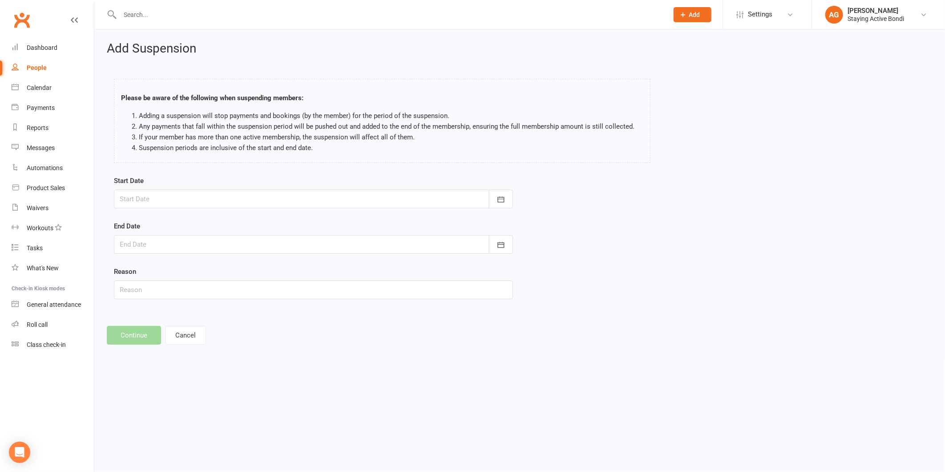
click at [198, 207] on div at bounding box center [313, 199] width 399 height 19
click at [167, 320] on span "29" at bounding box center [169, 323] width 7 height 7
type input "29 Sep 2025"
click at [157, 242] on div at bounding box center [313, 244] width 399 height 19
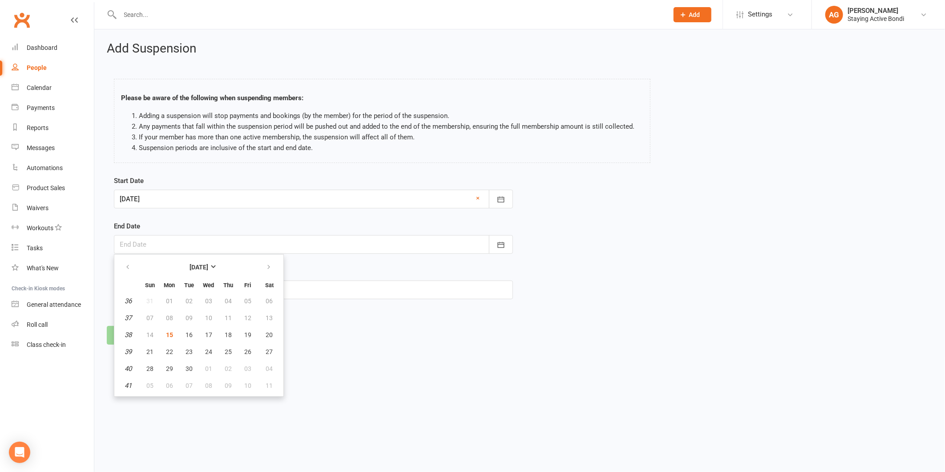
click at [258, 262] on th at bounding box center [269, 267] width 23 height 20
click at [260, 264] on button "button" at bounding box center [269, 267] width 19 height 16
click at [153, 313] on button "05" at bounding box center [150, 318] width 19 height 16
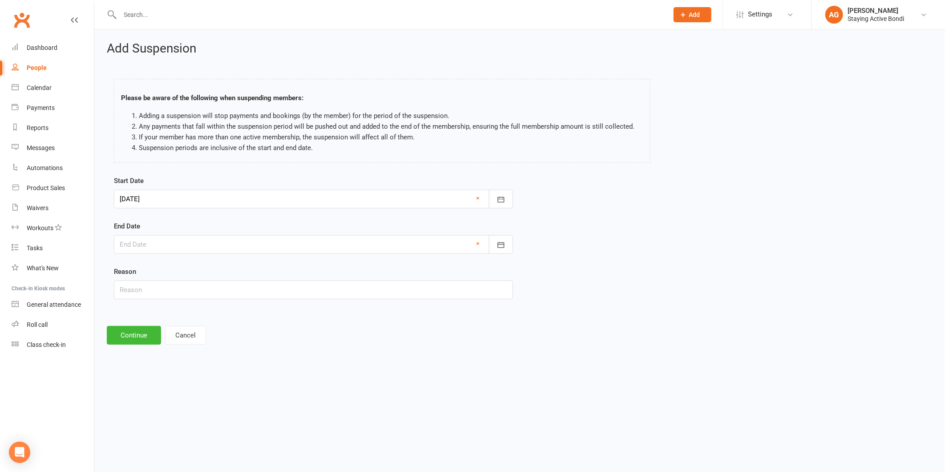
type input "05 Oct 2025"
click at [159, 295] on input "text" at bounding box center [313, 289] width 399 height 19
type input "Away"
click at [135, 334] on button "Continue" at bounding box center [134, 335] width 54 height 19
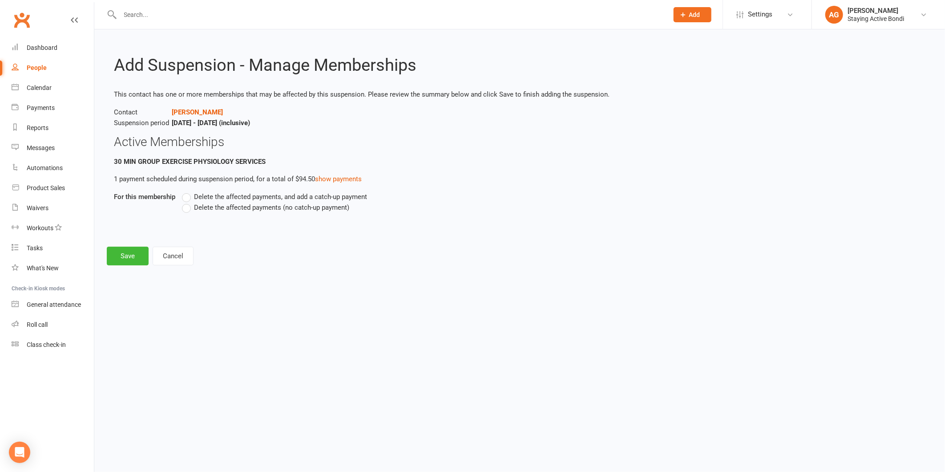
click at [199, 207] on span "Delete the affected payments (no catch-up payment)" at bounding box center [271, 206] width 155 height 9
click at [188, 202] on input "Delete the affected payments (no catch-up payment)" at bounding box center [185, 202] width 6 height 0
drag, startPoint x: 131, startPoint y: 252, endPoint x: 137, endPoint y: 221, distance: 32.1
click at [131, 253] on button "Save" at bounding box center [128, 256] width 42 height 19
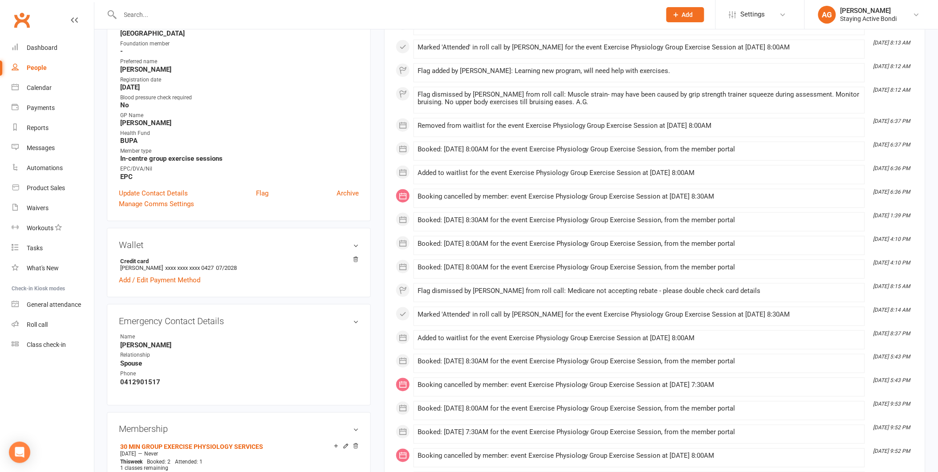
scroll to position [544, 0]
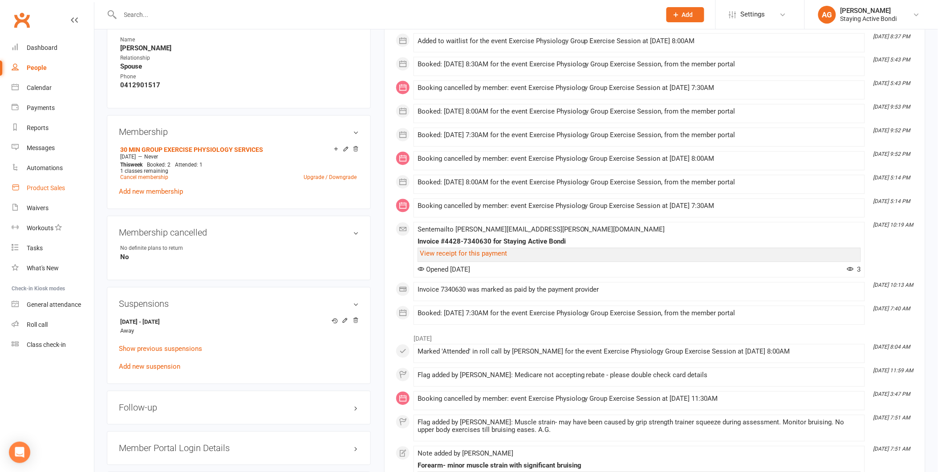
click at [40, 185] on link "Product Sales" at bounding box center [53, 188] width 82 height 20
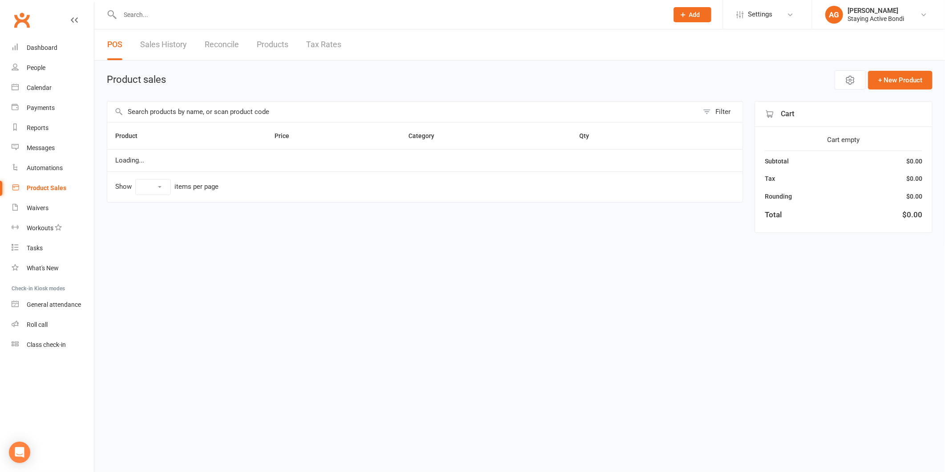
select select "100"
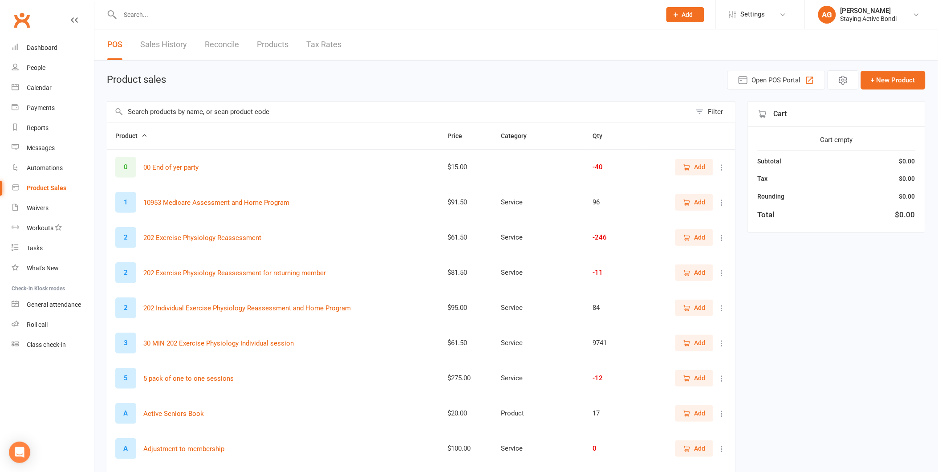
click at [196, 108] on input "text" at bounding box center [399, 111] width 584 height 20
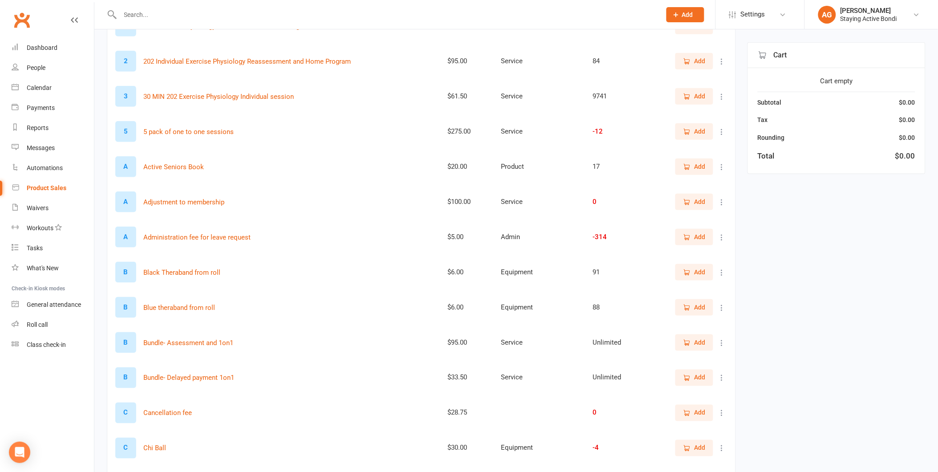
scroll to position [247, 0]
click at [680, 236] on button "Add" at bounding box center [694, 236] width 38 height 16
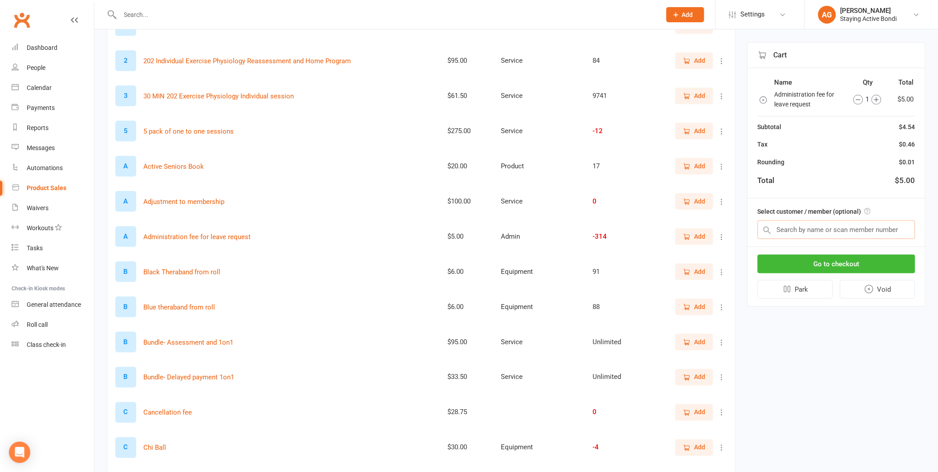
click at [777, 221] on input "text" at bounding box center [836, 229] width 158 height 19
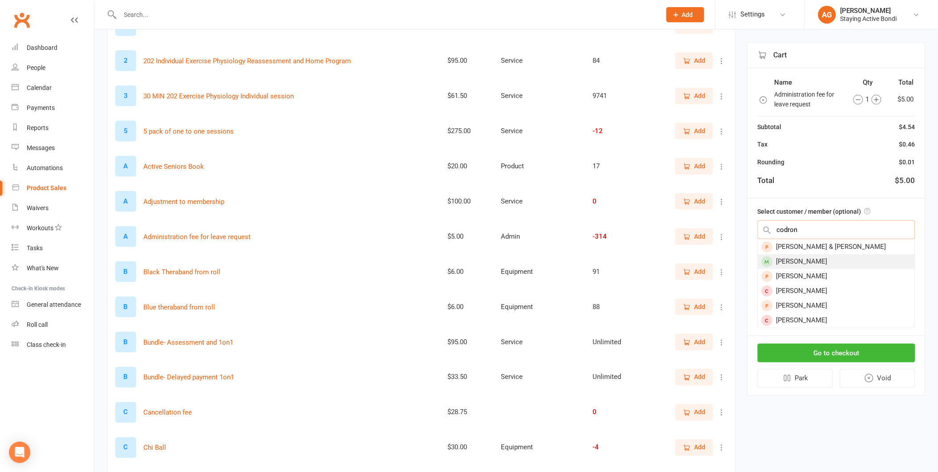
type input "codron"
click at [830, 254] on div "[PERSON_NAME]" at bounding box center [836, 261] width 157 height 15
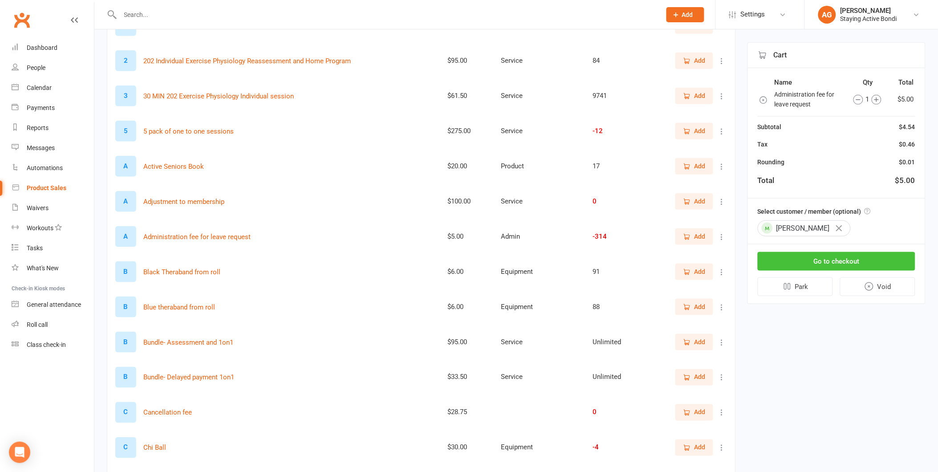
click at [830, 255] on button "Go to checkout" at bounding box center [836, 261] width 158 height 19
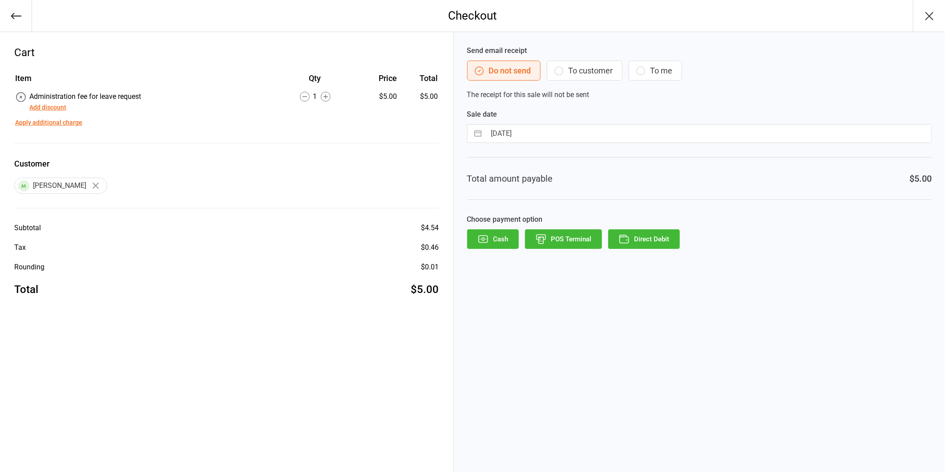
click at [631, 236] on button "Direct Debit" at bounding box center [644, 239] width 72 height 20
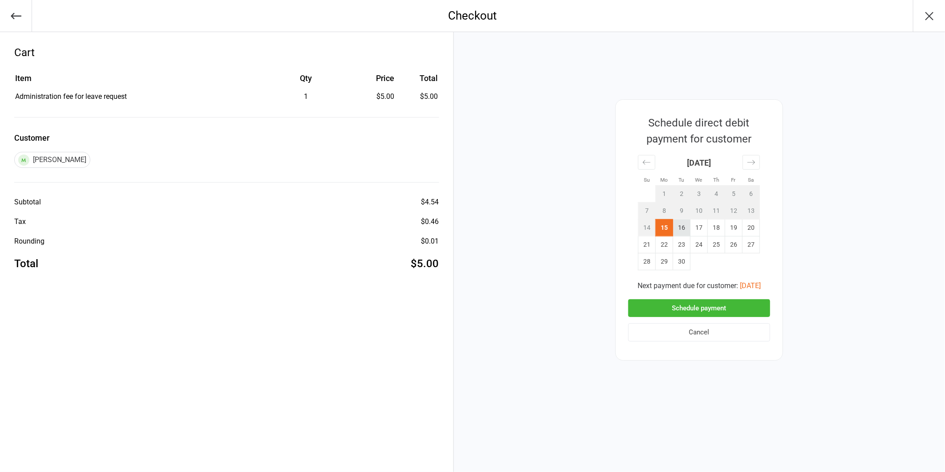
click at [684, 233] on td "16" at bounding box center [681, 227] width 17 height 17
click at [695, 314] on button "Schedule payment" at bounding box center [699, 308] width 142 height 18
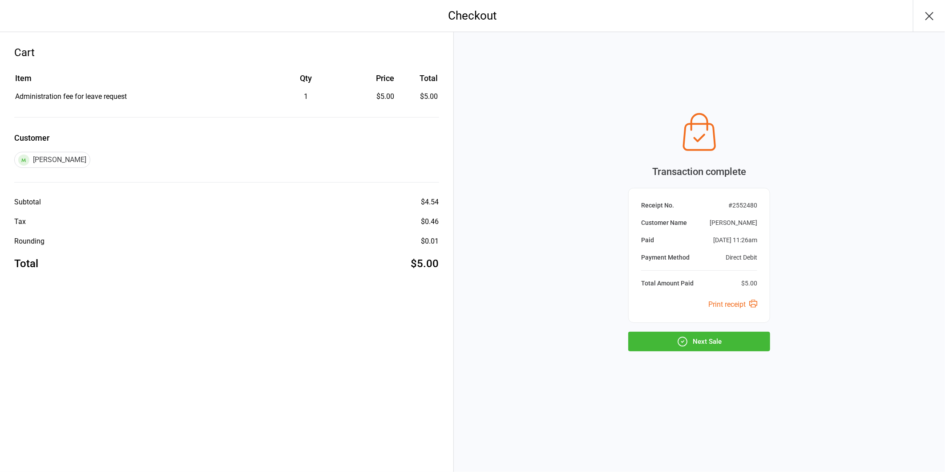
drag, startPoint x: 675, startPoint y: 332, endPoint x: 629, endPoint y: 300, distance: 55.9
click at [675, 332] on button "Next Sale" at bounding box center [699, 342] width 142 height 20
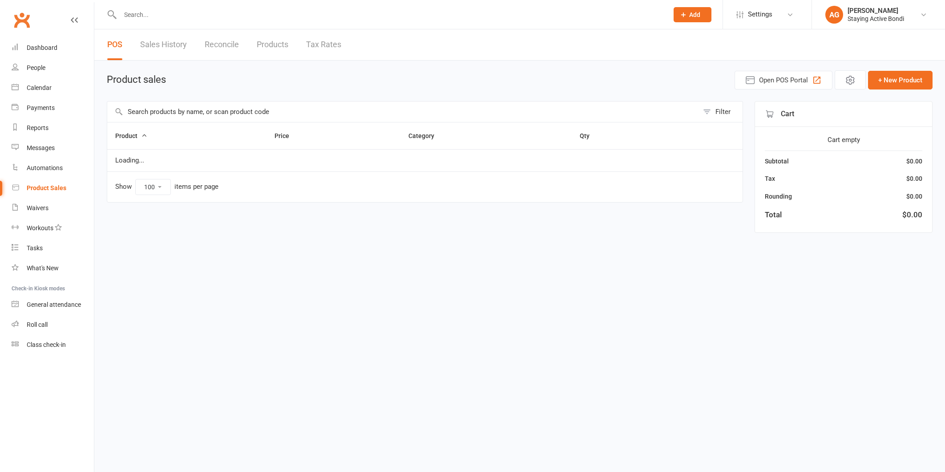
select select "100"
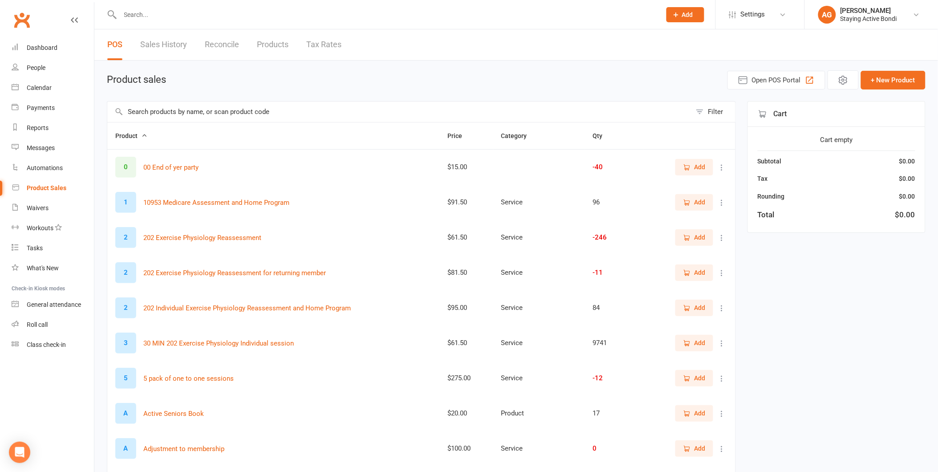
click at [210, 9] on input "text" at bounding box center [385, 14] width 537 height 12
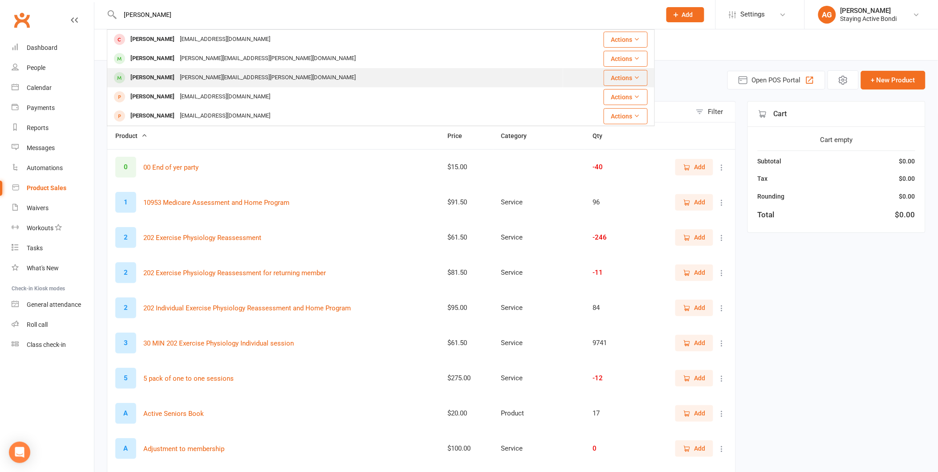
type input "[PERSON_NAME]"
click at [205, 82] on div "[PERSON_NAME][EMAIL_ADDRESS][PERSON_NAME][DOMAIN_NAME]" at bounding box center [267, 77] width 181 height 13
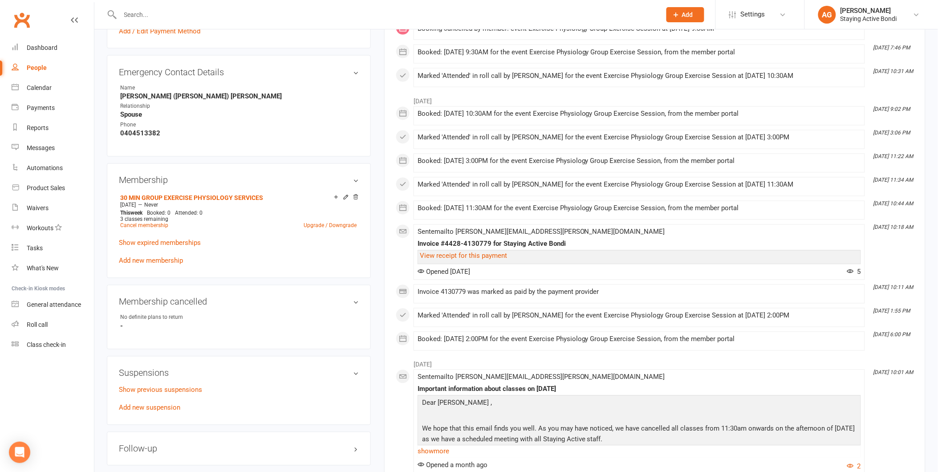
scroll to position [593, 0]
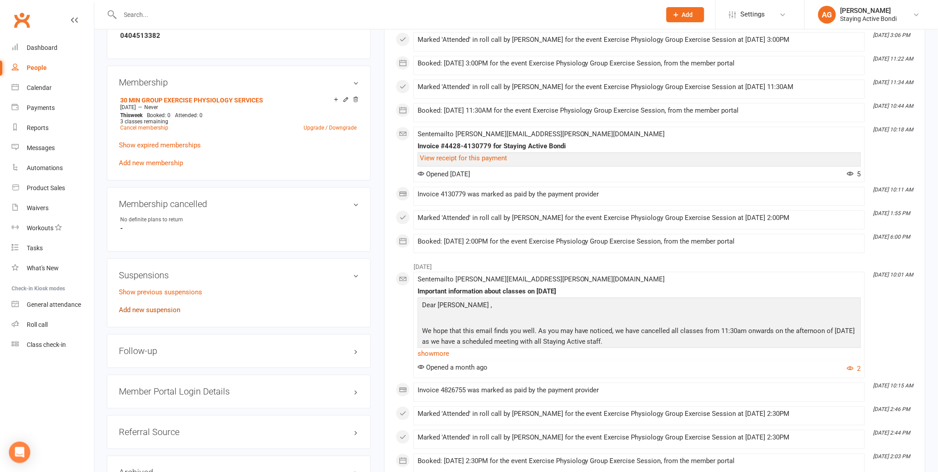
click at [168, 311] on link "Add new suspension" at bounding box center [149, 310] width 61 height 8
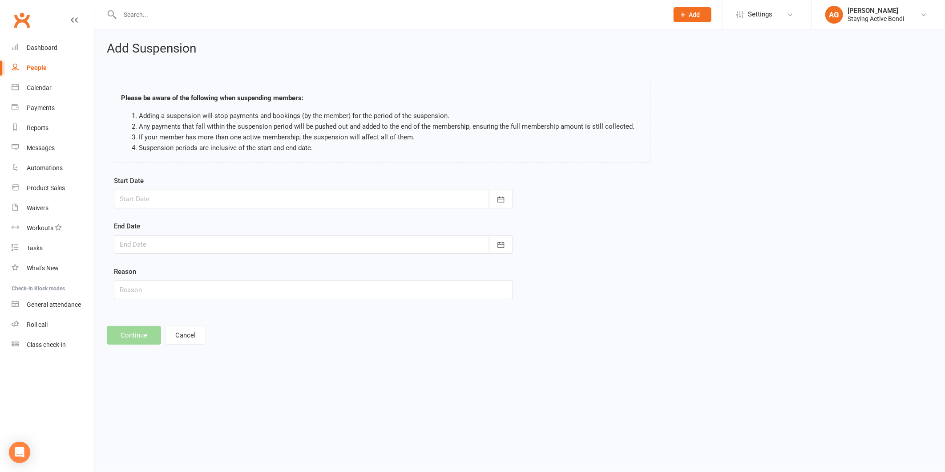
click at [490, 369] on html "Prospect Member Non-attending contact Class / event Appointment Task Membership…" at bounding box center [472, 184] width 945 height 369
drag, startPoint x: 157, startPoint y: 212, endPoint x: 154, endPoint y: 207, distance: 5.6
click at [154, 207] on form "Start Date [DATE] Sun Mon Tue Wed Thu Fri Sat 36 31 01 02 03 04 05 06 37 07 08 …" at bounding box center [313, 237] width 399 height 124
drag, startPoint x: 154, startPoint y: 207, endPoint x: 162, endPoint y: 210, distance: 8.2
click at [152, 202] on div at bounding box center [313, 199] width 399 height 19
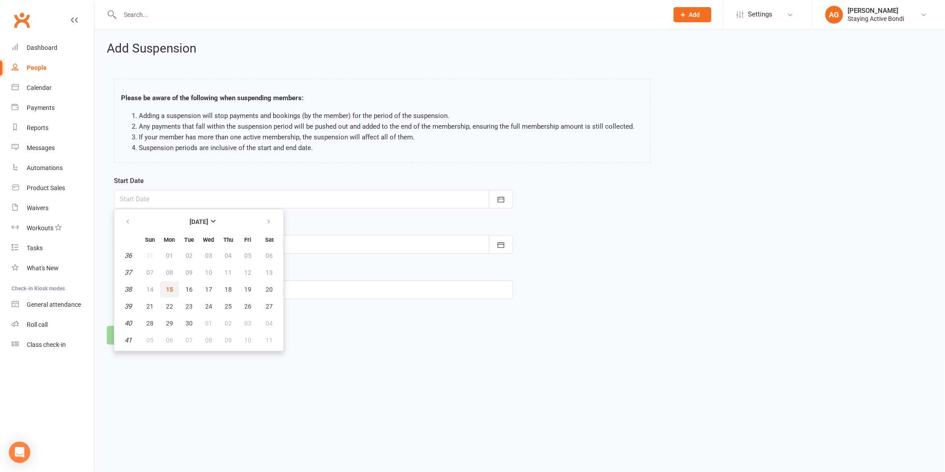
click at [166, 291] on button "15" at bounding box center [169, 289] width 19 height 16
type input "[DATE]"
click at [149, 244] on div at bounding box center [313, 244] width 399 height 19
click at [147, 243] on div at bounding box center [313, 244] width 399 height 19
click at [148, 245] on div at bounding box center [313, 244] width 399 height 19
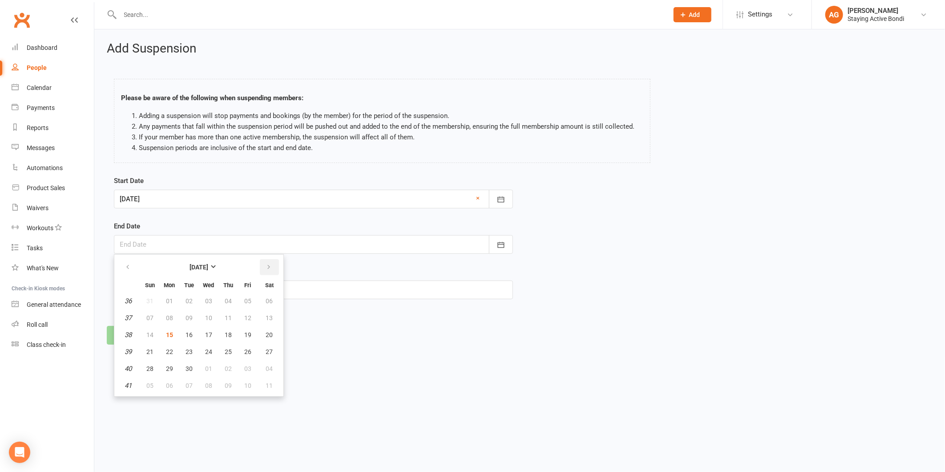
click at [266, 268] on icon "button" at bounding box center [269, 266] width 6 height 7
click at [153, 315] on button "02" at bounding box center [150, 318] width 19 height 16
type input "[DATE]"
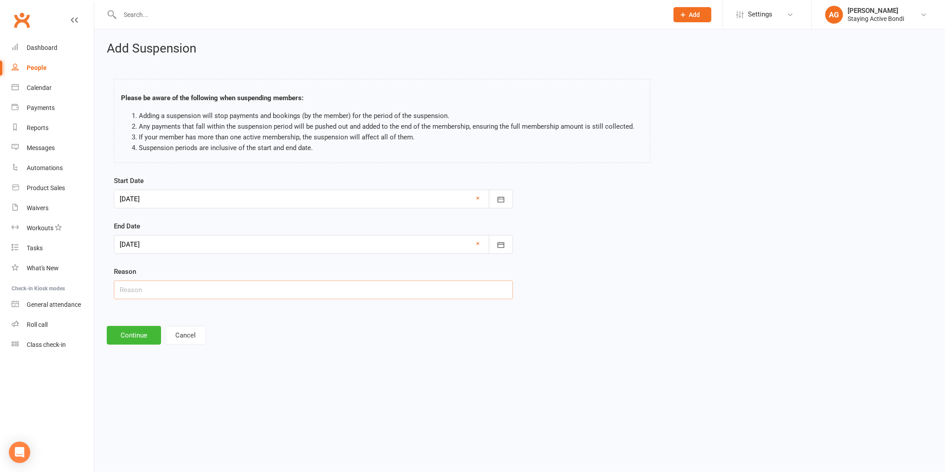
click at [120, 284] on input "text" at bounding box center [313, 289] width 399 height 19
type input "Away and medical concerns"
click at [131, 331] on button "Continue" at bounding box center [134, 335] width 54 height 19
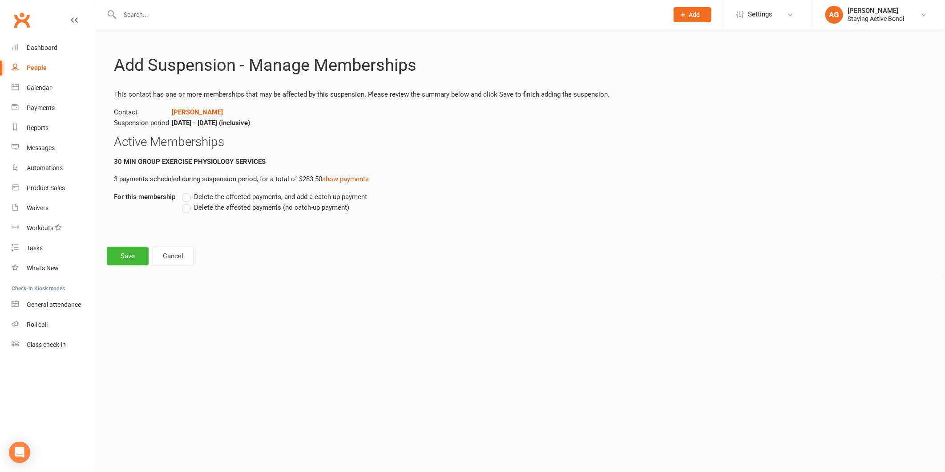
click at [184, 206] on label "Delete the affected payments (no catch-up payment)" at bounding box center [265, 207] width 167 height 11
click at [184, 202] on input "Delete the affected payments (no catch-up payment)" at bounding box center [185, 202] width 6 height 0
click at [141, 259] on button "Save" at bounding box center [128, 256] width 42 height 19
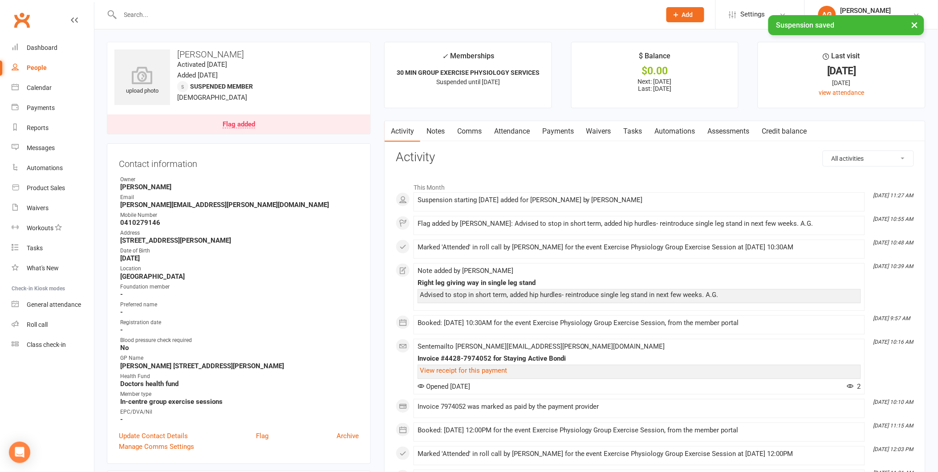
drag, startPoint x: 141, startPoint y: 259, endPoint x: 384, endPoint y: 190, distance: 252.2
click at [68, 321] on link "Roll call" at bounding box center [53, 325] width 82 height 20
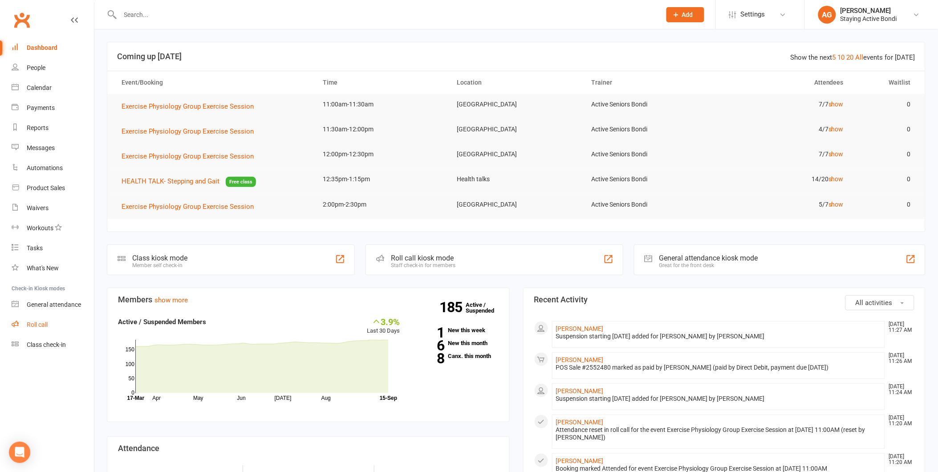
click at [69, 328] on link "Roll call" at bounding box center [53, 325] width 82 height 20
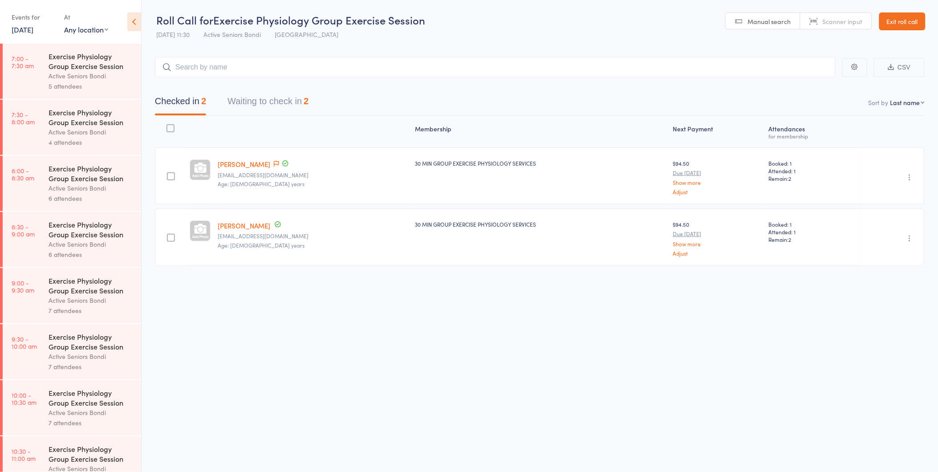
click at [33, 29] on link "[DATE]" at bounding box center [23, 29] width 22 height 10
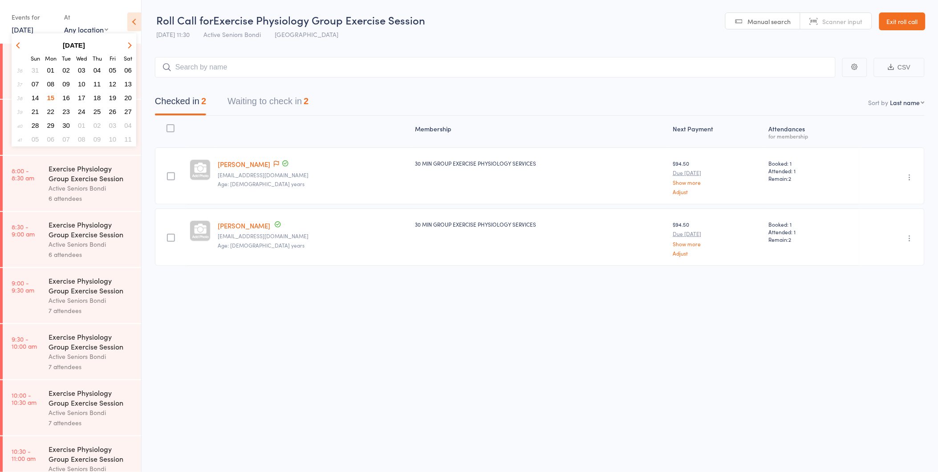
click at [47, 108] on span "22" at bounding box center [51, 112] width 8 height 8
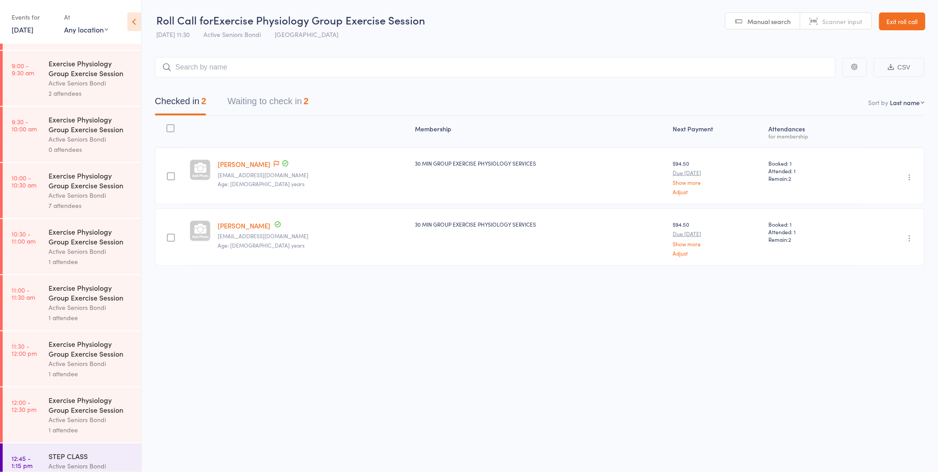
scroll to position [247, 0]
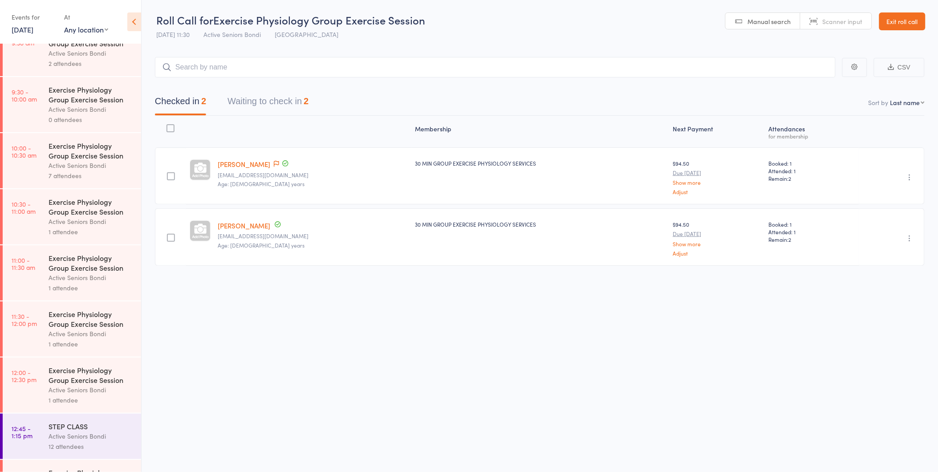
click at [81, 264] on div "Exercise Physiology Group Exercise Session" at bounding box center [91, 263] width 85 height 20
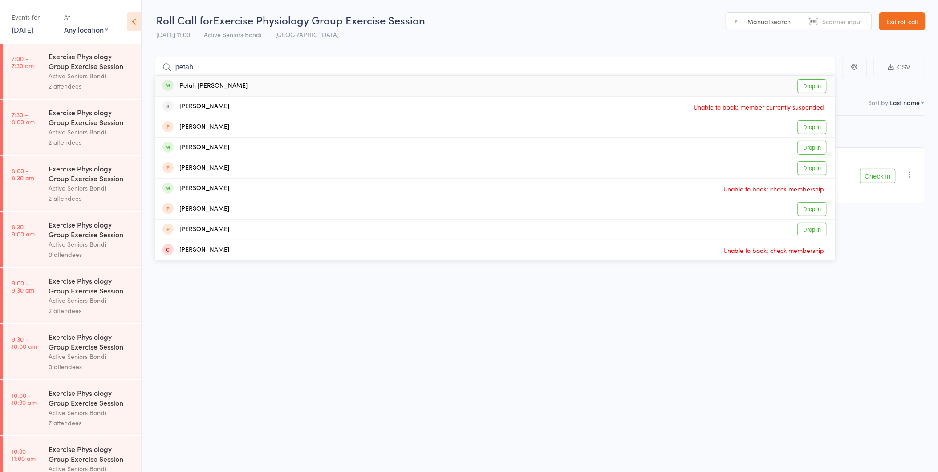
click at [834, 75] on ul "Petah Collyn Drop in Peter Gray Unable to book: member currently suspended Pete…" at bounding box center [495, 167] width 680 height 185
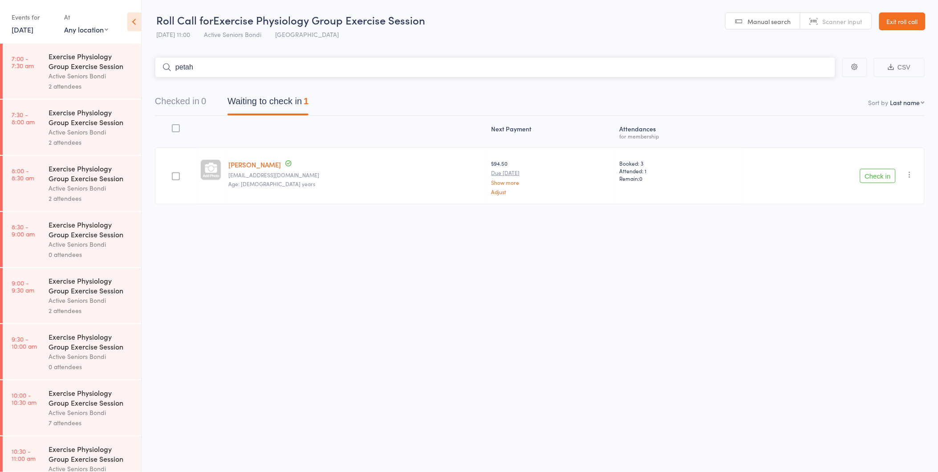
click at [215, 70] on input "petah" at bounding box center [495, 67] width 680 height 20
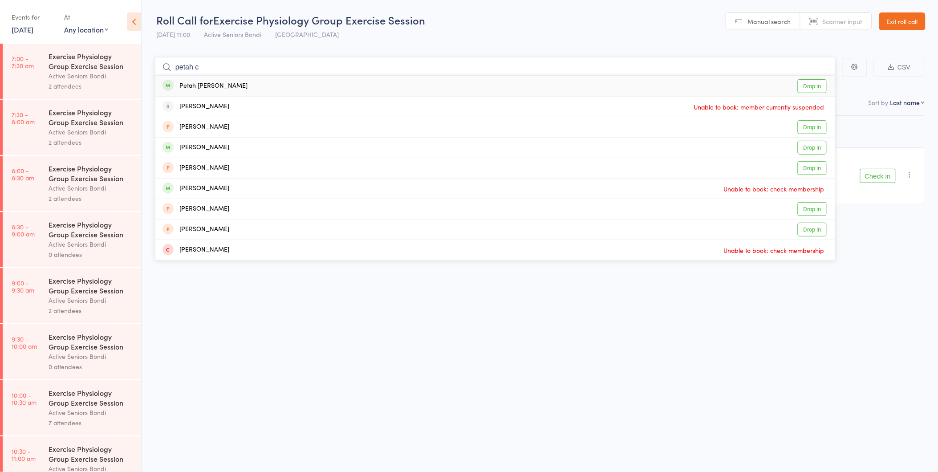
type input "petah c"
click at [819, 87] on link "Drop in" at bounding box center [812, 86] width 29 height 14
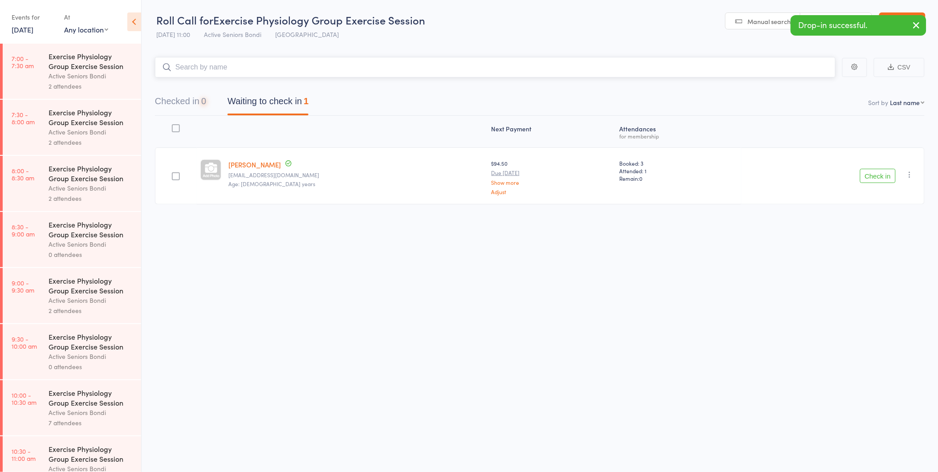
click at [194, 103] on button "Checked in 0" at bounding box center [180, 104] width 51 height 24
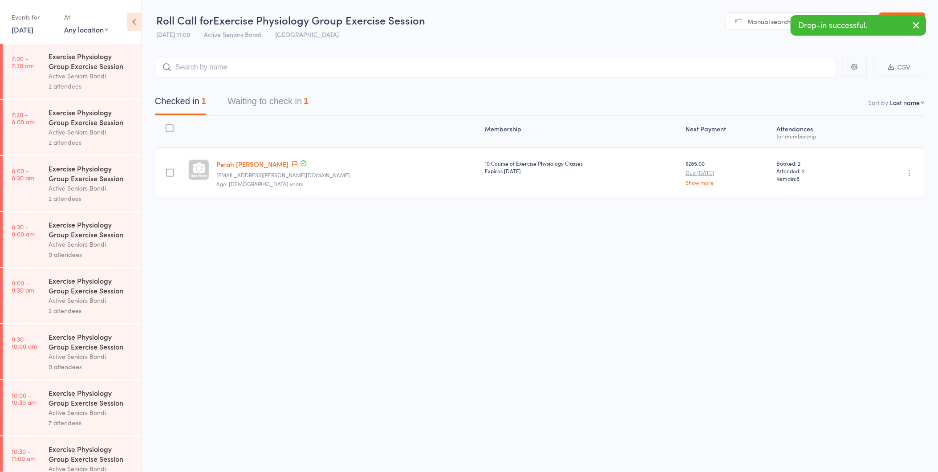
click at [910, 175] on icon "button" at bounding box center [909, 173] width 9 height 9
click at [904, 186] on li "Undo check-in" at bounding box center [877, 190] width 73 height 11
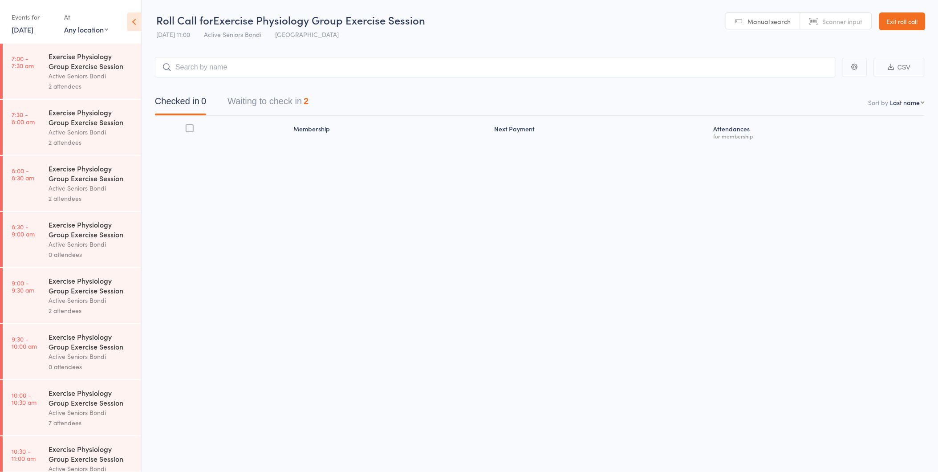
click at [887, 16] on link "Exit roll call" at bounding box center [902, 21] width 46 height 18
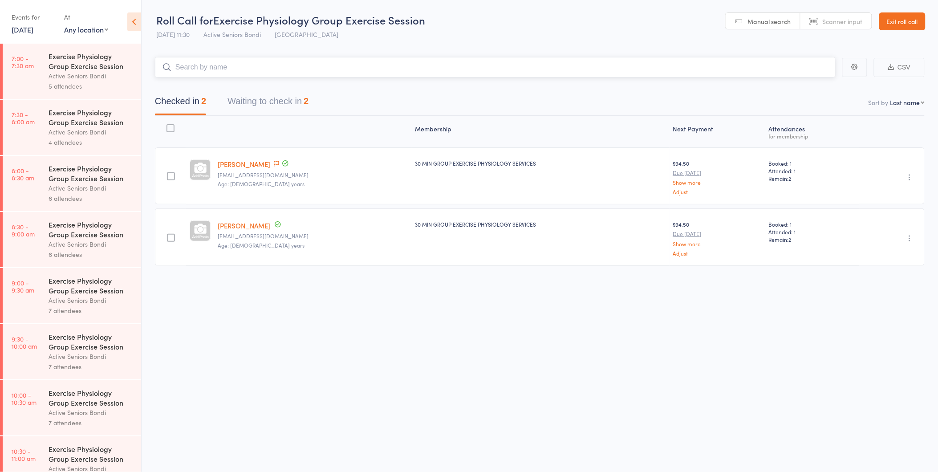
click at [232, 105] on button "Waiting to check in 2" at bounding box center [267, 104] width 81 height 24
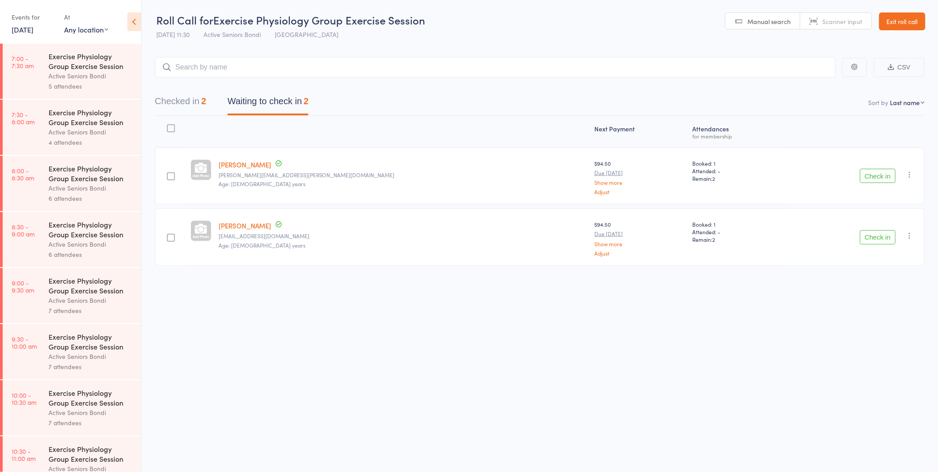
click at [884, 180] on button "Check in" at bounding box center [878, 176] width 36 height 14
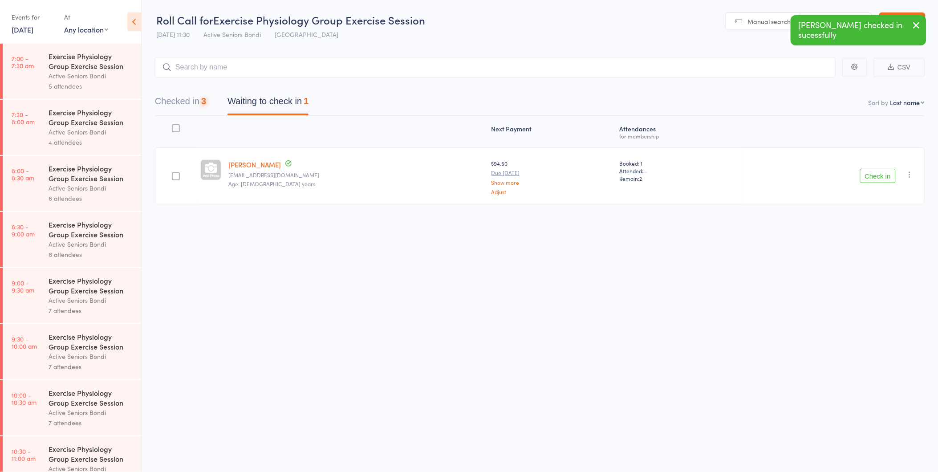
click at [882, 178] on button "Check in" at bounding box center [878, 176] width 36 height 14
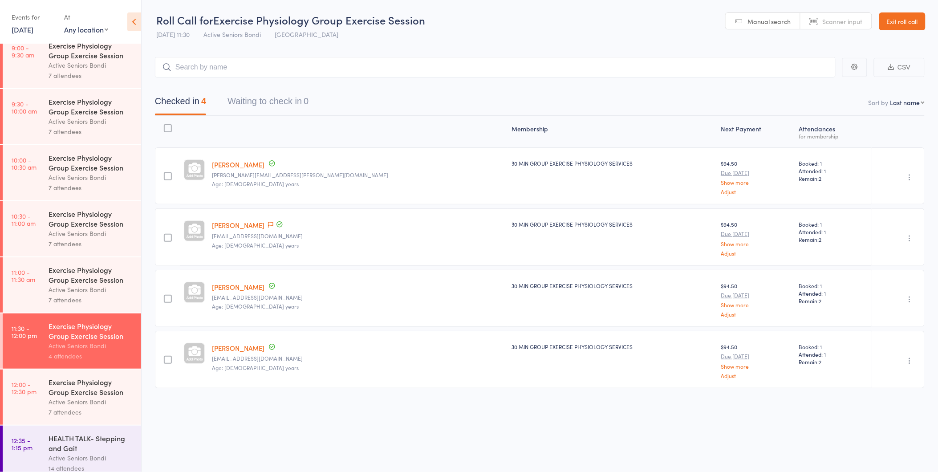
scroll to position [395, 0]
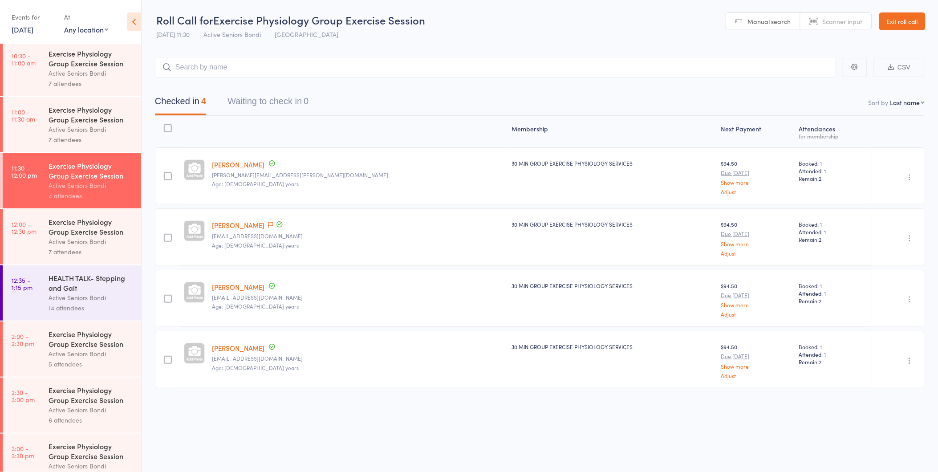
click at [61, 225] on div "Exercise Physiology Group Exercise Session" at bounding box center [91, 227] width 85 height 20
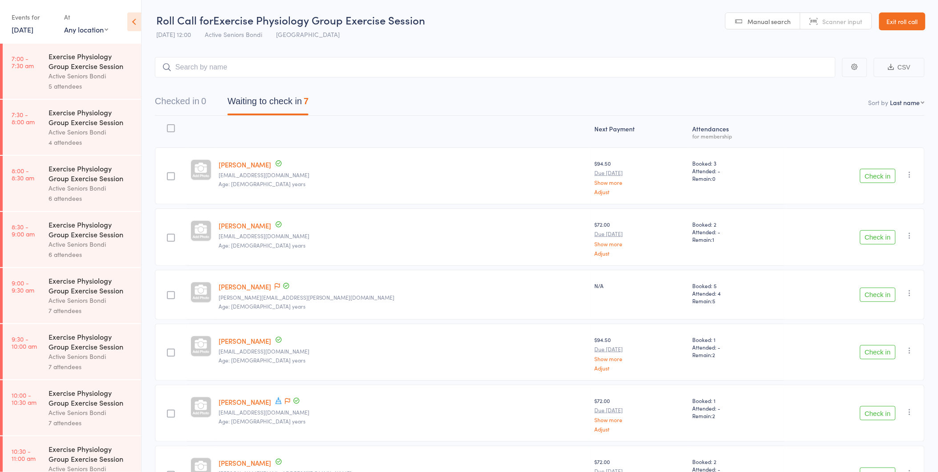
click at [882, 20] on link "Exit roll call" at bounding box center [902, 21] width 46 height 18
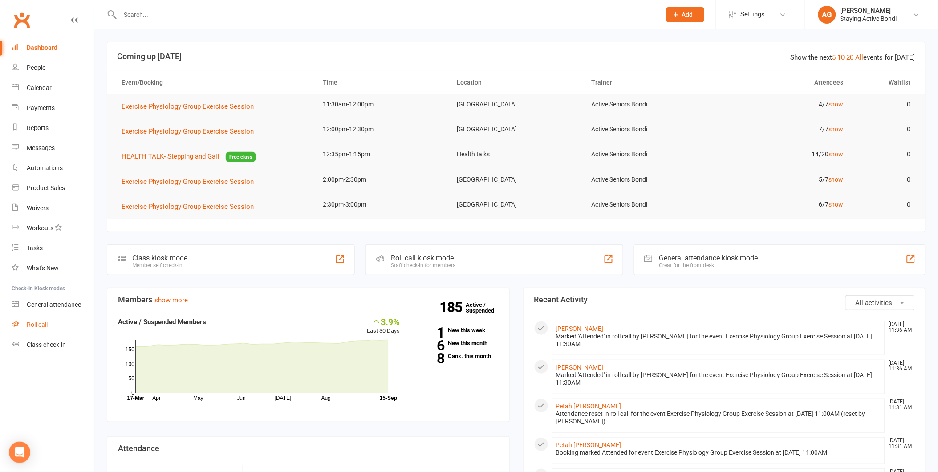
click at [71, 319] on link "Roll call" at bounding box center [53, 325] width 82 height 20
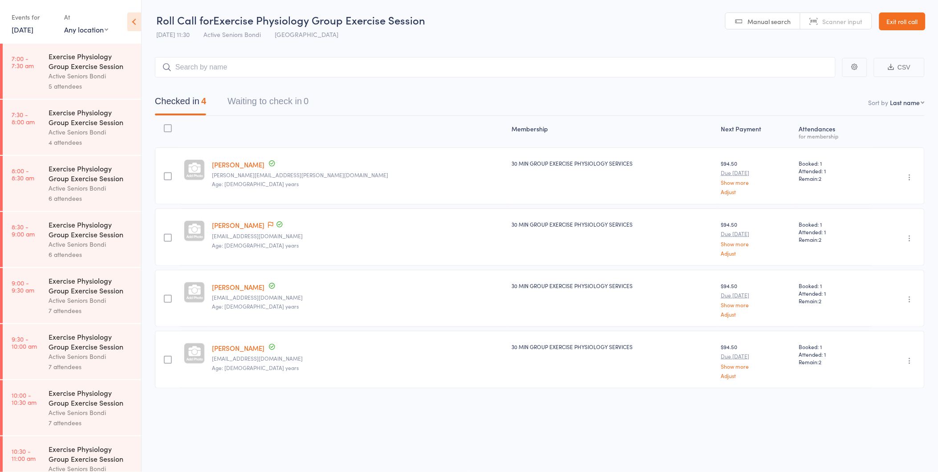
click at [260, 284] on link "[PERSON_NAME]" at bounding box center [238, 286] width 53 height 9
drag, startPoint x: 899, startPoint y: 15, endPoint x: 892, endPoint y: 12, distance: 7.8
click at [899, 15] on link "Exit roll call" at bounding box center [902, 21] width 46 height 18
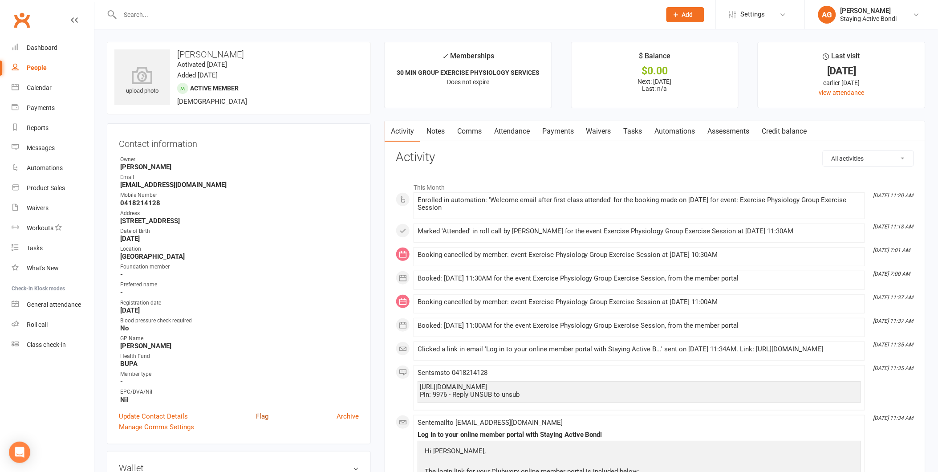
click at [268, 417] on link "Flag" at bounding box center [262, 416] width 12 height 11
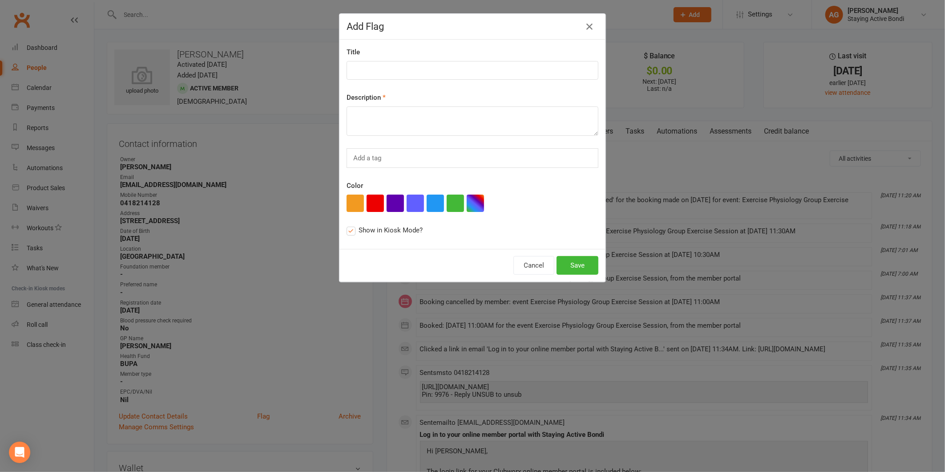
click at [389, 58] on div "Title" at bounding box center [473, 63] width 252 height 33
click at [388, 69] on input at bounding box center [473, 70] width 252 height 19
type input "New member"
click at [381, 118] on textarea at bounding box center [473, 120] width 252 height 29
click at [438, 103] on div "Description First session 15/09" at bounding box center [473, 114] width 252 height 44
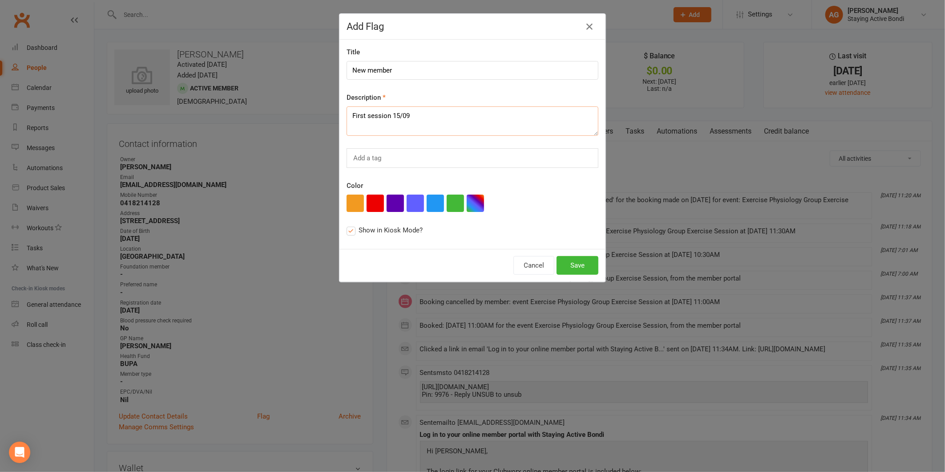
click at [425, 119] on textarea "First session 15/09" at bounding box center [473, 120] width 252 height 29
type textarea "First session [DATE]. [MEDICAL_DATA] related fatigue. Extra rest needed. A.G."
drag, startPoint x: 567, startPoint y: 256, endPoint x: 567, endPoint y: 251, distance: 4.9
click at [567, 254] on div "Cancel Save" at bounding box center [473, 265] width 266 height 33
click at [572, 263] on button "Save" at bounding box center [578, 265] width 42 height 19
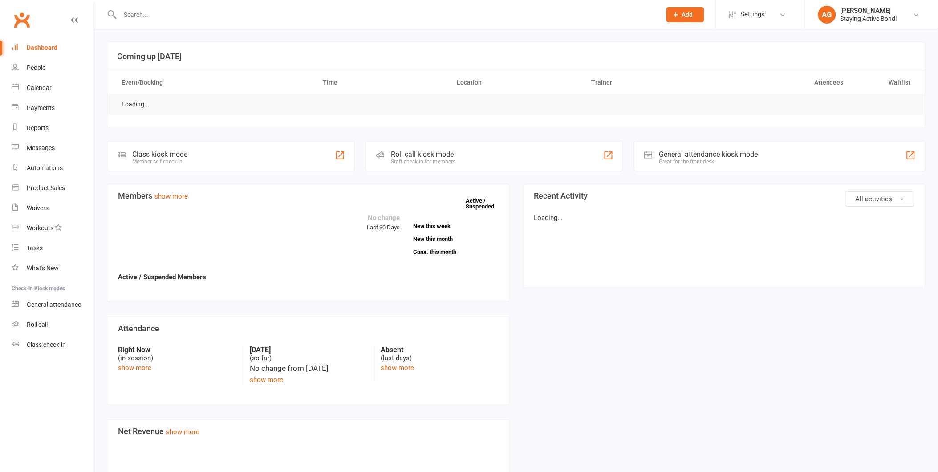
click at [252, 14] on input "text" at bounding box center [385, 14] width 537 height 12
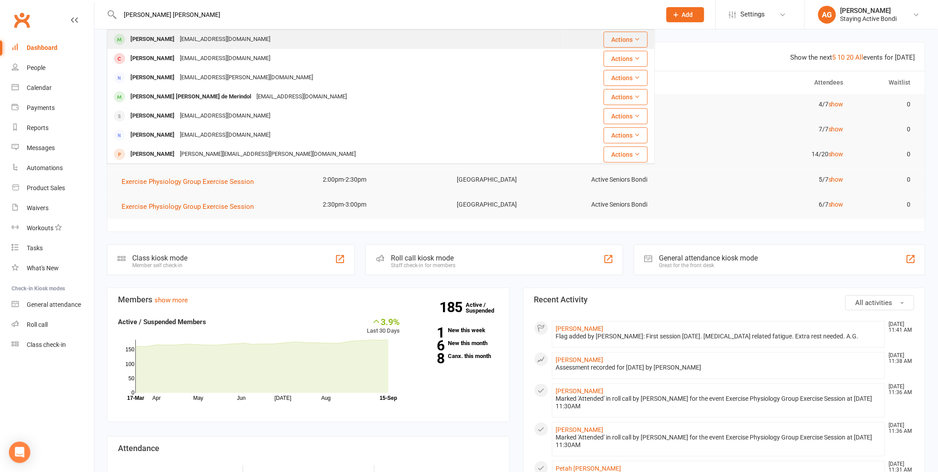
type input "[PERSON_NAME] [PERSON_NAME]"
click at [223, 47] on div "[PERSON_NAME] [EMAIL_ADDRESS][DOMAIN_NAME]" at bounding box center [335, 39] width 455 height 18
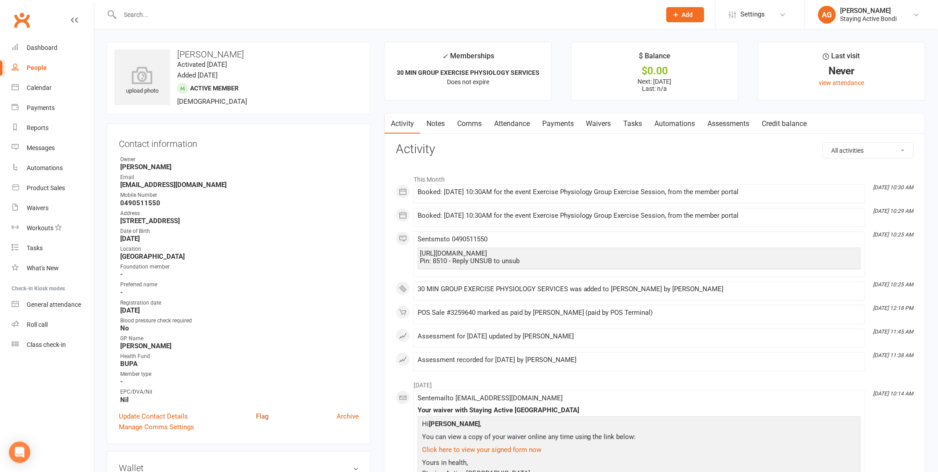
click at [265, 411] on link "Flag" at bounding box center [262, 416] width 12 height 11
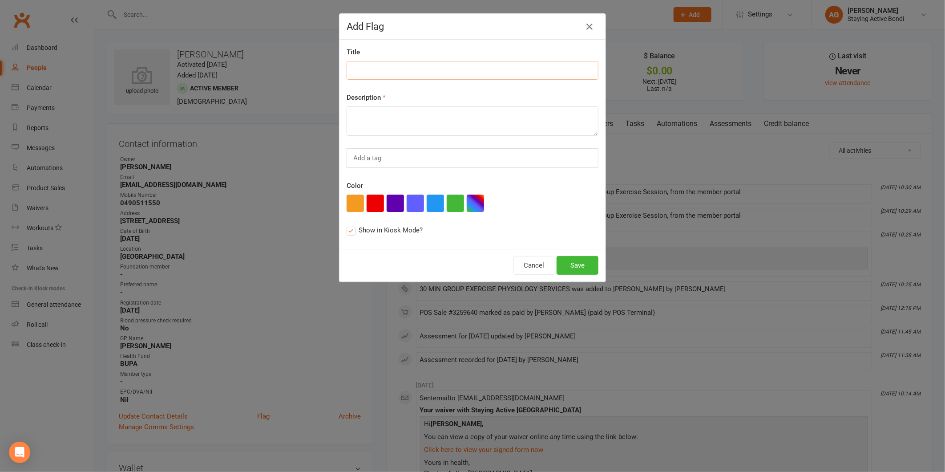
click at [410, 75] on input at bounding box center [473, 70] width 252 height 19
type input "n"
type input "New member"
click at [418, 130] on textarea at bounding box center [473, 120] width 252 height 29
type textarea "W"
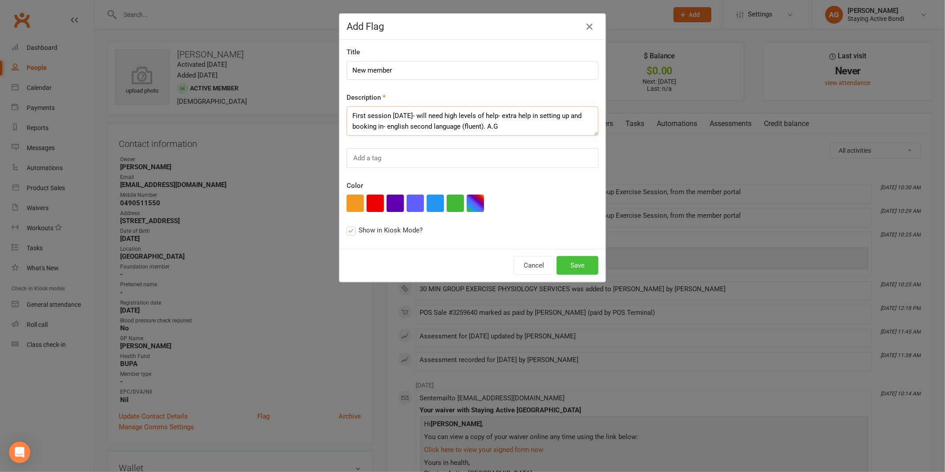
type textarea "First session [DATE]- will need high levels of help- extra help in setting up a…"
click at [575, 265] on button "Save" at bounding box center [578, 265] width 42 height 19
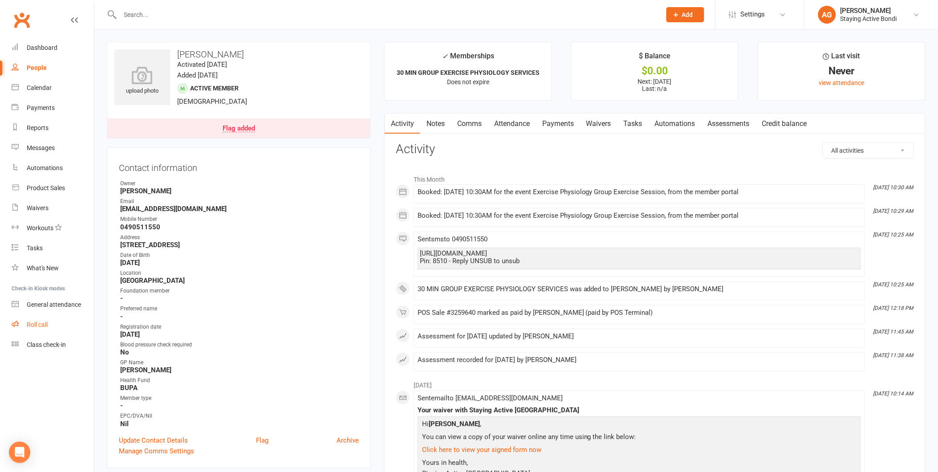
click at [56, 327] on link "Roll call" at bounding box center [53, 325] width 82 height 20
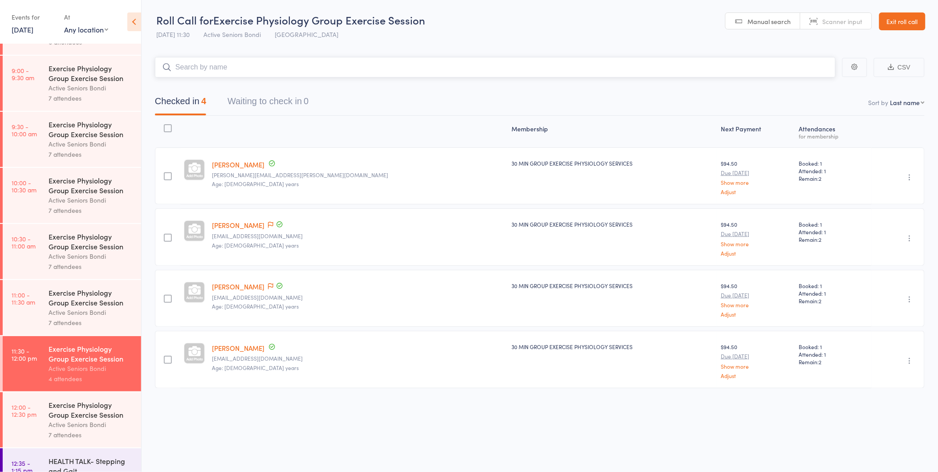
scroll to position [346, 0]
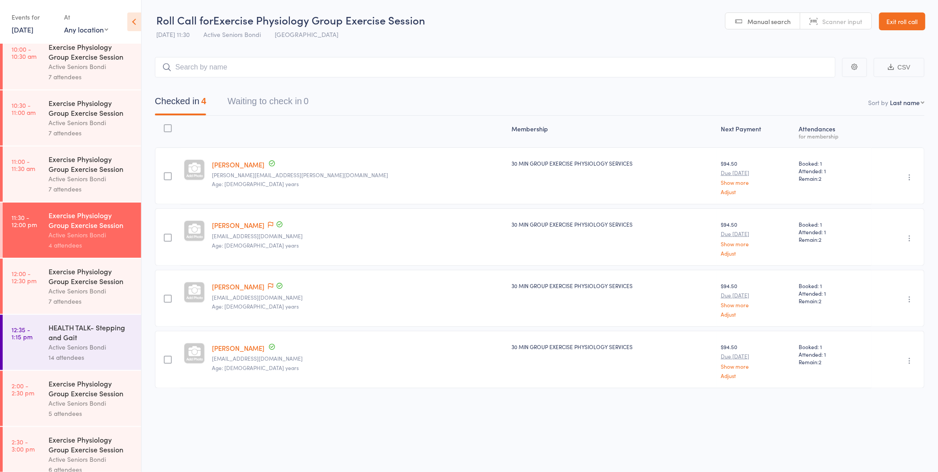
click at [45, 273] on link "12:00 - 12:30 pm Exercise Physiology Group Exercise Session Active Seniors Bond…" at bounding box center [72, 286] width 138 height 55
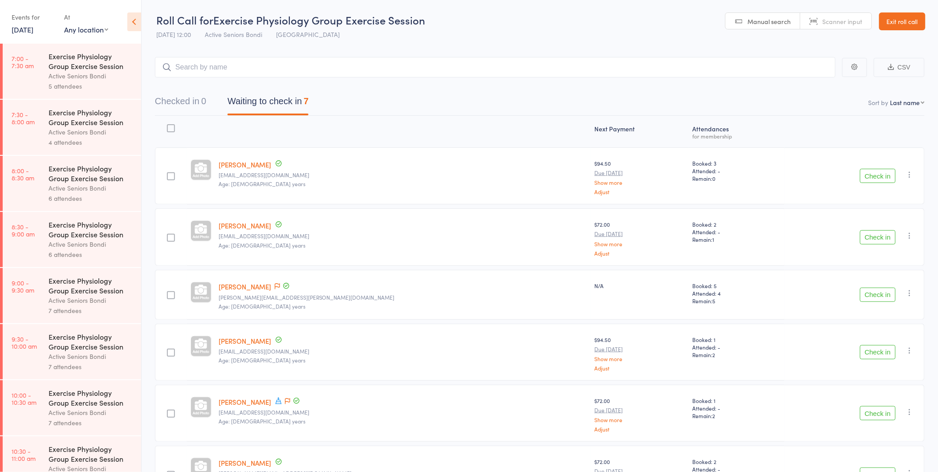
click at [881, 175] on button "Check in" at bounding box center [878, 176] width 36 height 14
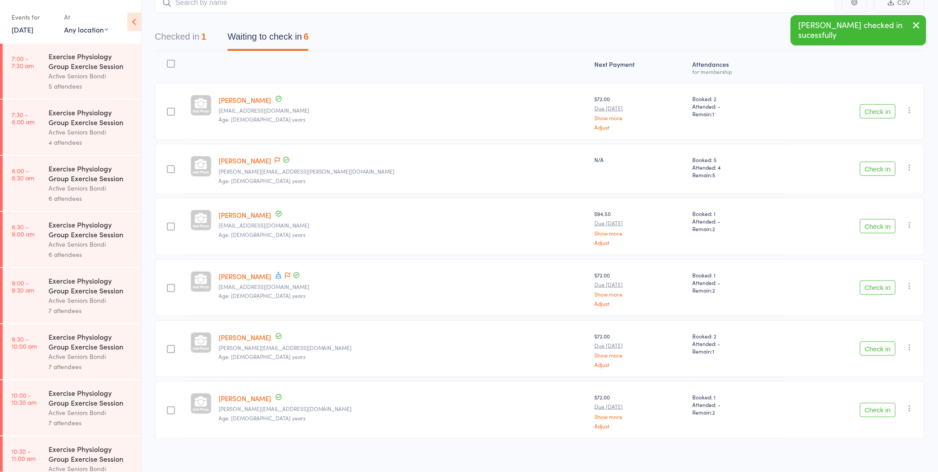
scroll to position [69, 0]
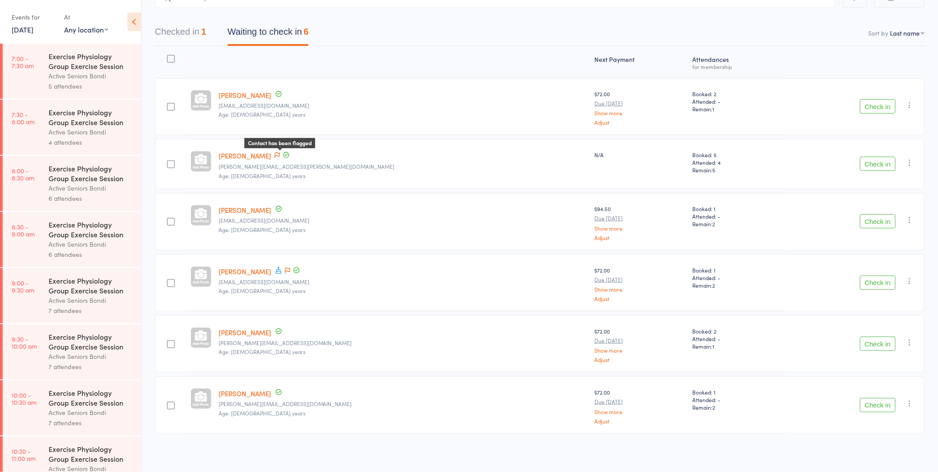
click at [280, 153] on icon at bounding box center [277, 155] width 5 height 6
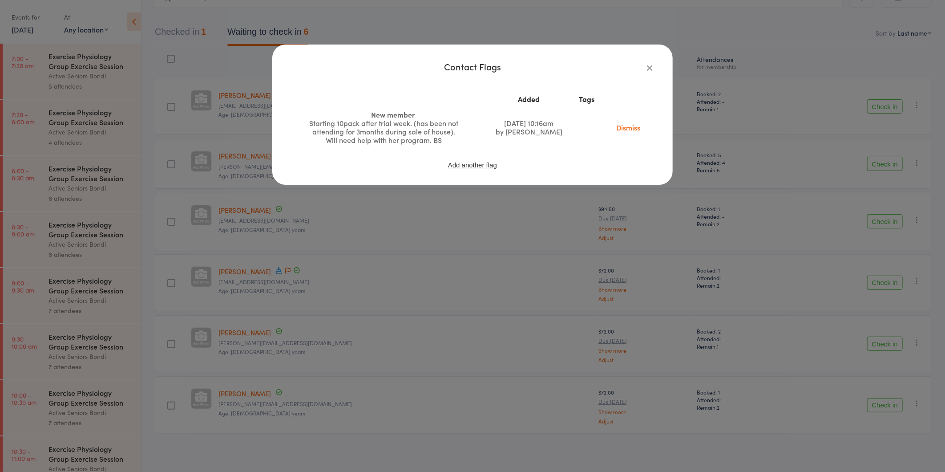
click at [388, 189] on div "Contact Flags Added Tags New member Starting 10pack after trial week. (has been…" at bounding box center [472, 236] width 945 height 472
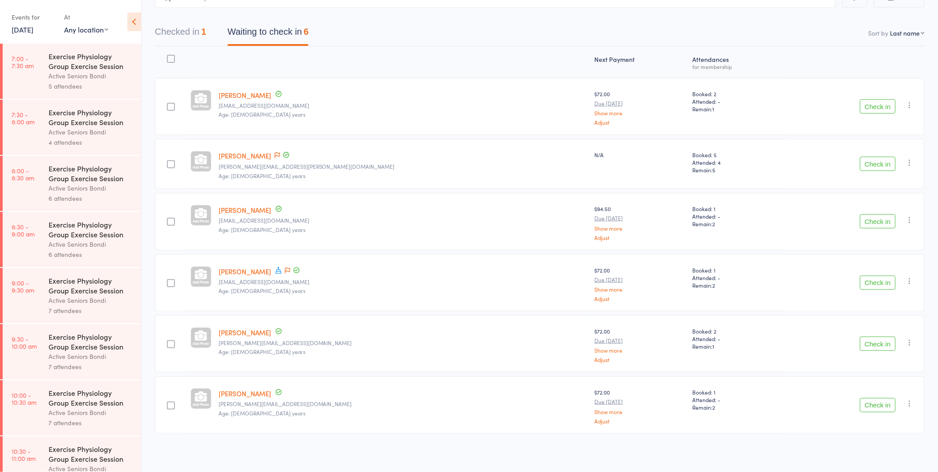
click at [891, 166] on button "Check in" at bounding box center [878, 164] width 36 height 14
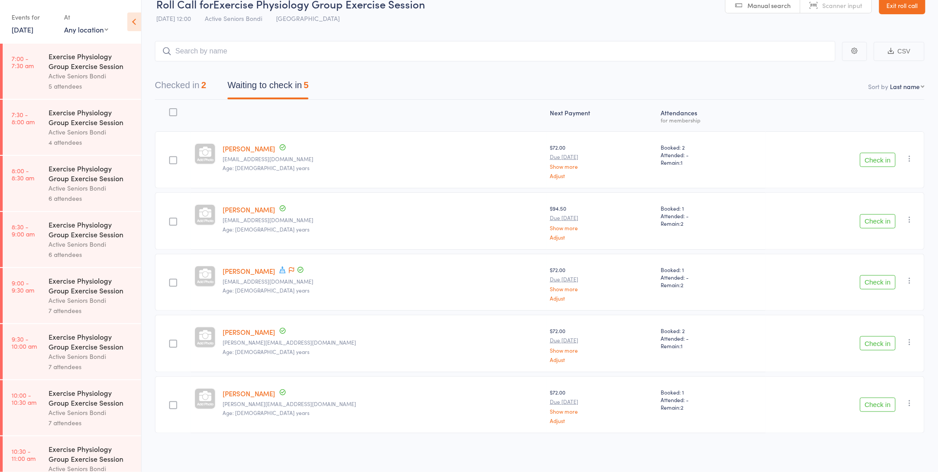
scroll to position [0, 0]
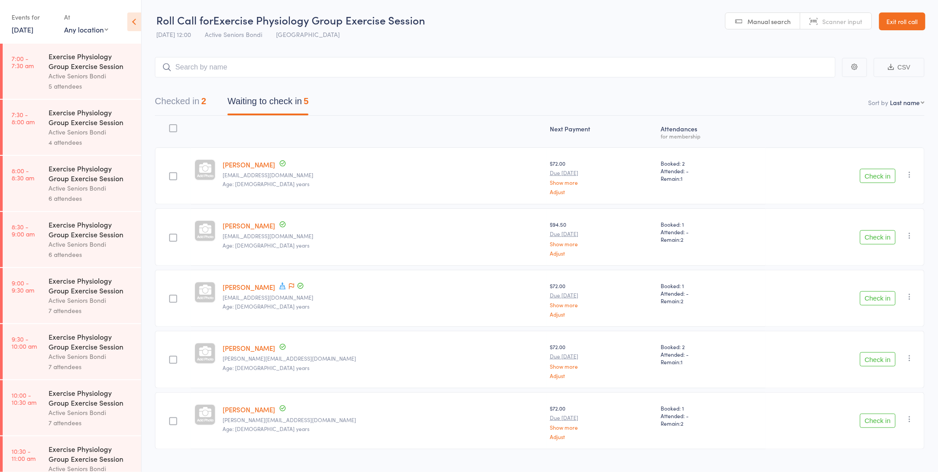
click at [192, 107] on button "Checked in 2" at bounding box center [180, 104] width 51 height 24
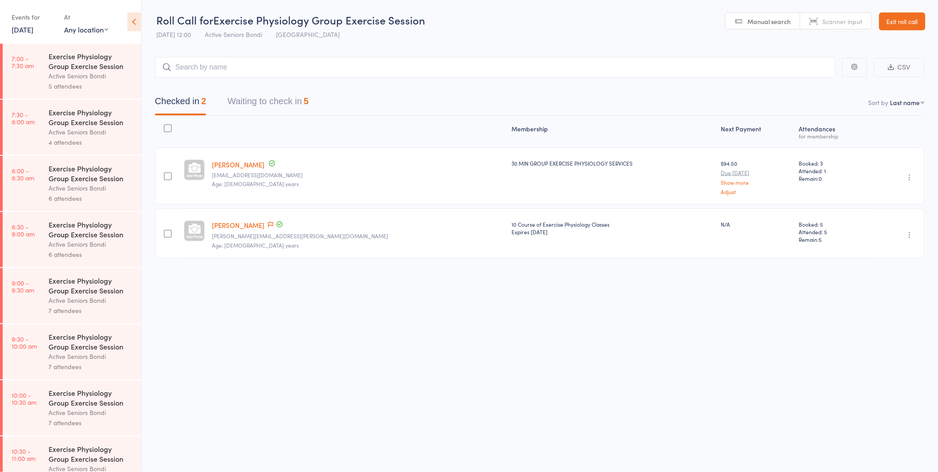
click at [916, 33] on header "Roll Call for Exercise Physiology Group Exercise Session [DATE] 12:00 Active Se…" at bounding box center [540, 22] width 796 height 44
click at [904, 24] on link "Exit roll call" at bounding box center [902, 21] width 46 height 18
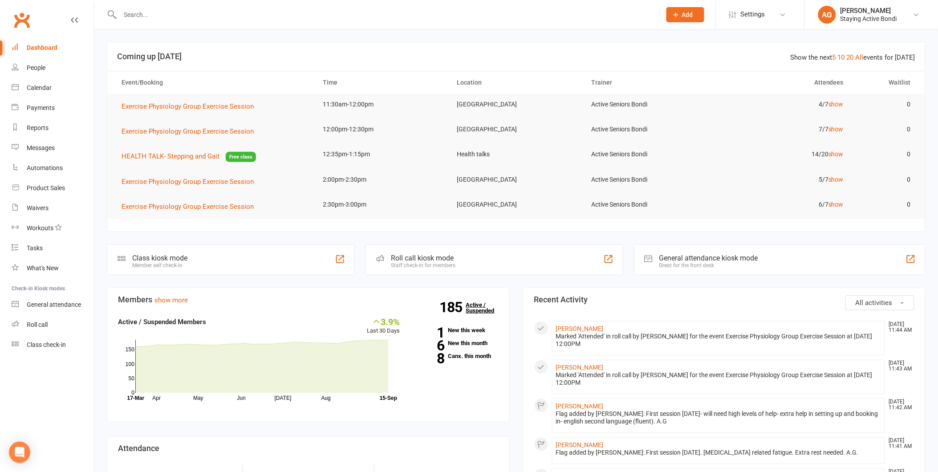
click at [461, 311] on strong "185" at bounding box center [453, 306] width 26 height 13
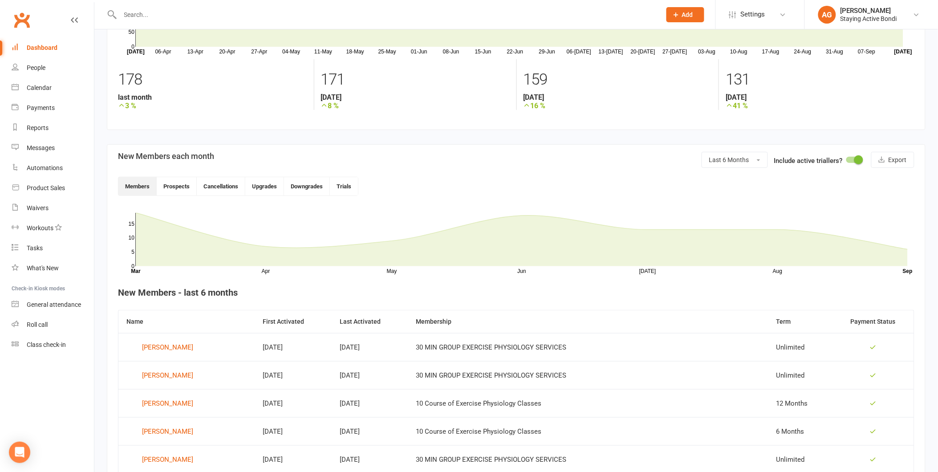
scroll to position [395, 0]
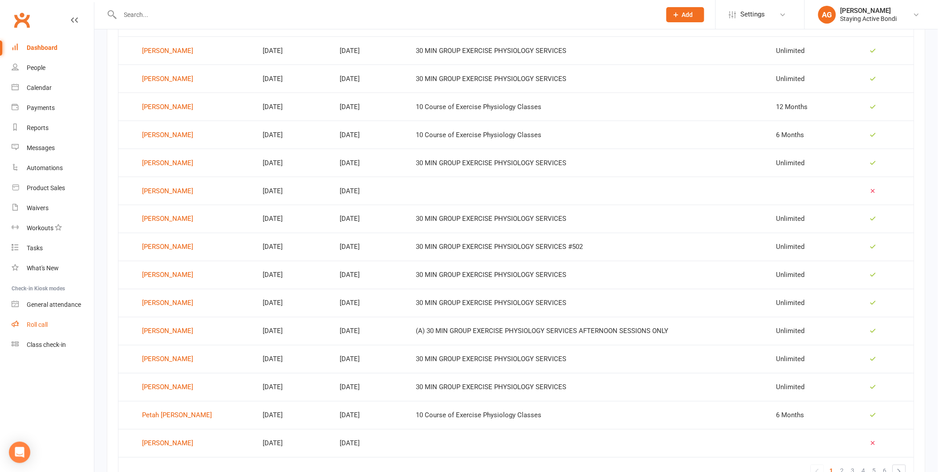
click at [32, 322] on div "Roll call" at bounding box center [37, 324] width 21 height 7
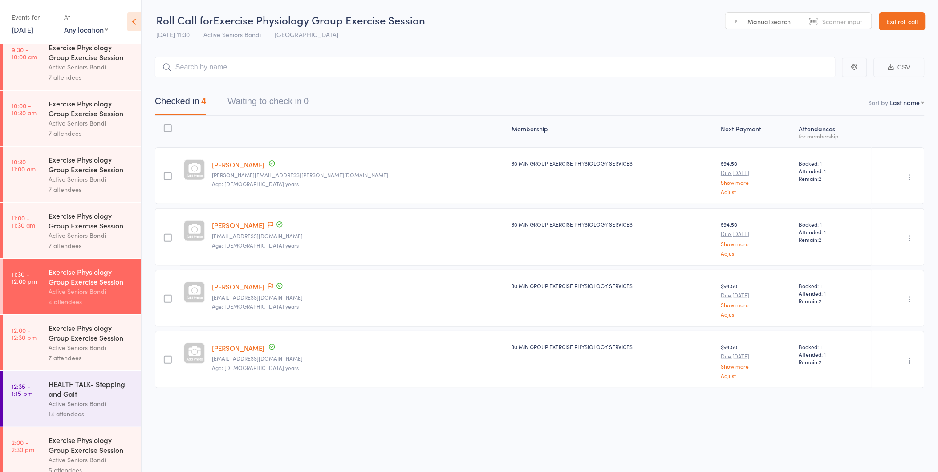
scroll to position [346, 0]
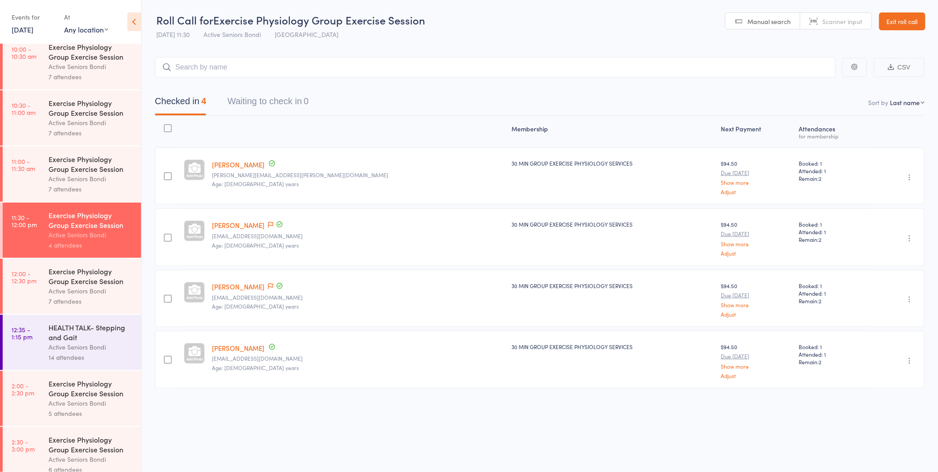
click at [70, 286] on div "Exercise Physiology Group Exercise Session" at bounding box center [91, 276] width 85 height 20
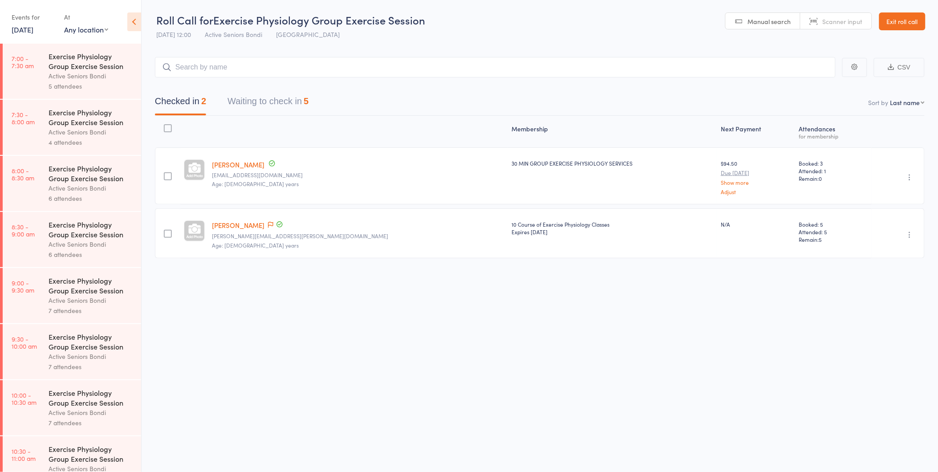
click at [274, 91] on div "Checked in 2 Waiting to check in 5" at bounding box center [539, 96] width 769 height 38
click at [274, 103] on button "Waiting to check in 5" at bounding box center [267, 104] width 81 height 24
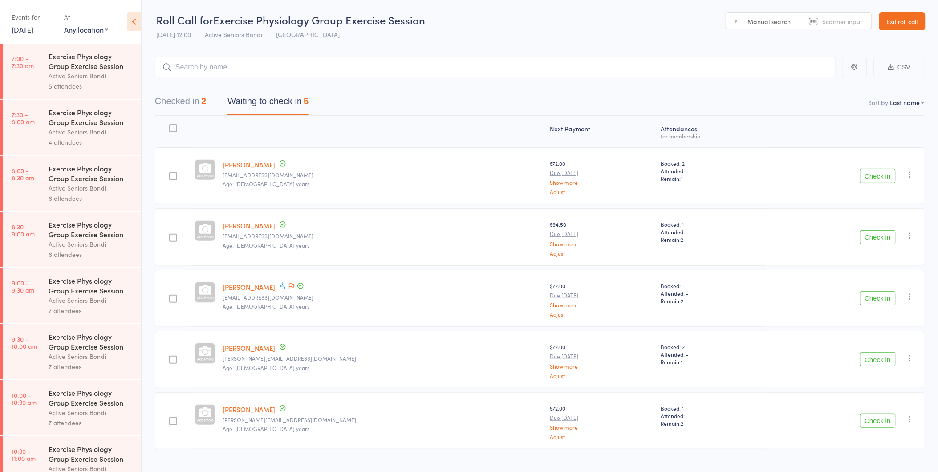
click at [292, 85] on div "Checked in 2 Waiting to check in 5" at bounding box center [539, 96] width 769 height 38
click at [870, 174] on button "Check in" at bounding box center [878, 176] width 36 height 14
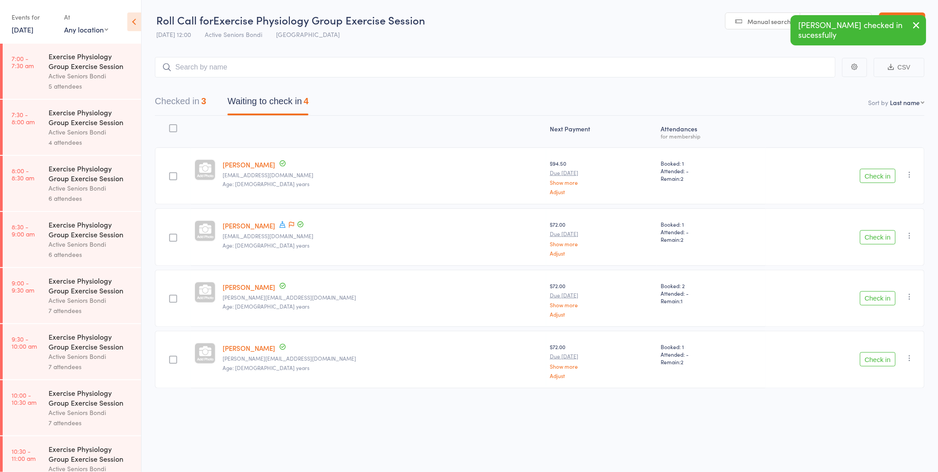
click at [883, 296] on button "Check in" at bounding box center [878, 298] width 36 height 14
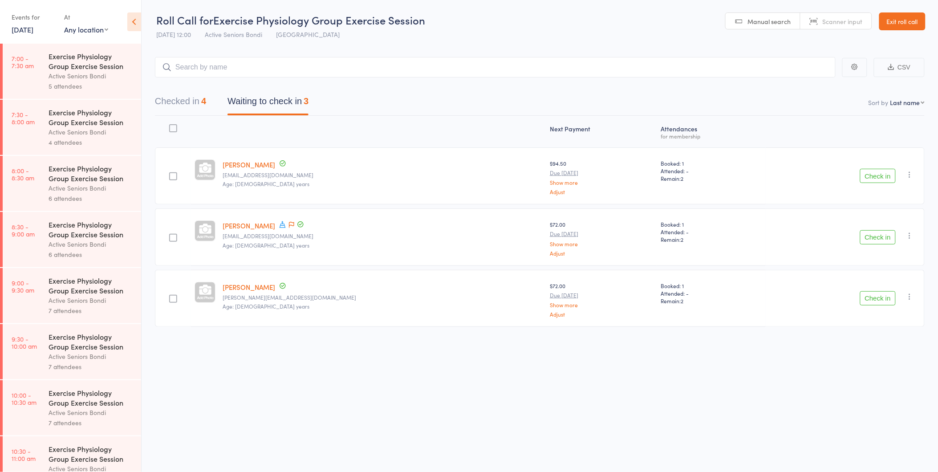
click at [278, 377] on div "Roll Call for Exercise Physiology Group Exercise Session [DATE] 12:00 Active Se…" at bounding box center [469, 236] width 938 height 472
click at [902, 19] on link "Exit roll call" at bounding box center [902, 21] width 46 height 18
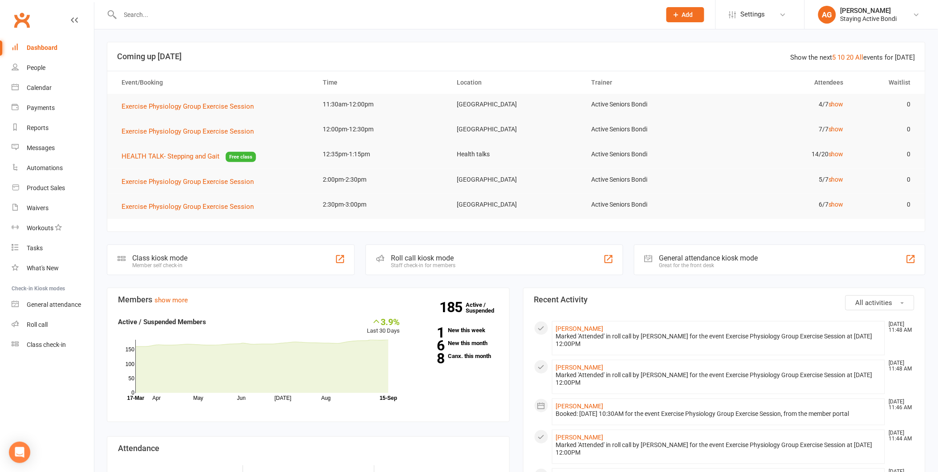
click at [203, 3] on div at bounding box center [381, 14] width 548 height 29
click at [207, 16] on input "text" at bounding box center [385, 14] width 537 height 12
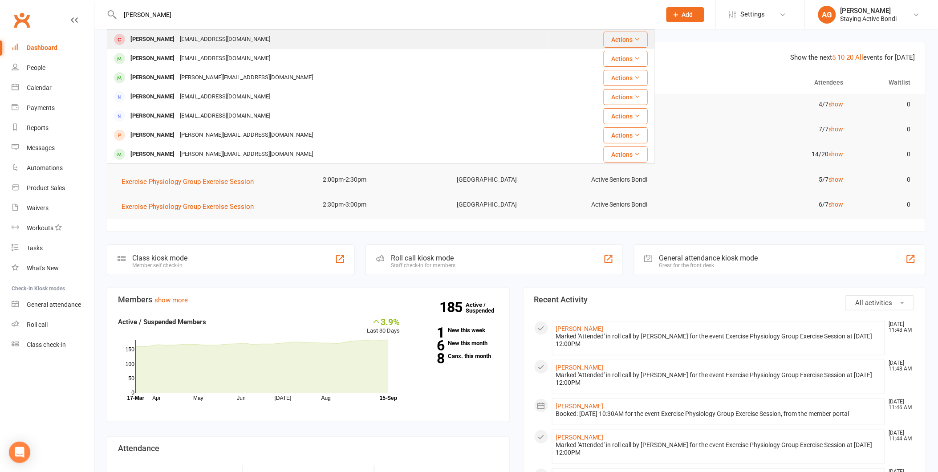
type input "[PERSON_NAME]"
click at [195, 41] on div "[EMAIL_ADDRESS][DOMAIN_NAME]" at bounding box center [225, 39] width 96 height 13
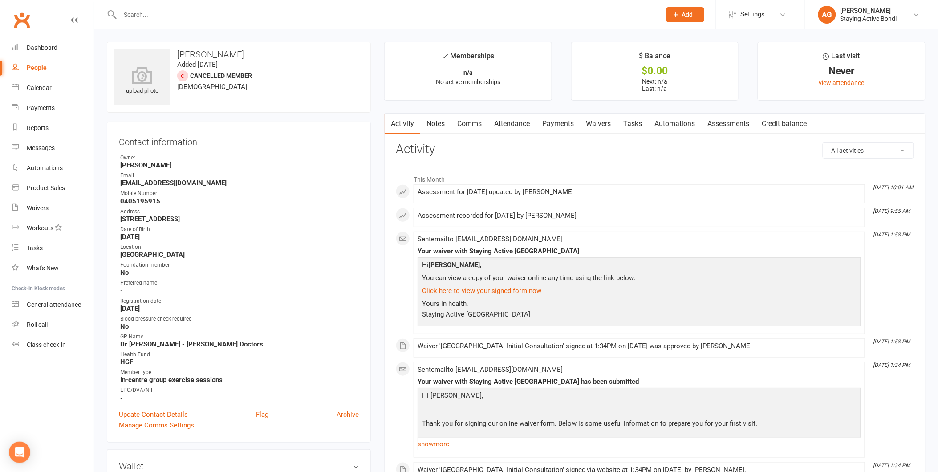
click at [610, 121] on link "Waivers" at bounding box center [598, 123] width 37 height 20
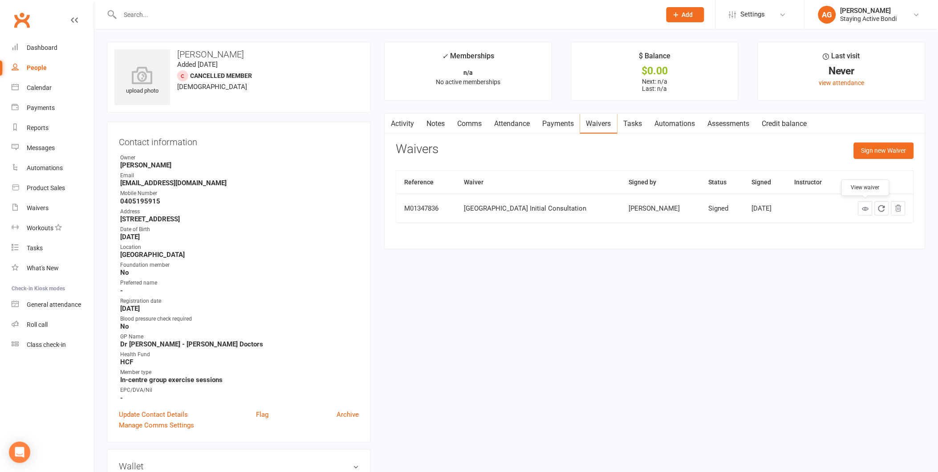
click at [859, 204] on link at bounding box center [865, 208] width 14 height 14
click at [58, 317] on link "Roll call" at bounding box center [53, 325] width 82 height 20
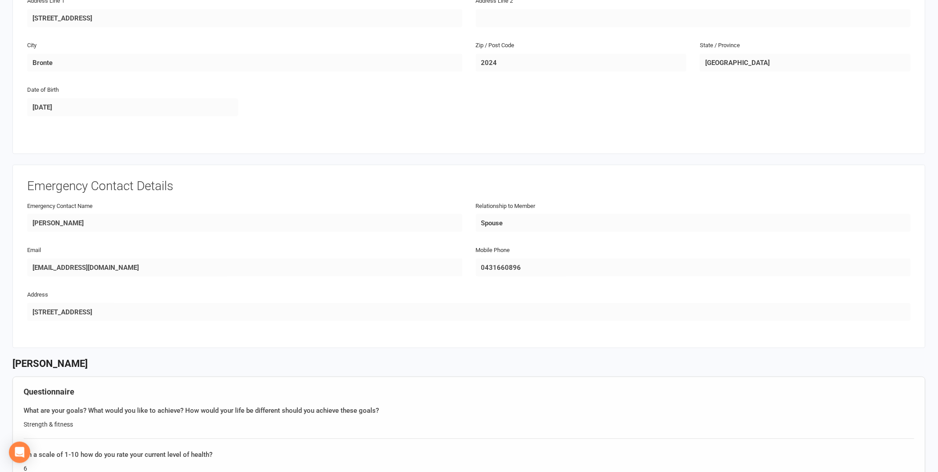
scroll to position [247, 0]
click at [465, 261] on div "Email [EMAIL_ADDRESS][DOMAIN_NAME] Mobile Phone [PHONE_NUMBER]" at bounding box center [468, 267] width 897 height 45
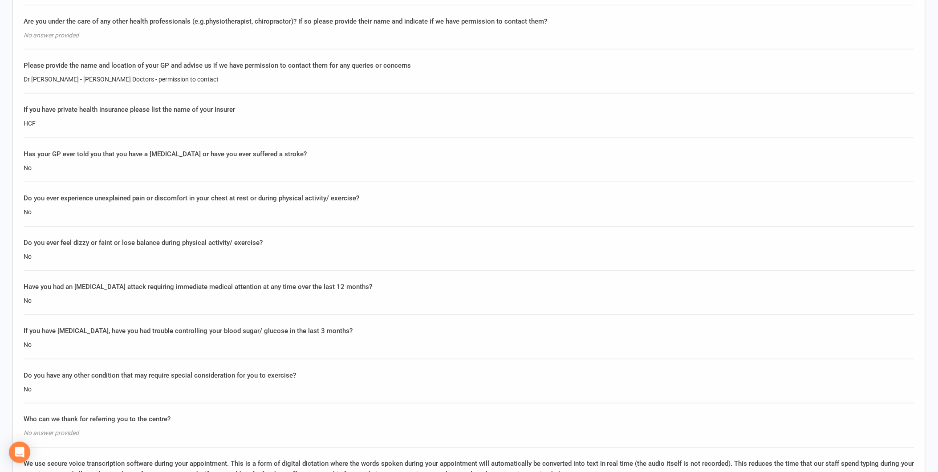
scroll to position [1385, 0]
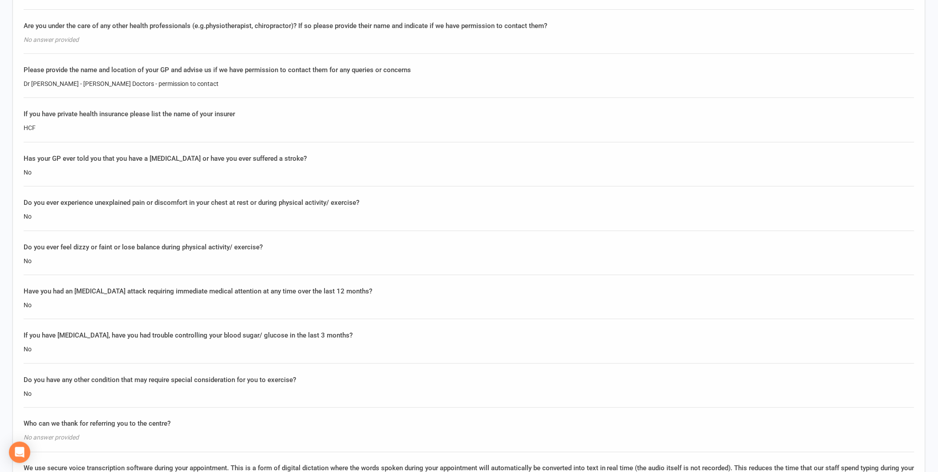
drag, startPoint x: 20, startPoint y: 79, endPoint x: 69, endPoint y: 82, distance: 49.1
copy div "Dr [PERSON_NAME]"
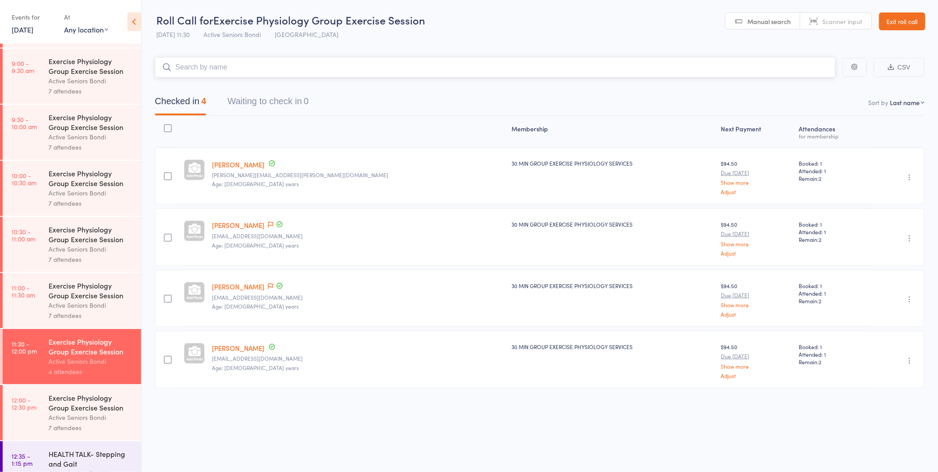
scroll to position [296, 0]
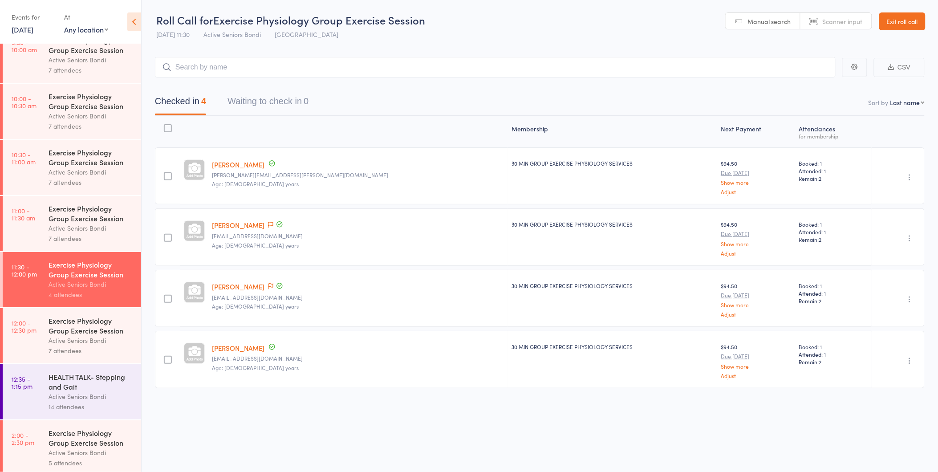
click at [86, 345] on div "Active Seniors Bondi" at bounding box center [91, 340] width 85 height 10
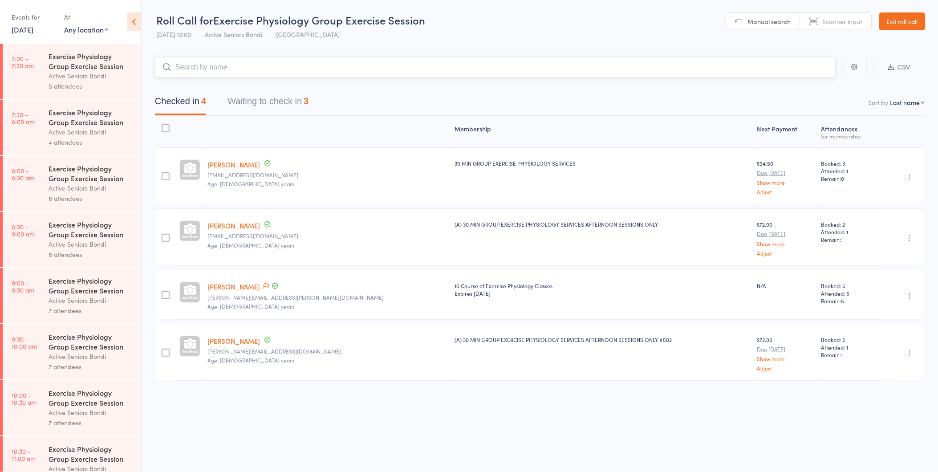
click at [301, 99] on button "Waiting to check in 3" at bounding box center [267, 104] width 81 height 24
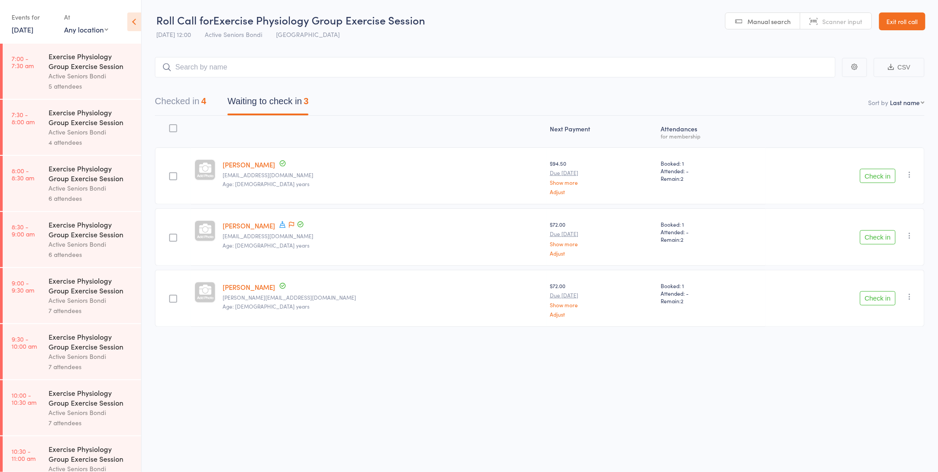
click at [869, 230] on button "Check in" at bounding box center [878, 237] width 36 height 14
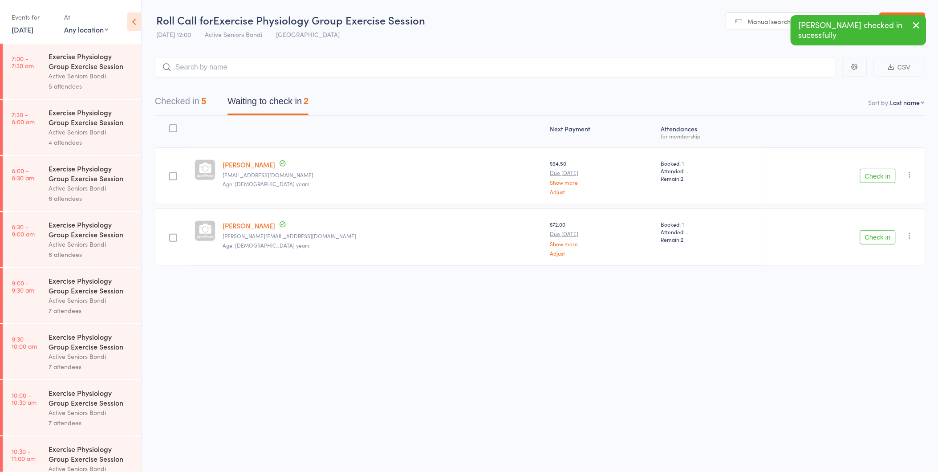
click at [869, 230] on button "Check in" at bounding box center [878, 237] width 36 height 14
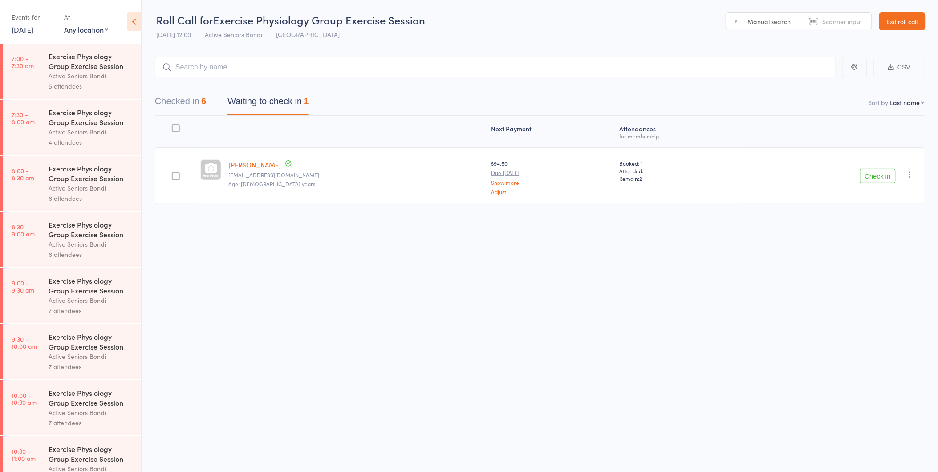
click at [897, 20] on link "Exit roll call" at bounding box center [902, 21] width 46 height 18
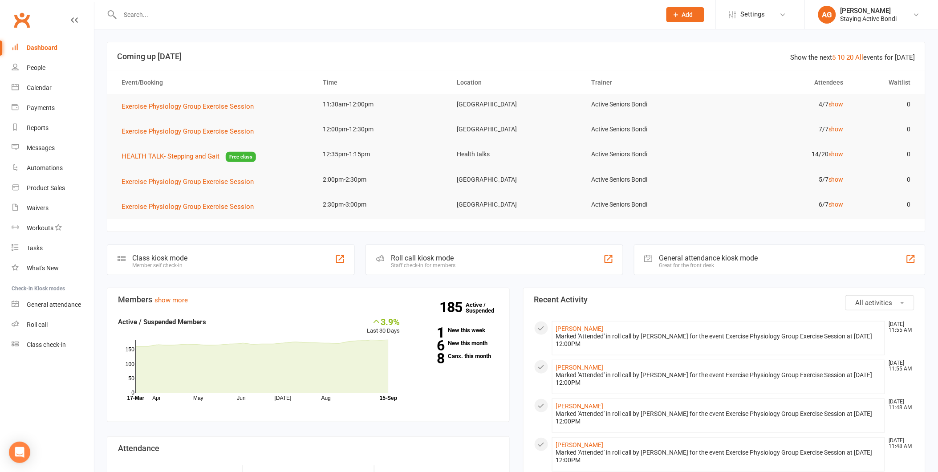
click at [158, 17] on input "text" at bounding box center [385, 14] width 537 height 12
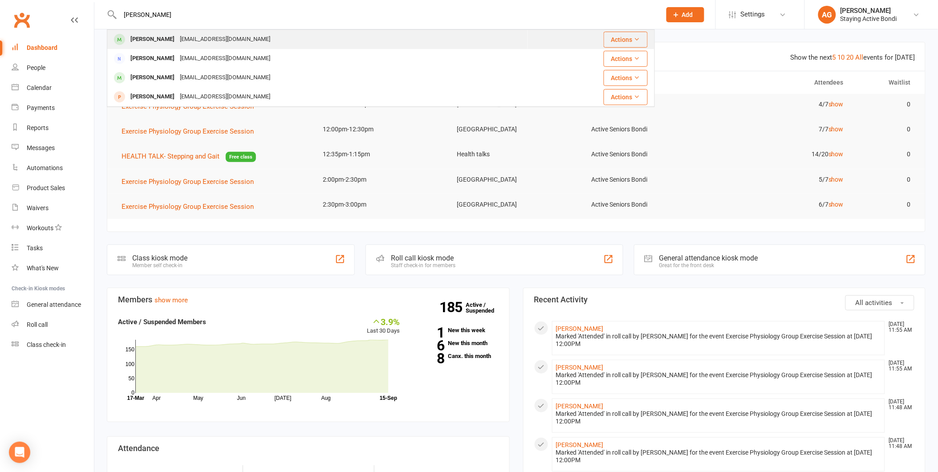
type input "BUTLER"
click at [158, 39] on div "[PERSON_NAME]" at bounding box center [152, 39] width 49 height 13
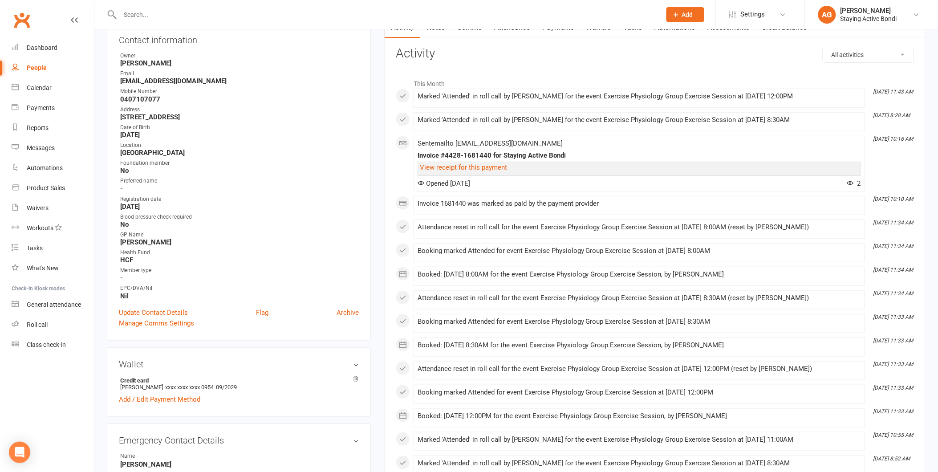
scroll to position [99, 0]
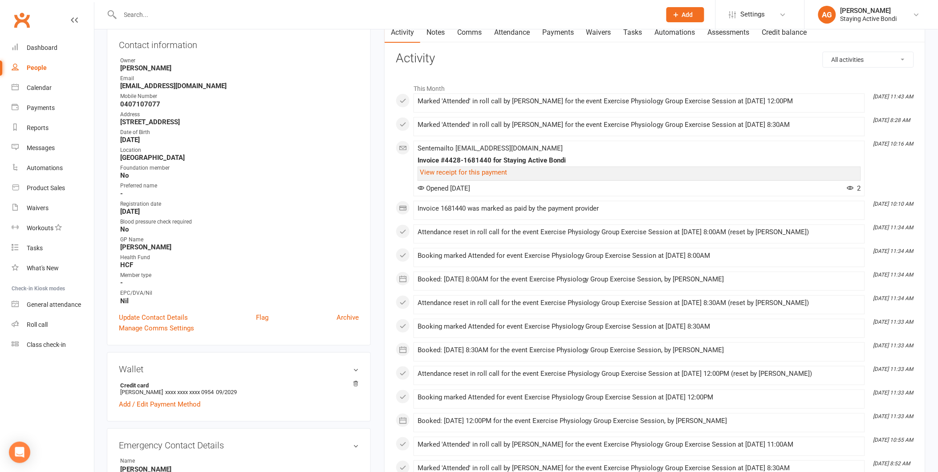
click at [501, 36] on link "Attendance" at bounding box center [512, 32] width 48 height 20
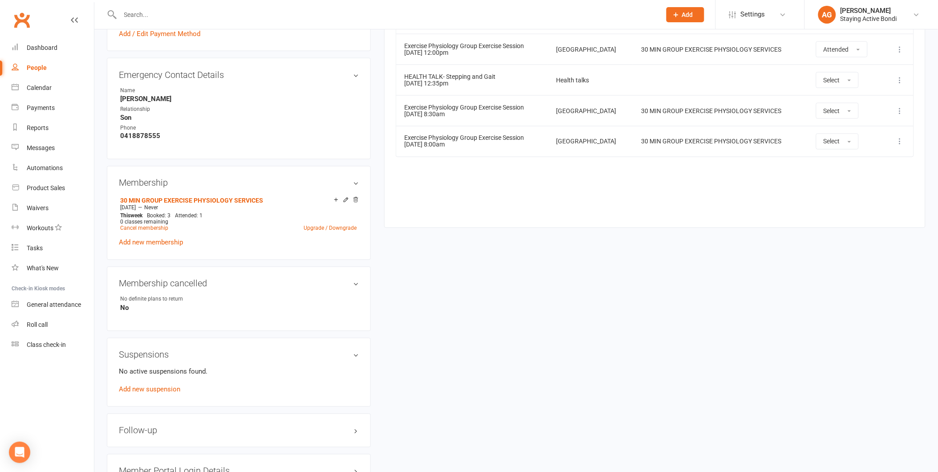
scroll to position [494, 0]
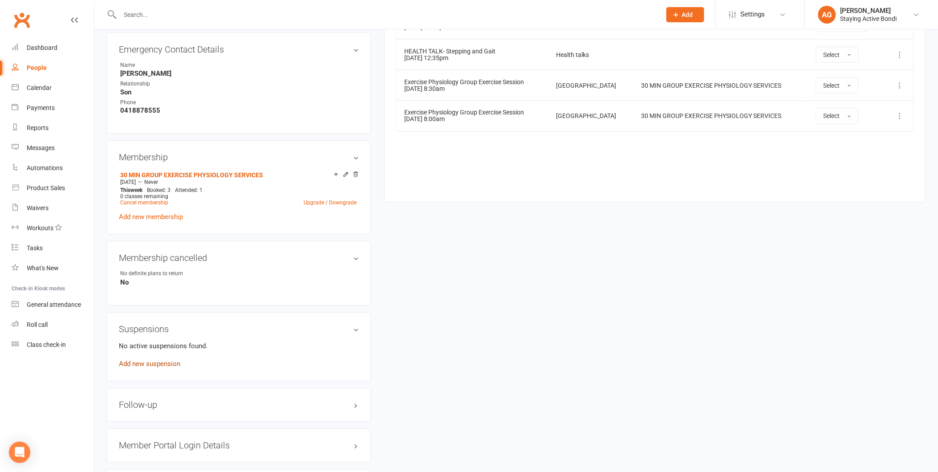
click at [141, 360] on link "Add new suspension" at bounding box center [149, 364] width 61 height 8
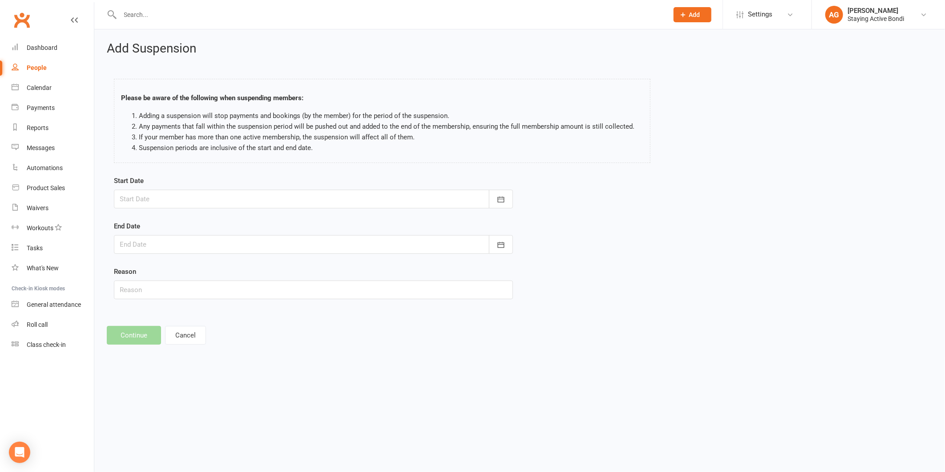
click at [154, 202] on div at bounding box center [313, 199] width 399 height 19
click at [161, 300] on button "22" at bounding box center [169, 306] width 19 height 16
type input "22 Sep 2025"
click at [140, 231] on label "End Date" at bounding box center [127, 226] width 26 height 11
click at [139, 237] on div at bounding box center [313, 244] width 399 height 19
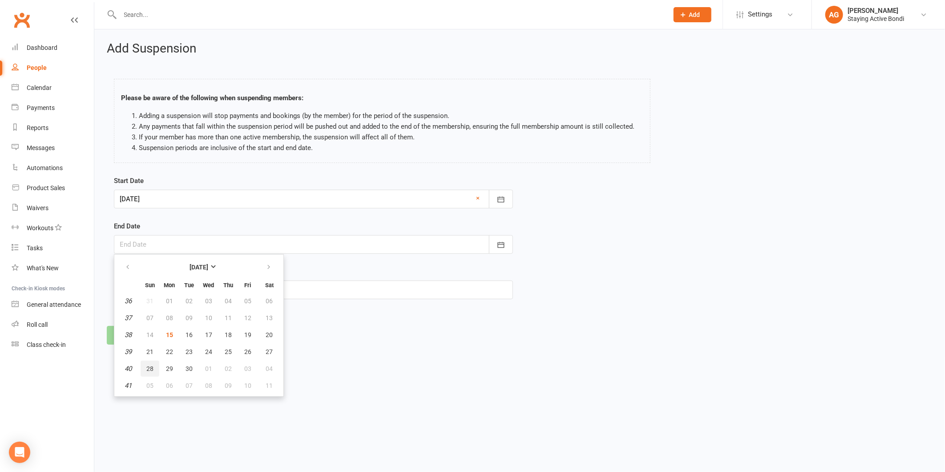
click at [146, 360] on button "28" at bounding box center [150, 368] width 19 height 16
type input "28 Sep 2025"
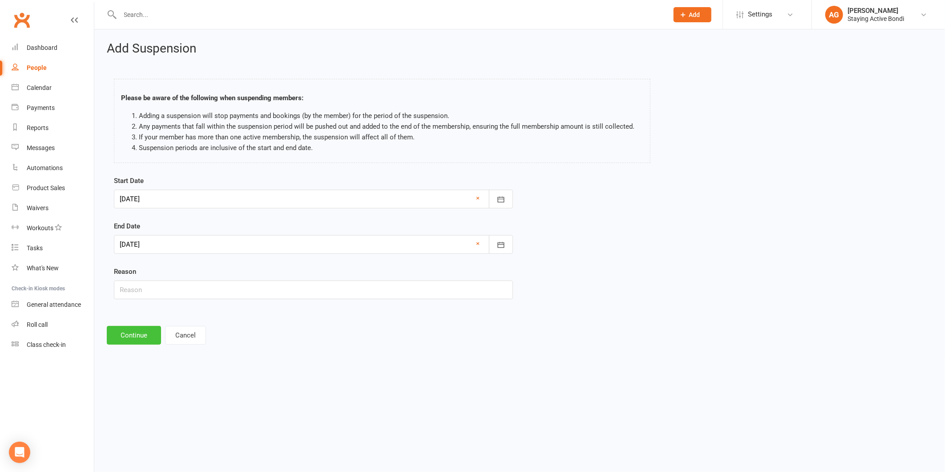
click at [146, 335] on button "Continue" at bounding box center [134, 335] width 54 height 19
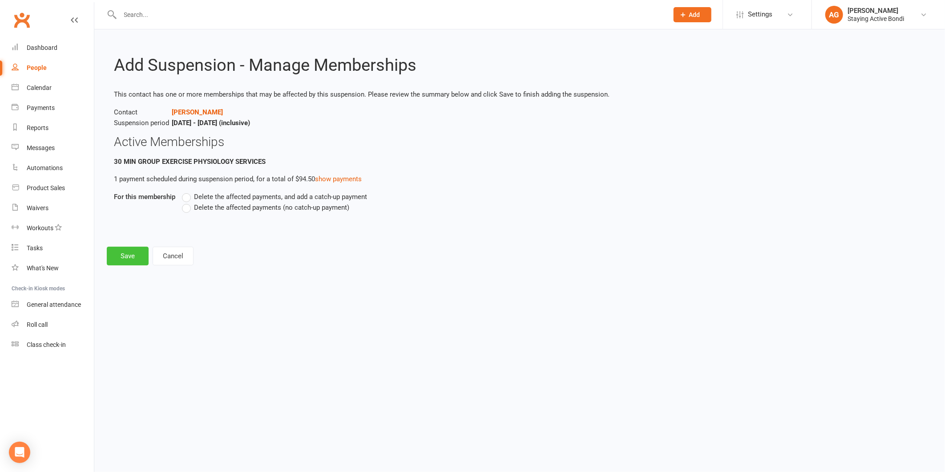
click at [129, 255] on button "Save" at bounding box center [128, 256] width 42 height 19
click at [175, 211] on div "Delete the affected payments, and add a catch-up payment Delete the affected pa…" at bounding box center [445, 216] width 541 height 51
click at [185, 211] on label "Delete the affected payments (no catch-up payment)" at bounding box center [265, 207] width 167 height 11
click at [185, 202] on input "Delete the affected payments (no catch-up payment)" at bounding box center [185, 202] width 6 height 0
click at [118, 275] on button "Save" at bounding box center [128, 272] width 42 height 19
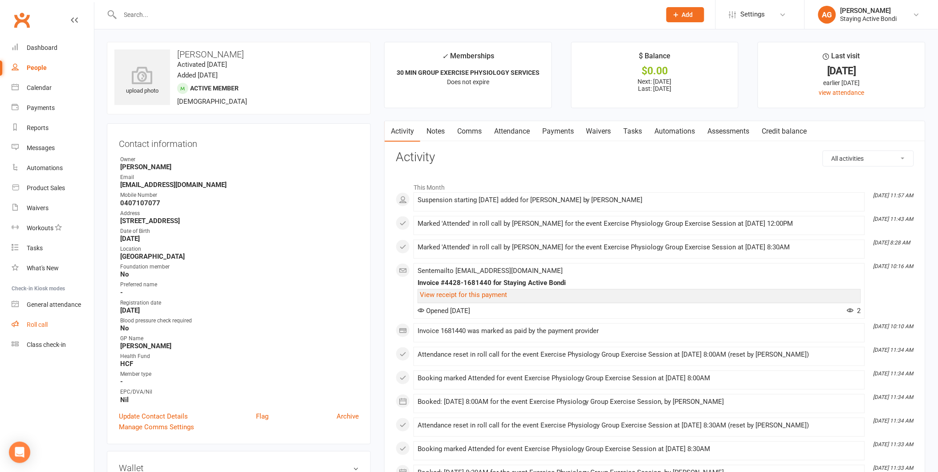
click at [59, 319] on link "Roll call" at bounding box center [53, 325] width 82 height 20
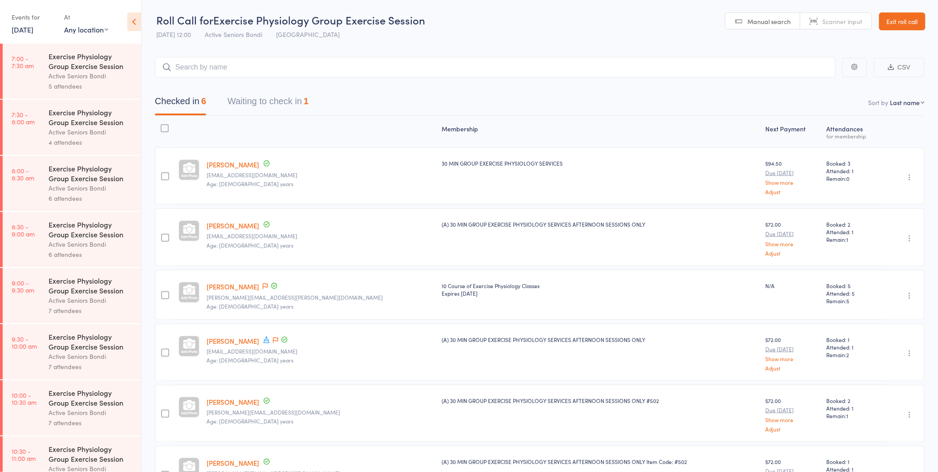
click at [296, 92] on button "Waiting to check in 1" at bounding box center [267, 104] width 81 height 24
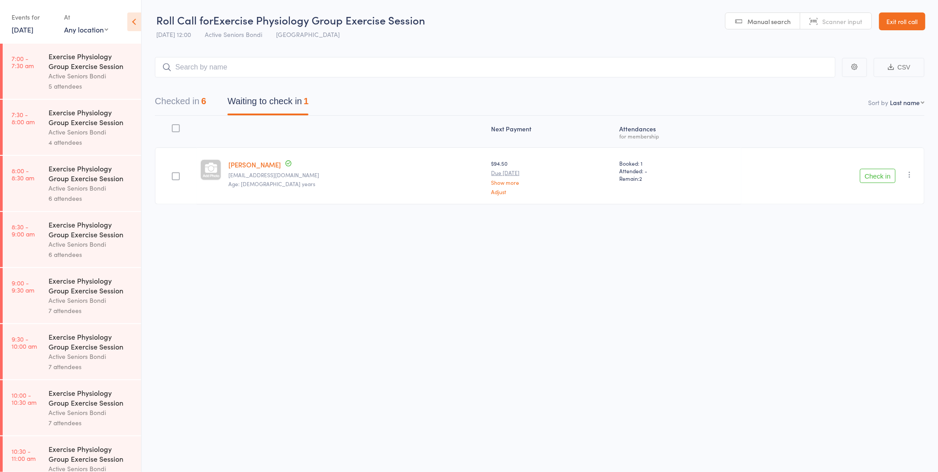
click at [886, 177] on button "Check in" at bounding box center [878, 176] width 36 height 14
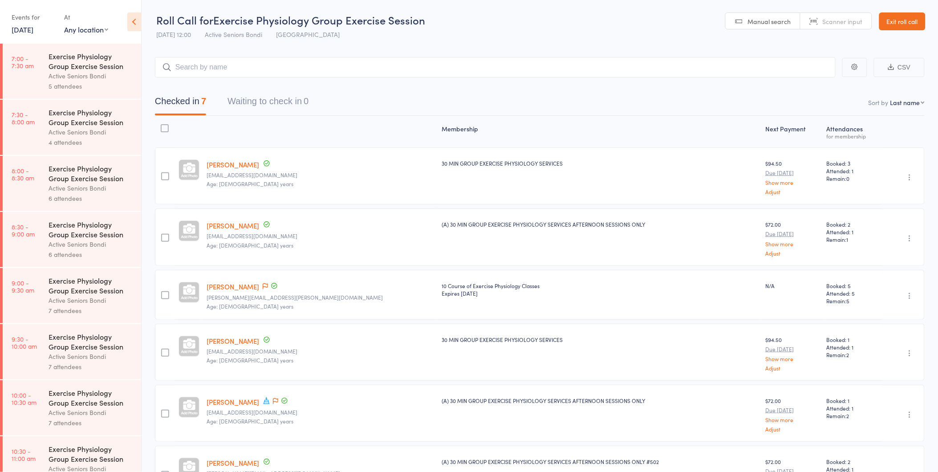
click at [895, 19] on link "Exit roll call" at bounding box center [902, 21] width 46 height 18
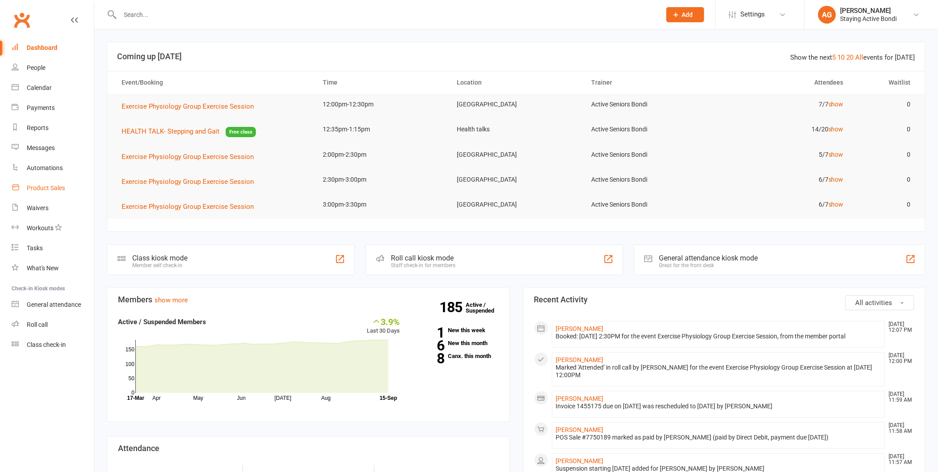
click at [54, 183] on link "Product Sales" at bounding box center [53, 188] width 82 height 20
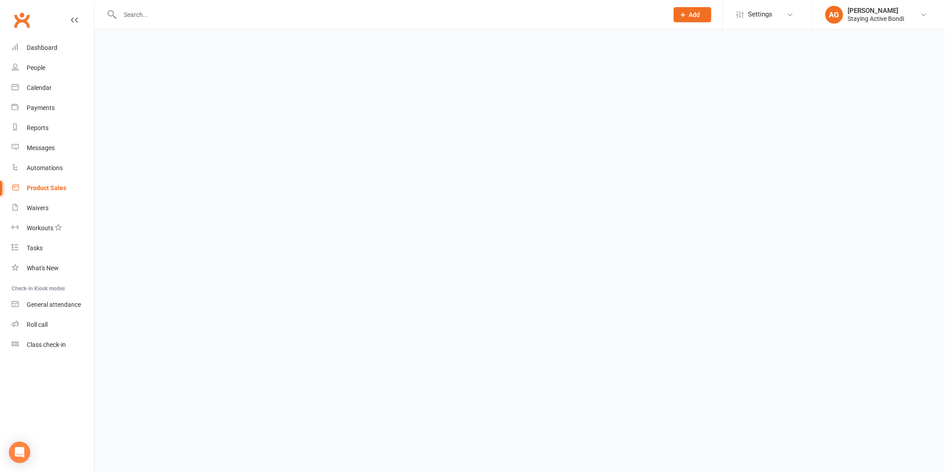
select select "100"
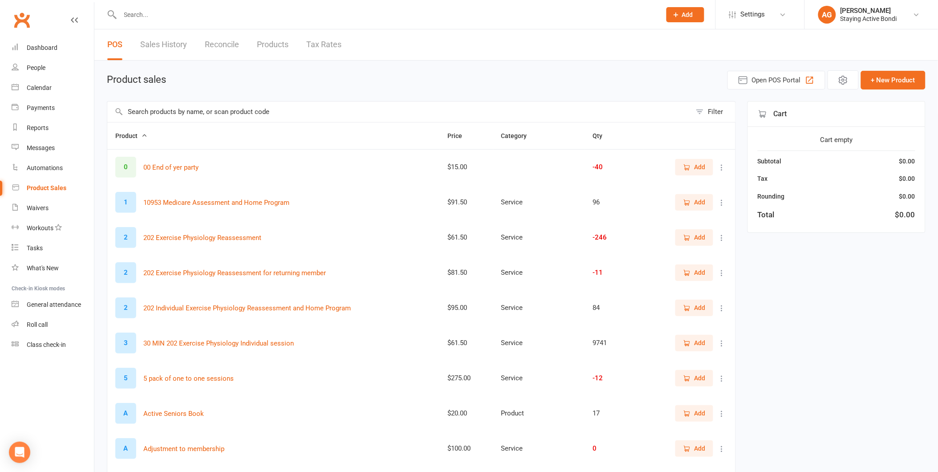
click at [250, 115] on input "text" at bounding box center [399, 111] width 584 height 20
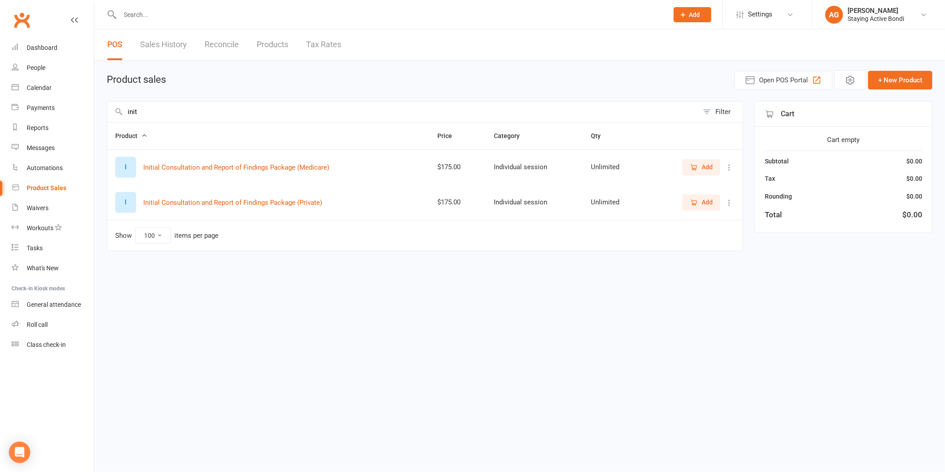
type input "init"
click at [717, 206] on button "Add" at bounding box center [702, 202] width 38 height 16
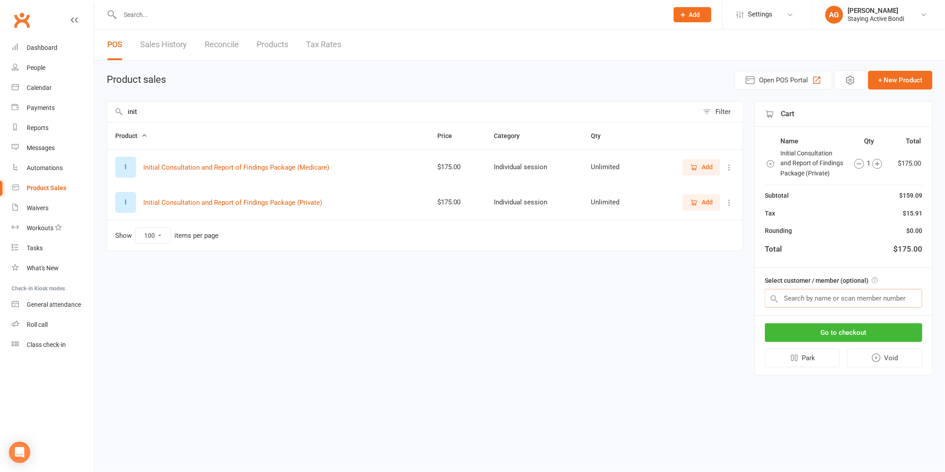
click at [784, 292] on input "text" at bounding box center [844, 298] width 158 height 19
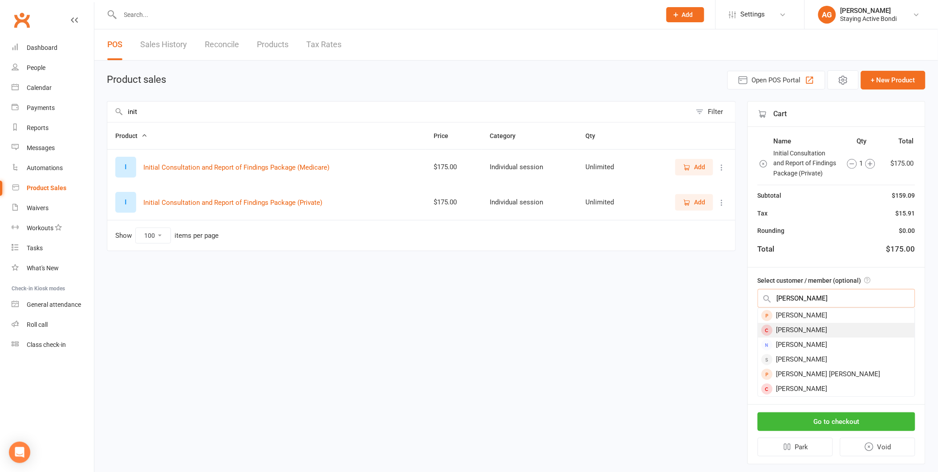
type input "[PERSON_NAME]"
click at [822, 330] on div "[PERSON_NAME]" at bounding box center [836, 330] width 157 height 15
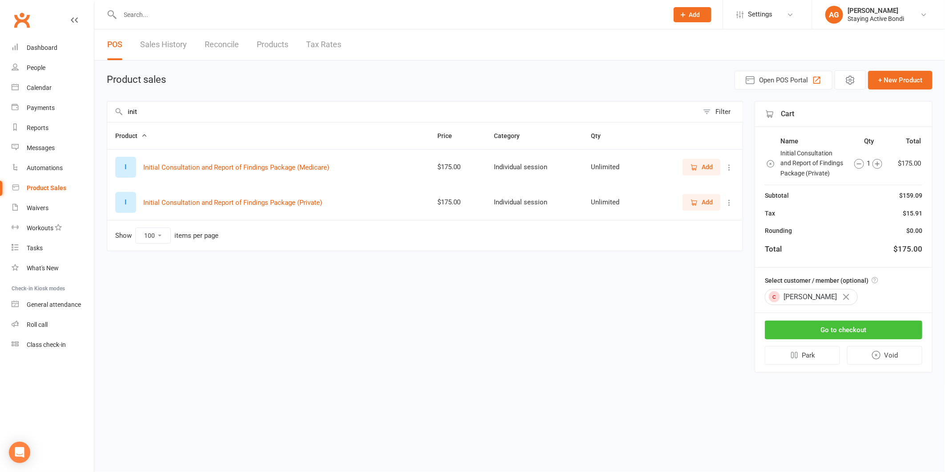
click at [822, 330] on button "Go to checkout" at bounding box center [844, 329] width 158 height 19
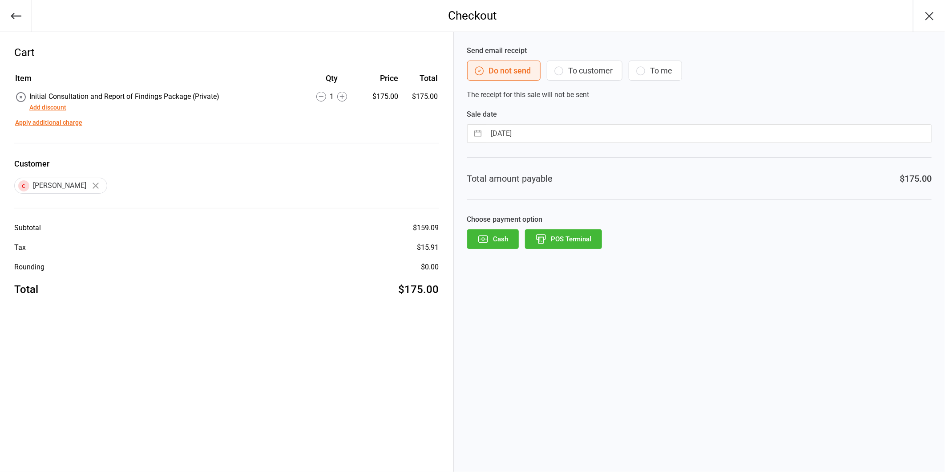
click at [575, 237] on button "POS Terminal" at bounding box center [563, 239] width 77 height 20
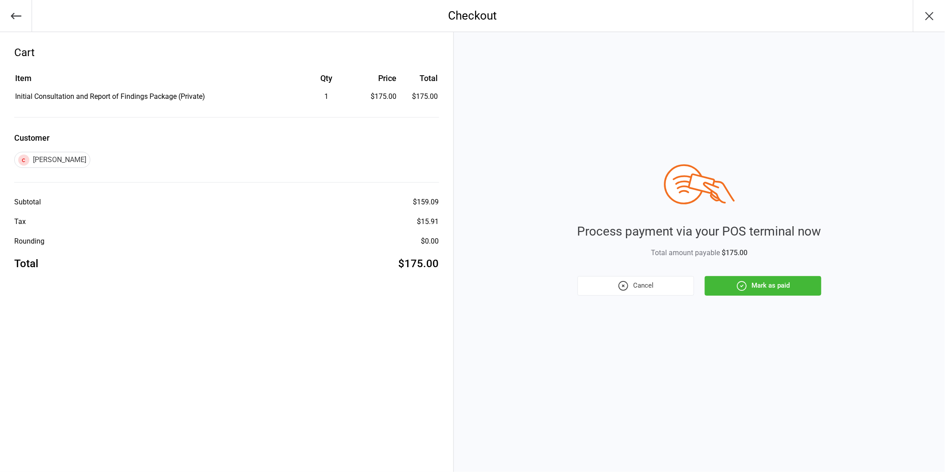
click at [719, 275] on div "Process payment via your POS terminal now Total amount payable $175.00 Cancel M…" at bounding box center [700, 229] width 244 height 131
click at [721, 287] on button "Mark as paid" at bounding box center [763, 286] width 117 height 20
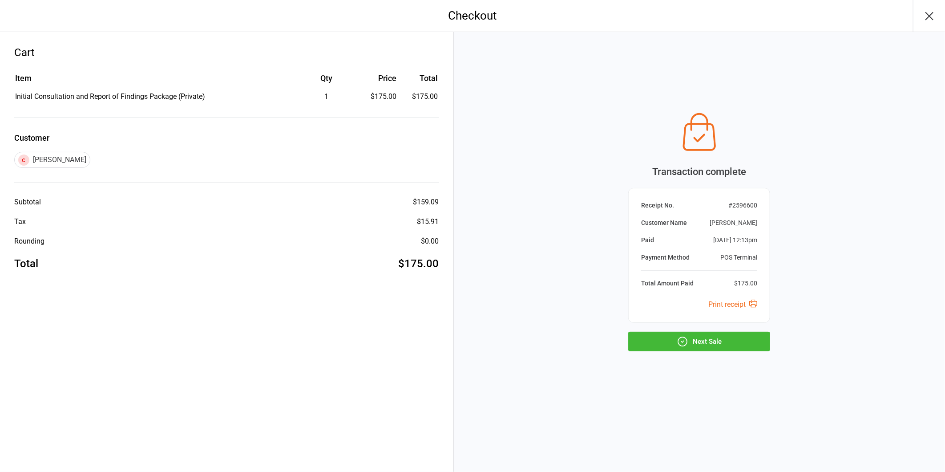
click at [670, 344] on button "Next Sale" at bounding box center [699, 342] width 142 height 20
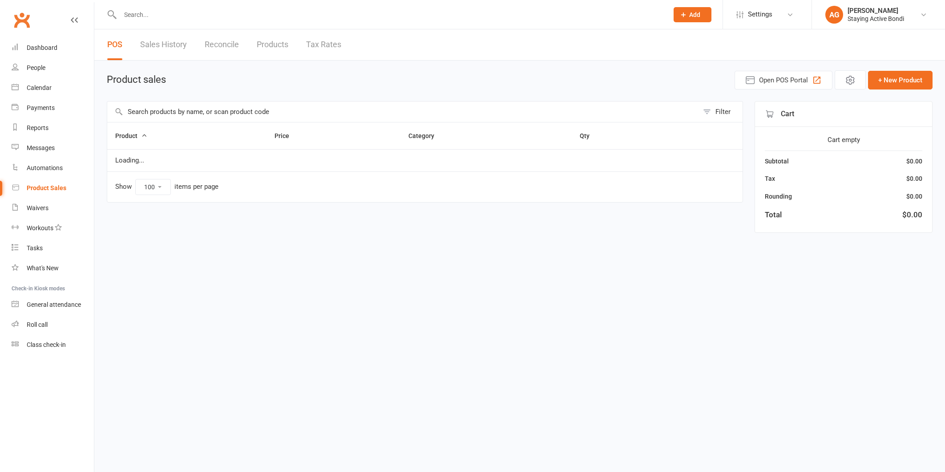
select select "100"
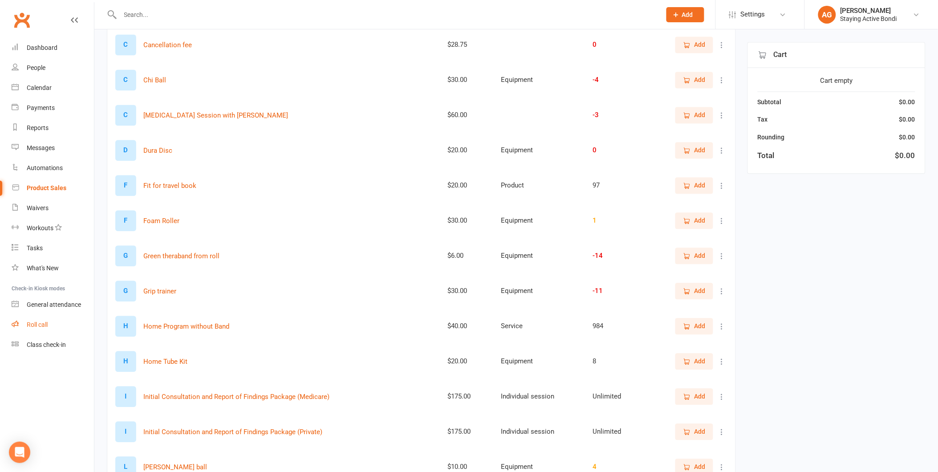
scroll to position [643, 0]
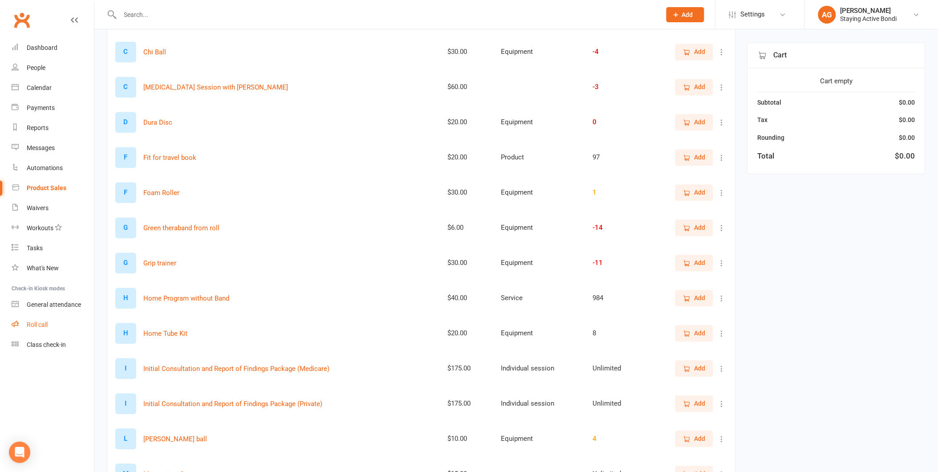
click at [69, 331] on link "Roll call" at bounding box center [53, 325] width 82 height 20
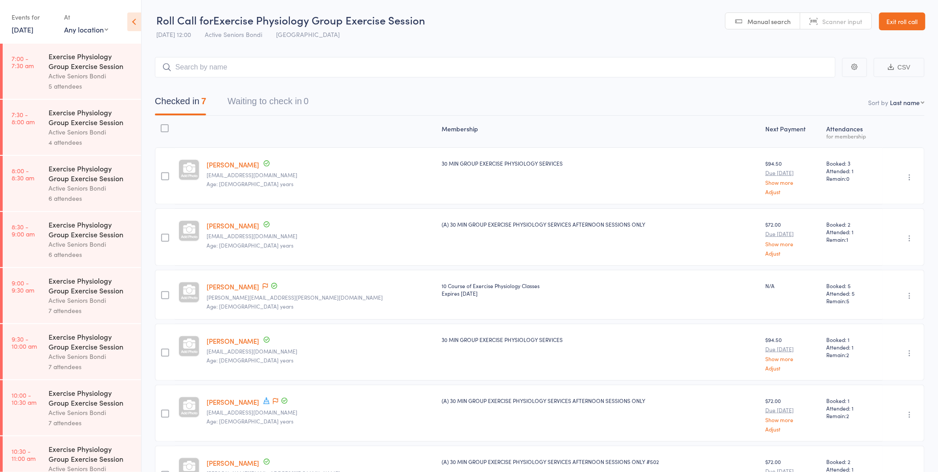
click at [914, 24] on link "Exit roll call" at bounding box center [902, 21] width 46 height 18
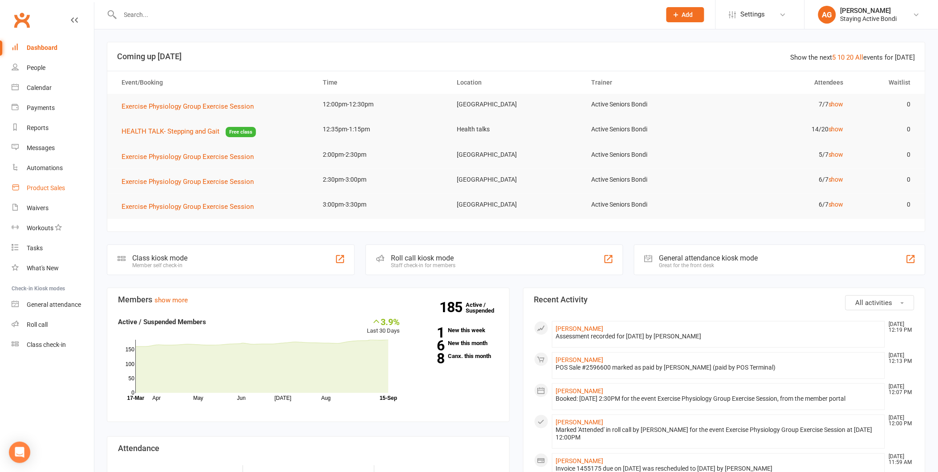
click at [53, 189] on div "Product Sales" at bounding box center [46, 187] width 38 height 7
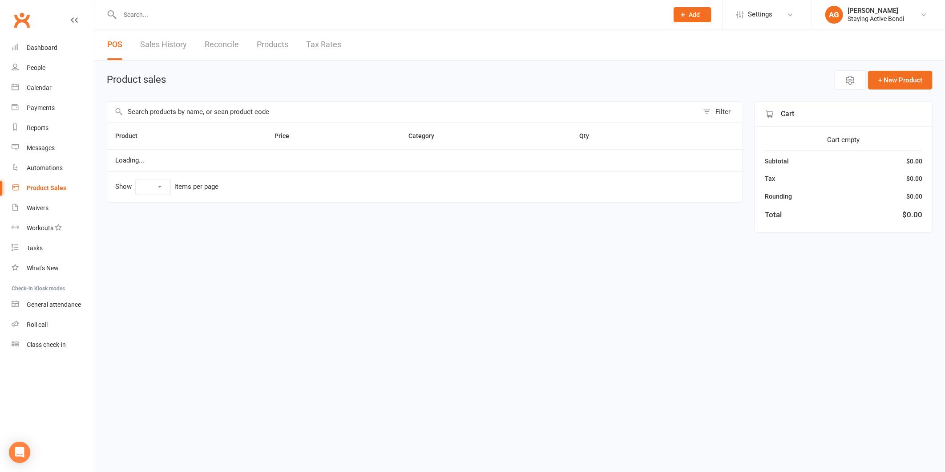
select select "100"
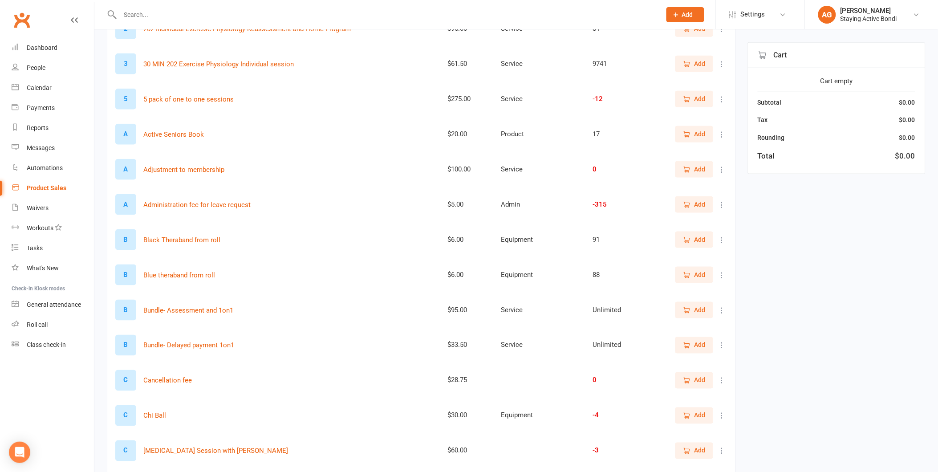
scroll to position [296, 0]
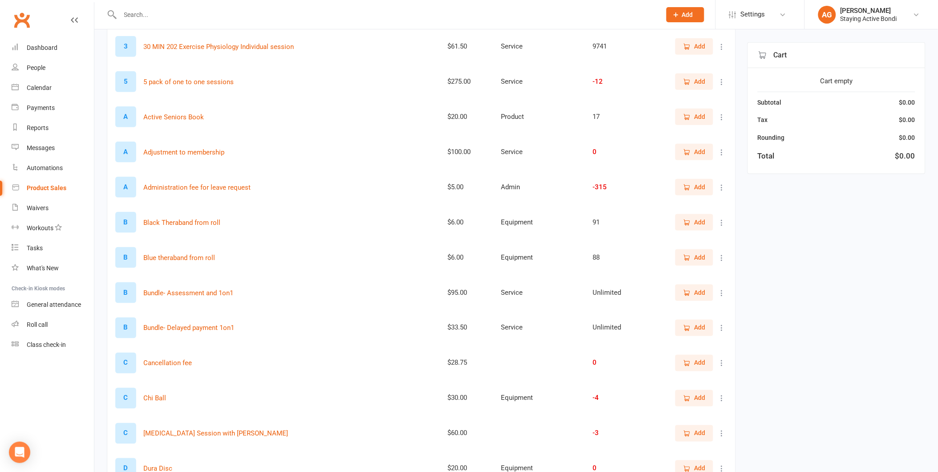
click at [693, 320] on button "Add" at bounding box center [694, 328] width 38 height 16
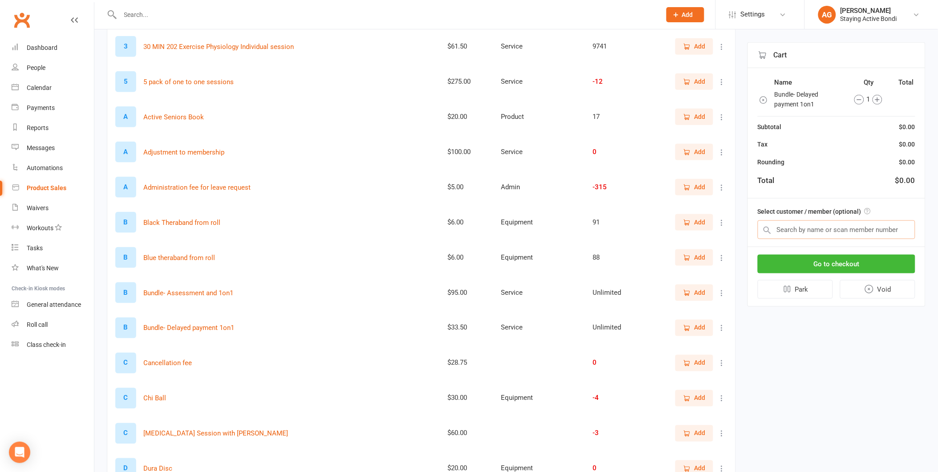
click at [794, 220] on input "text" at bounding box center [836, 229] width 158 height 19
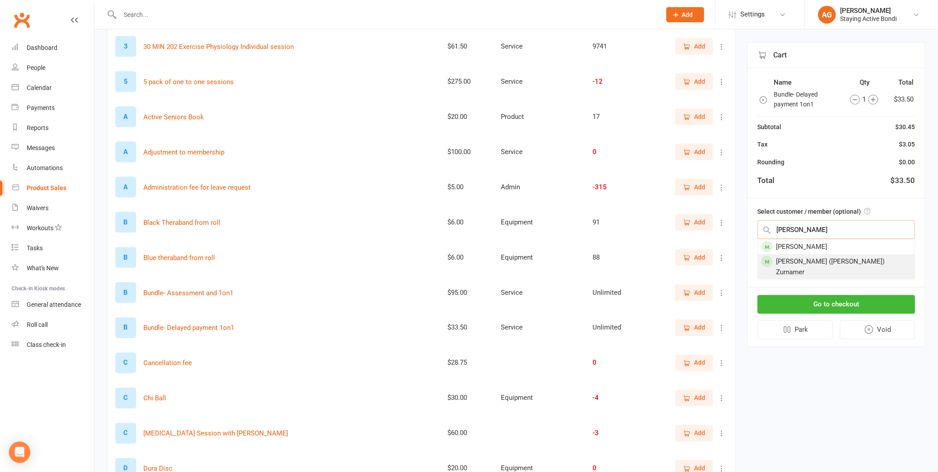
type input "[PERSON_NAME]"
click at [797, 255] on div "[PERSON_NAME] ([PERSON_NAME]) Zurnamer" at bounding box center [836, 266] width 157 height 25
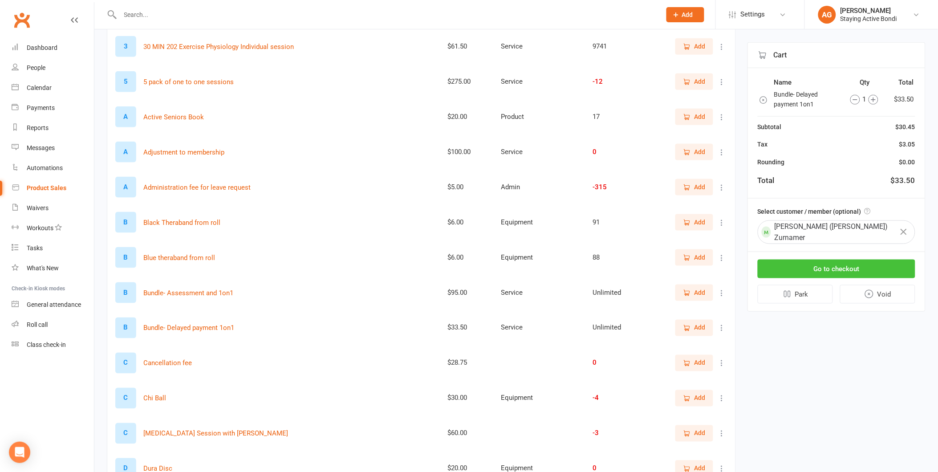
click at [797, 259] on button "Go to checkout" at bounding box center [836, 268] width 158 height 19
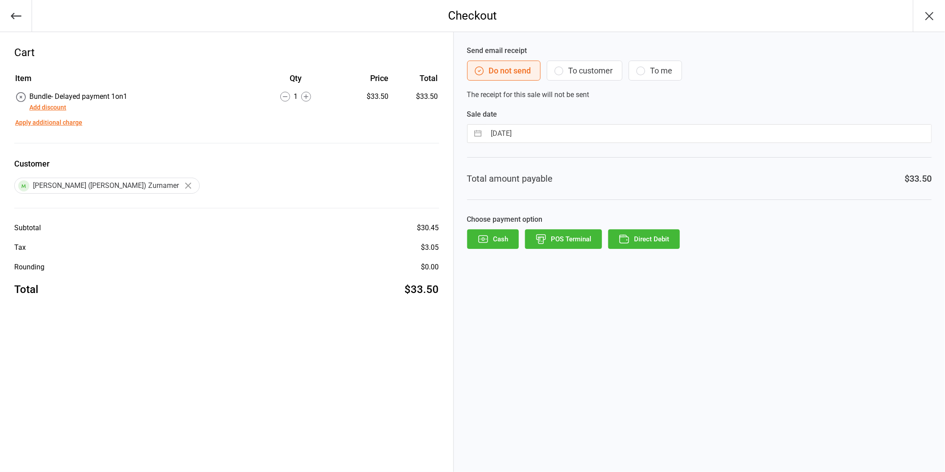
click at [631, 234] on button "Direct Debit" at bounding box center [644, 239] width 72 height 20
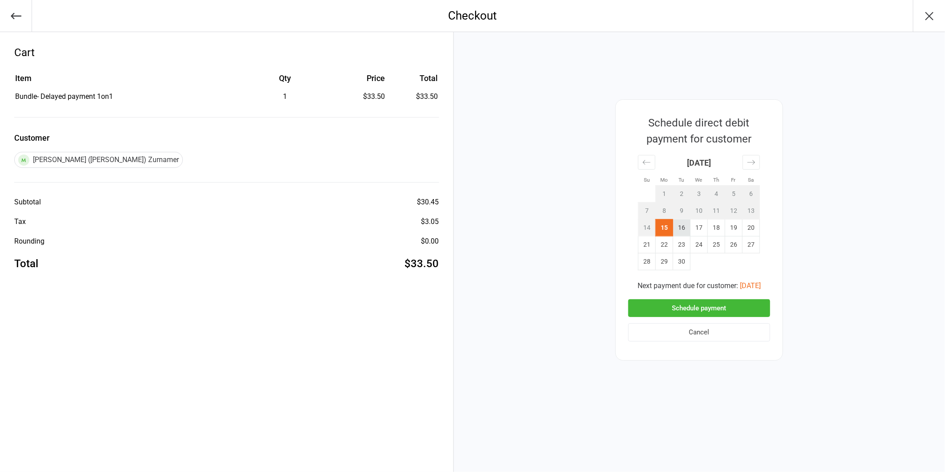
click at [680, 227] on td "16" at bounding box center [681, 227] width 17 height 17
click at [671, 303] on button "Schedule payment" at bounding box center [699, 308] width 142 height 18
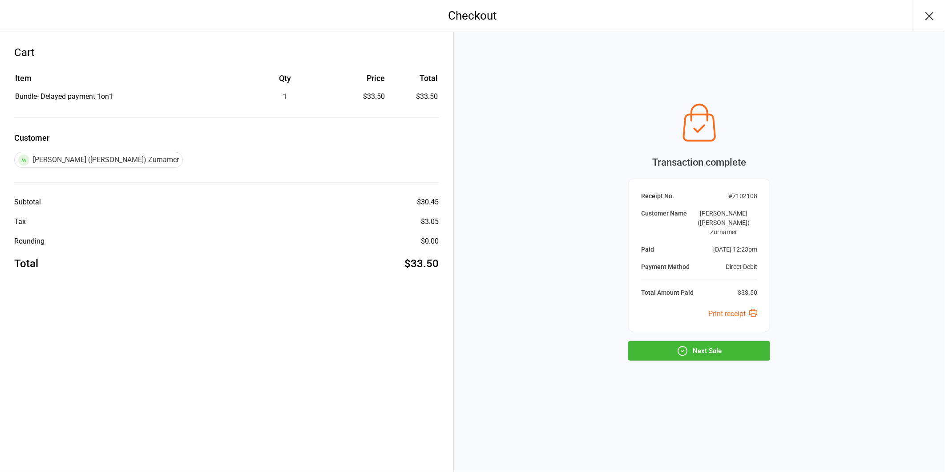
click at [727, 348] on button "Next Sale" at bounding box center [699, 351] width 142 height 20
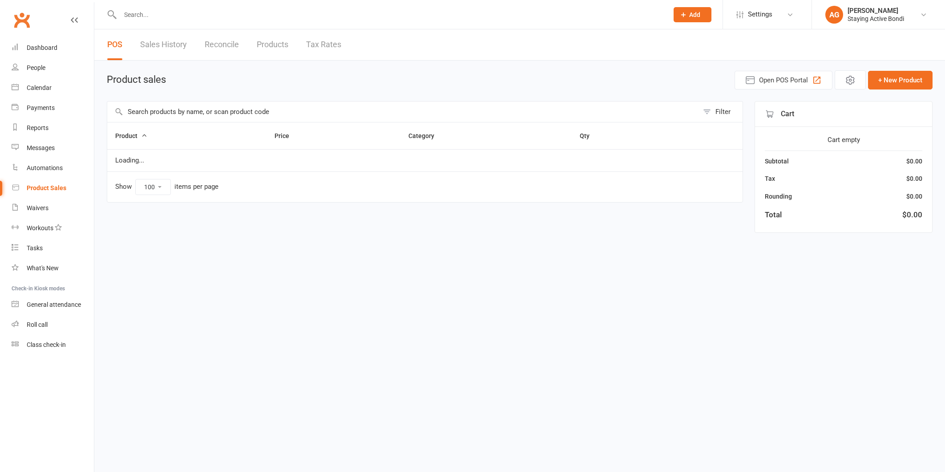
select select "100"
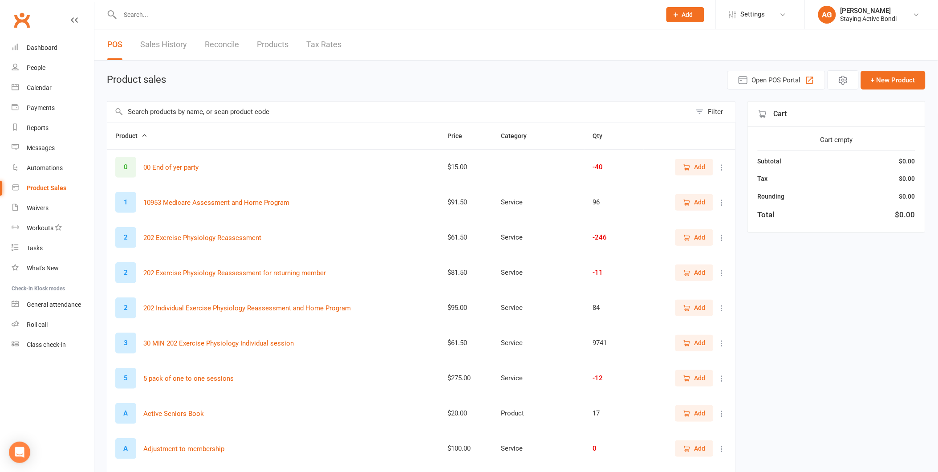
click at [226, 12] on input "text" at bounding box center [385, 14] width 537 height 12
type input "v"
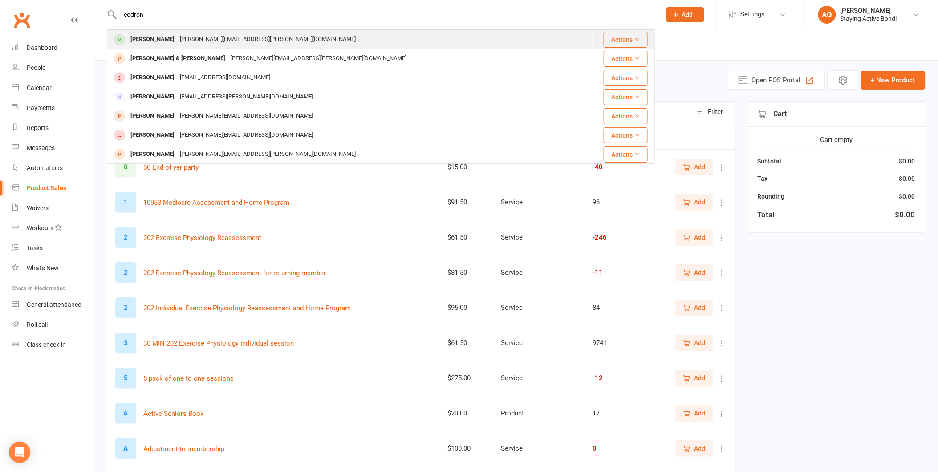
type input "codron"
click at [226, 45] on div "[PERSON_NAME][EMAIL_ADDRESS][PERSON_NAME][DOMAIN_NAME]" at bounding box center [267, 39] width 181 height 13
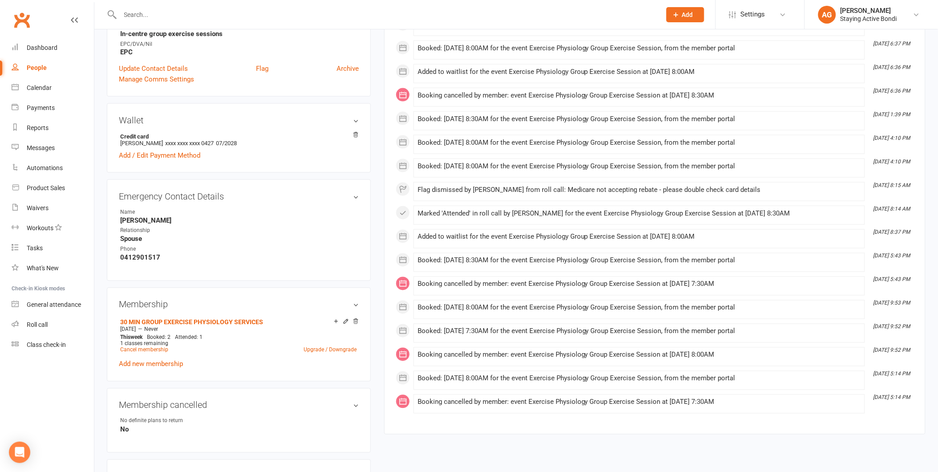
scroll to position [494, 0]
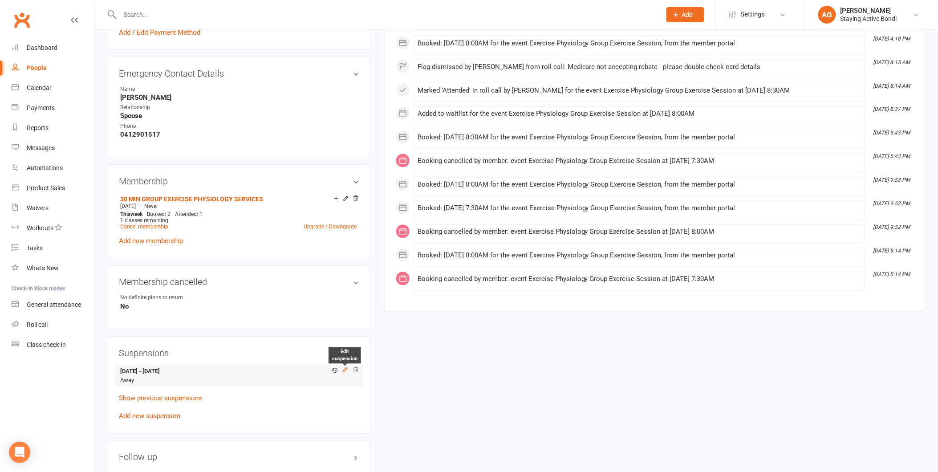
click at [344, 368] on icon at bounding box center [345, 370] width 6 height 6
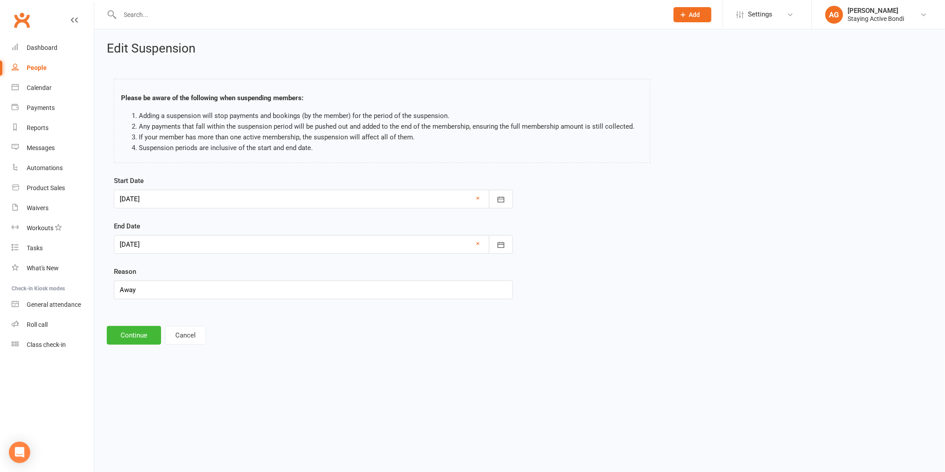
click at [163, 239] on div at bounding box center [313, 244] width 399 height 19
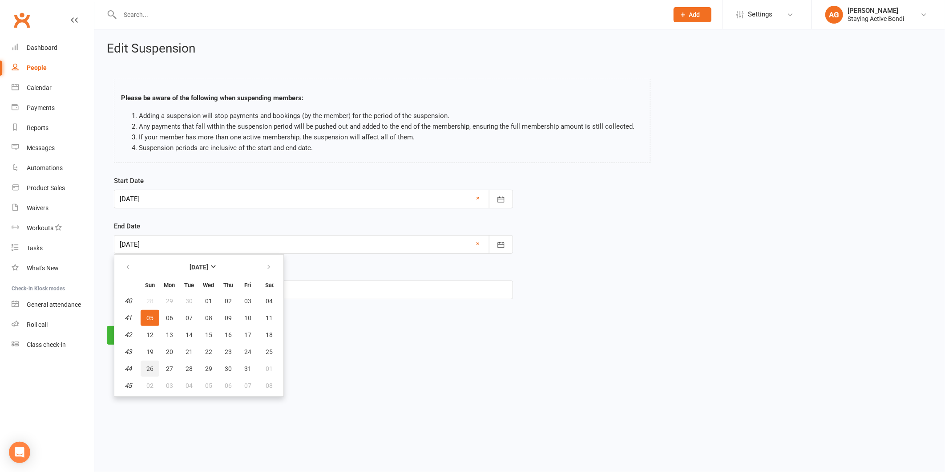
click at [149, 367] on span "26" at bounding box center [149, 368] width 7 height 7
type input "[DATE]"
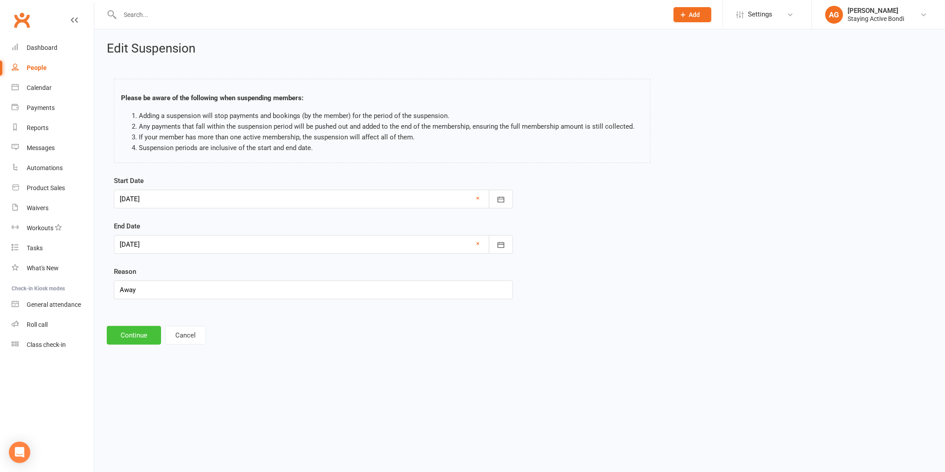
click at [138, 339] on button "Continue" at bounding box center [134, 335] width 54 height 19
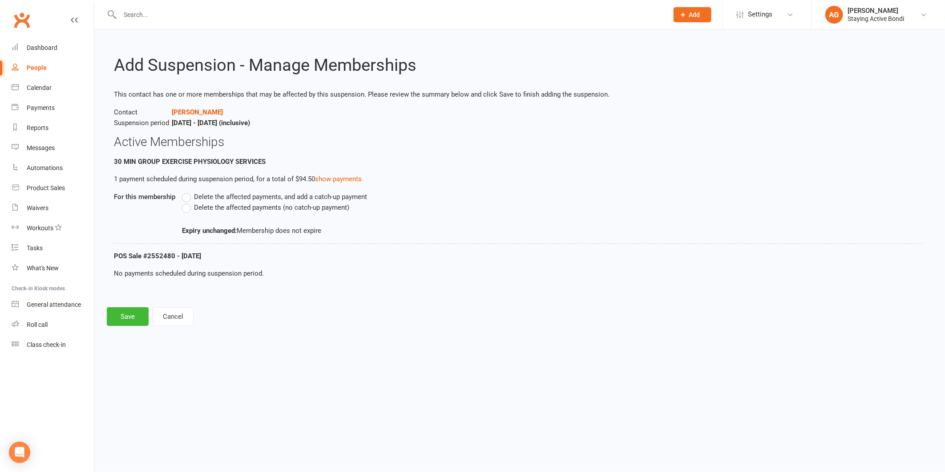
click at [196, 211] on label "Delete the affected payments (no catch-up payment)" at bounding box center [265, 207] width 167 height 11
click at [188, 202] on input "Delete the affected payments (no catch-up payment)" at bounding box center [185, 202] width 6 height 0
click at [134, 322] on button "Save" at bounding box center [128, 316] width 42 height 19
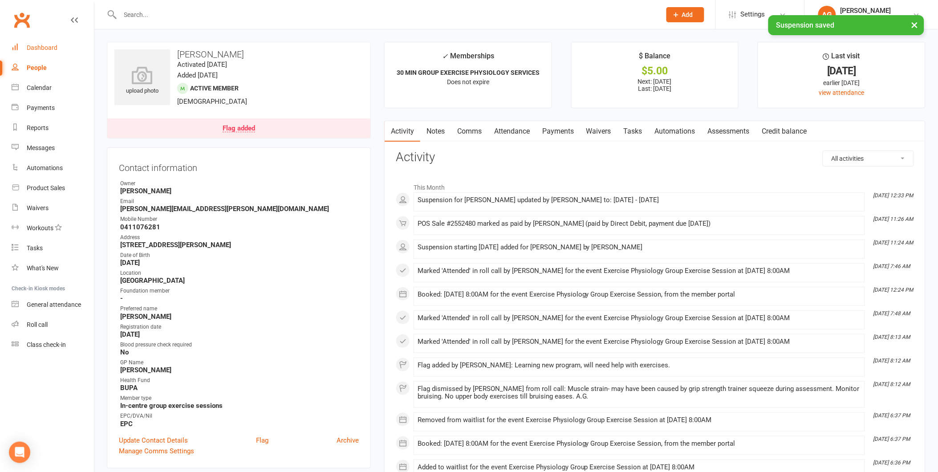
click at [24, 42] on link "Dashboard" at bounding box center [53, 48] width 82 height 20
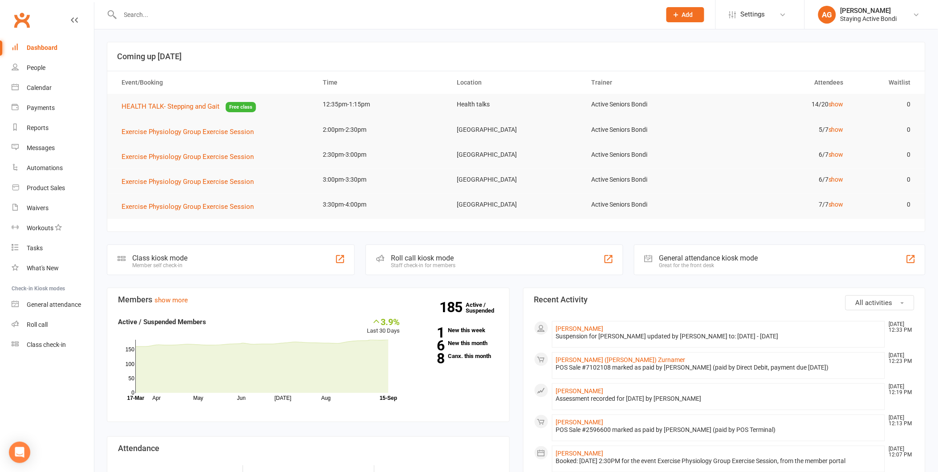
click at [81, 48] on link "Dashboard" at bounding box center [53, 48] width 82 height 20
